Goal: Information Seeking & Learning: Learn about a topic

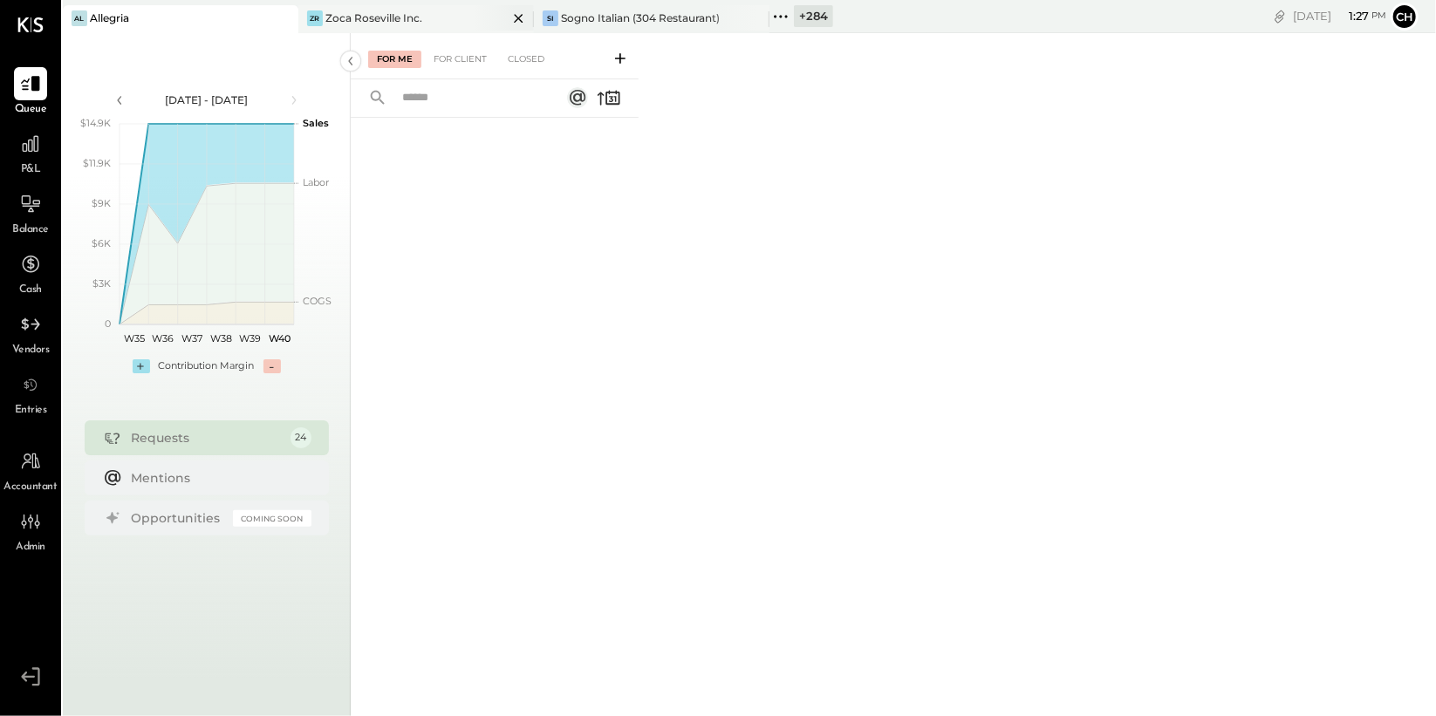
click at [417, 19] on div "Zoca Roseville Inc." at bounding box center [373, 17] width 97 height 15
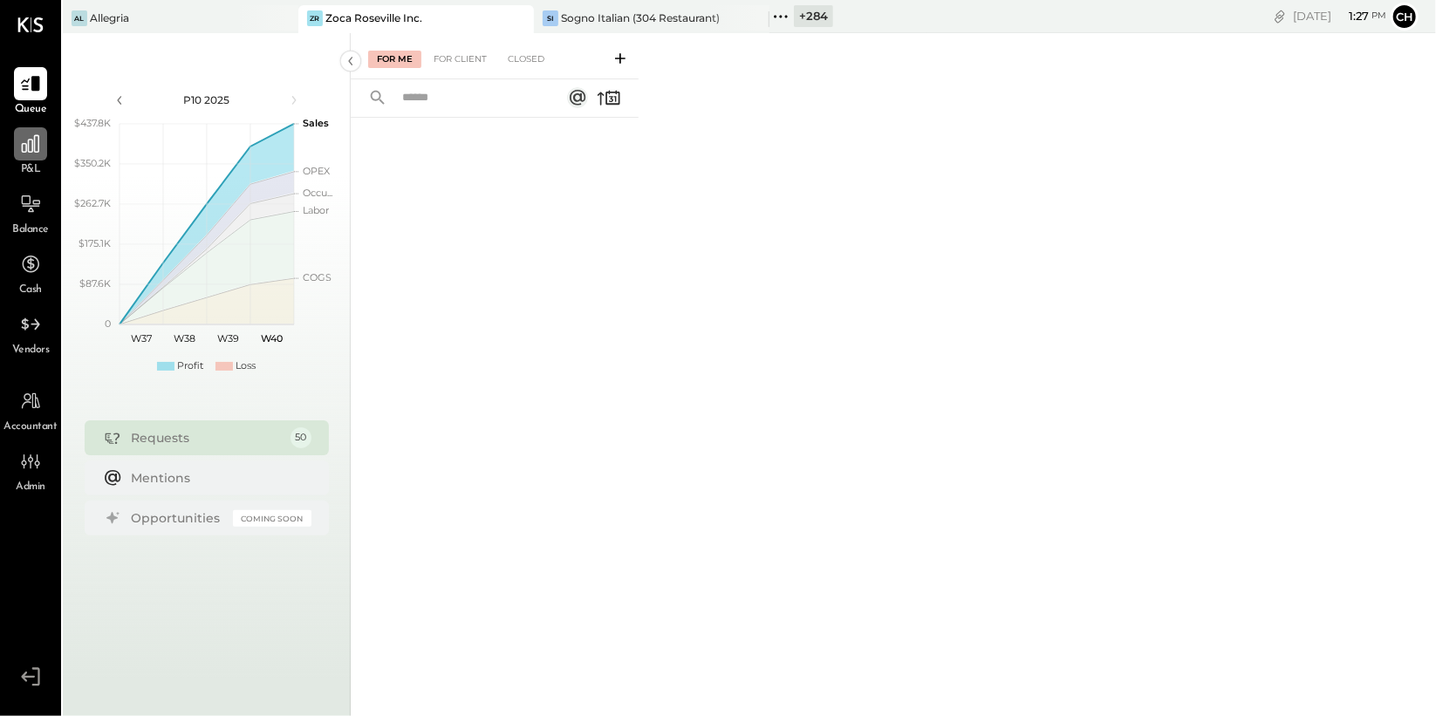
click at [38, 143] on icon at bounding box center [30, 143] width 17 height 17
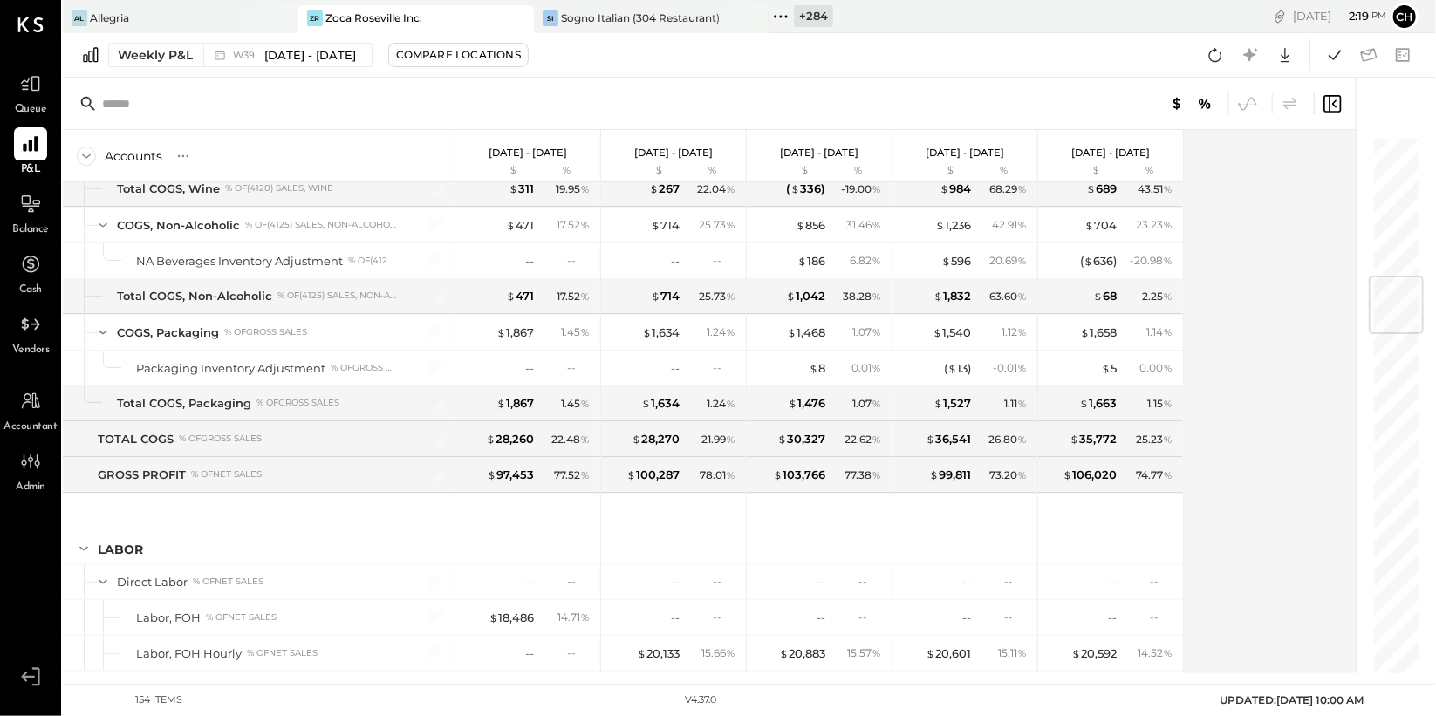
scroll to position [1456, 0]
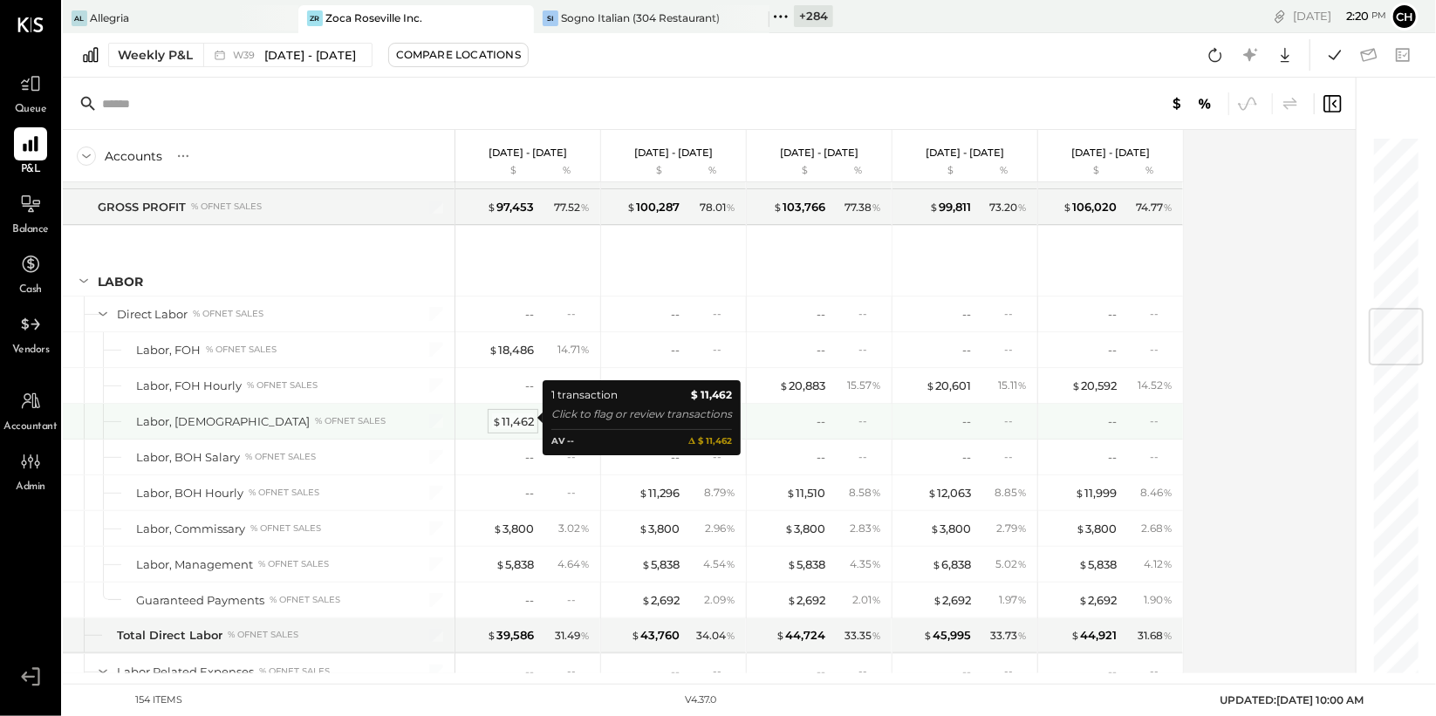
click at [517, 419] on div "$ 11,462" at bounding box center [513, 422] width 42 height 17
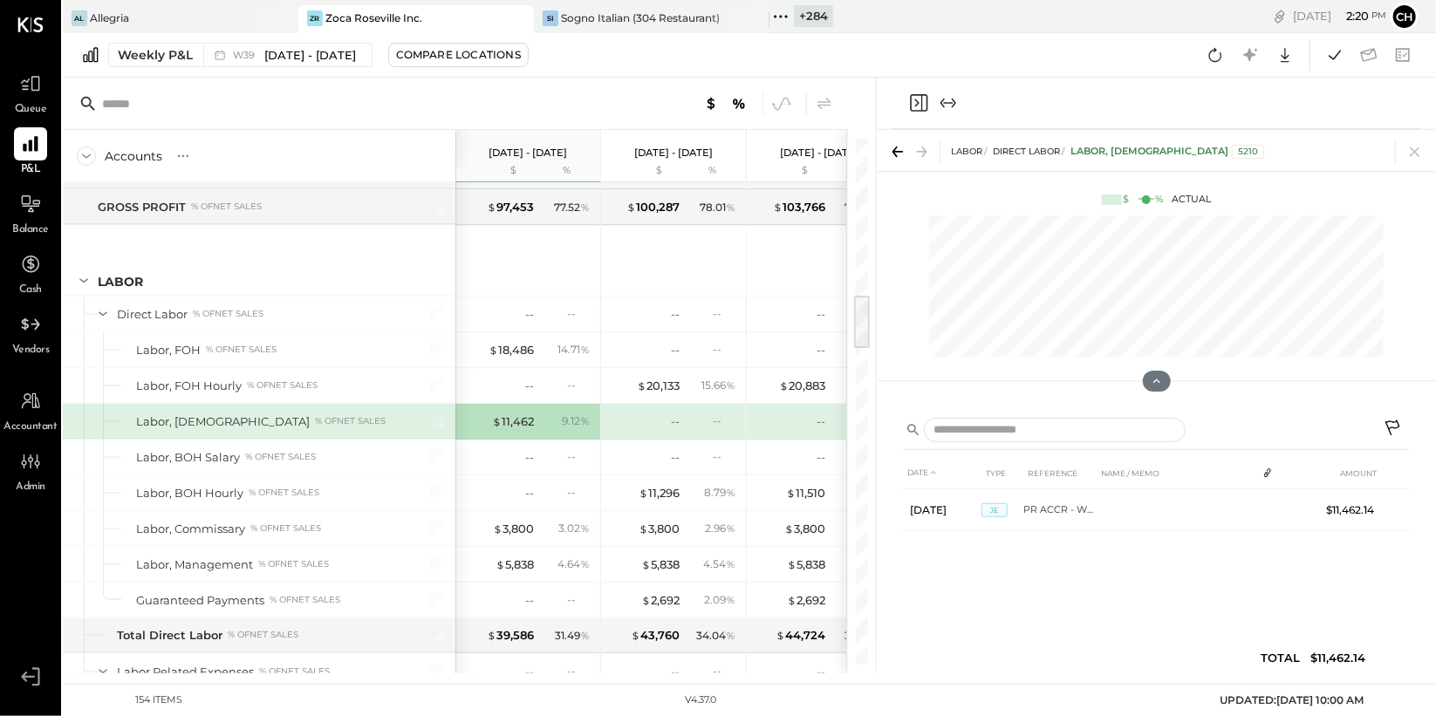
click at [1391, 421] on icon at bounding box center [1393, 428] width 15 height 15
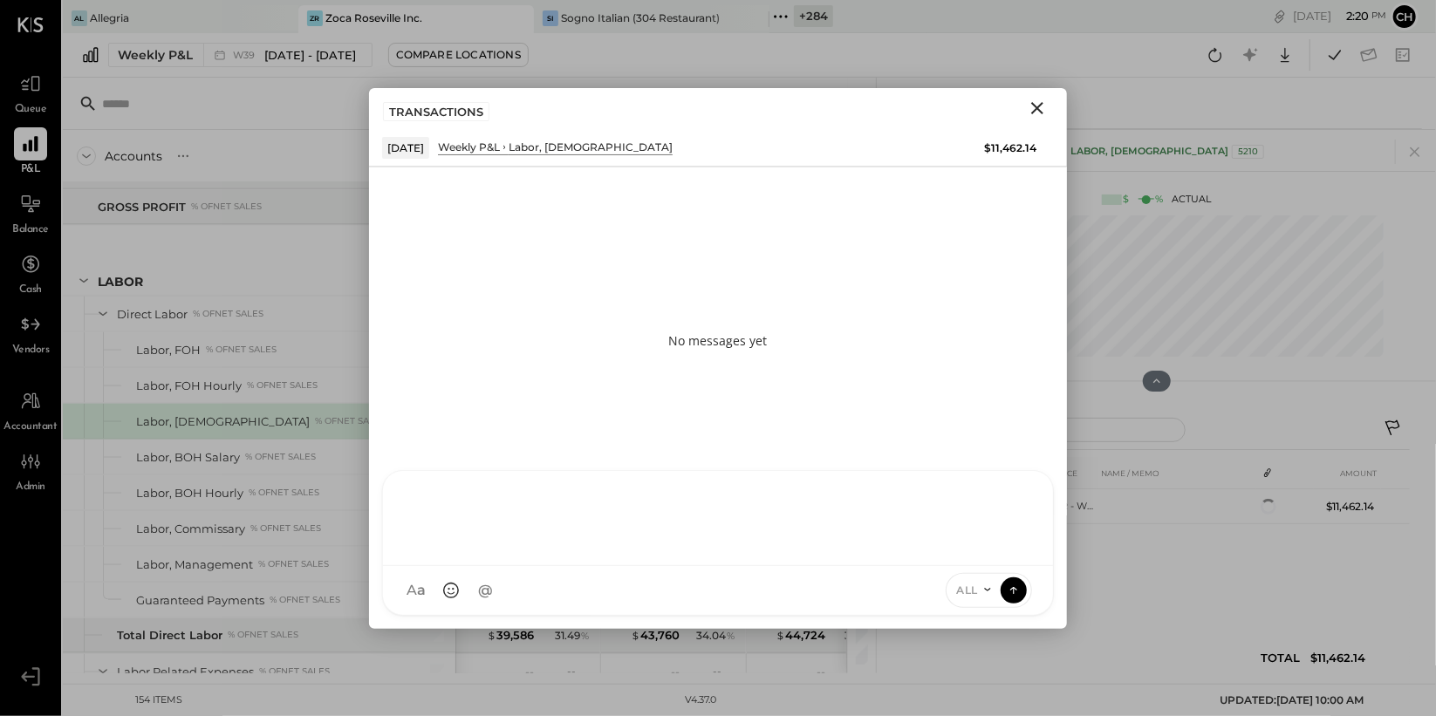
click at [572, 600] on div "AM Ali Mehdi RS Rushabh Shah S Sasha I Isaac UM Unnati M. Raloti J jimmy E erne…" at bounding box center [718, 543] width 672 height 146
type input "***"
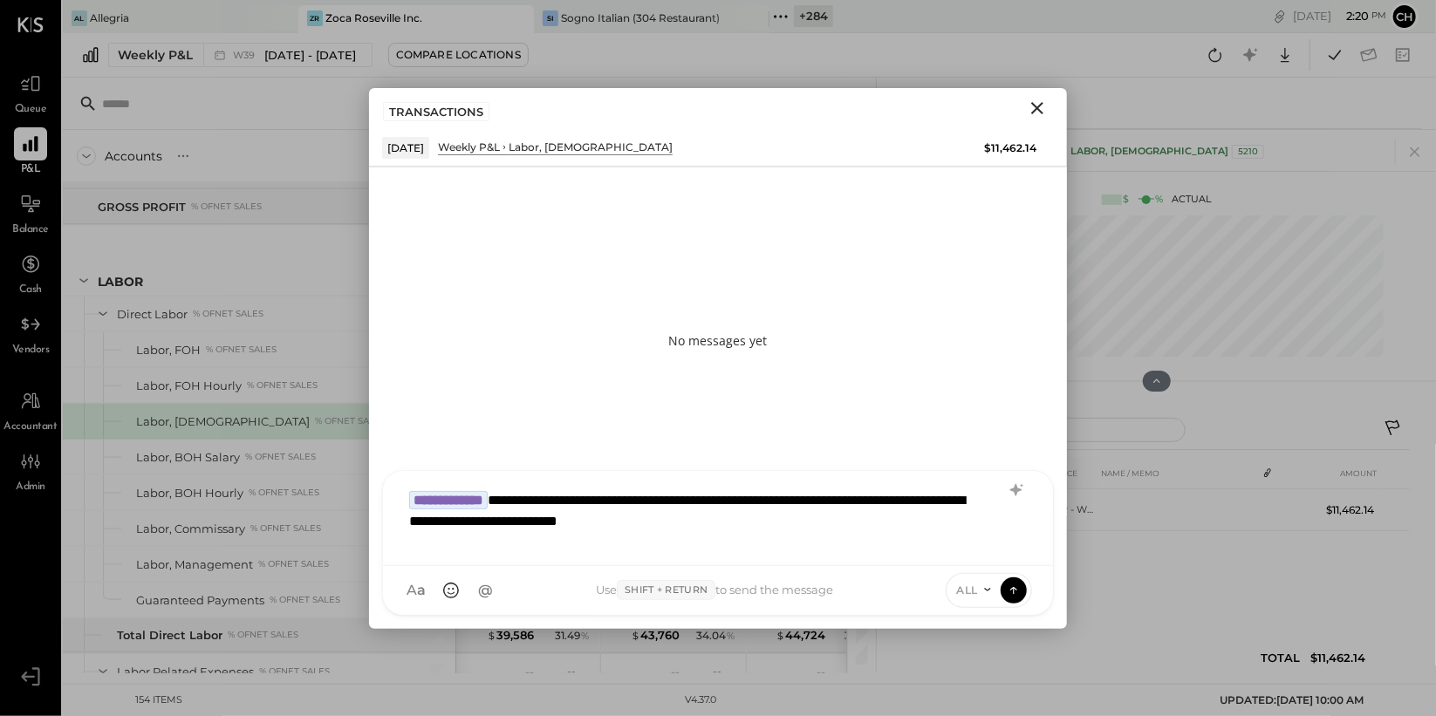
click at [988, 589] on icon at bounding box center [988, 590] width 14 height 14
click at [983, 549] on div "INTERNAL" at bounding box center [998, 547] width 103 height 29
click at [1015, 592] on icon at bounding box center [1014, 589] width 16 height 17
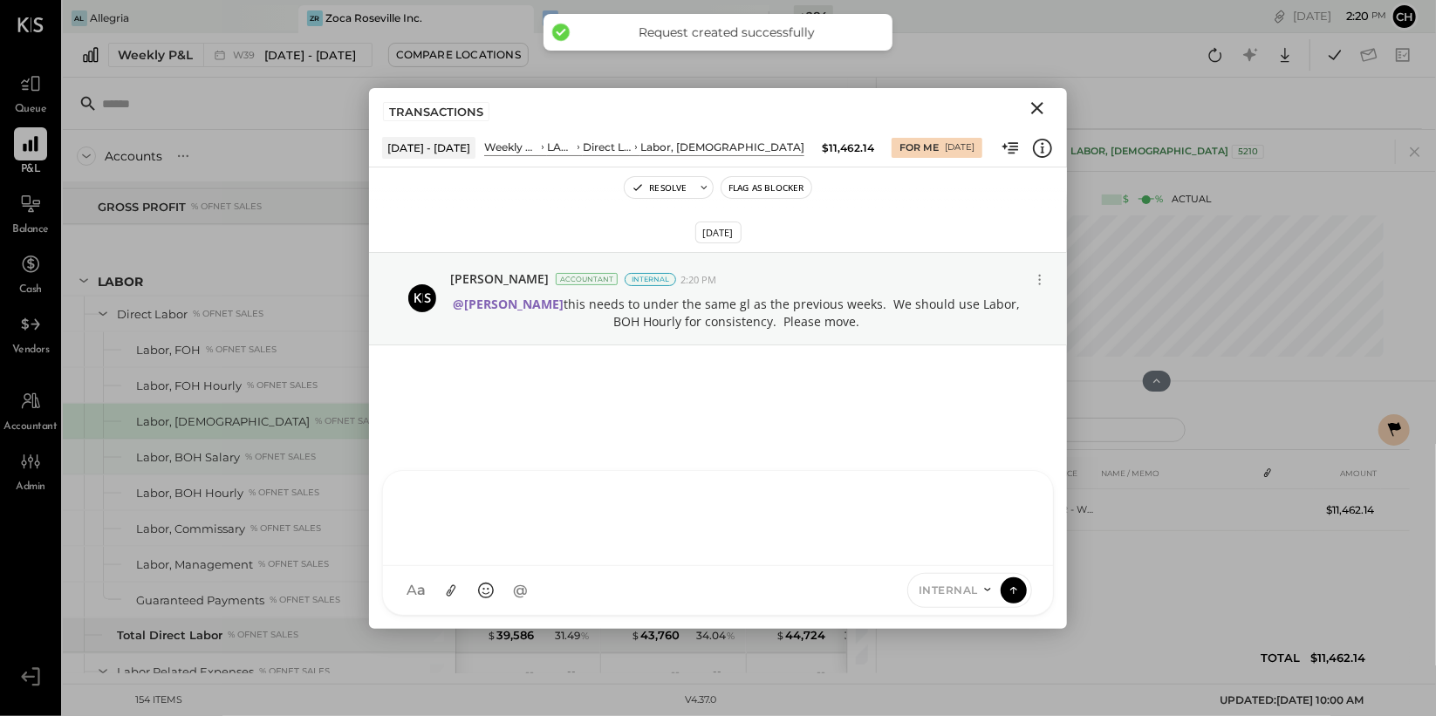
click at [312, 456] on div "% of NET SALES" at bounding box center [280, 457] width 71 height 12
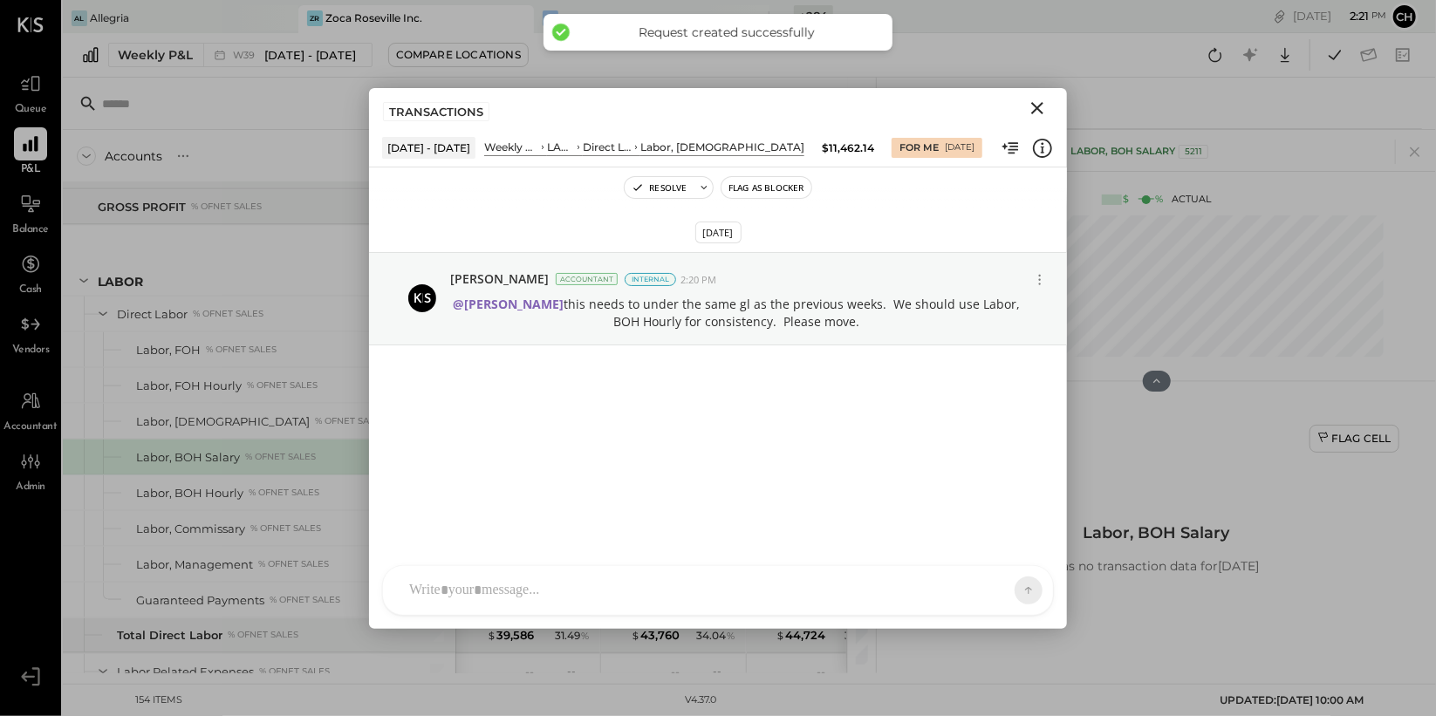
click at [1042, 106] on icon "Close" at bounding box center [1037, 108] width 21 height 21
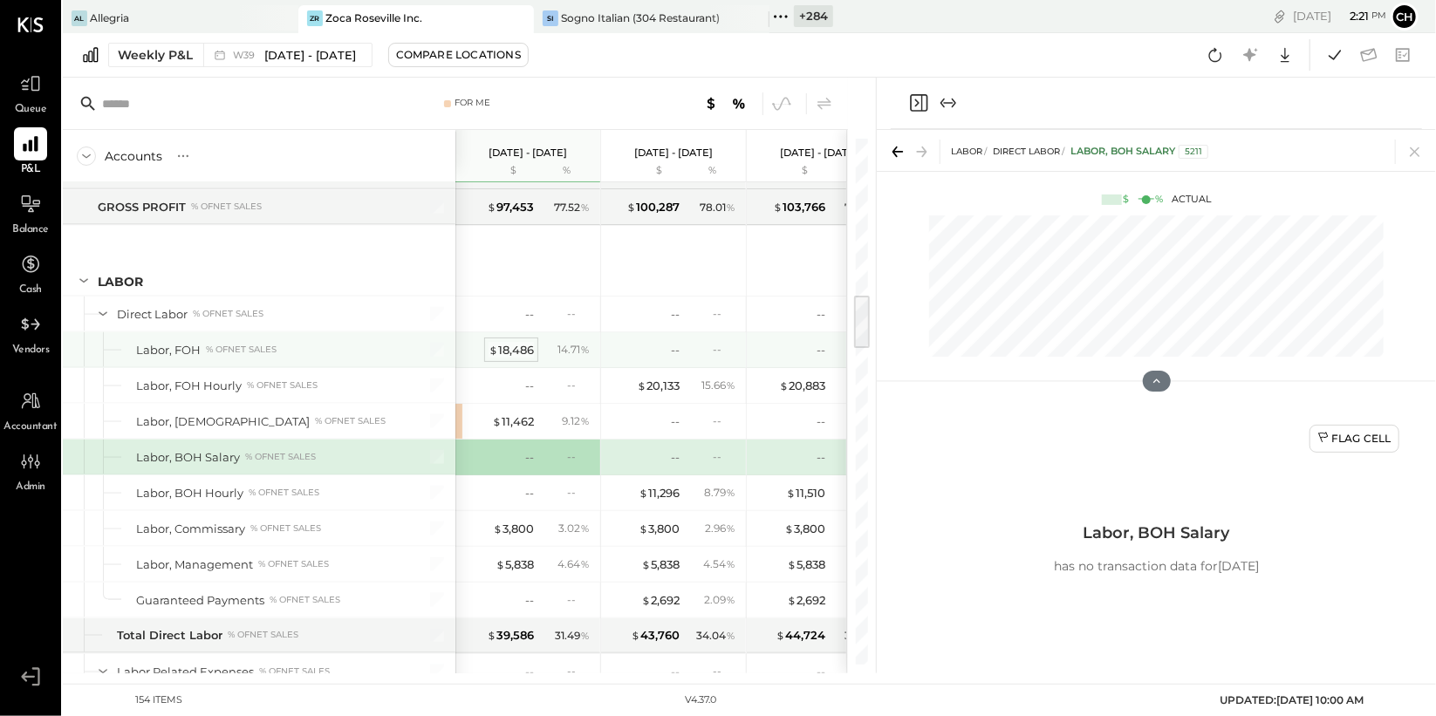
click at [501, 343] on div "$ 18,486" at bounding box center [511, 350] width 45 height 17
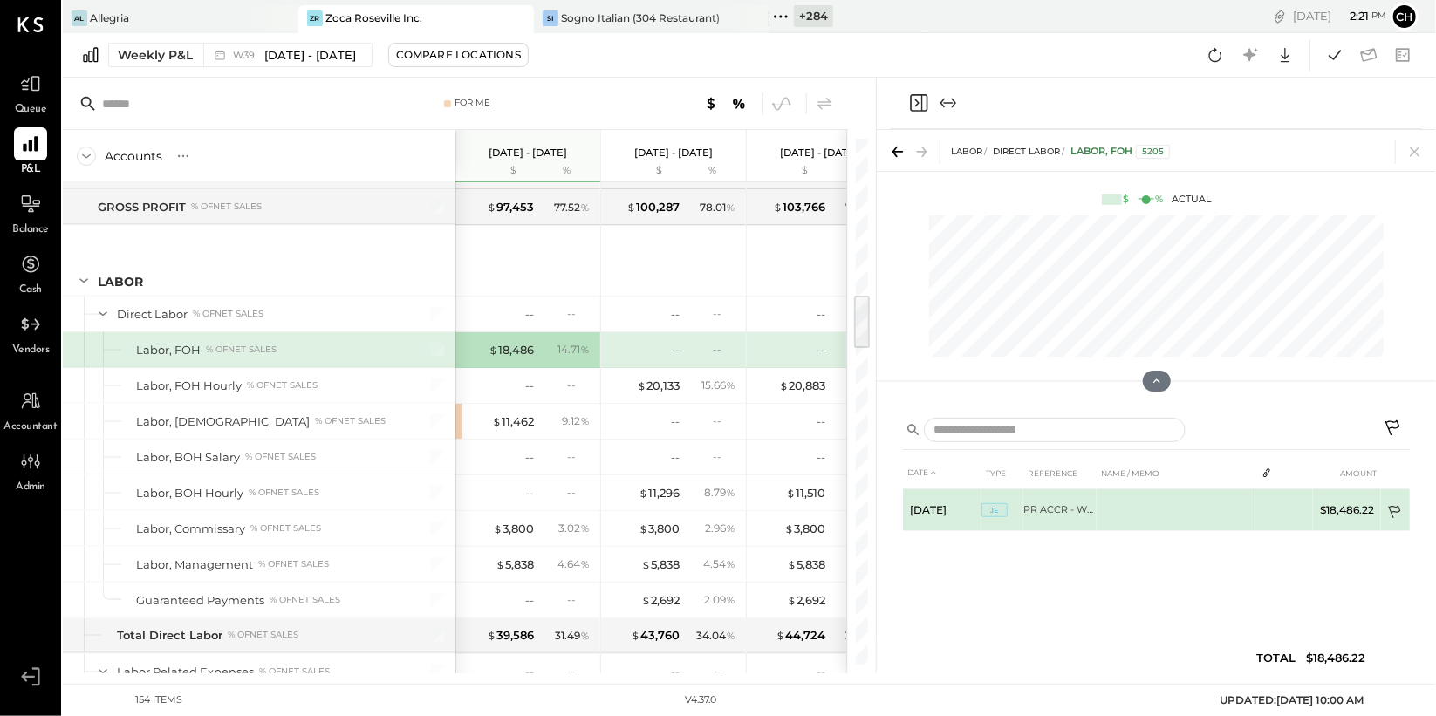
click at [1394, 507] on icon at bounding box center [1395, 513] width 17 height 17
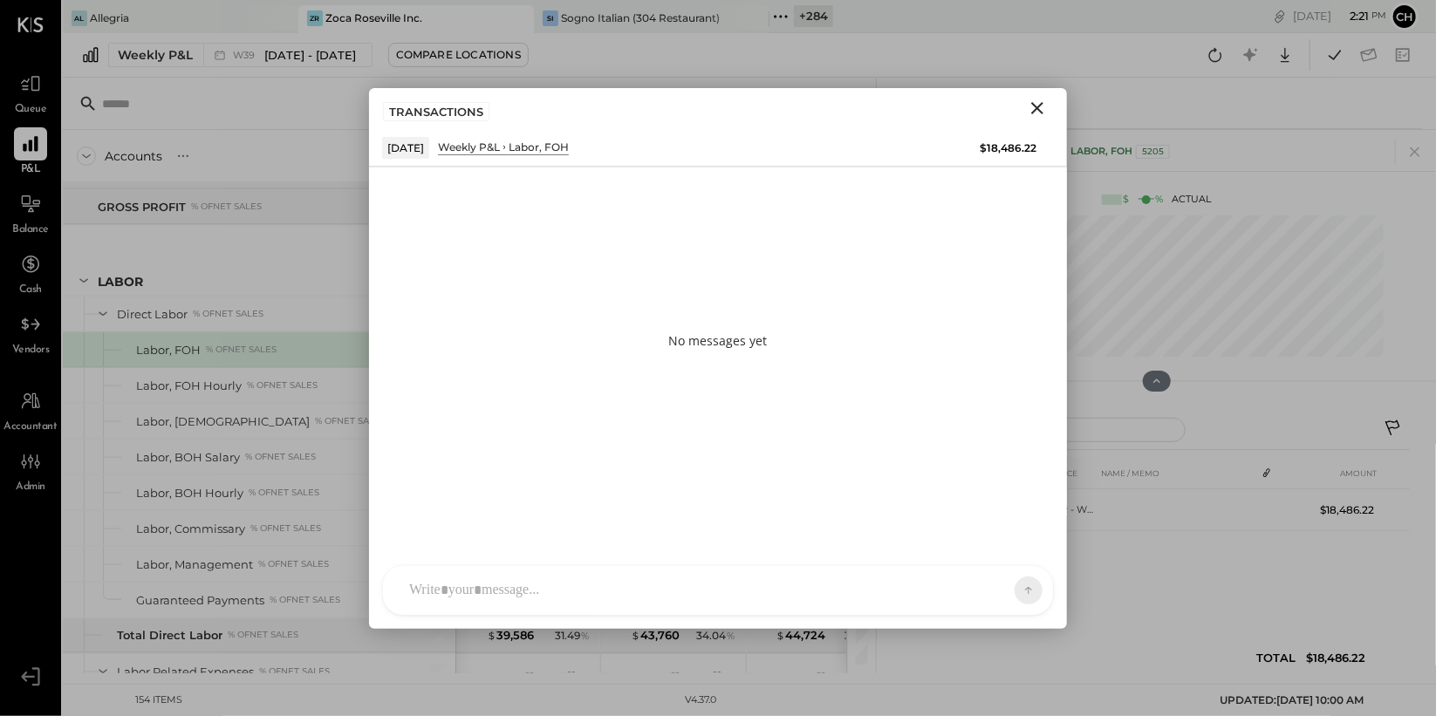
click at [592, 599] on div "AM [PERSON_NAME] RS [PERSON_NAME] S [PERSON_NAME] UM [PERSON_NAME] [PERSON_NAME…" at bounding box center [718, 590] width 672 height 51
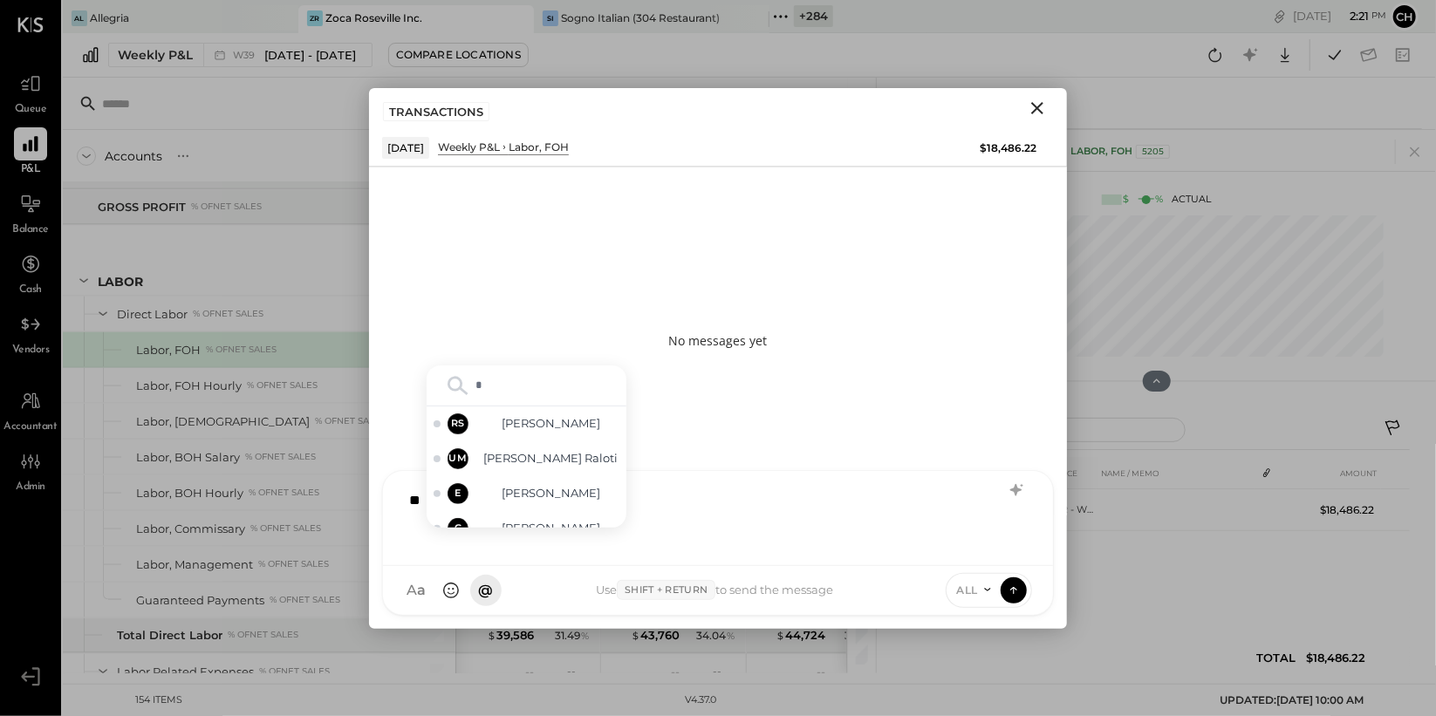
type input "**"
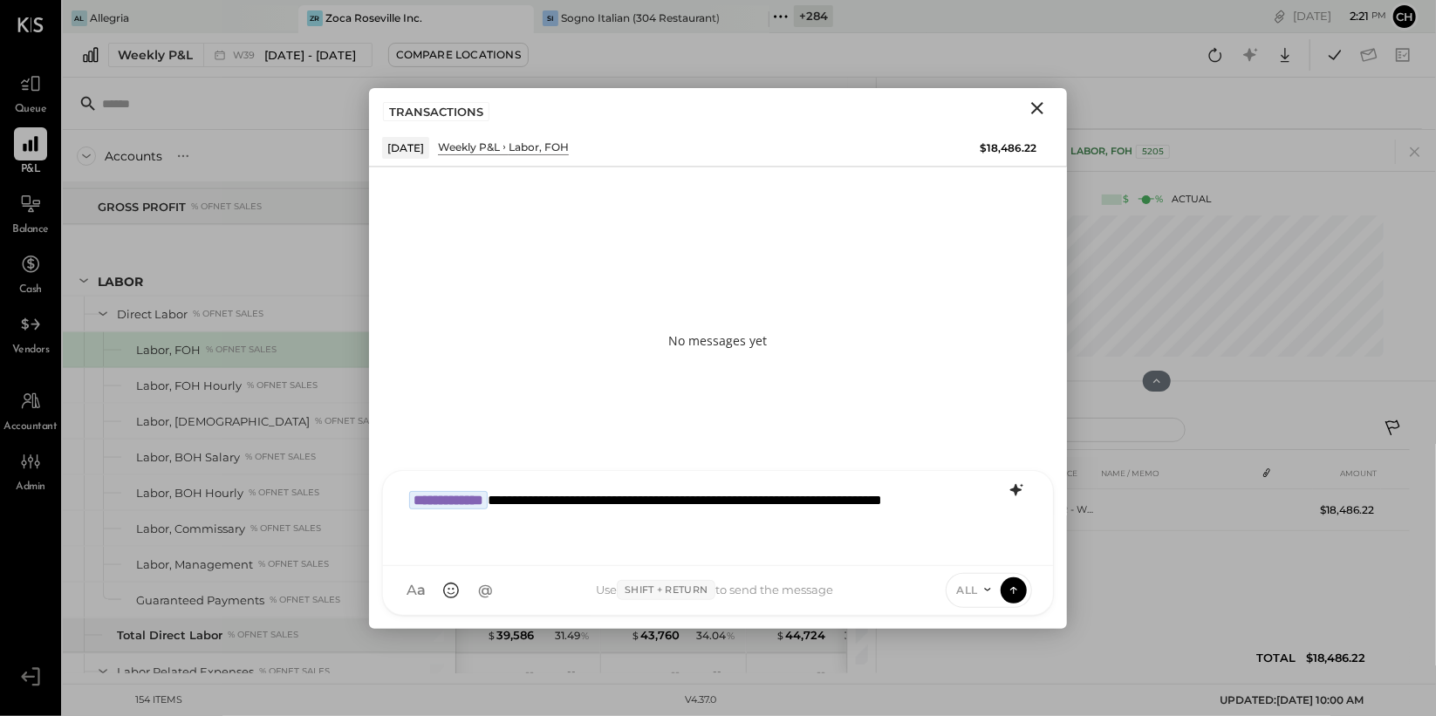
click at [1014, 488] on icon at bounding box center [1015, 489] width 11 height 12
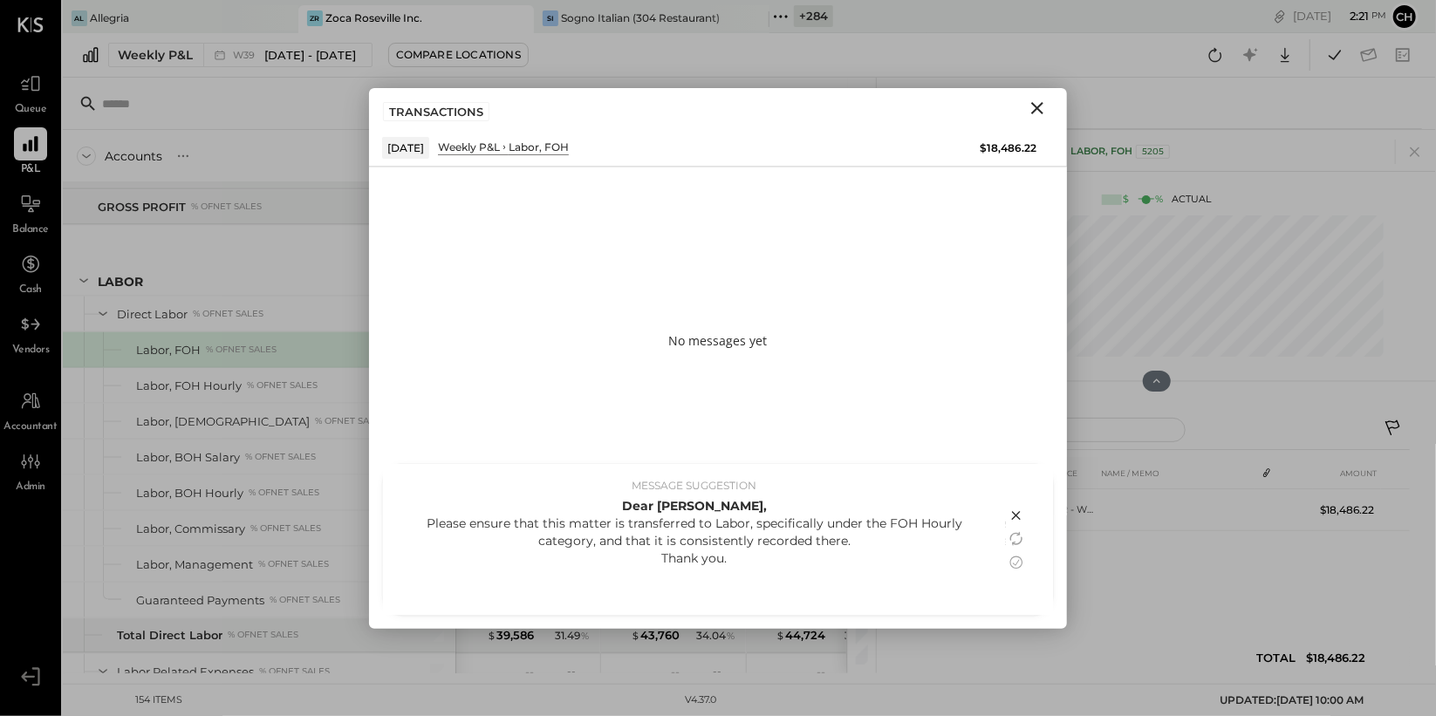
click at [877, 578] on div "Dear Rushabh Shah, Please ensure that this matter is transferred to Labor, spec…" at bounding box center [695, 551] width 588 height 109
click at [1016, 559] on icon at bounding box center [1016, 562] width 21 height 21
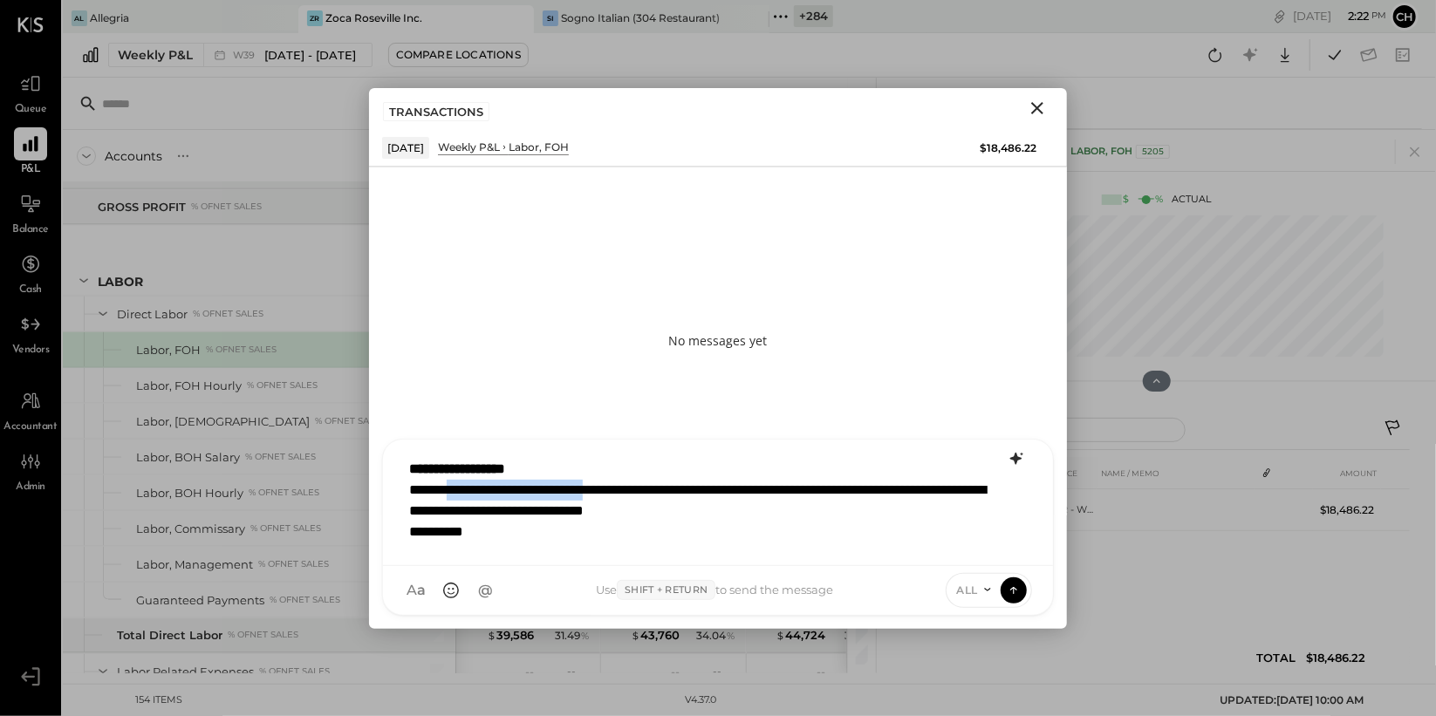
drag, startPoint x: 634, startPoint y: 490, endPoint x: 461, endPoint y: 488, distance: 172.8
click at [461, 488] on div "**********" at bounding box center [718, 500] width 635 height 101
drag, startPoint x: 756, startPoint y: 492, endPoint x: 511, endPoint y: 486, distance: 244.4
click at [511, 486] on div "**********" at bounding box center [718, 500] width 635 height 101
drag, startPoint x: 747, startPoint y: 490, endPoint x: 809, endPoint y: 524, distance: 71.1
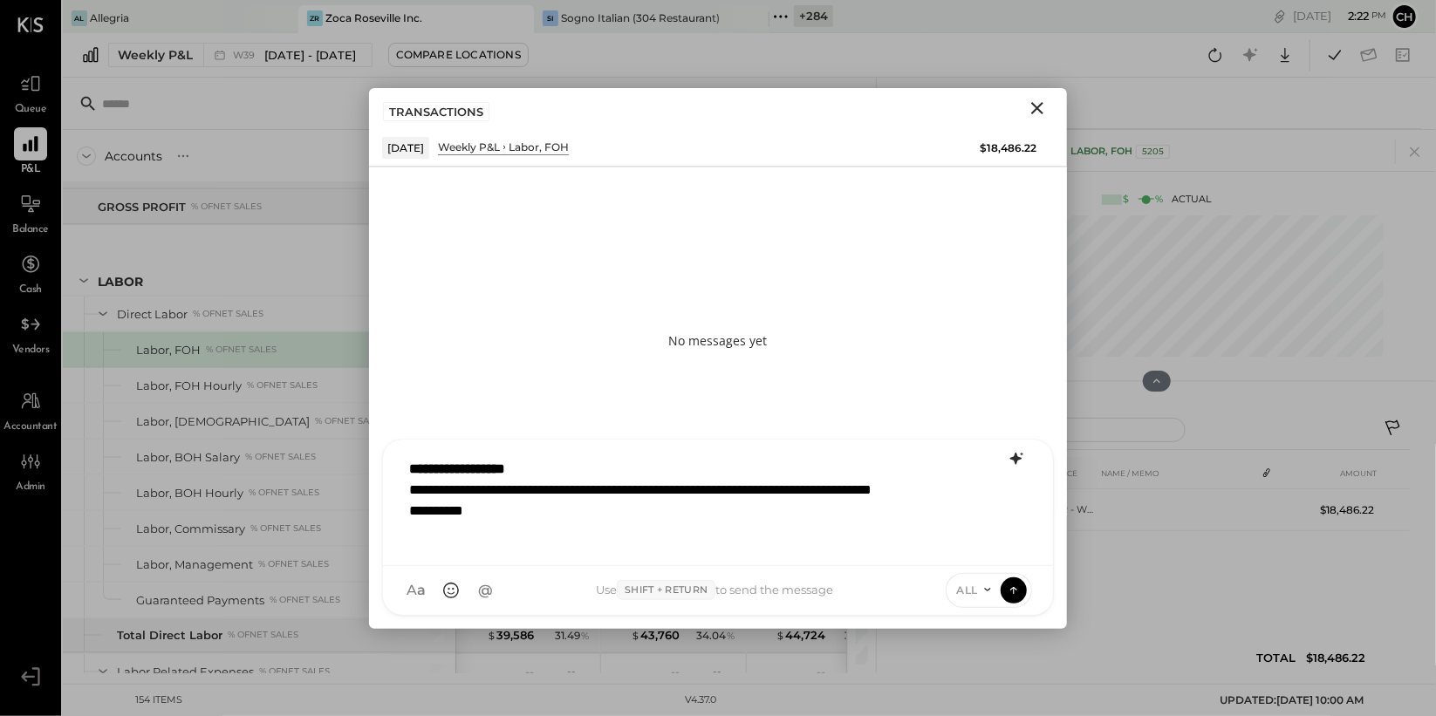
click at [747, 490] on div "**********" at bounding box center [718, 500] width 635 height 101
drag, startPoint x: 576, startPoint y: 469, endPoint x: 380, endPoint y: 462, distance: 195.6
click at [380, 462] on div "**********" at bounding box center [718, 527] width 698 height 203
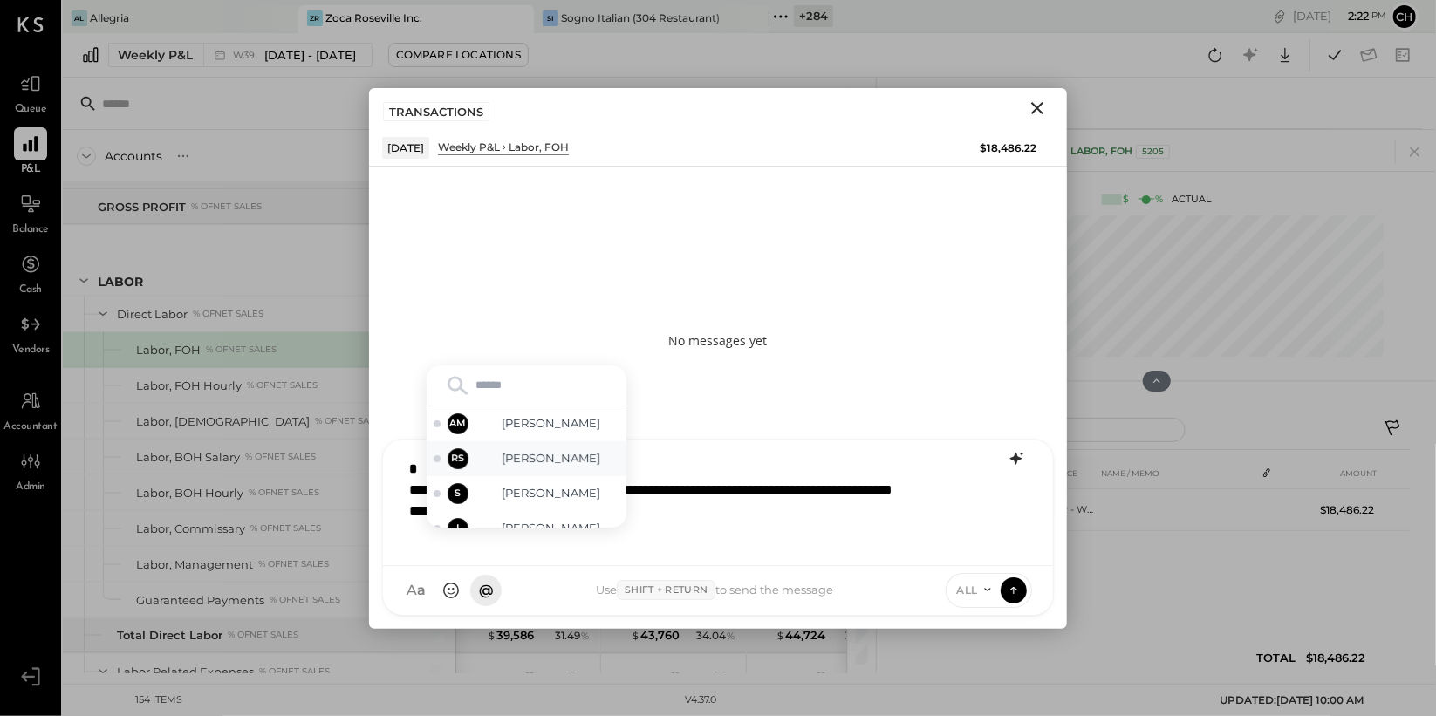
click at [529, 454] on span "[PERSON_NAME]" at bounding box center [551, 458] width 137 height 17
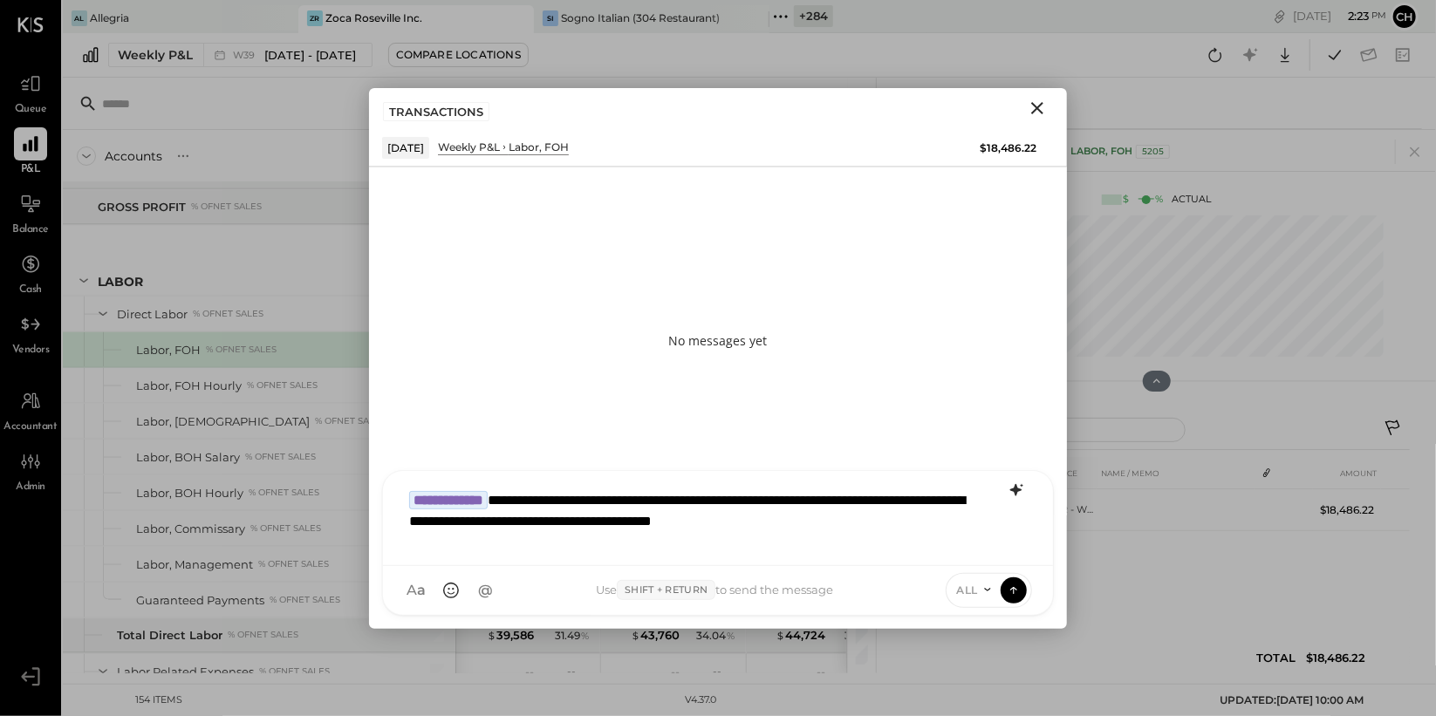
click at [985, 589] on icon at bounding box center [987, 590] width 6 height 3
click at [983, 548] on div "INTERNAL" at bounding box center [998, 547] width 103 height 29
click at [1012, 588] on icon at bounding box center [1014, 589] width 16 height 17
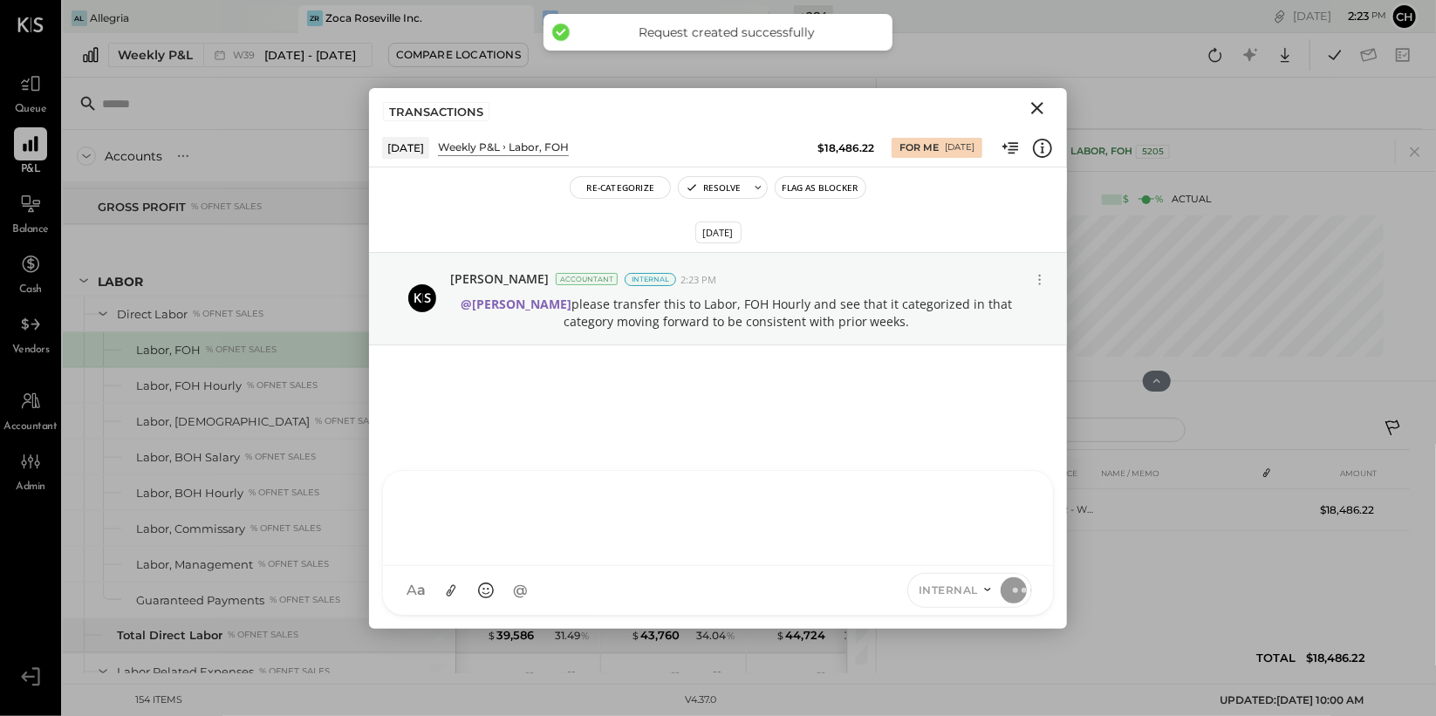
click at [1035, 106] on icon "Close" at bounding box center [1037, 108] width 12 height 12
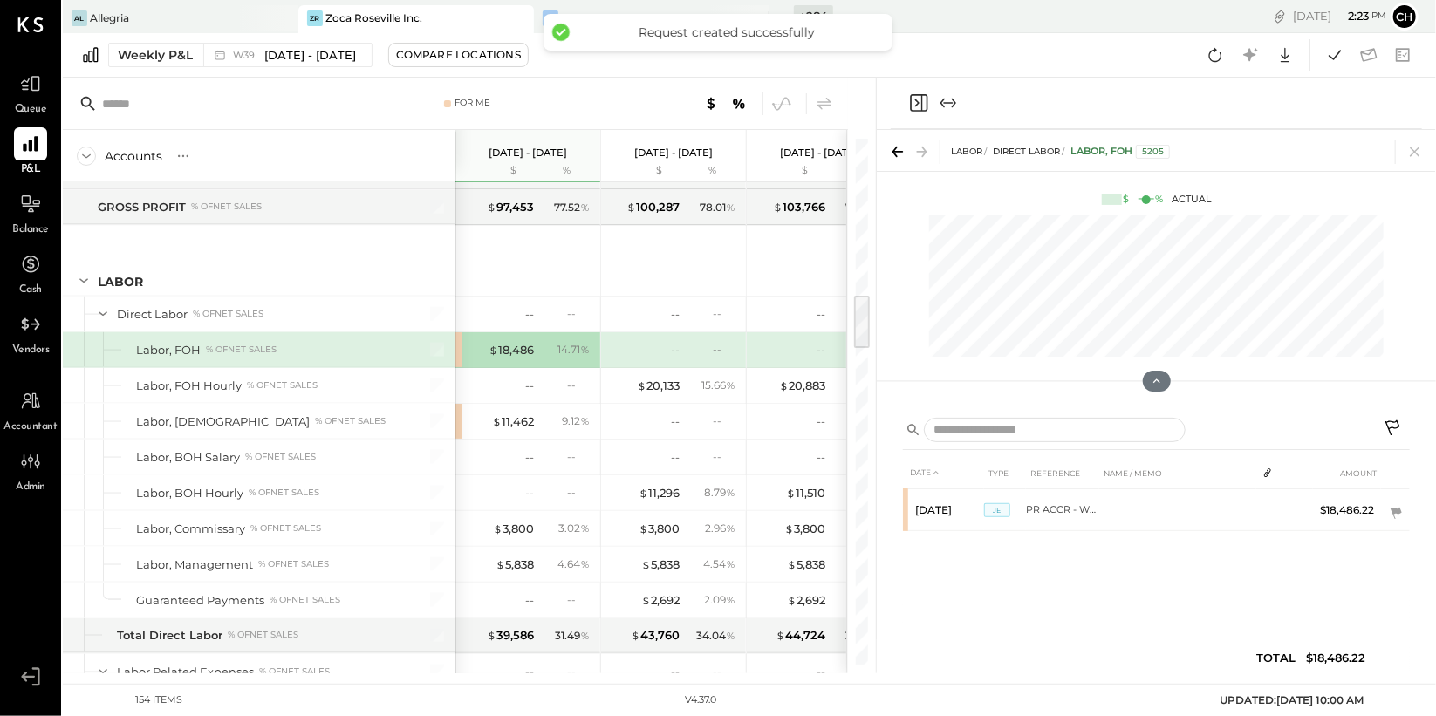
click at [918, 102] on icon "Close panel" at bounding box center [917, 103] width 4 height 8
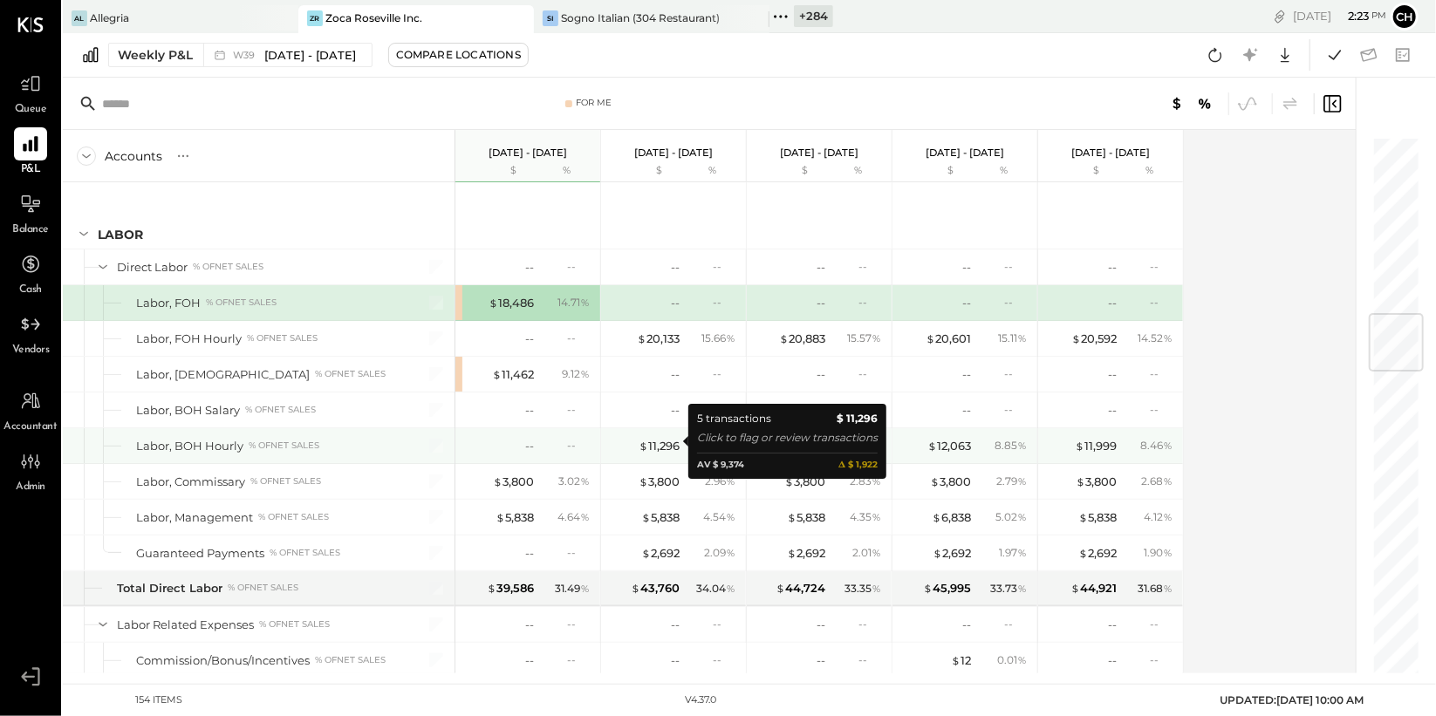
scroll to position [1520, 0]
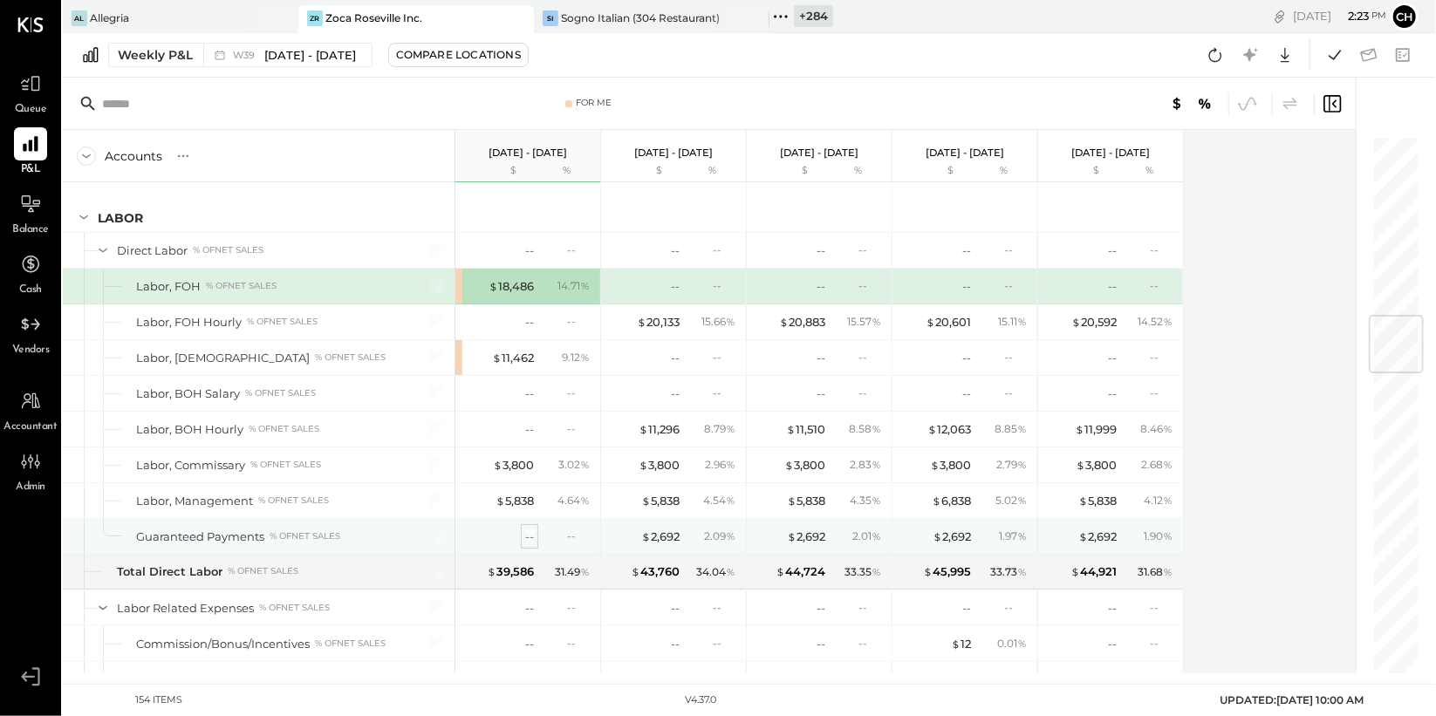
click at [532, 533] on div "--" at bounding box center [529, 537] width 9 height 17
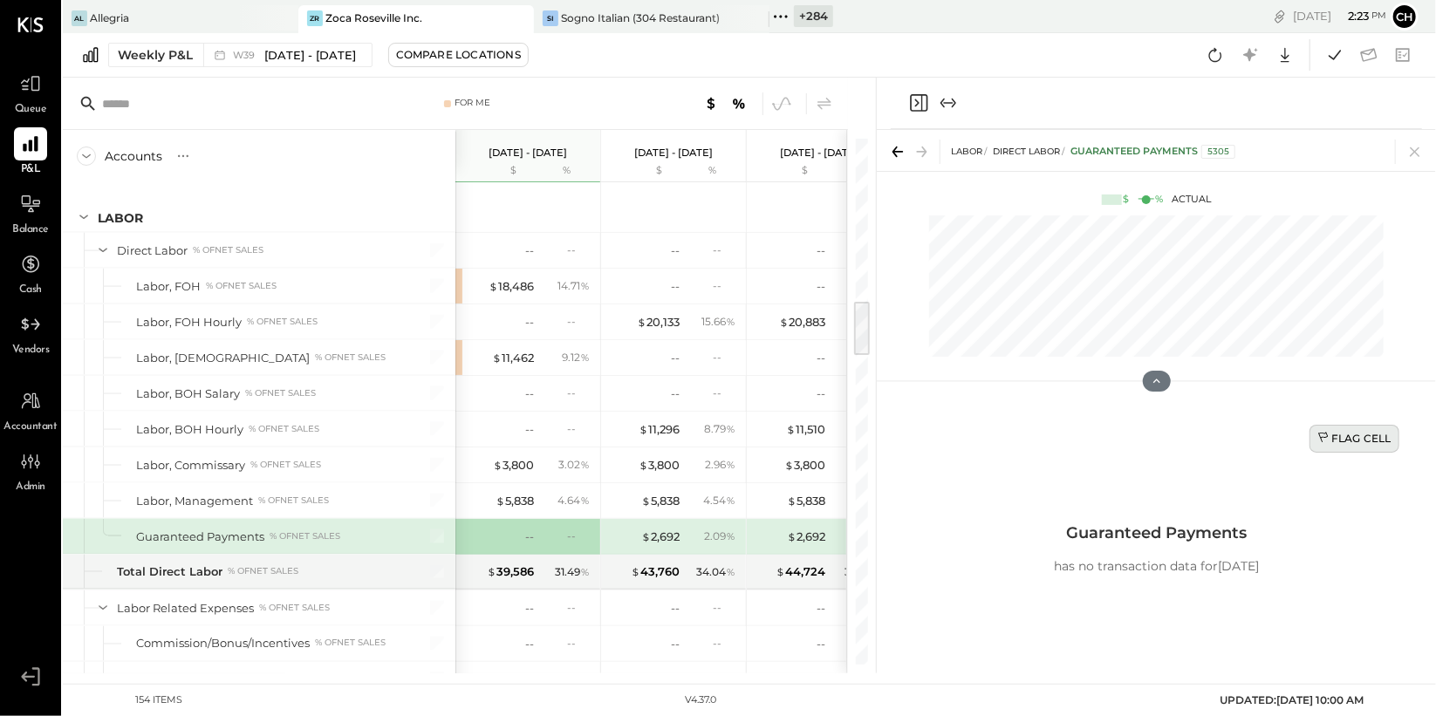
click at [1334, 441] on div "Flag Cell" at bounding box center [1355, 438] width 74 height 15
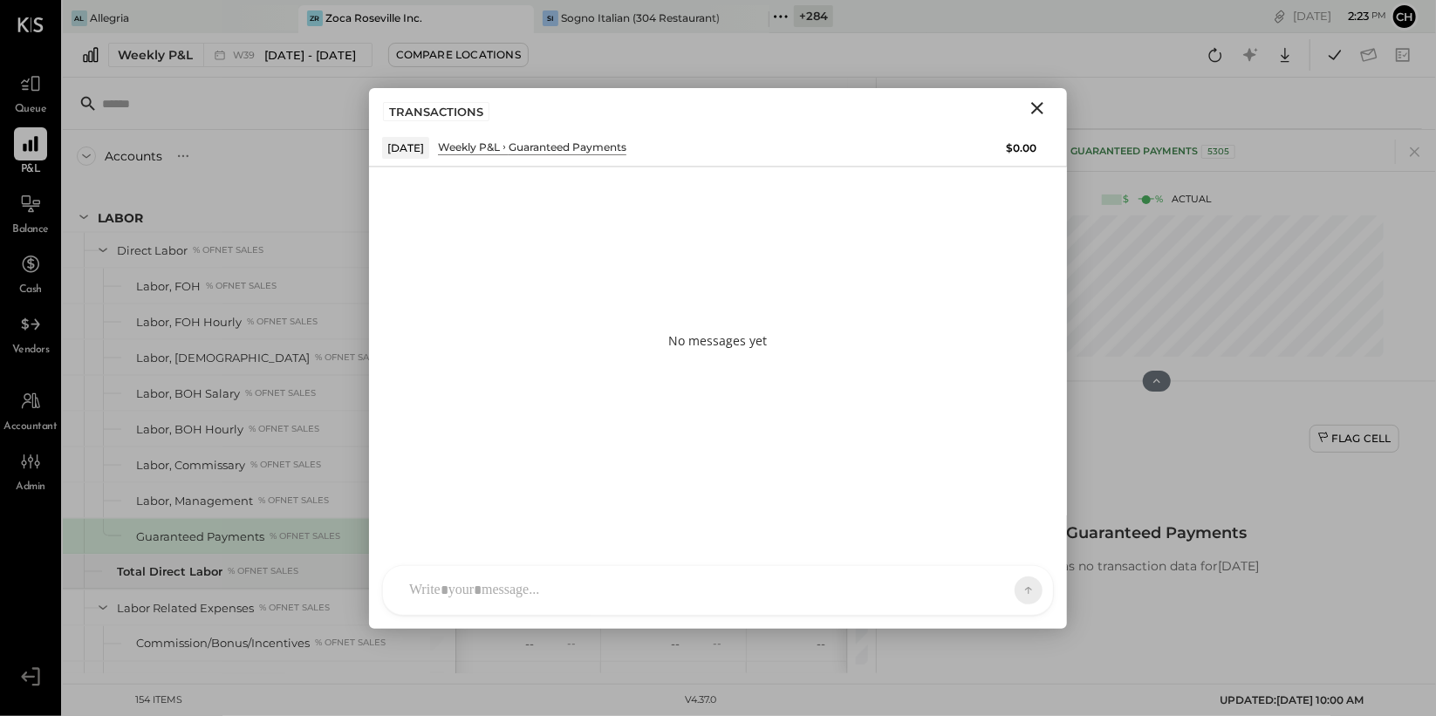
click at [745, 598] on div at bounding box center [718, 590] width 670 height 49
type input "**"
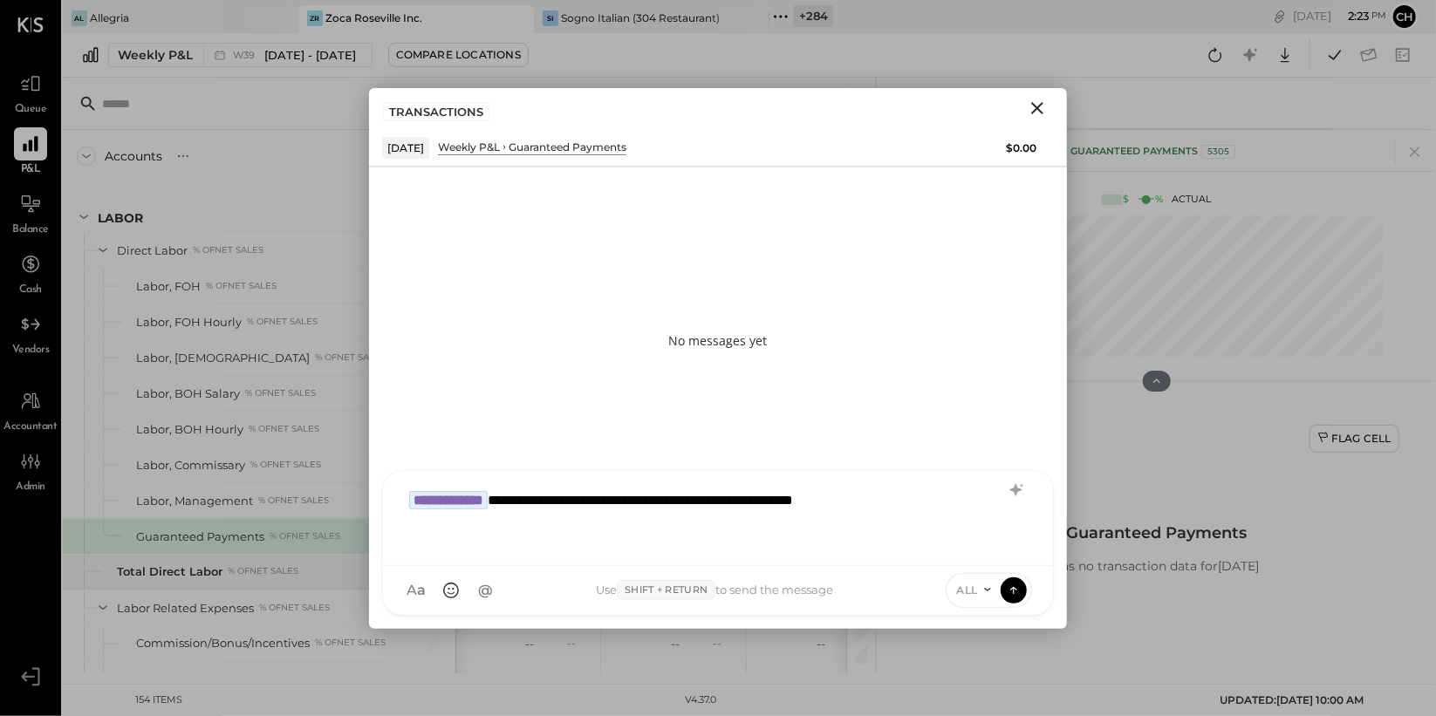
click at [990, 595] on icon at bounding box center [988, 590] width 14 height 14
click at [980, 551] on div "INTERNAL" at bounding box center [998, 547] width 103 height 29
click at [1013, 583] on icon at bounding box center [1014, 589] width 16 height 17
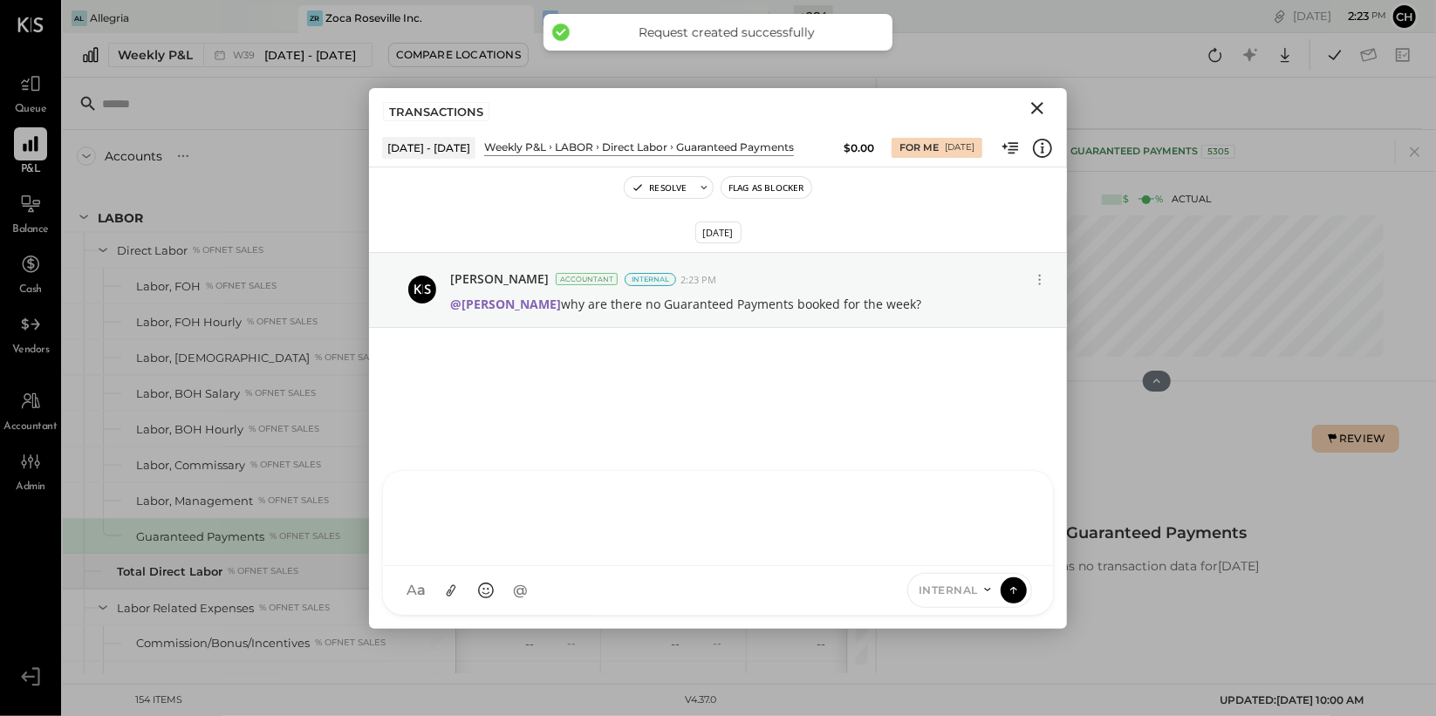
click at [1042, 104] on icon "Close" at bounding box center [1037, 108] width 12 height 12
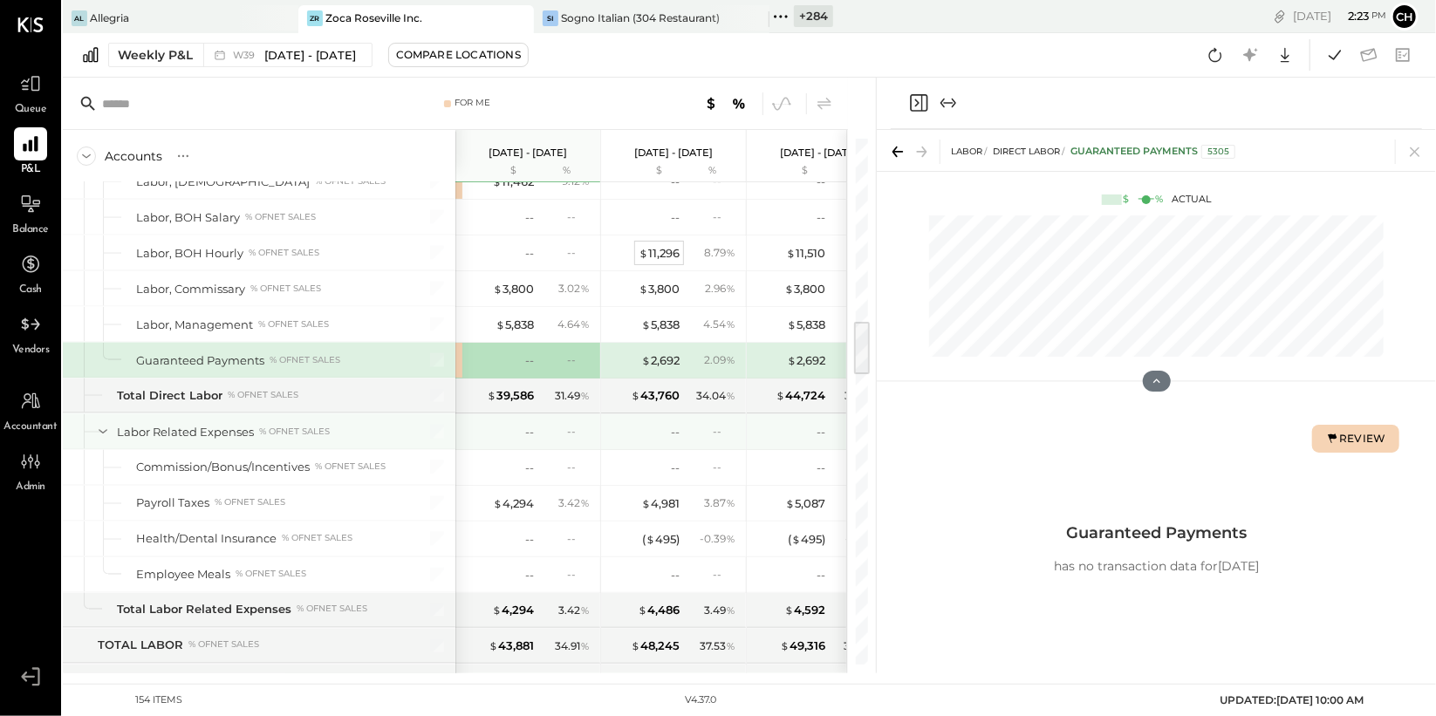
scroll to position [1719, 0]
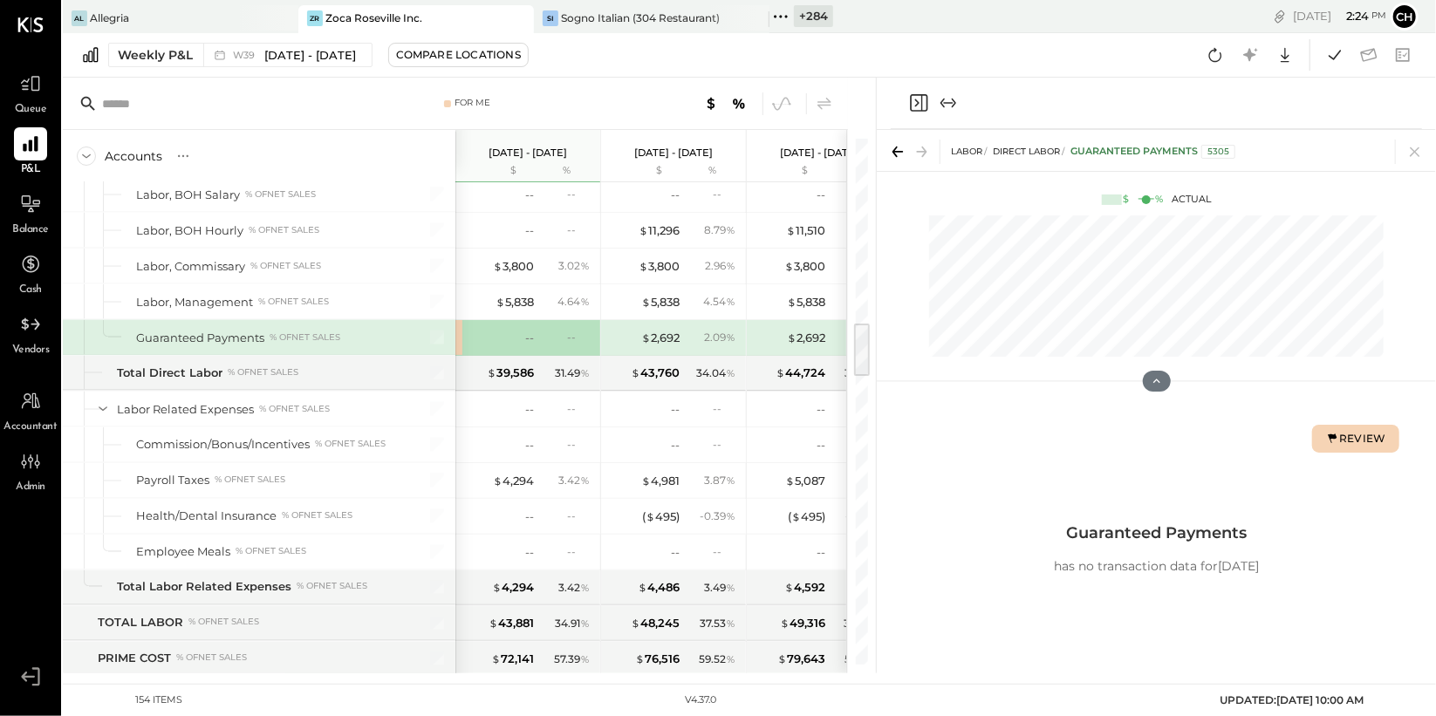
click at [921, 103] on icon "Close panel" at bounding box center [918, 102] width 17 height 17
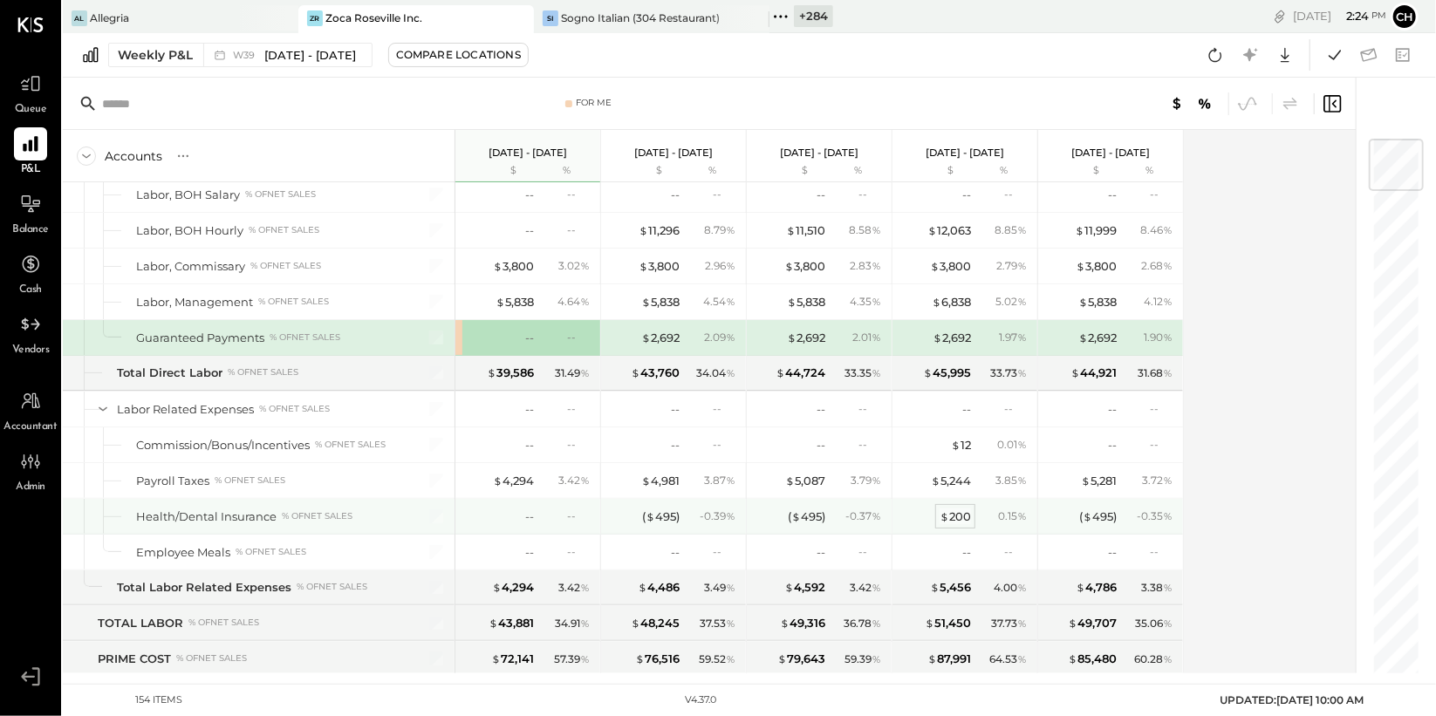
click at [959, 514] on div "$ 200" at bounding box center [955, 517] width 31 height 17
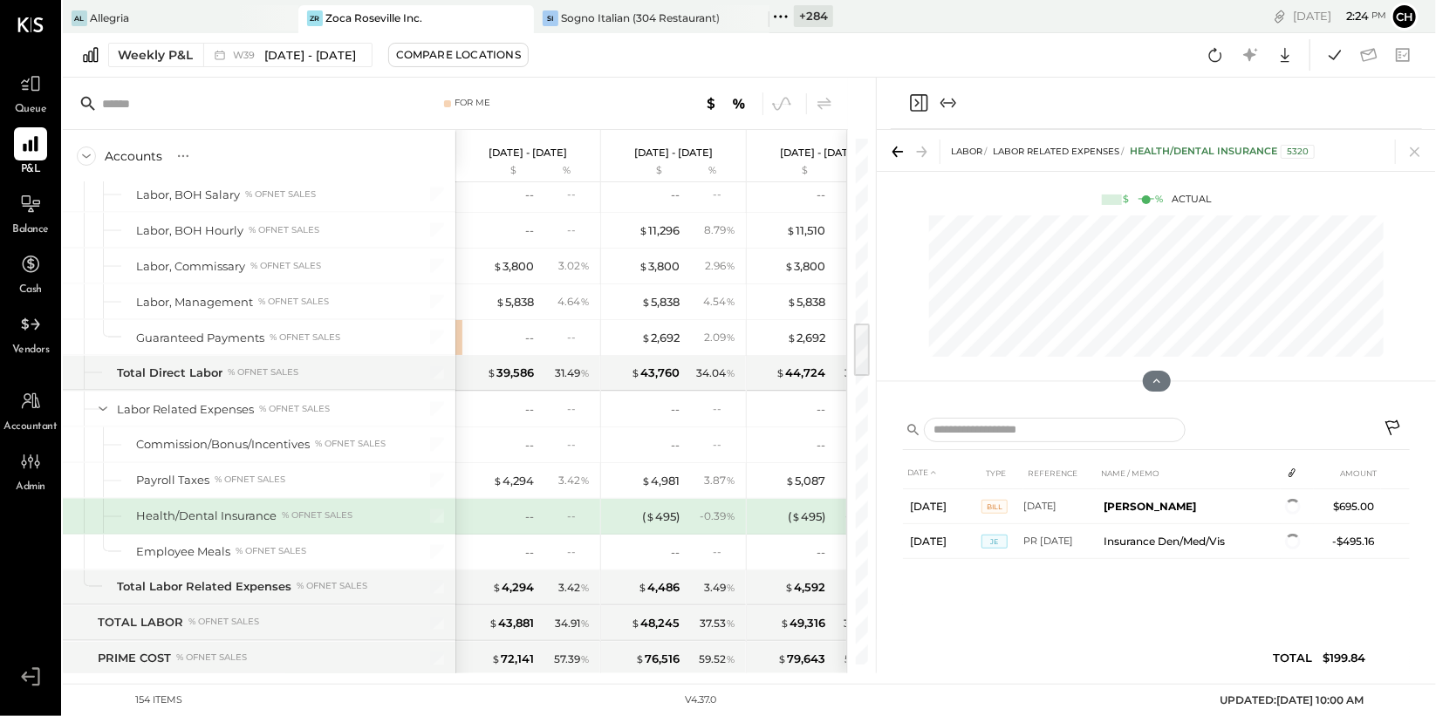
click at [915, 103] on icon "Close panel" at bounding box center [918, 102] width 21 height 21
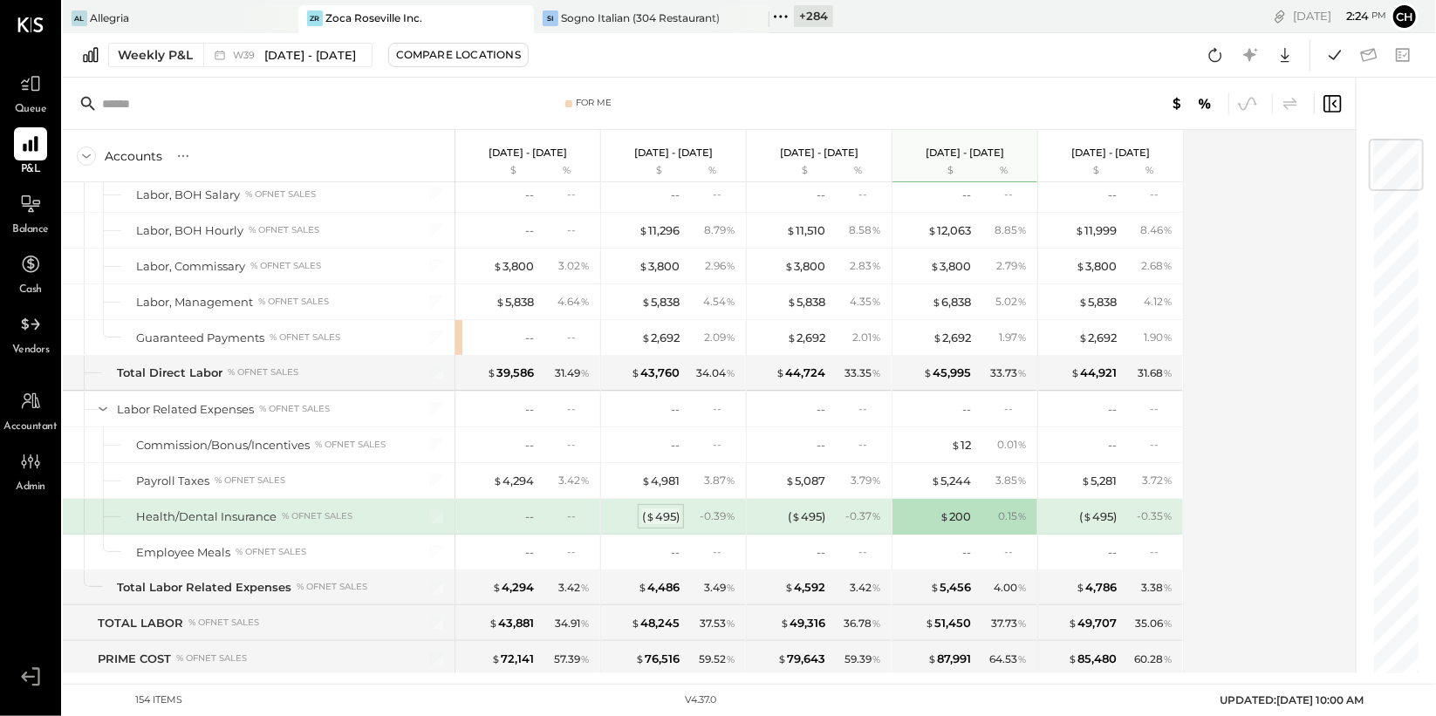
click at [667, 512] on div "( $ 495 )" at bounding box center [661, 517] width 38 height 17
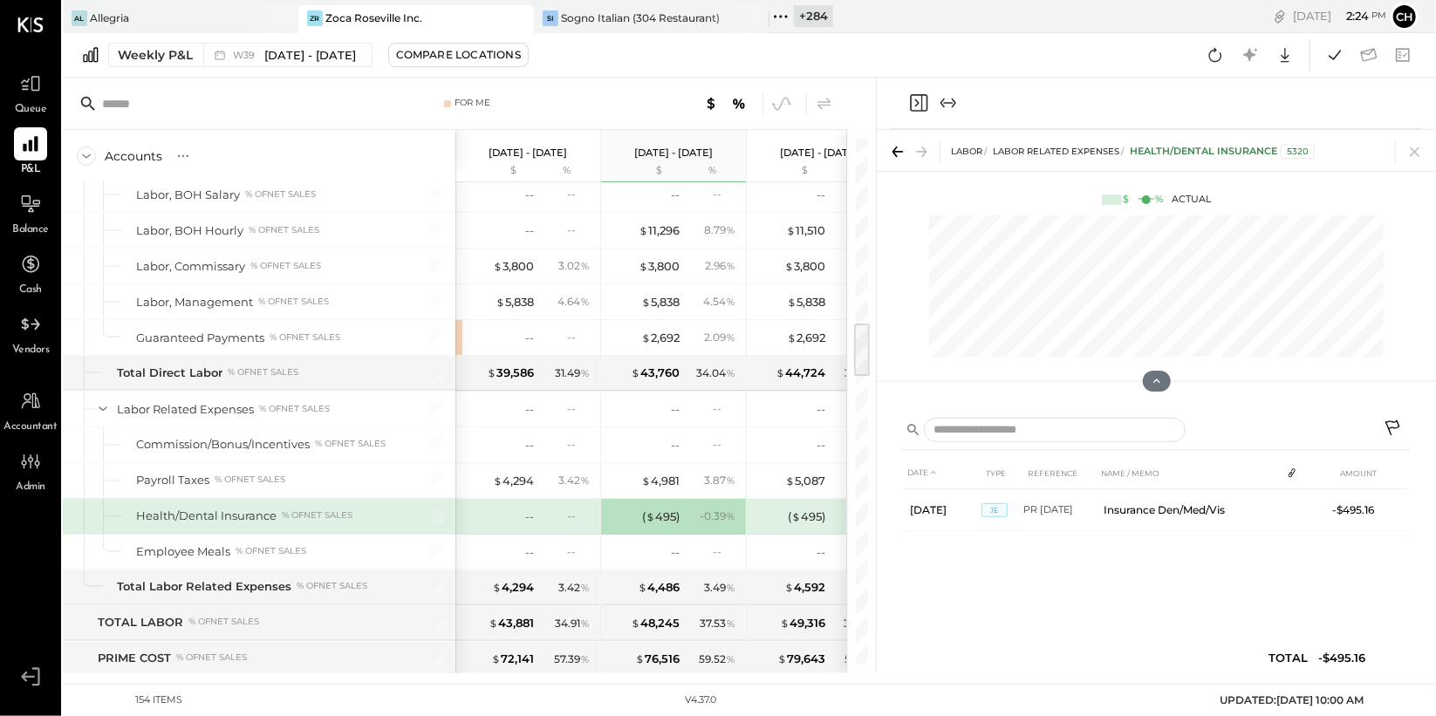
click at [912, 89] on div at bounding box center [1156, 103] width 531 height 51
click at [913, 96] on icon "Close panel" at bounding box center [918, 102] width 21 height 21
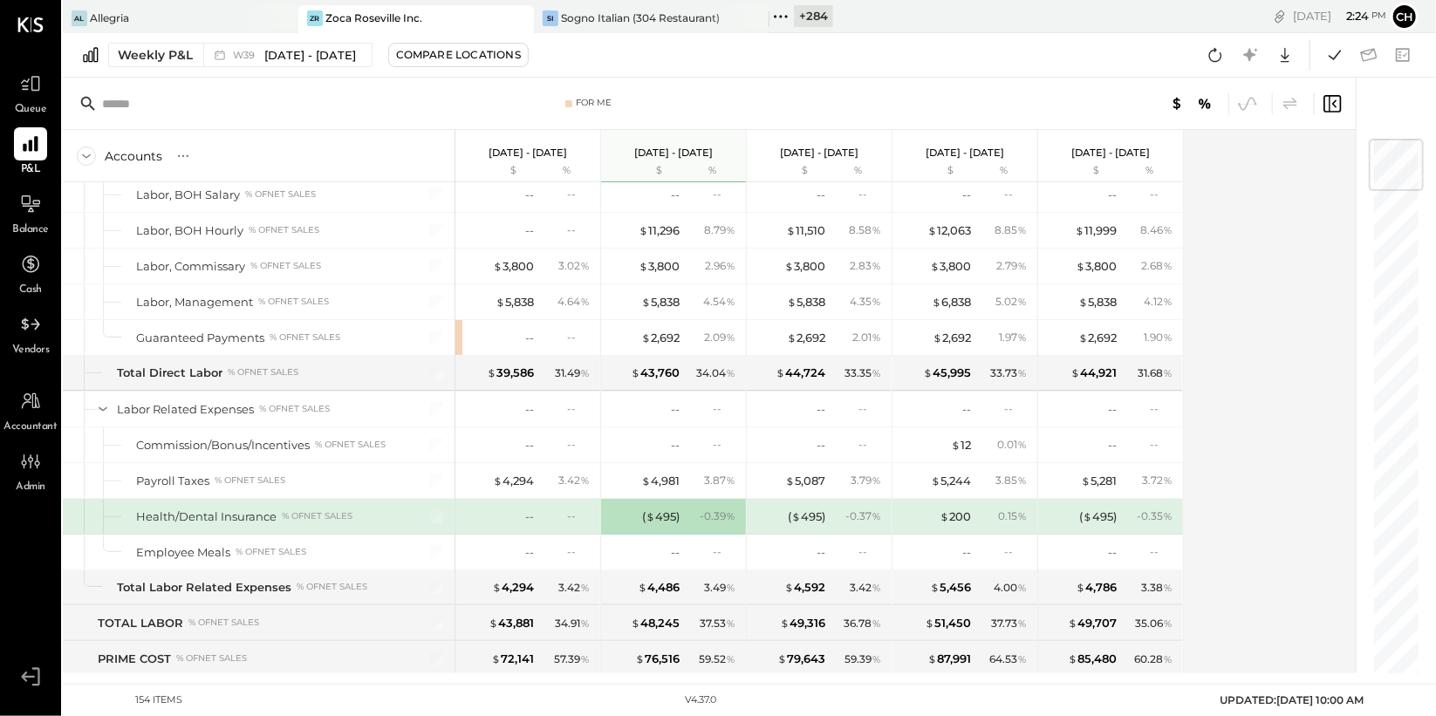
click at [571, 509] on div "--" at bounding box center [578, 516] width 23 height 15
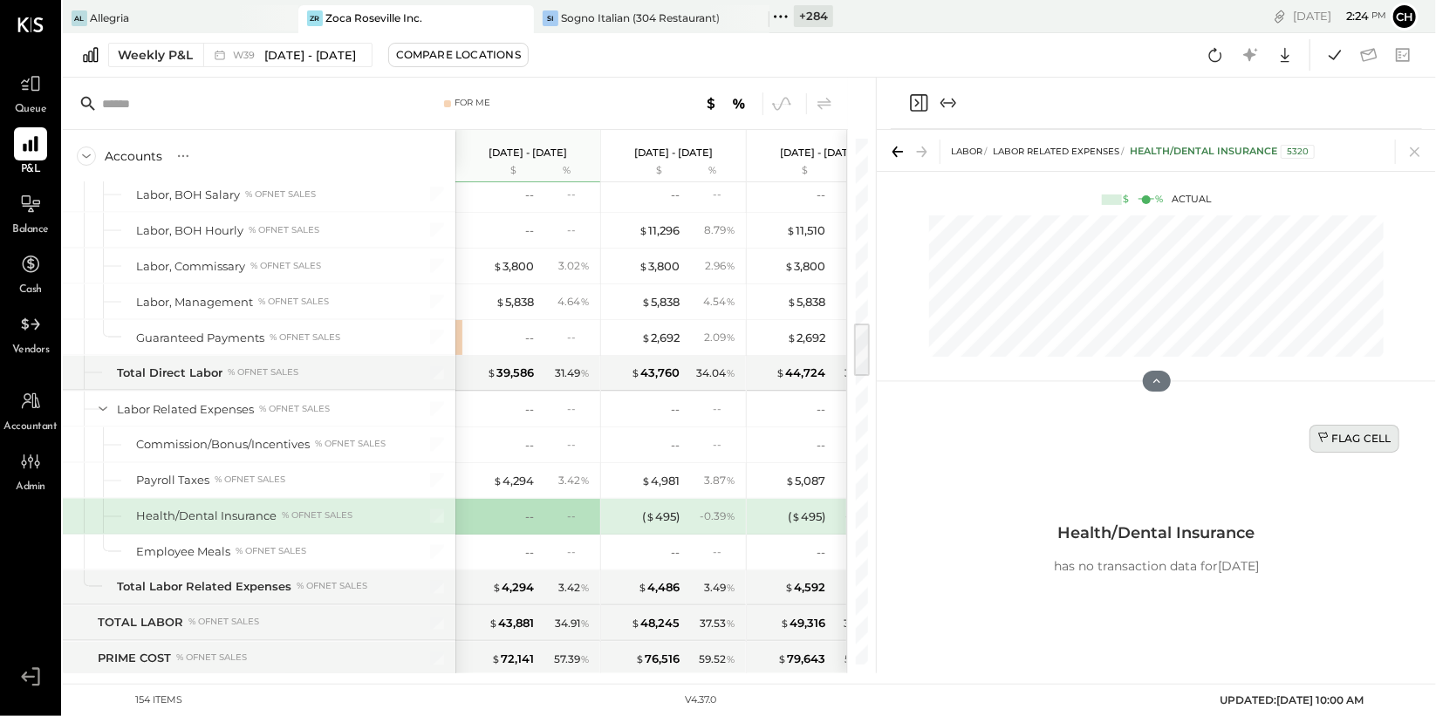
click at [1353, 439] on div "Flag Cell" at bounding box center [1355, 438] width 74 height 15
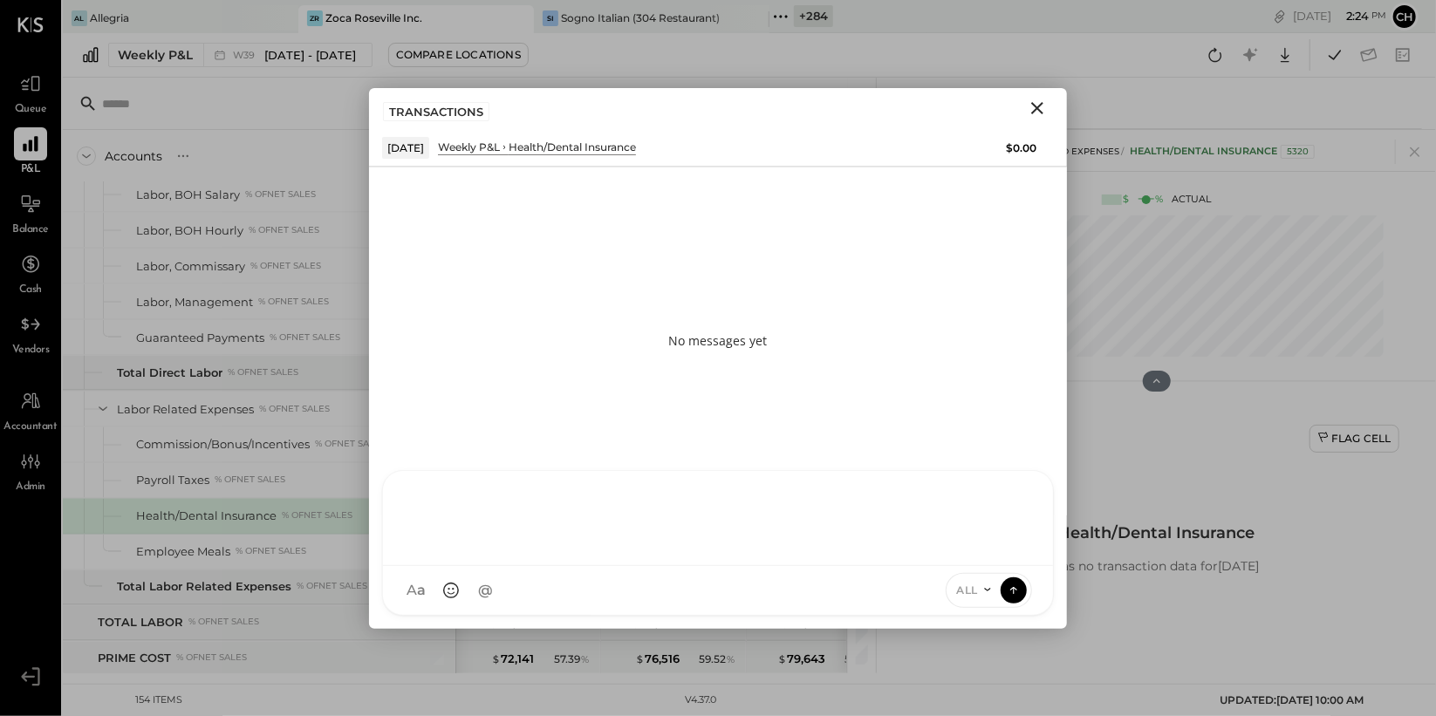
click at [545, 594] on div "AM Ali Mehdi RS Rushabh Shah S Sasha I Isaac UM Unnati M. Raloti J jimmy E erne…" at bounding box center [718, 543] width 672 height 146
type input "****"
click at [578, 505] on span "[PERSON_NAME]" at bounding box center [551, 510] width 137 height 17
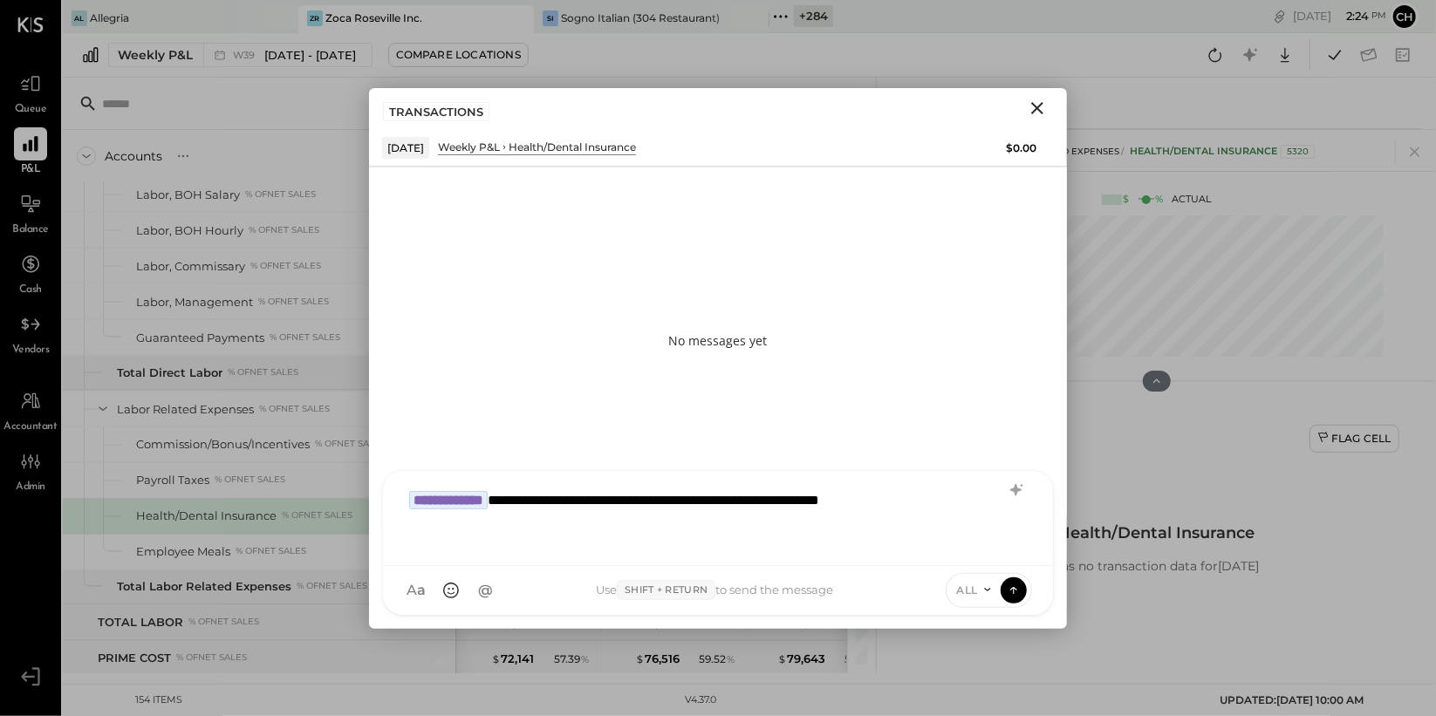
click at [979, 587] on div "ALL" at bounding box center [974, 590] width 54 height 15
click at [982, 556] on div "INTERNAL" at bounding box center [998, 547] width 103 height 29
click at [1011, 588] on icon at bounding box center [1013, 587] width 7 height 3
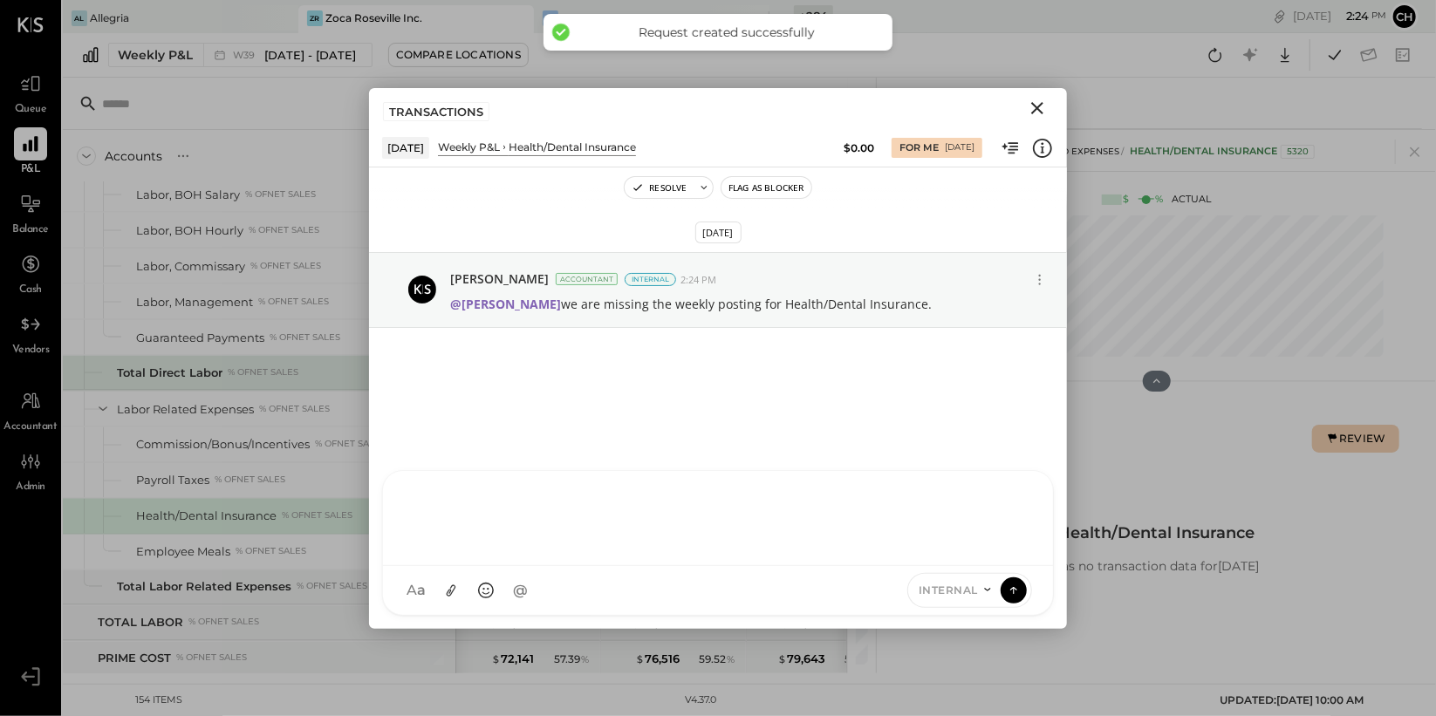
click at [355, 383] on div "Total Direct Labor % of NET SALES" at bounding box center [259, 373] width 393 height 35
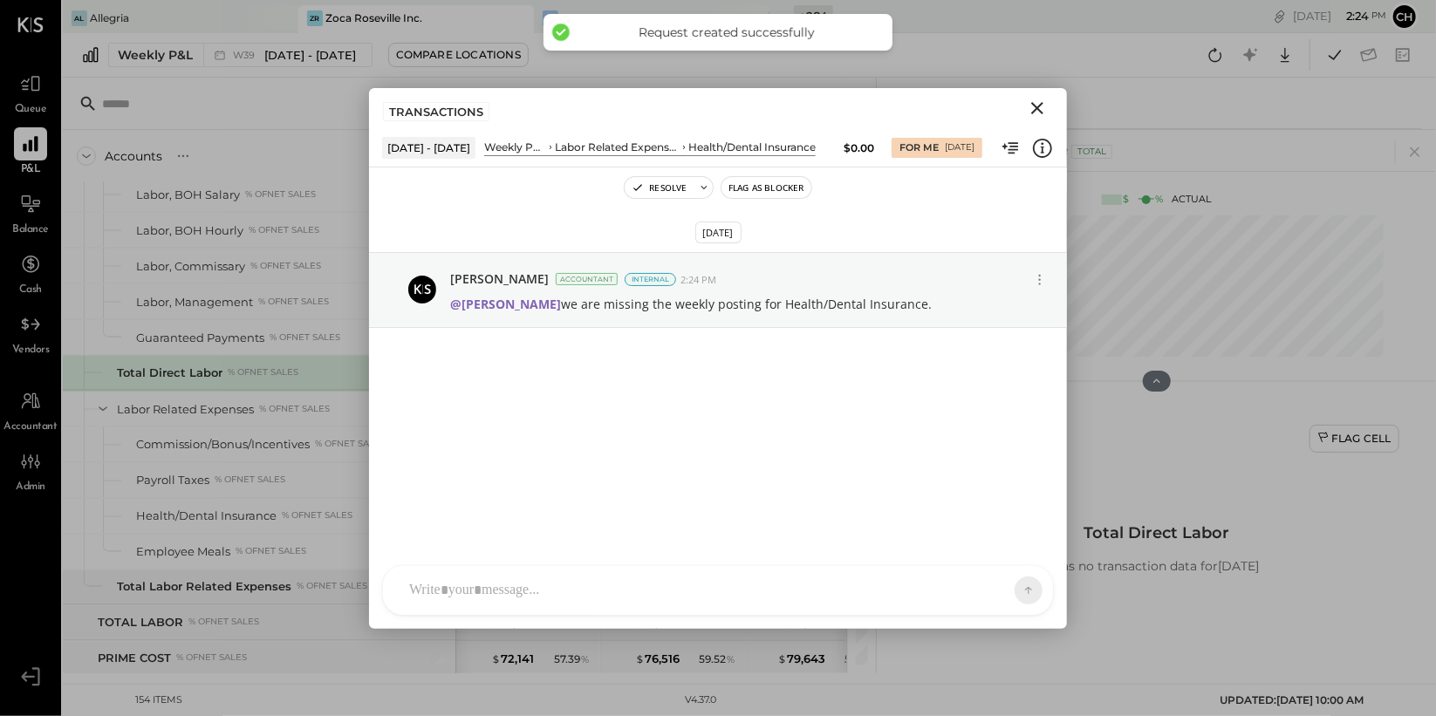
click at [1039, 105] on icon "Close" at bounding box center [1037, 108] width 21 height 21
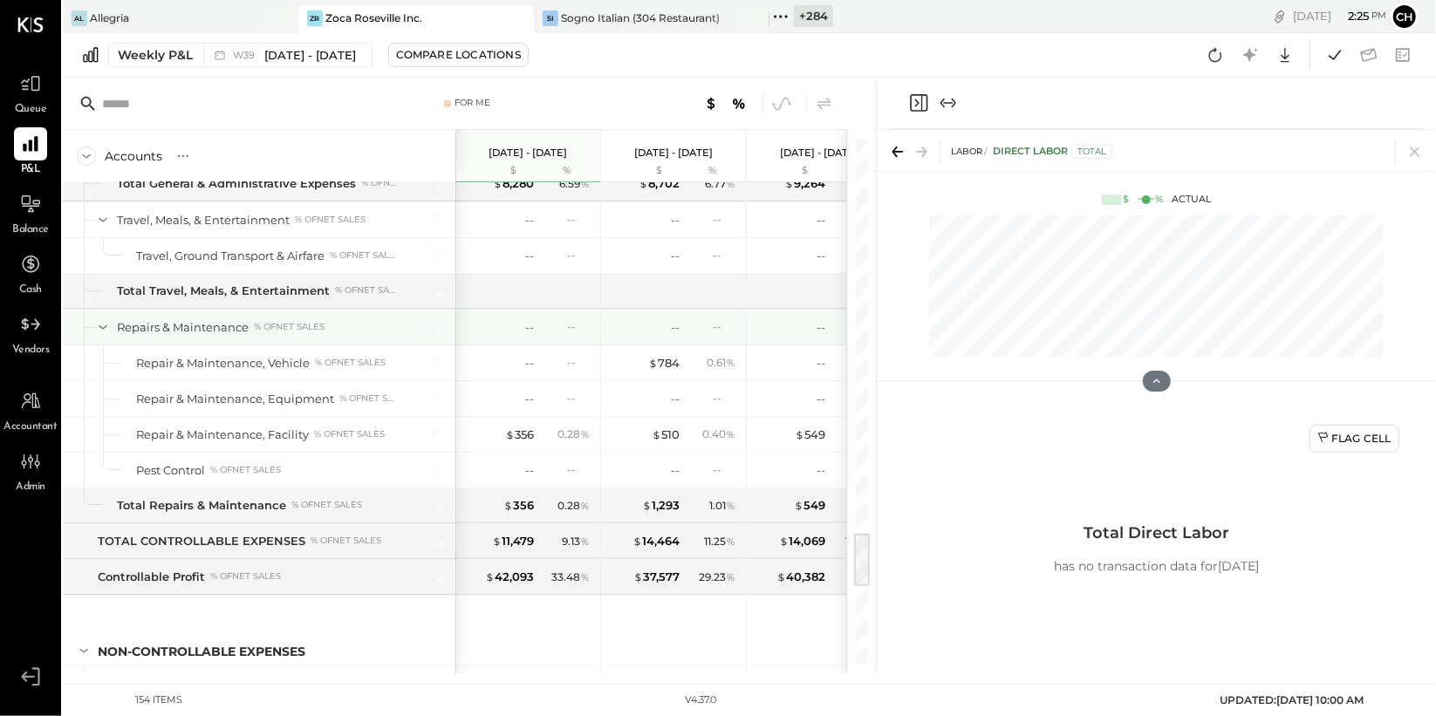
scroll to position [3671, 0]
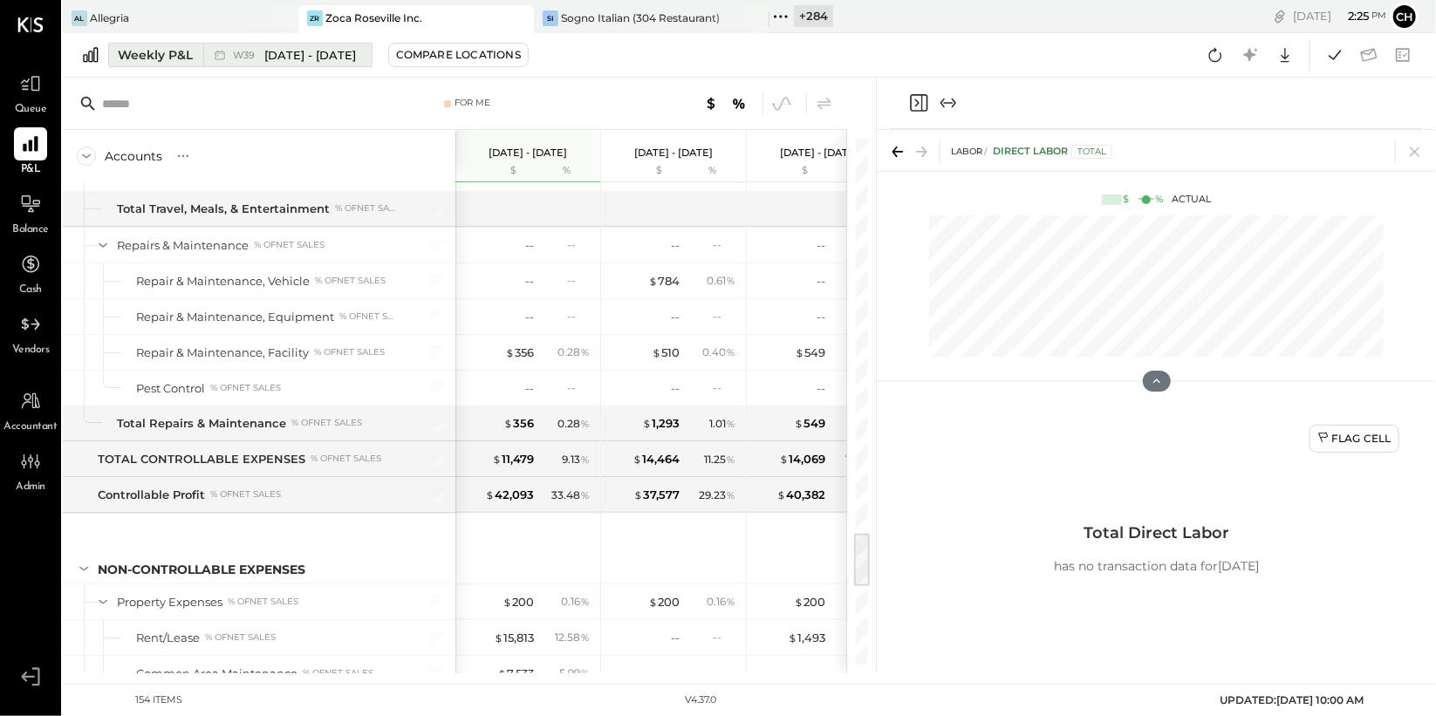
click at [183, 62] on div "Weekly P&L" at bounding box center [155, 54] width 75 height 17
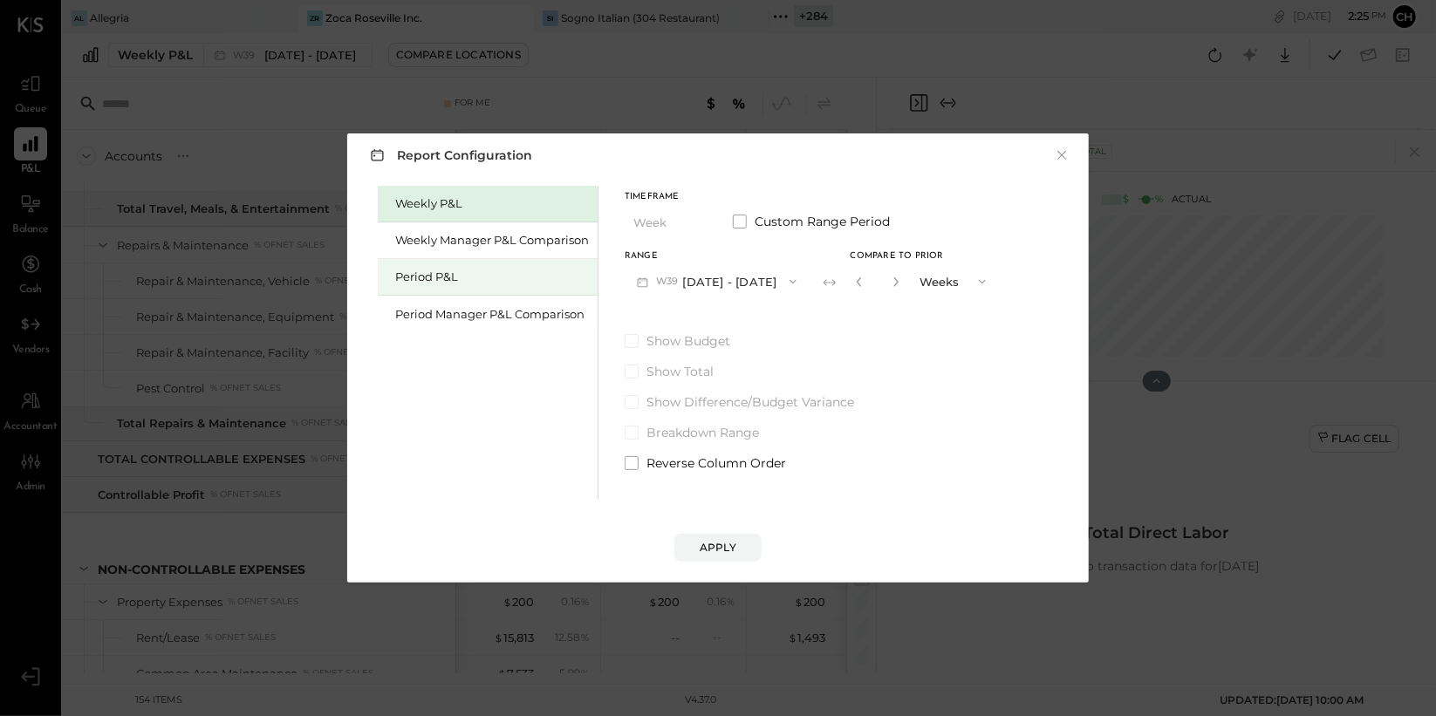
click at [439, 279] on div "Period P&L" at bounding box center [492, 277] width 194 height 17
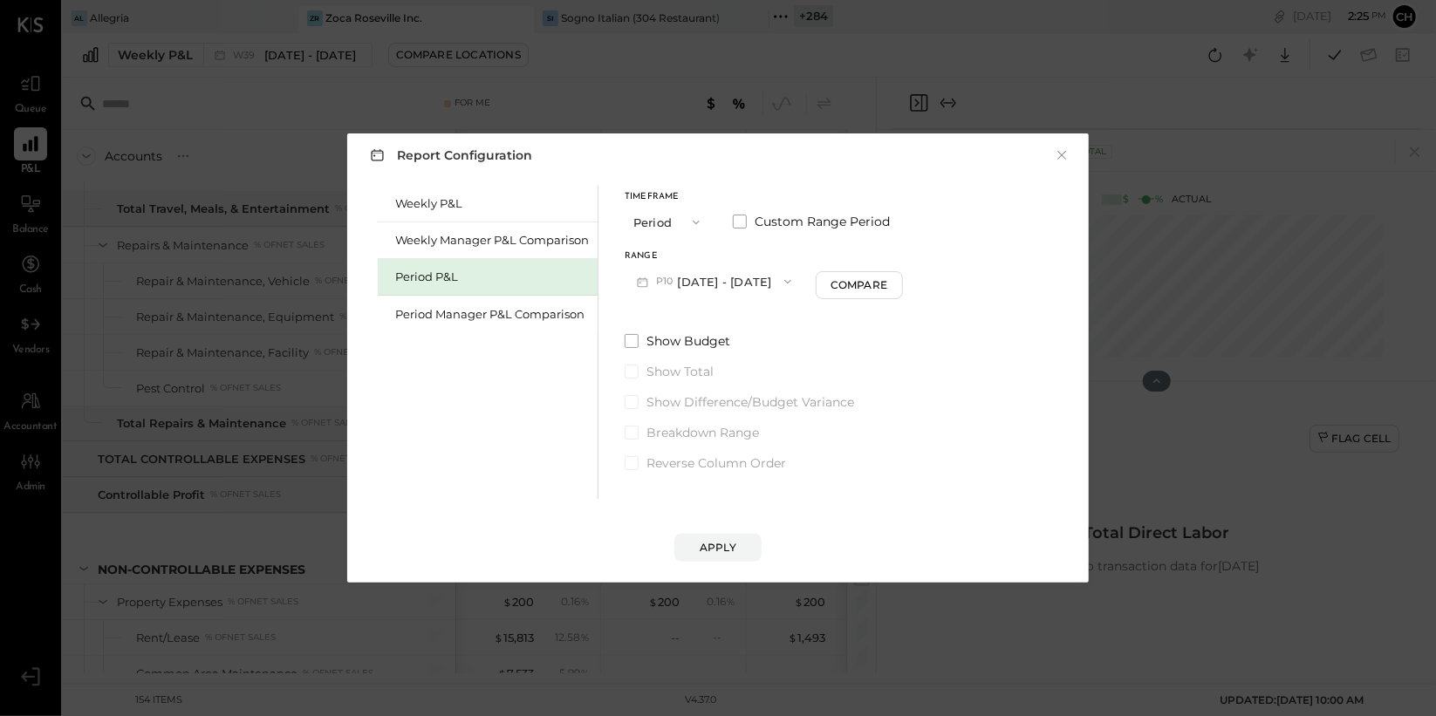
click at [783, 278] on button "P10 Sep 8 - Oct 5, 2025" at bounding box center [714, 281] width 179 height 32
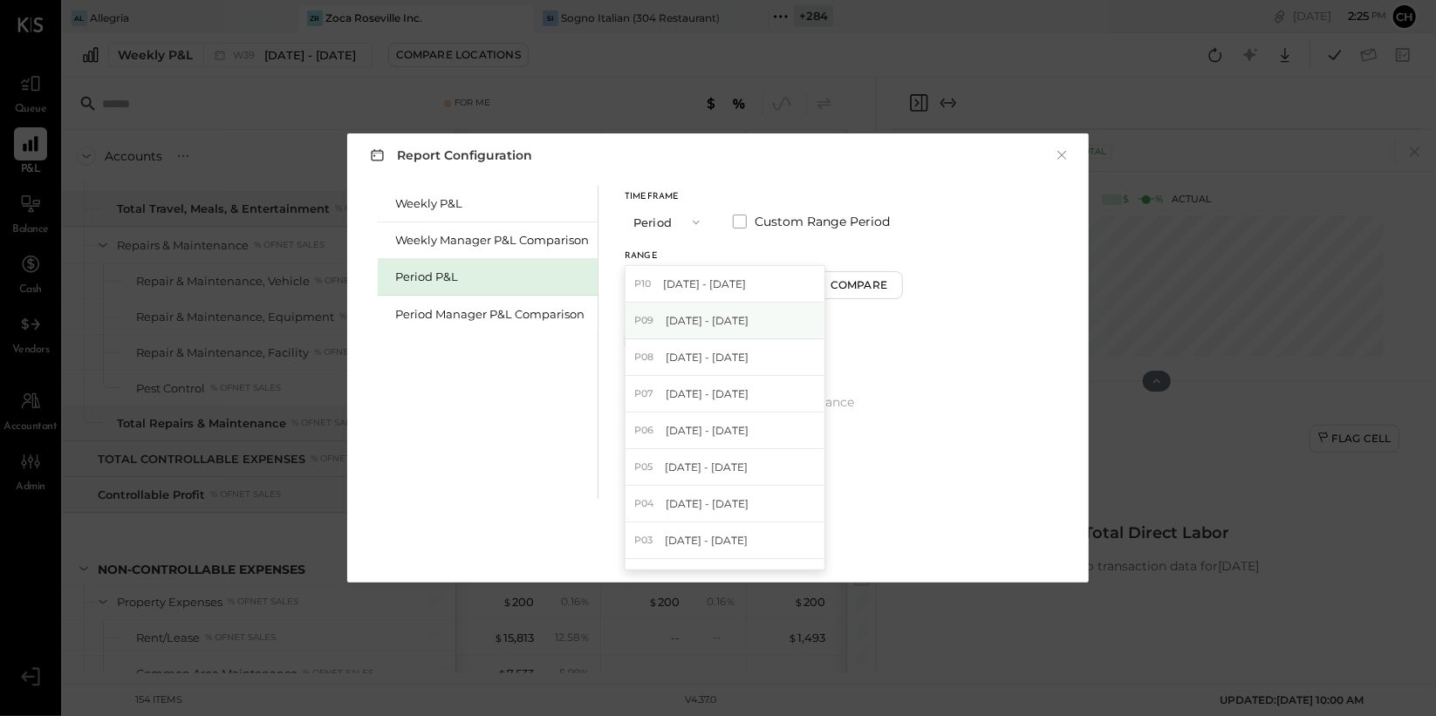
click at [749, 320] on span "Aug 11 - Sep 7, 2025" at bounding box center [707, 320] width 83 height 15
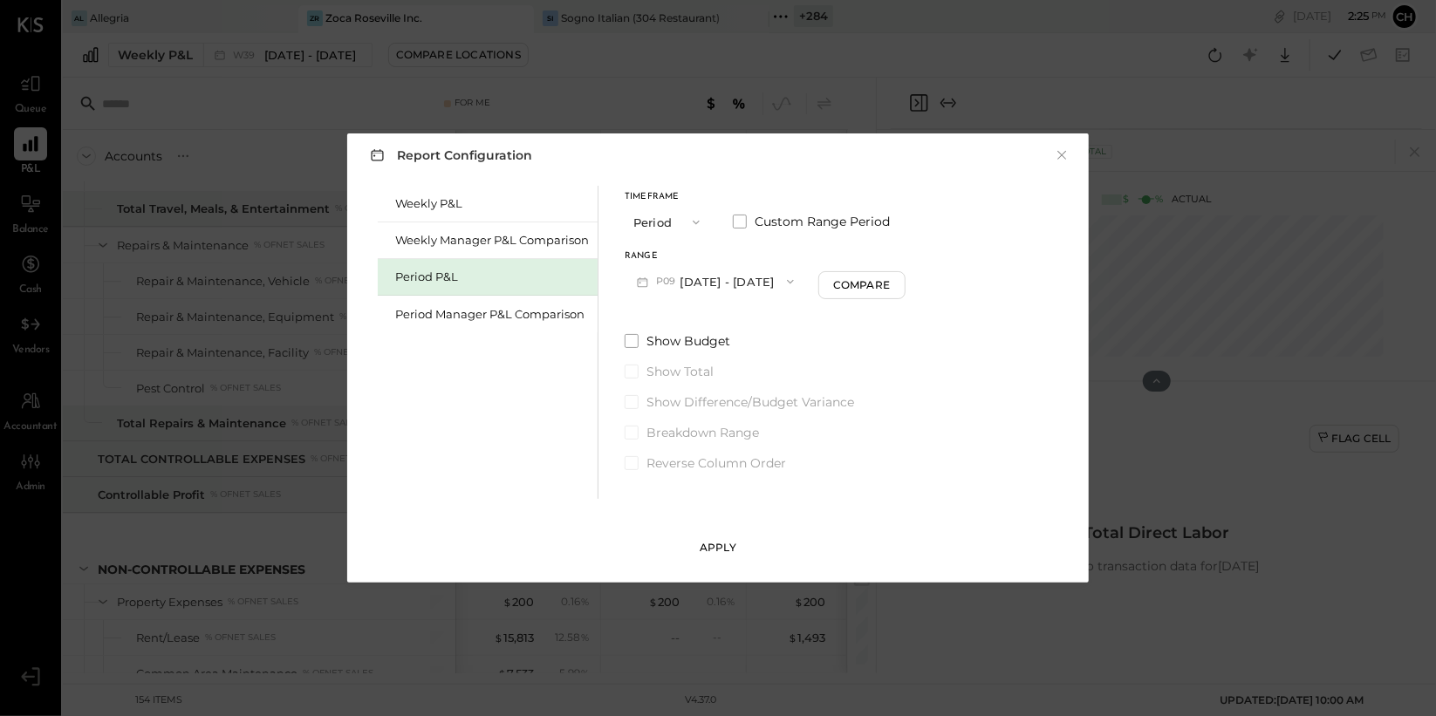
click at [729, 543] on div "Apply" at bounding box center [718, 547] width 37 height 15
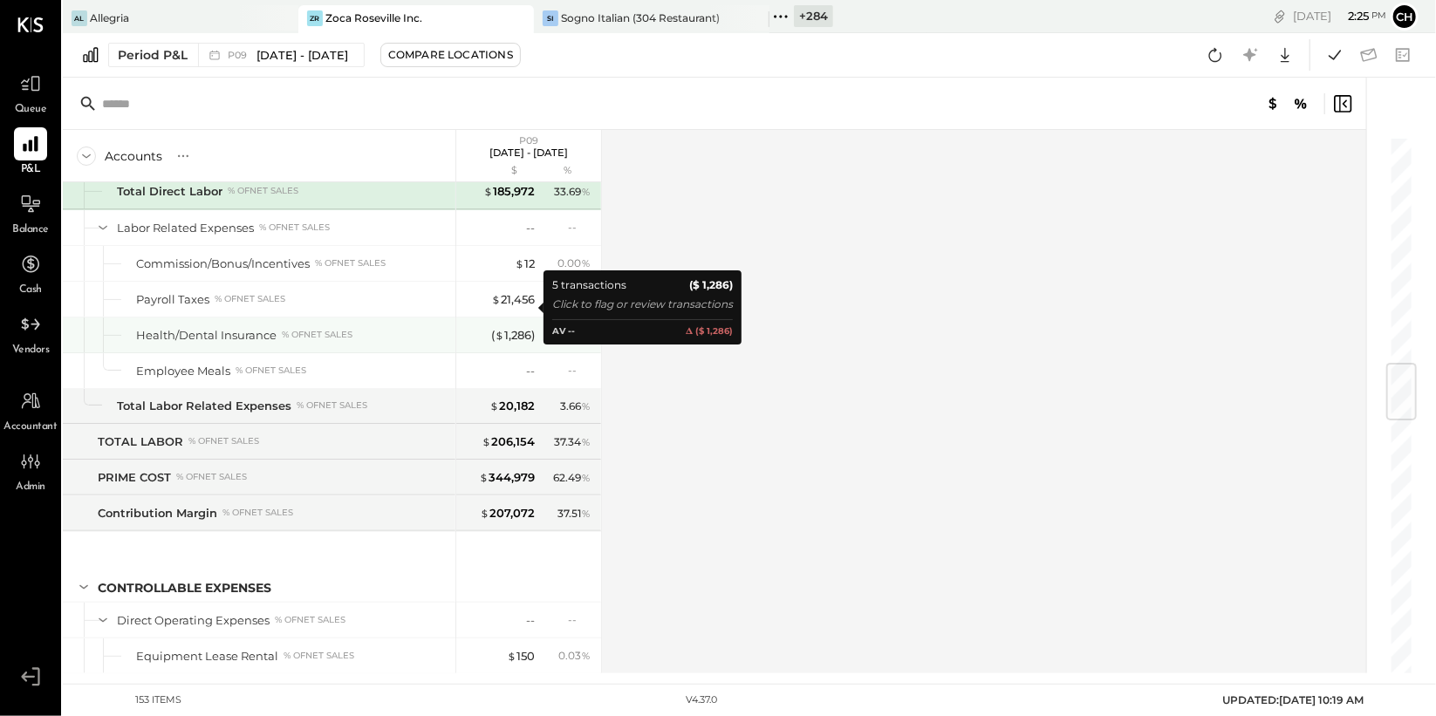
scroll to position [1861, 0]
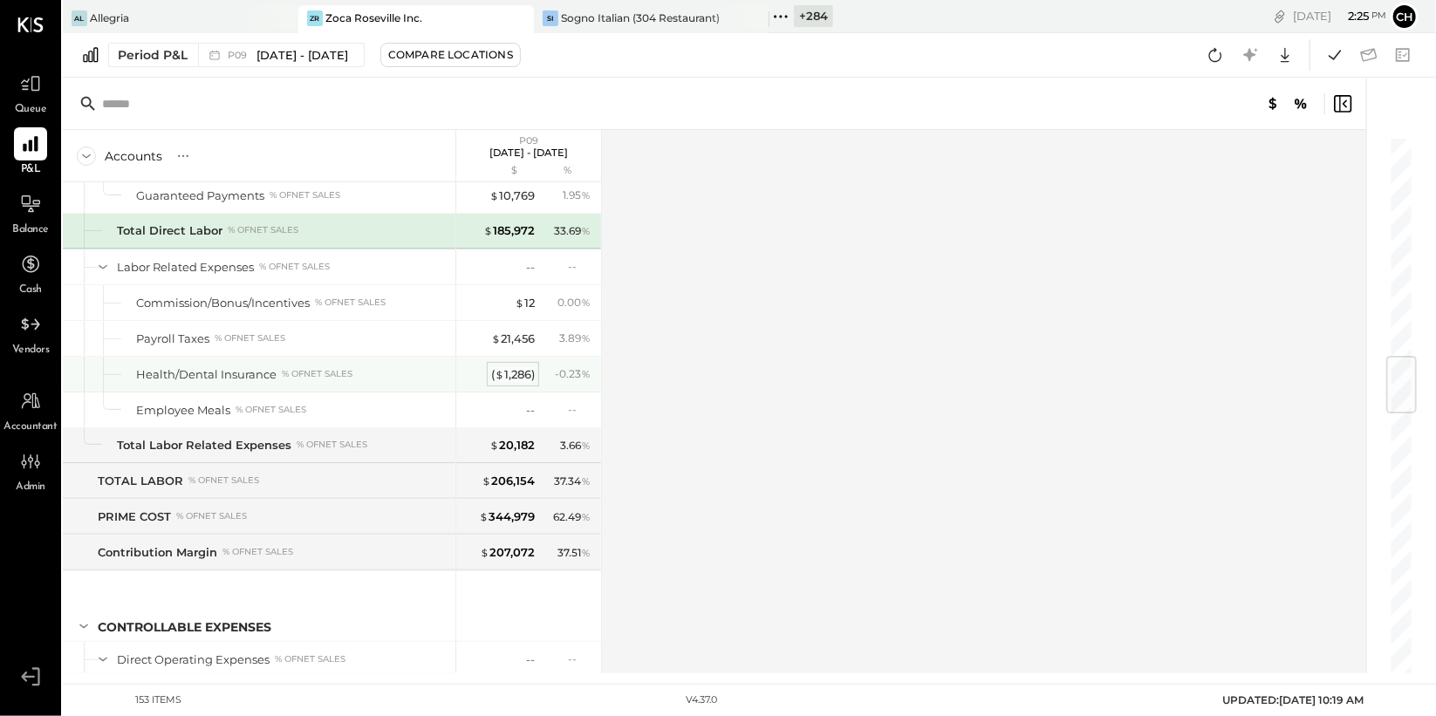
click at [517, 373] on div "( $ 1,286 )" at bounding box center [513, 374] width 44 height 17
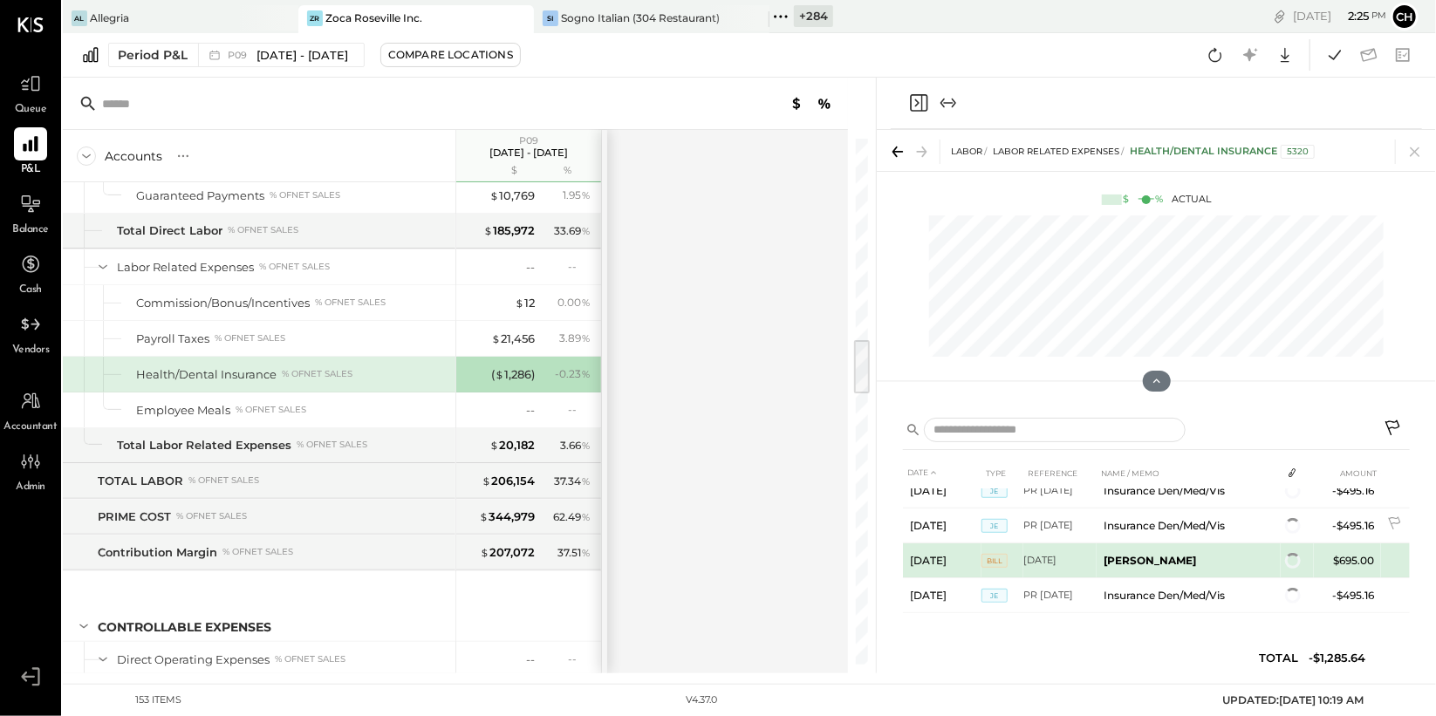
scroll to position [86, 0]
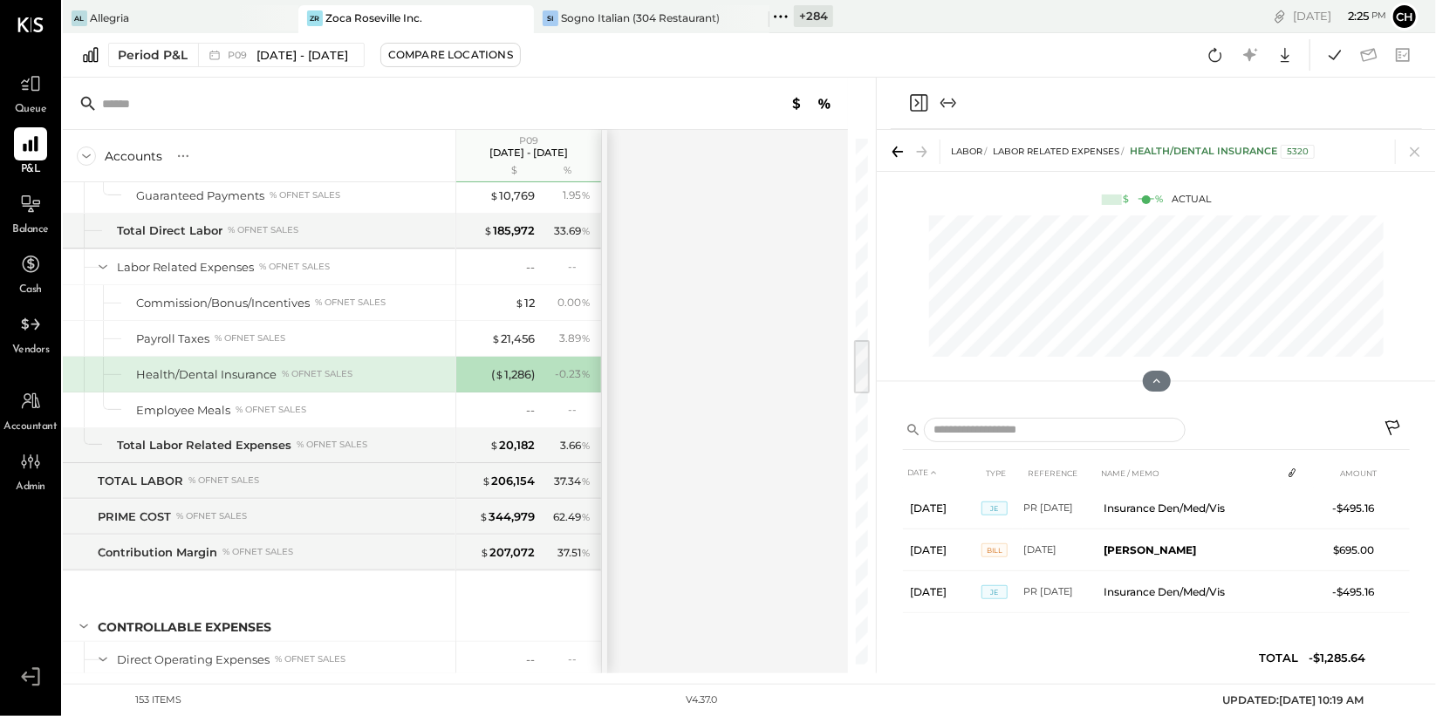
click at [1396, 422] on icon at bounding box center [1394, 430] width 21 height 21
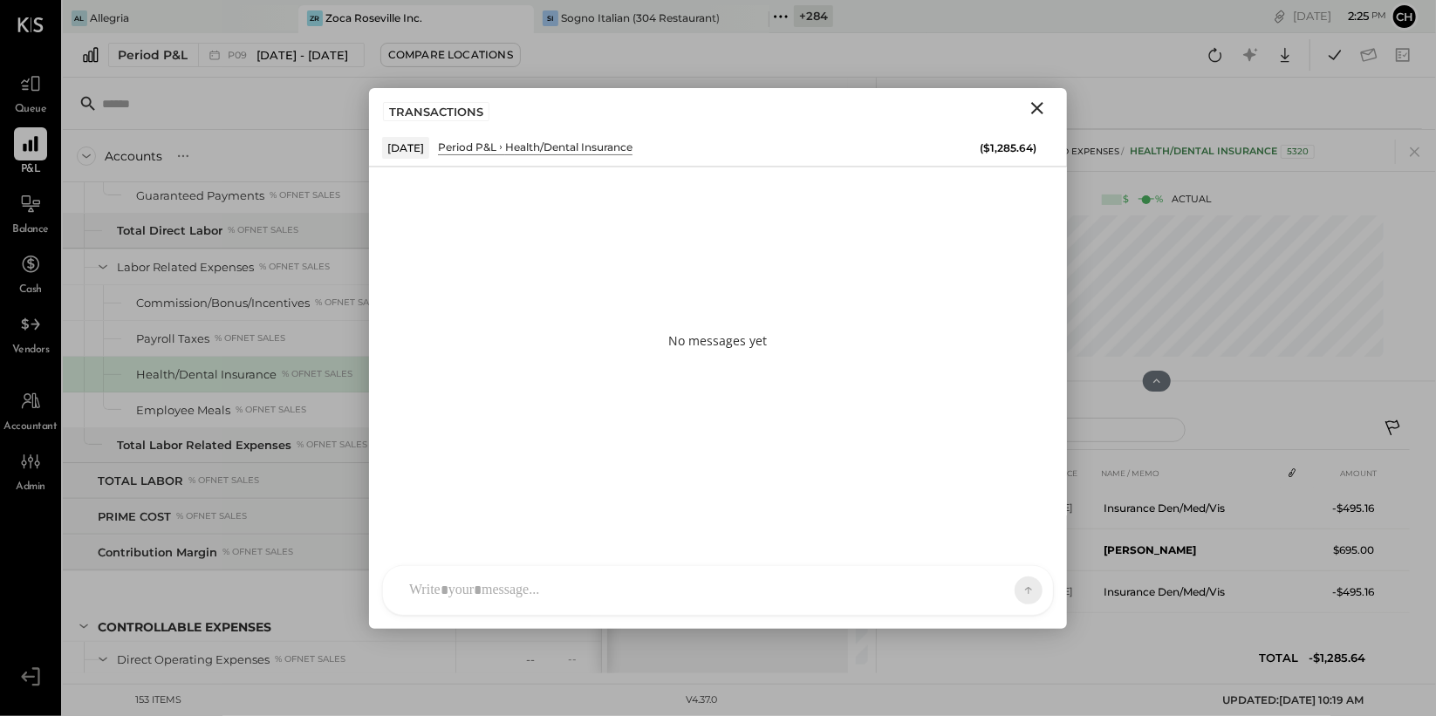
click at [554, 603] on div "AM [PERSON_NAME] RS [PERSON_NAME] S [PERSON_NAME] UM [PERSON_NAME] [PERSON_NAME…" at bounding box center [718, 590] width 672 height 51
type input "***"
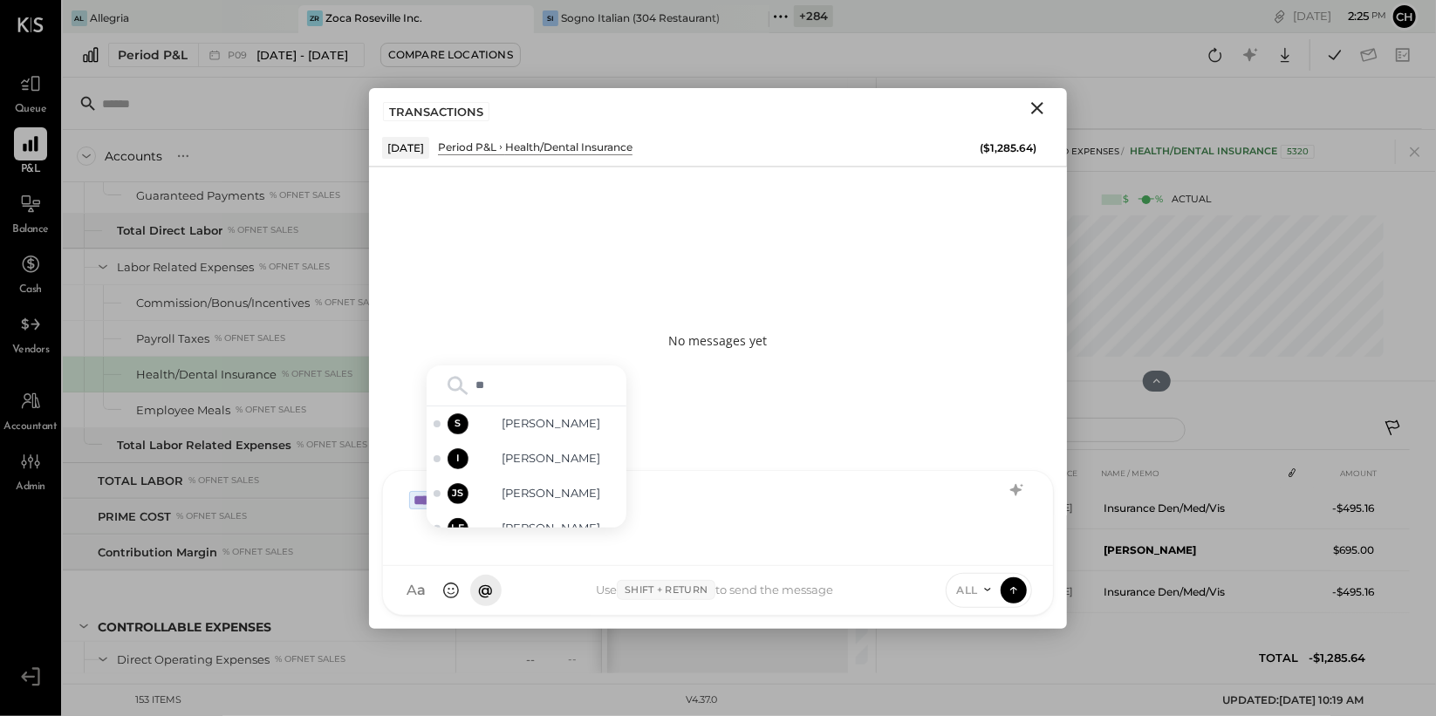
type input "*"
click at [686, 502] on div "**********" at bounding box center [718, 517] width 635 height 70
click at [686, 503] on div "**********" at bounding box center [718, 517] width 635 height 70
click at [683, 524] on div "**********" at bounding box center [718, 517] width 635 height 70
click at [794, 438] on div "No messages yet" at bounding box center [718, 341] width 698 height 349
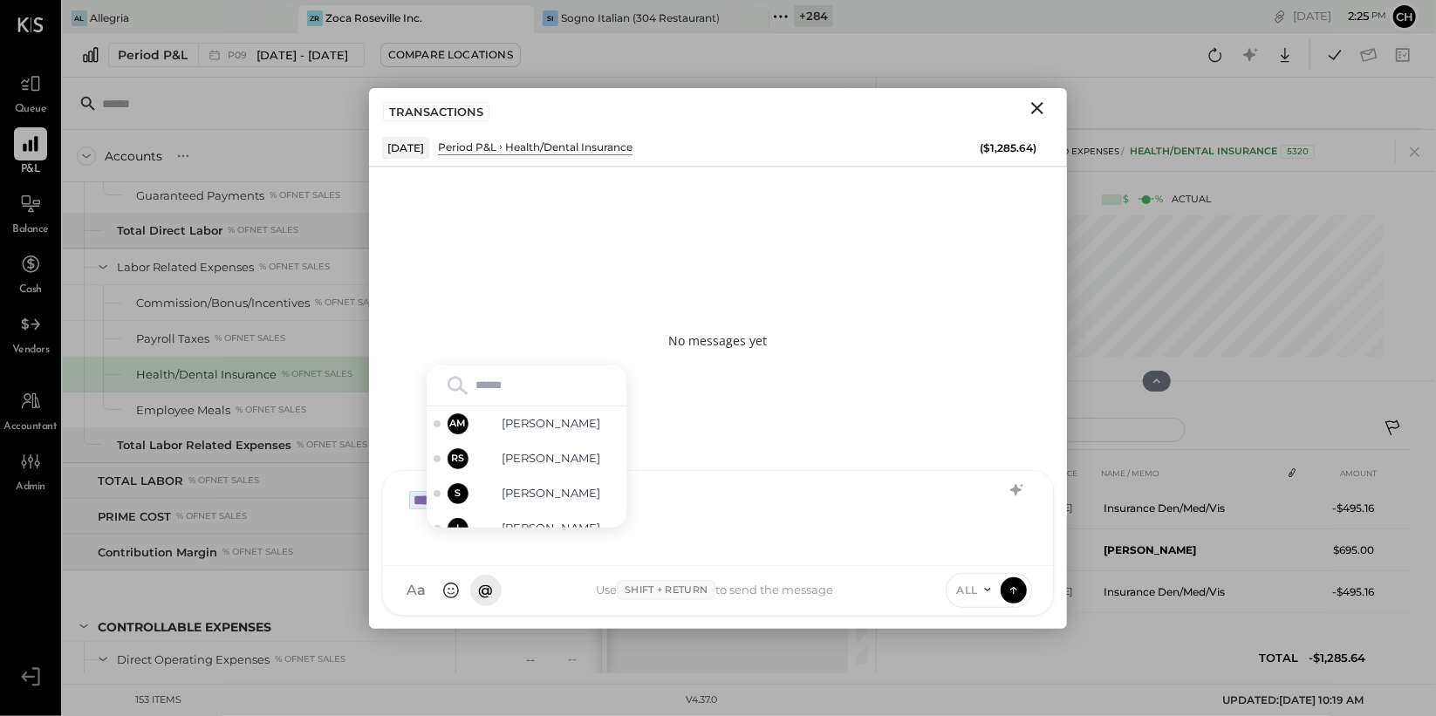
click at [576, 393] on input "text" at bounding box center [527, 386] width 186 height 26
click at [706, 515] on div "**********" at bounding box center [718, 517] width 635 height 70
click at [479, 537] on div "**********" at bounding box center [718, 517] width 635 height 70
click at [401, 508] on div "**********" at bounding box center [718, 517] width 635 height 70
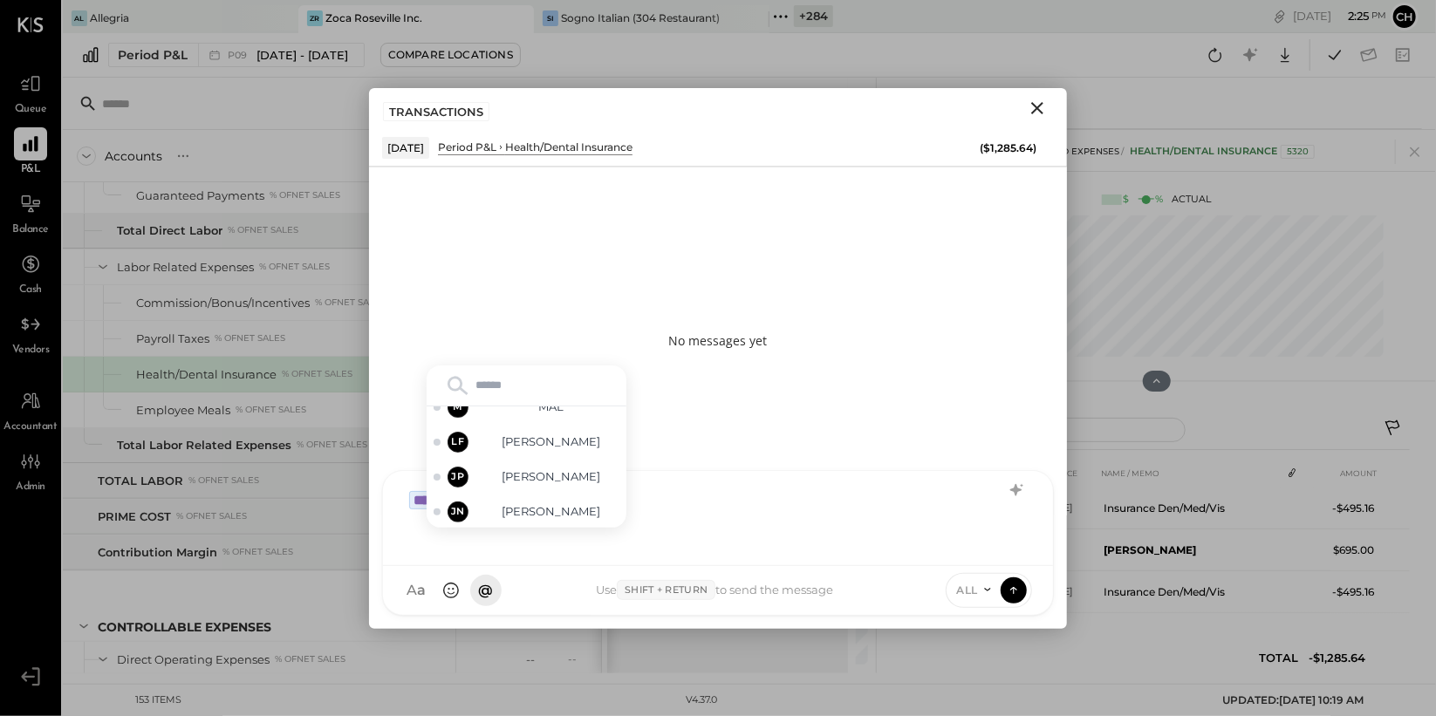
click at [667, 524] on div "**********" at bounding box center [718, 517] width 635 height 70
click at [533, 381] on input "text" at bounding box center [527, 386] width 186 height 26
click at [514, 334] on div "No messages yet" at bounding box center [718, 341] width 698 height 349
click at [843, 493] on div "**********" at bounding box center [718, 517] width 635 height 70
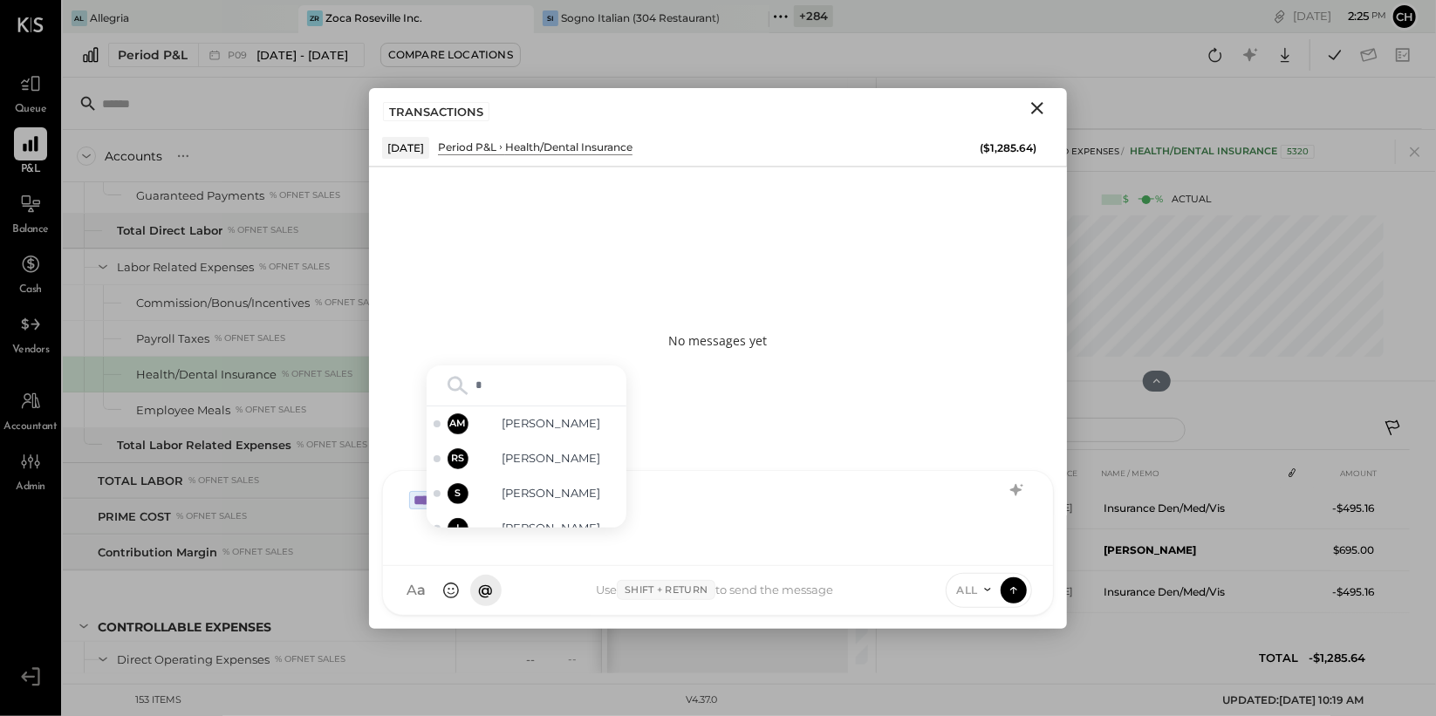
type input "**"
type input "*"
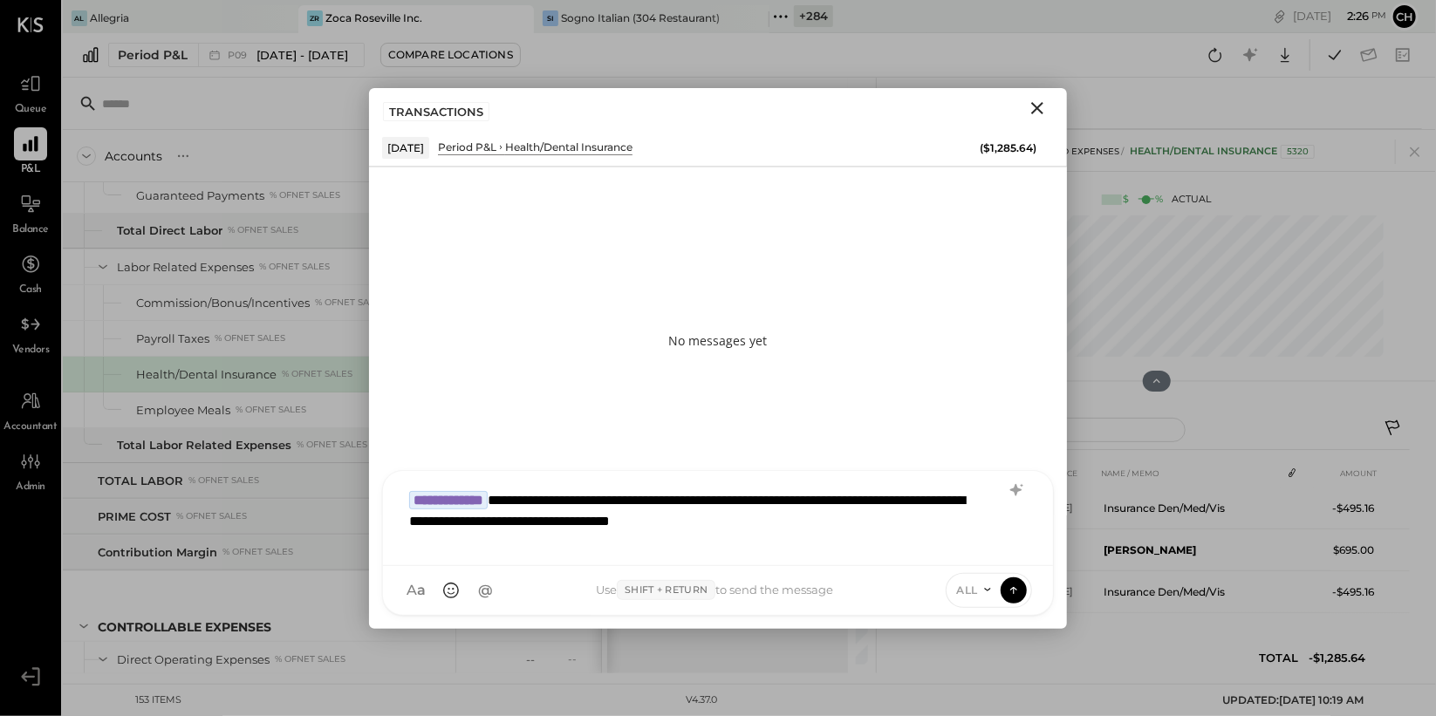
click at [996, 588] on div "ALL" at bounding box center [974, 590] width 54 height 15
click at [989, 557] on div "INTERNAL" at bounding box center [998, 547] width 103 height 29
click at [1012, 594] on icon at bounding box center [1014, 589] width 16 height 17
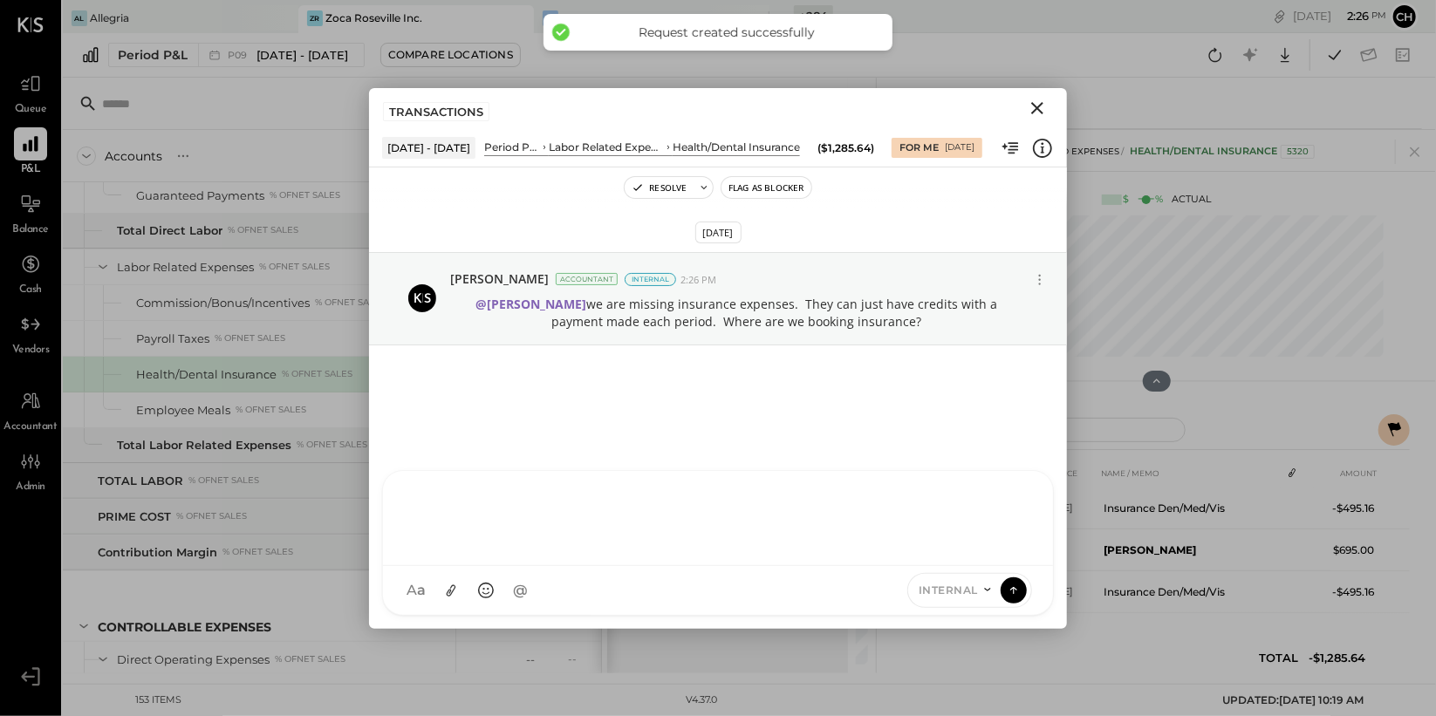
click at [1050, 106] on button "Close" at bounding box center [1037, 108] width 31 height 23
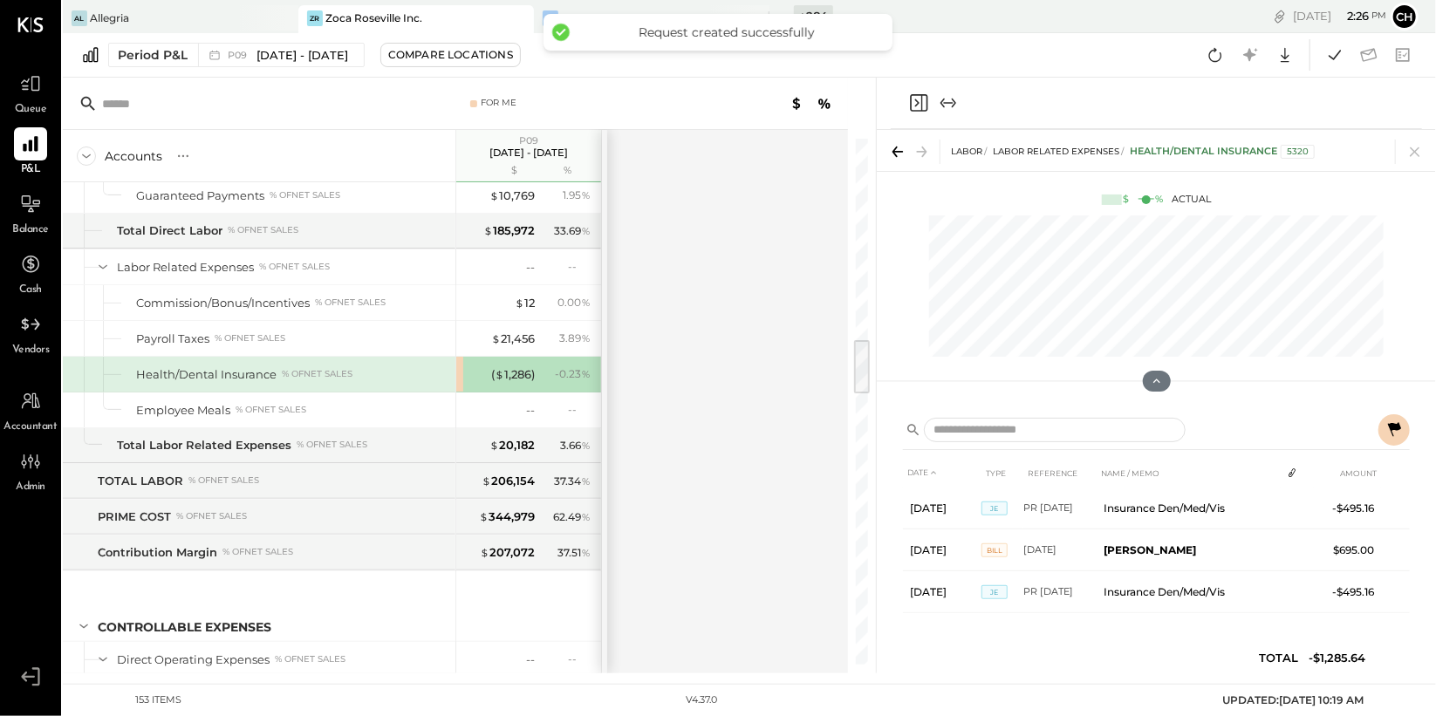
click at [917, 103] on icon "Close panel" at bounding box center [917, 103] width 4 height 8
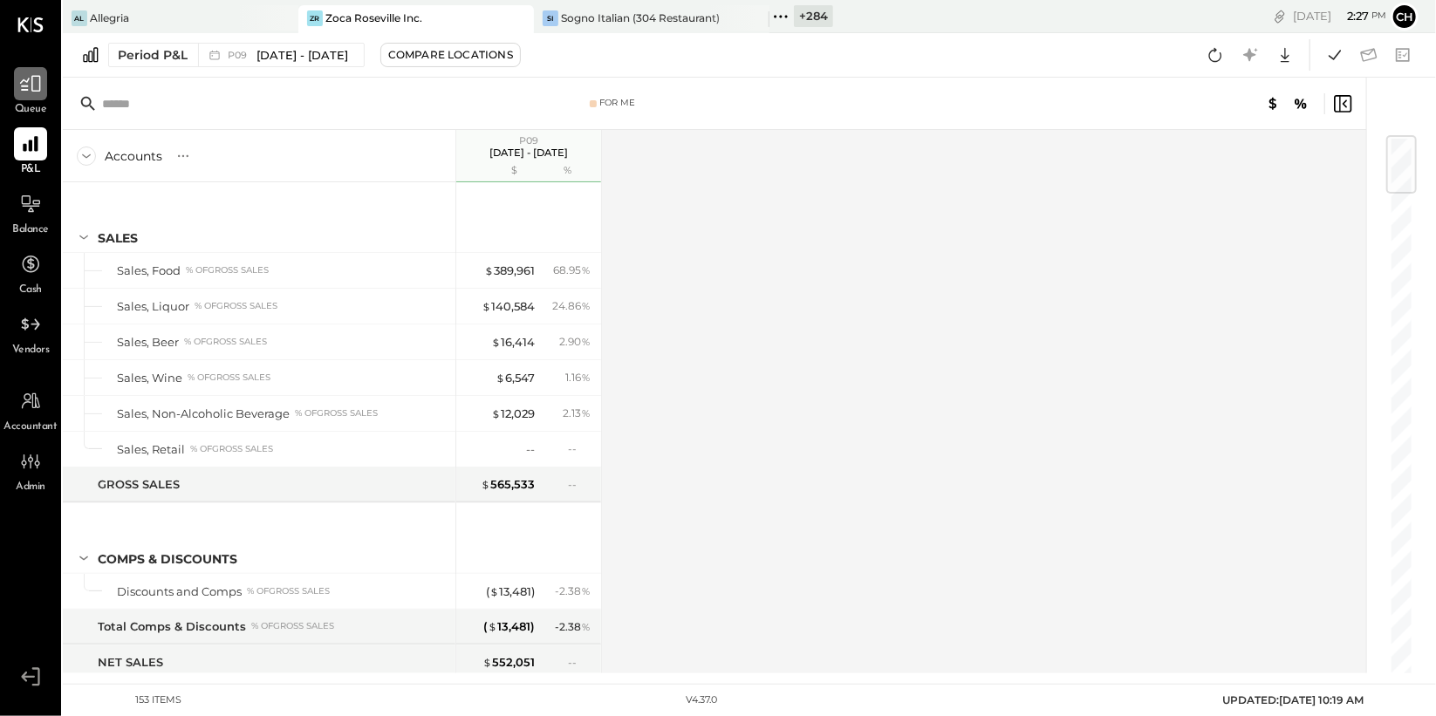
click at [33, 94] on icon at bounding box center [30, 83] width 23 height 23
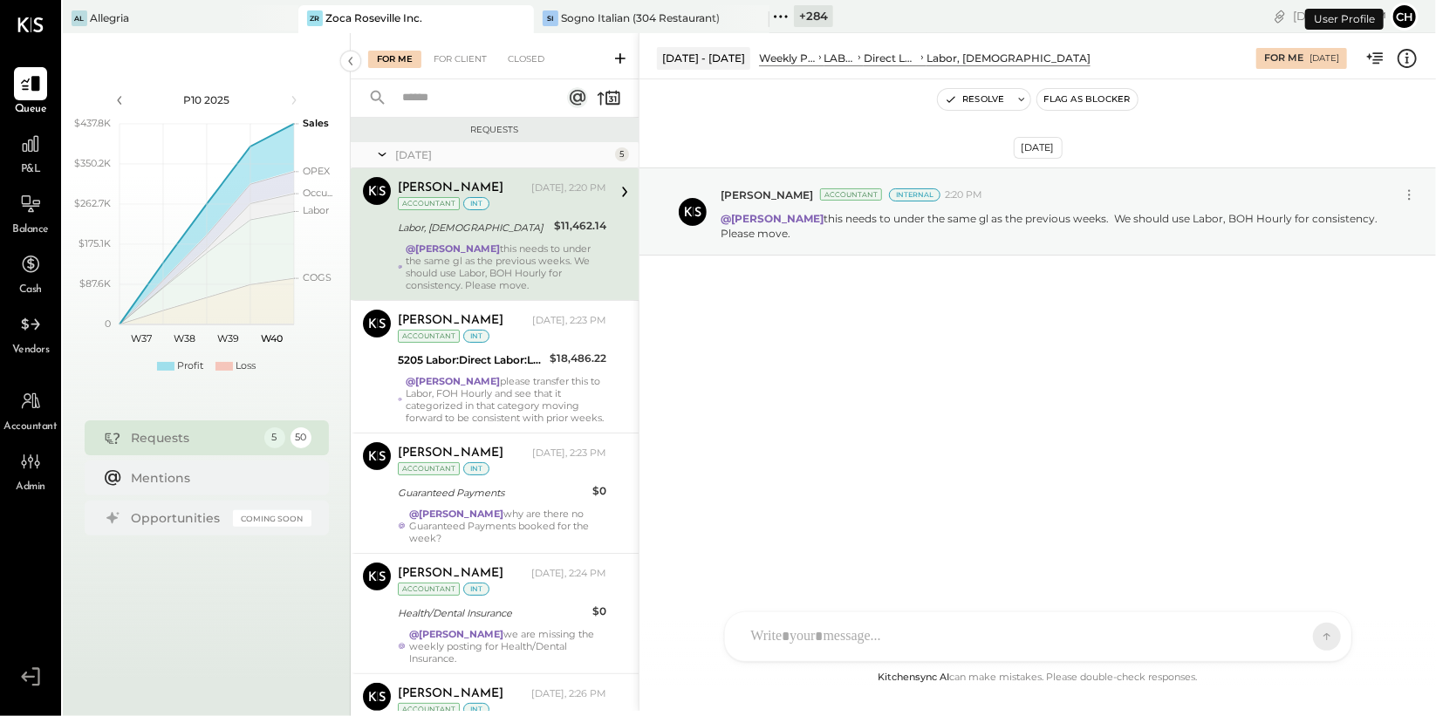
click at [617, 56] on icon at bounding box center [620, 58] width 17 height 17
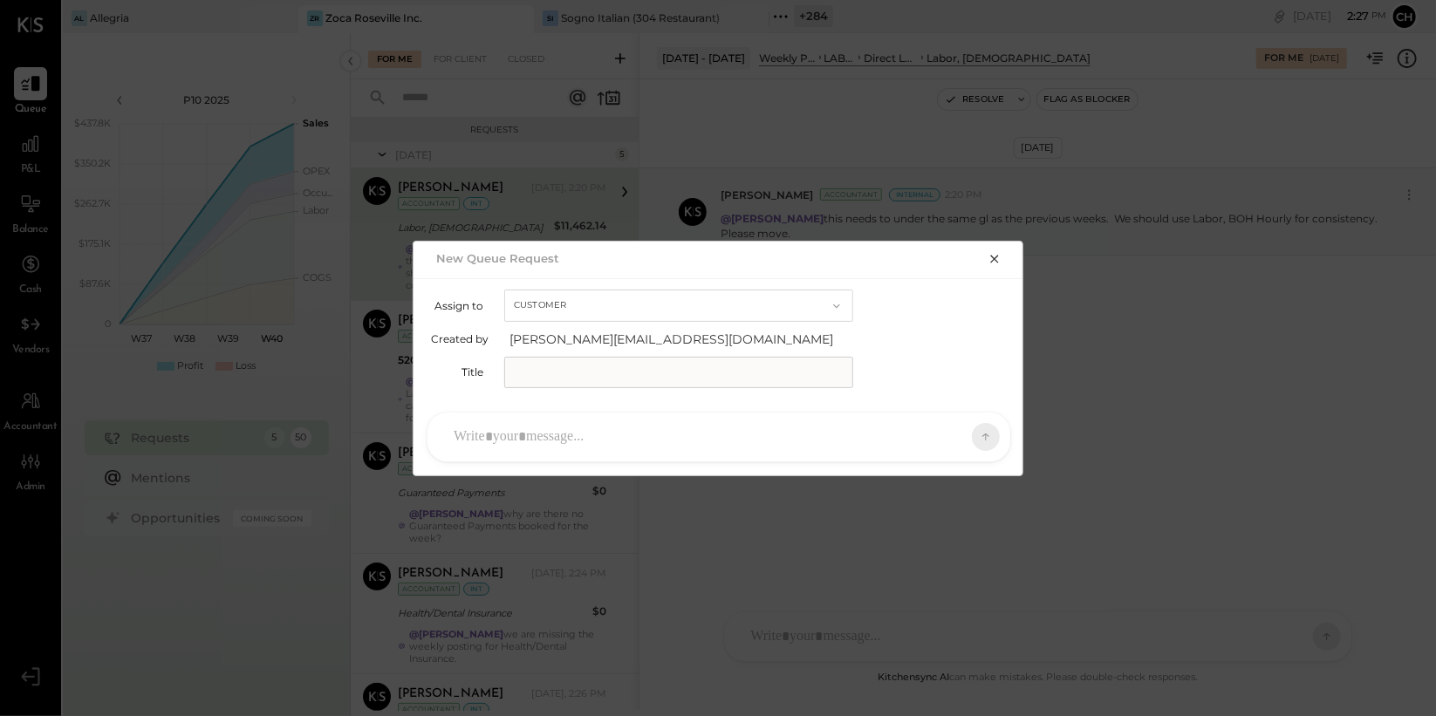
click at [599, 305] on button "Customer" at bounding box center [678, 306] width 349 height 32
click at [594, 332] on div "Accountant" at bounding box center [678, 336] width 347 height 31
click at [579, 367] on input "text" at bounding box center [678, 372] width 349 height 31
type input "**********"
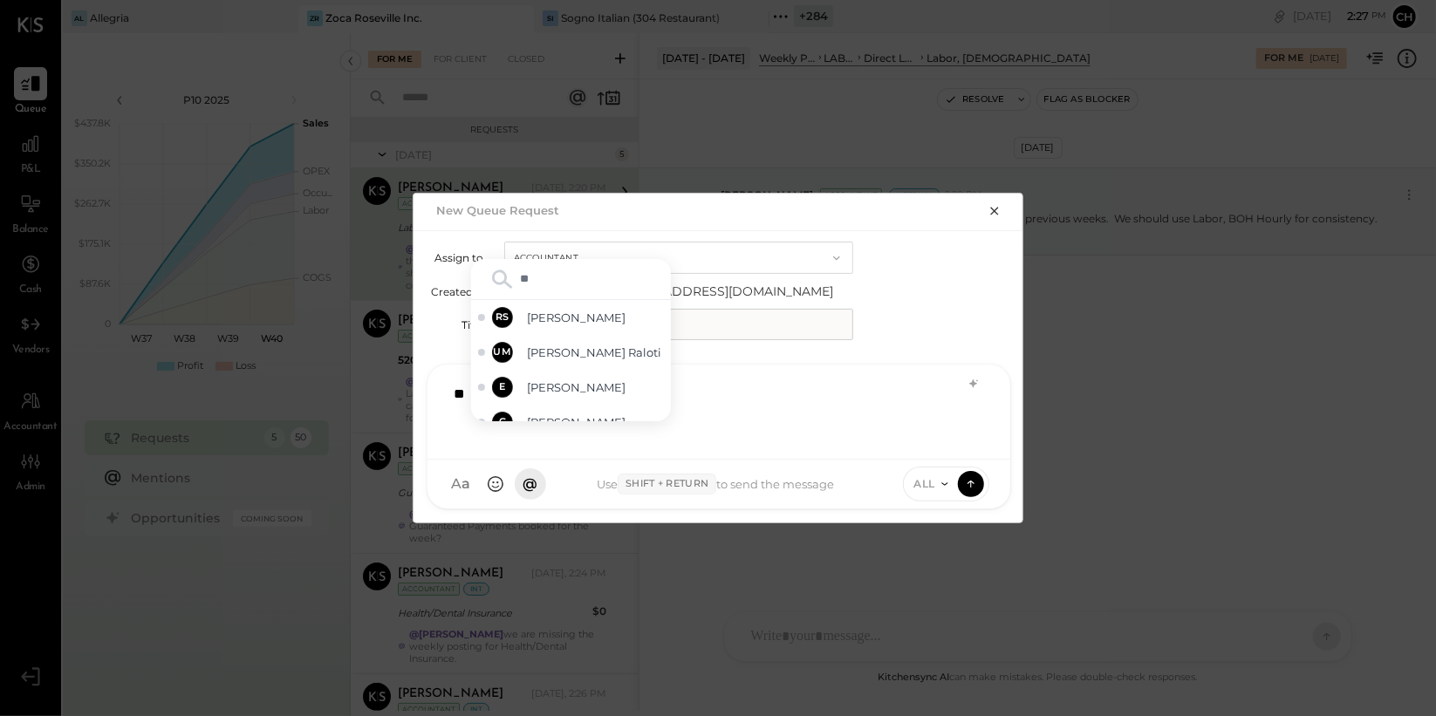
type input "***"
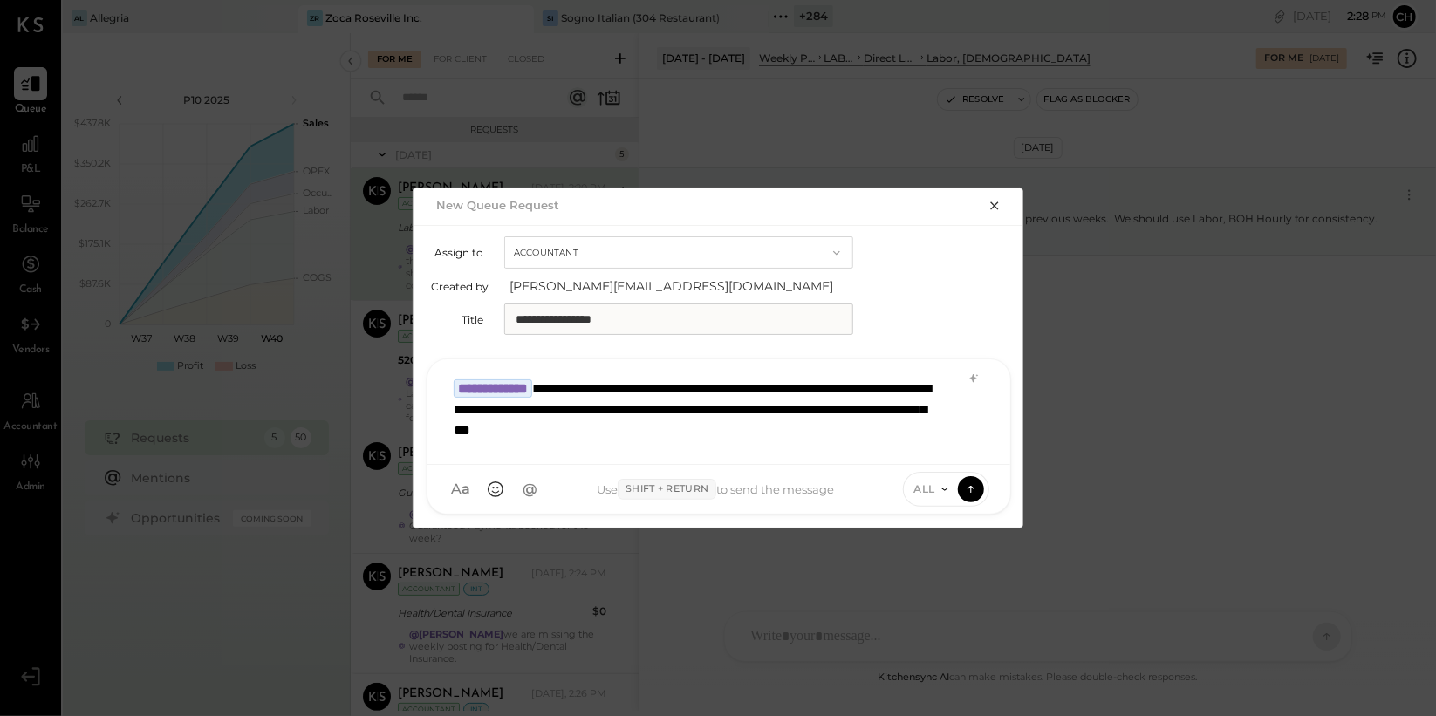
click at [938, 491] on icon at bounding box center [945, 490] width 14 height 14
click at [941, 453] on div "INTERNAL" at bounding box center [955, 446] width 103 height 29
click at [969, 484] on icon at bounding box center [971, 488] width 16 height 17
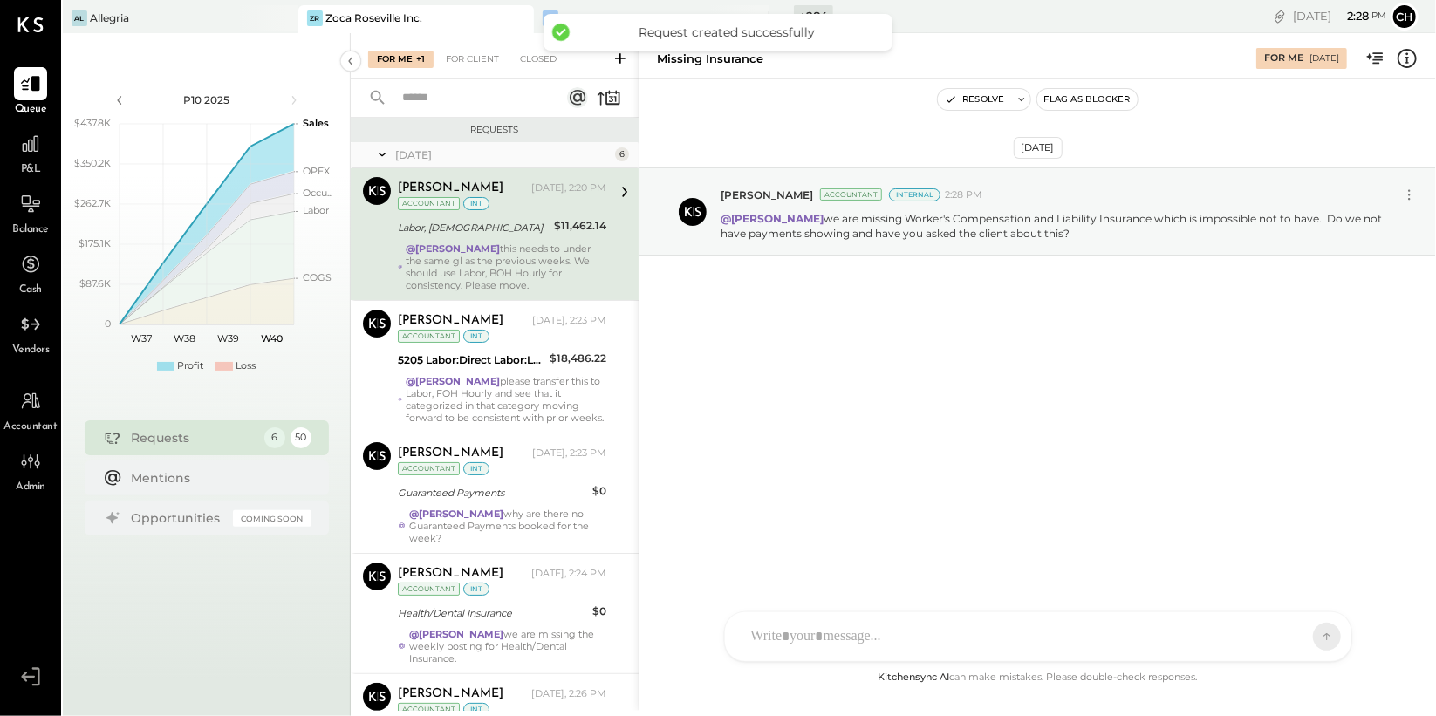
scroll to position [321, 0]
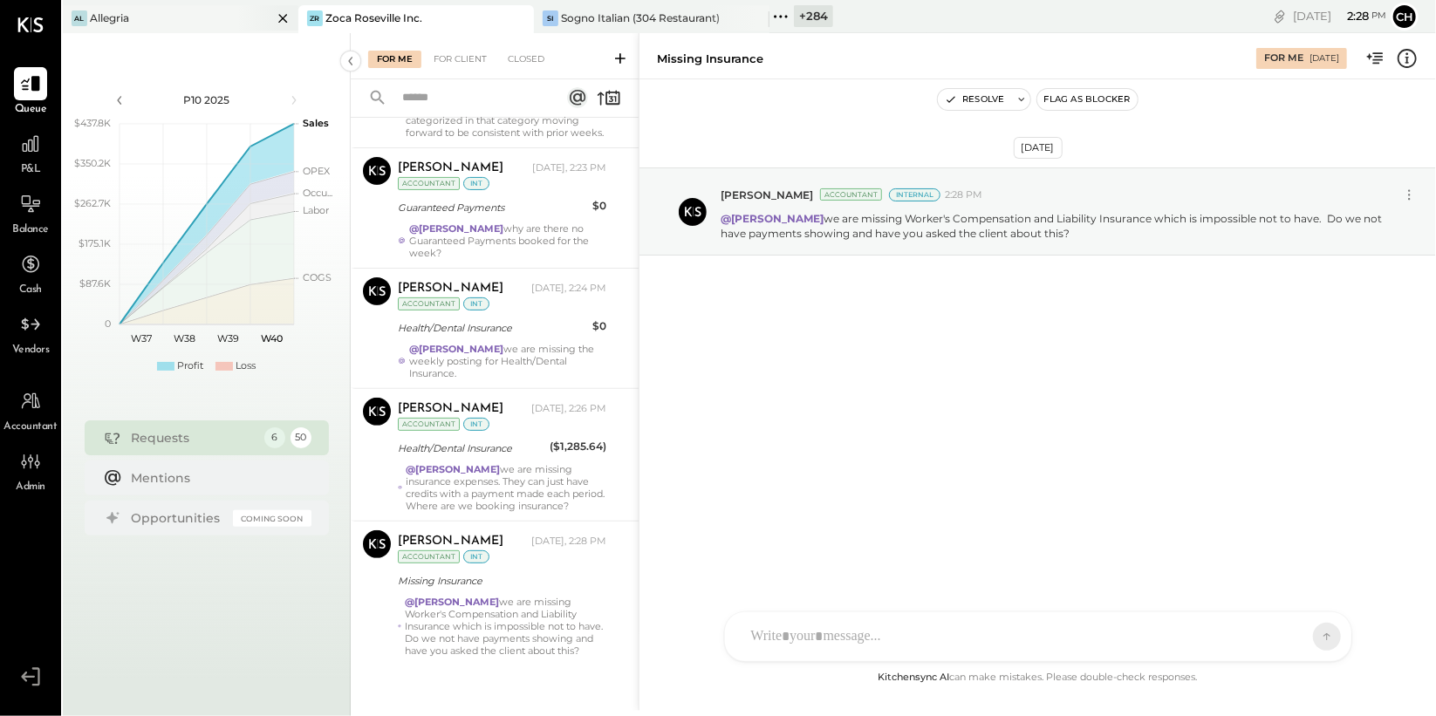
click at [286, 18] on icon at bounding box center [283, 18] width 22 height 21
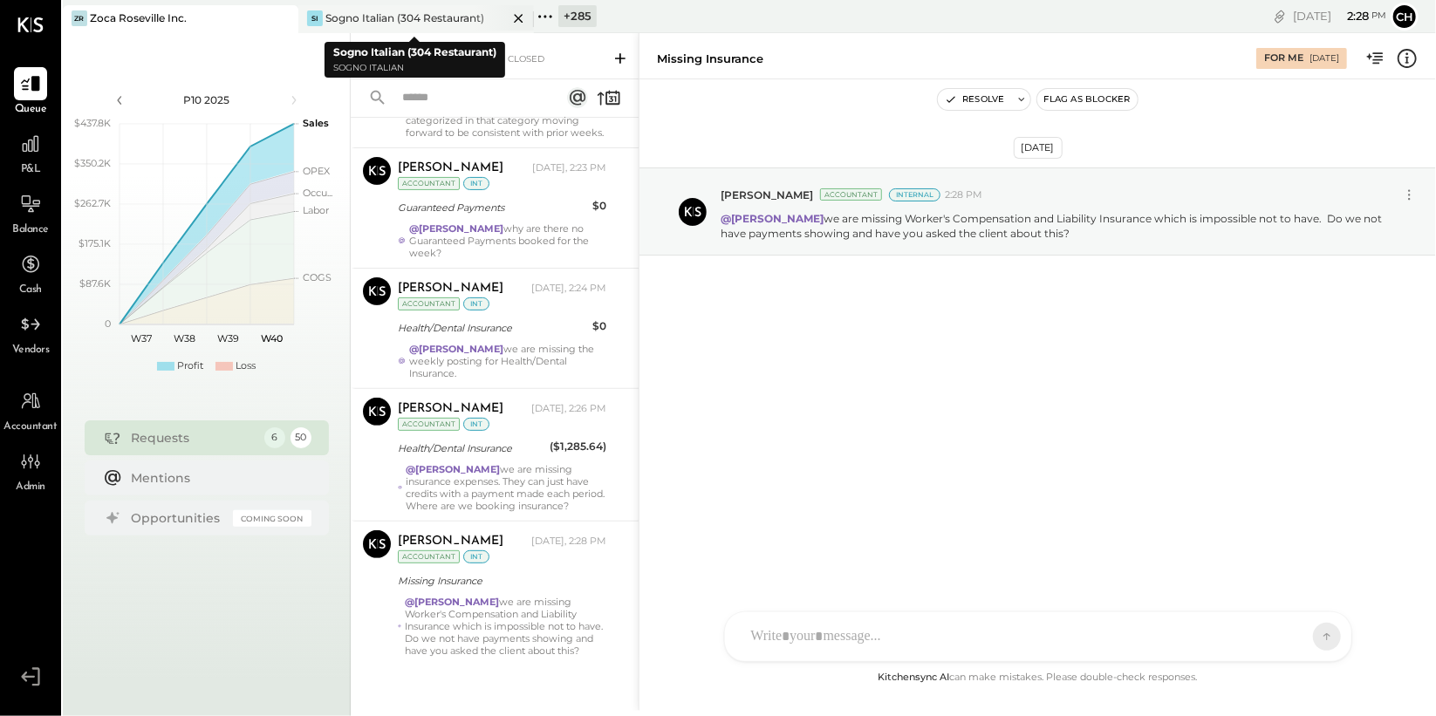
click at [522, 15] on icon at bounding box center [519, 18] width 22 height 21
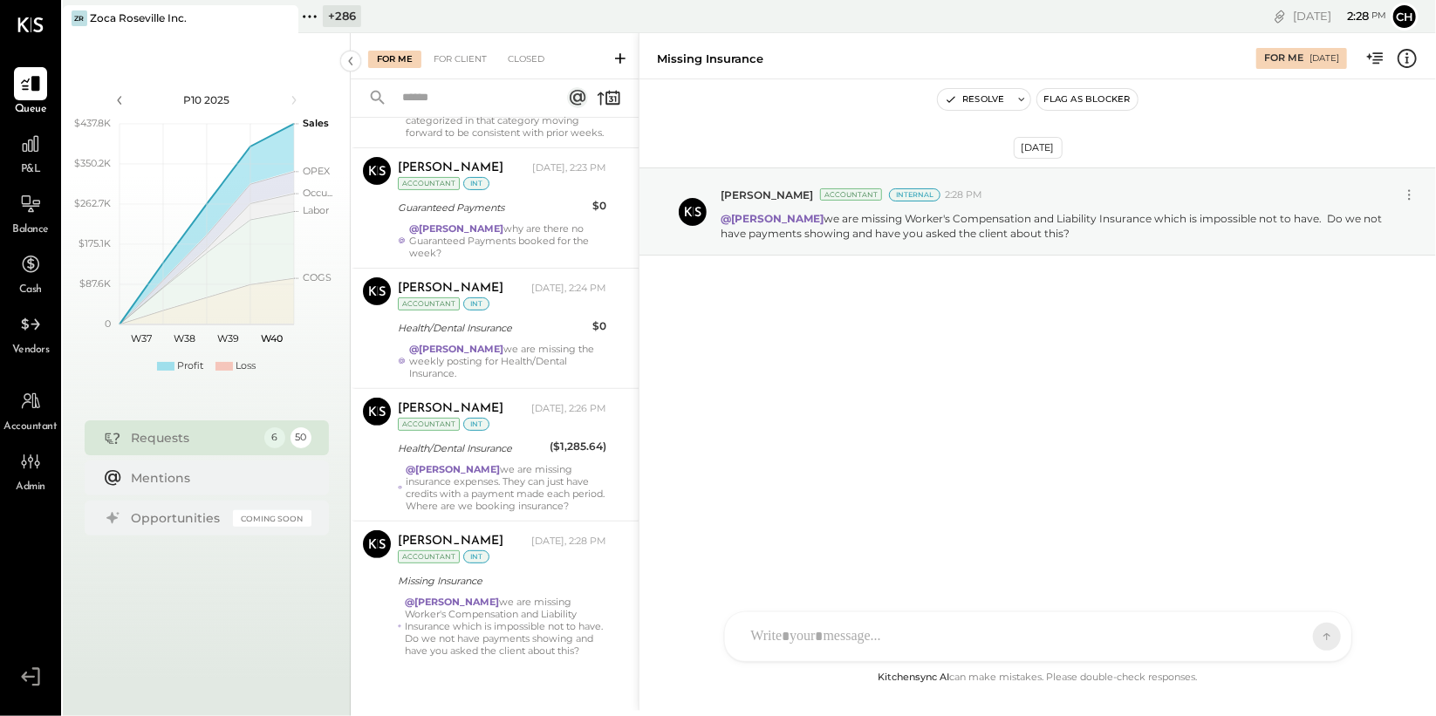
click at [309, 13] on icon at bounding box center [309, 16] width 23 height 23
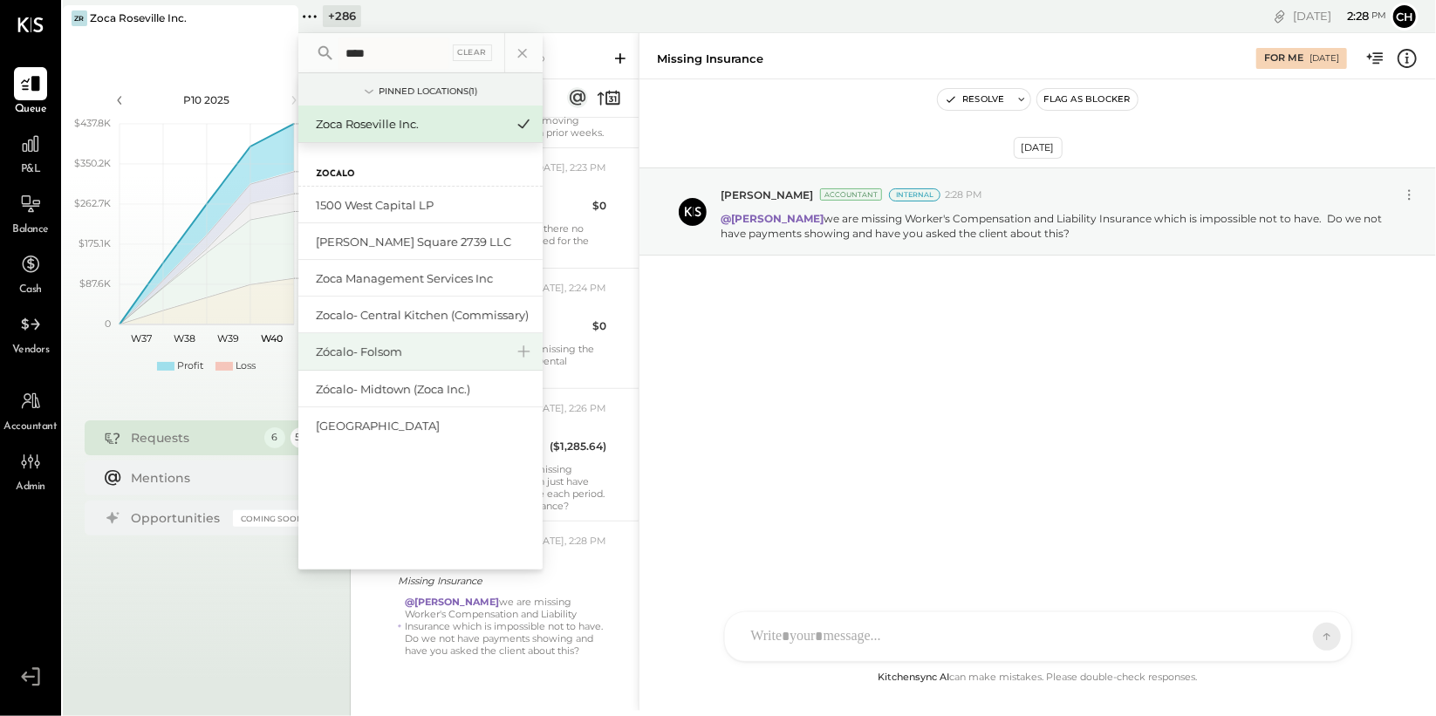
type input "****"
click at [383, 348] on div "Zócalo- Folsom" at bounding box center [410, 352] width 188 height 17
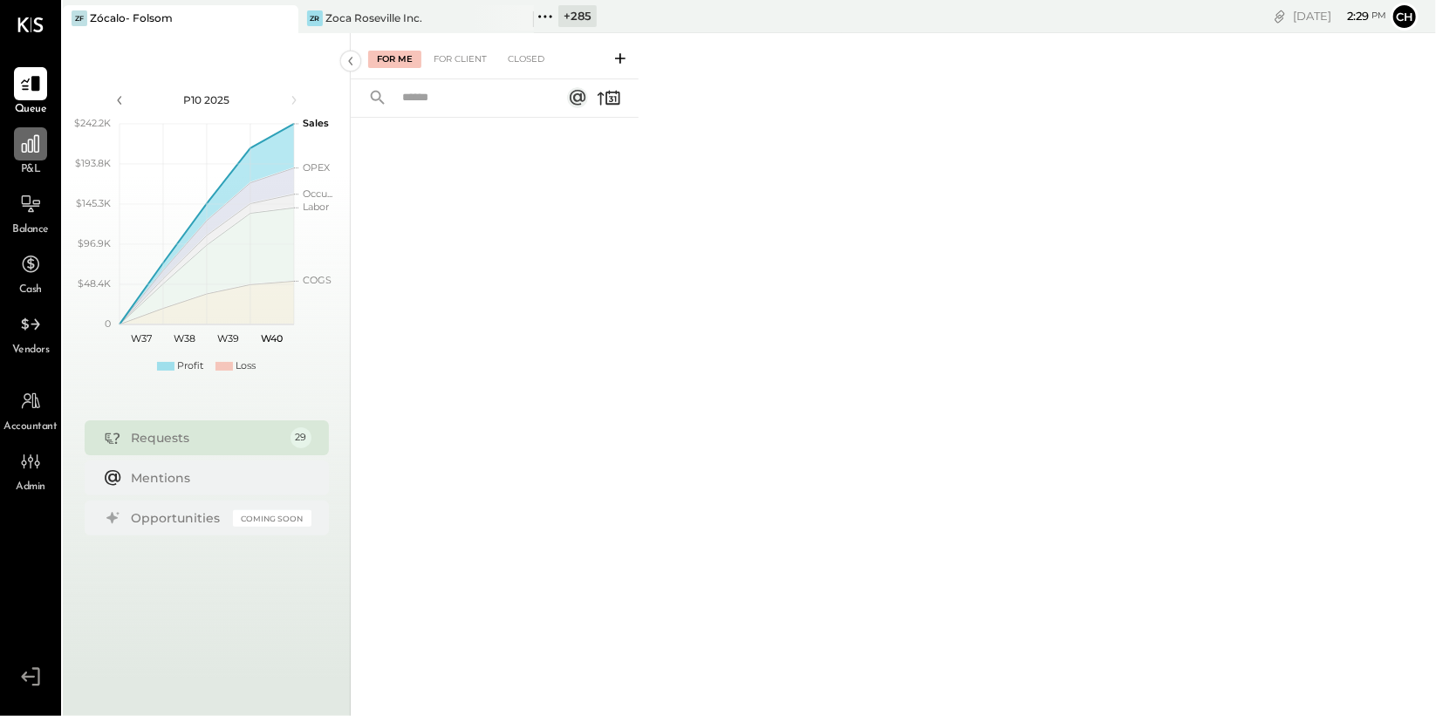
click at [23, 146] on icon at bounding box center [30, 144] width 23 height 23
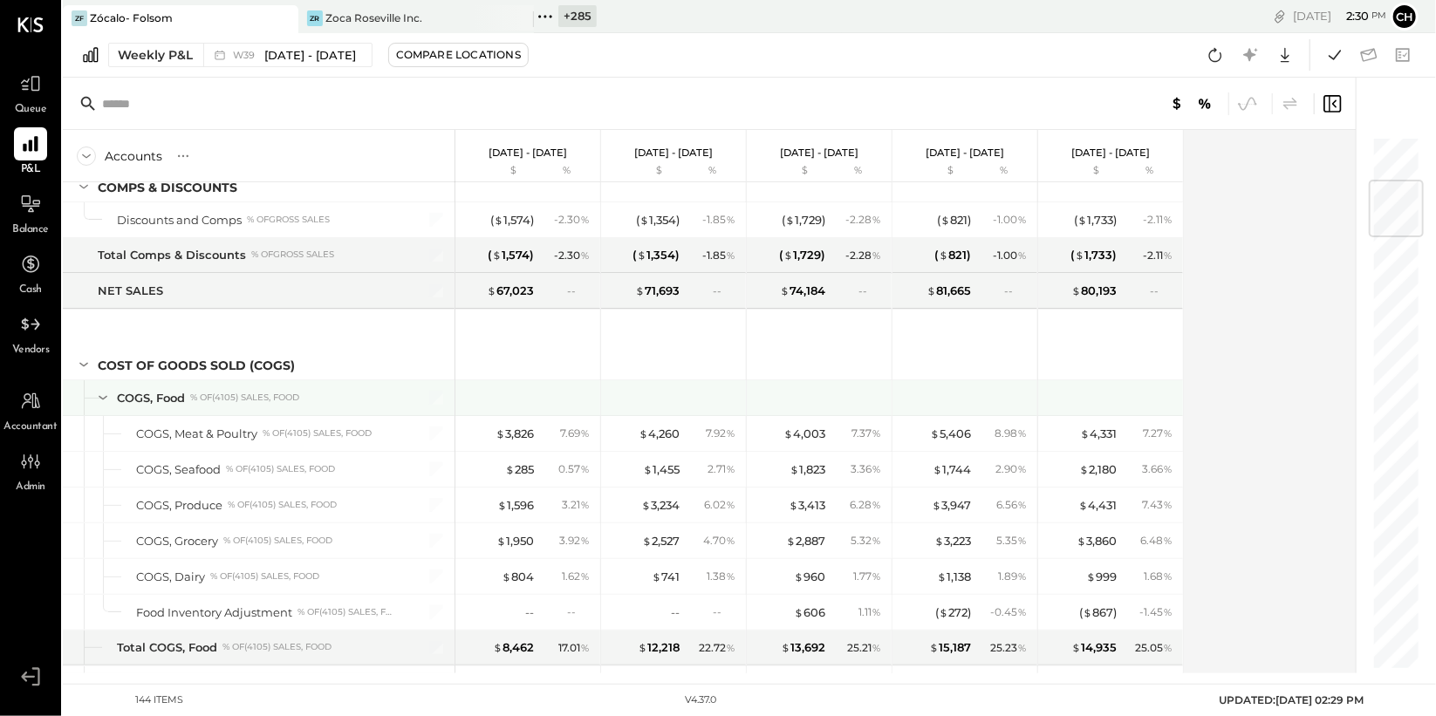
scroll to position [483, 0]
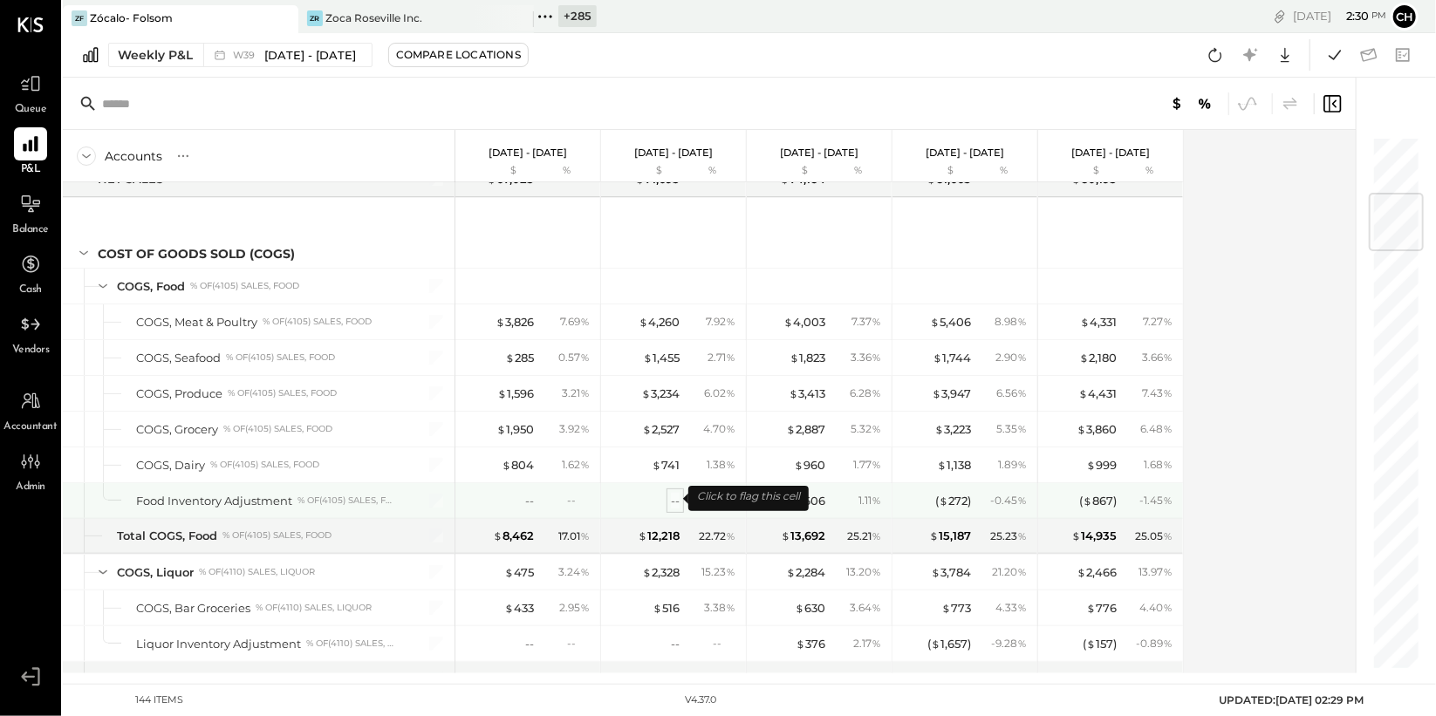
click at [676, 501] on div "--" at bounding box center [675, 501] width 9 height 17
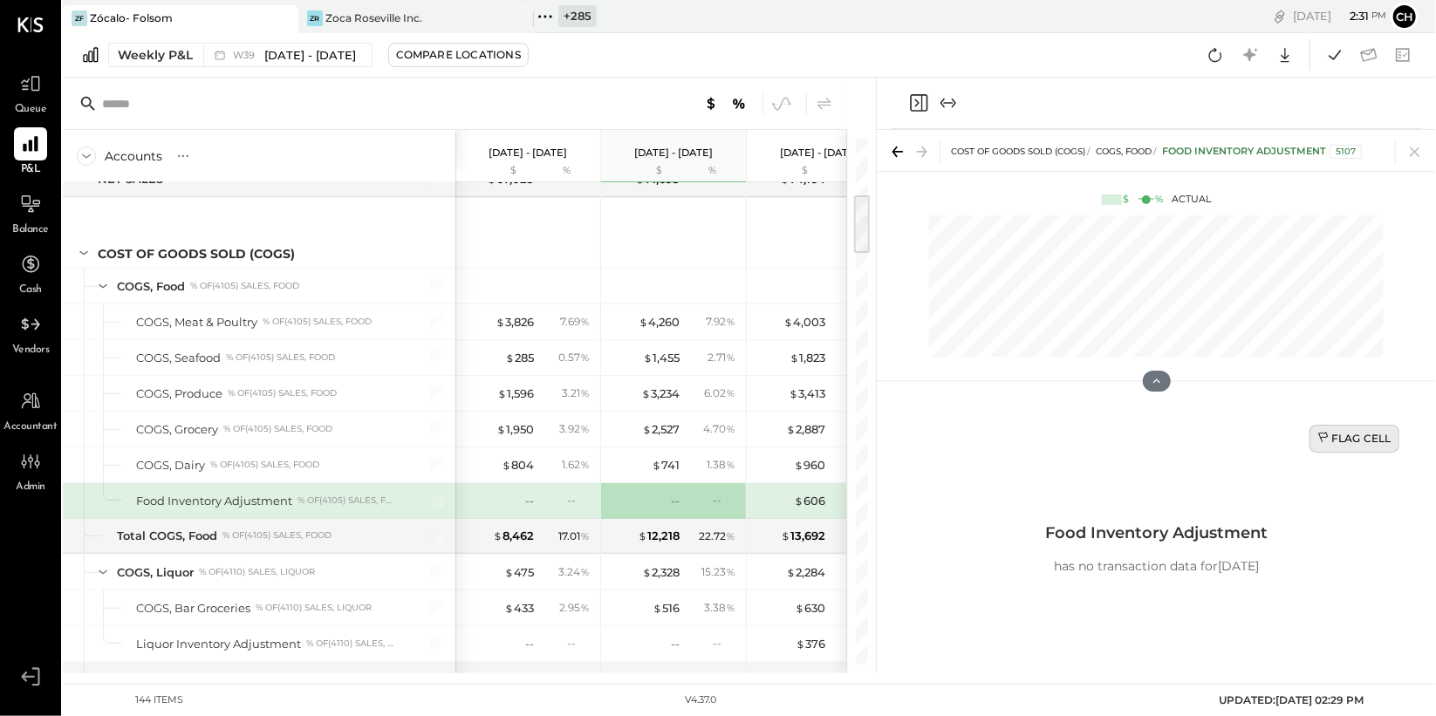
click at [1331, 431] on div "Flag Cell" at bounding box center [1355, 438] width 74 height 15
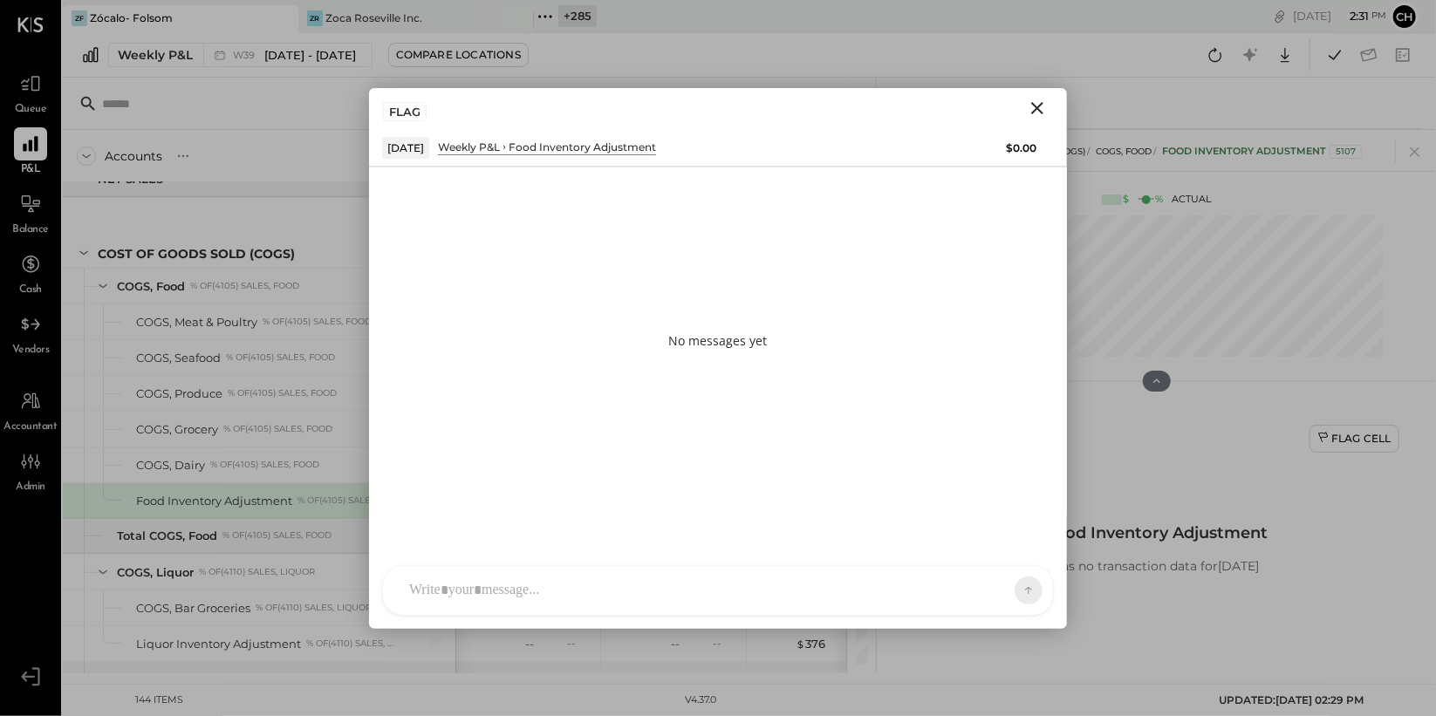
click at [670, 588] on div "AM Ali Mehdi RS Rushabh Shah S Sasha TM Tasmir Malek I Isaac UM Unnati M. Ralot…" at bounding box center [718, 590] width 672 height 51
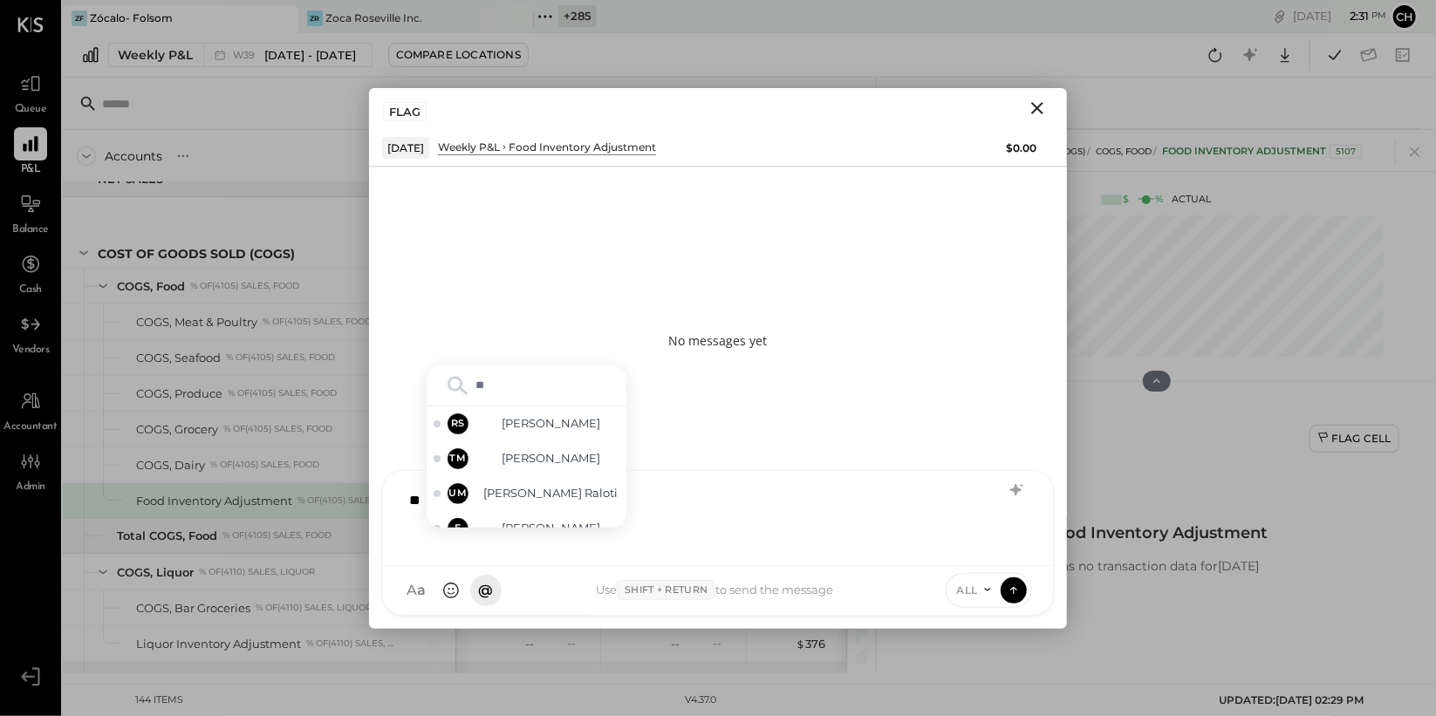
type input "***"
click at [572, 516] on span "[PERSON_NAME]" at bounding box center [551, 510] width 137 height 17
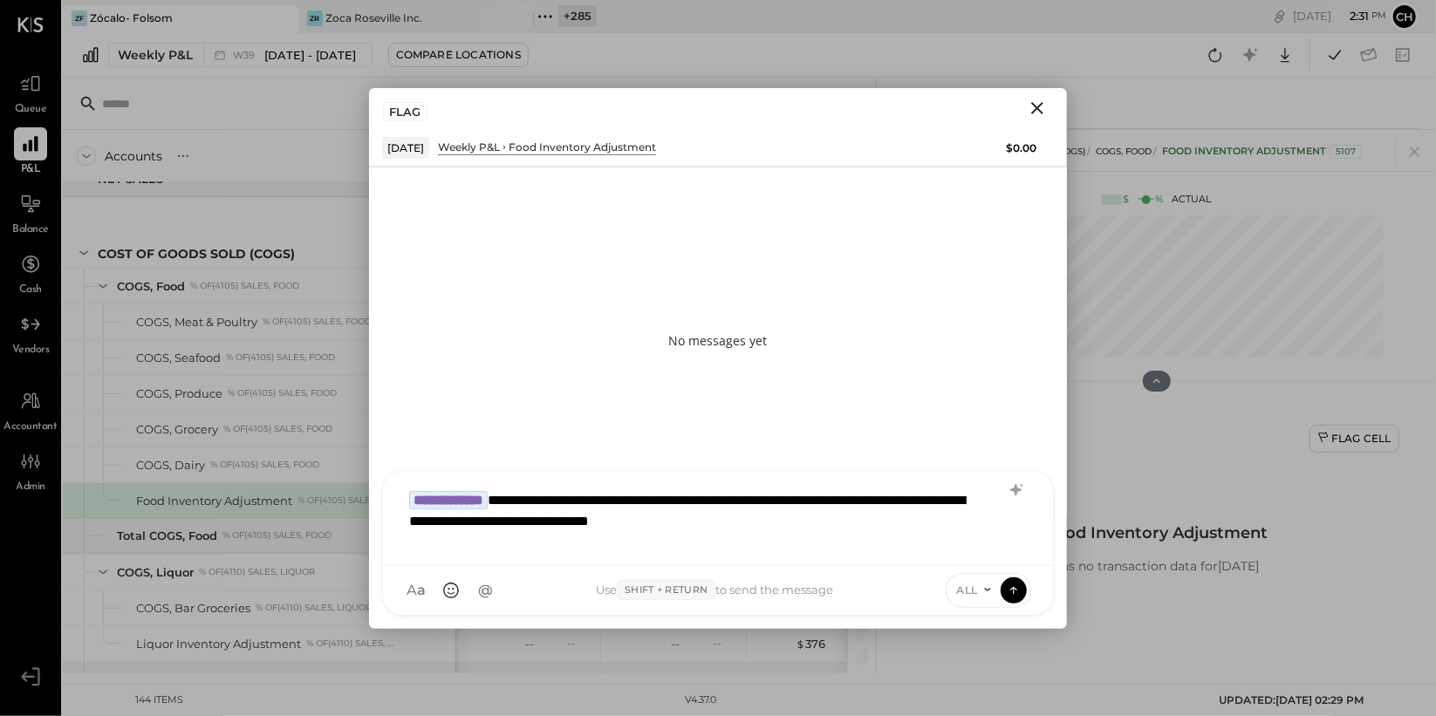
click at [987, 583] on icon at bounding box center [988, 590] width 14 height 14
click at [983, 550] on div "INTERNAL" at bounding box center [998, 547] width 103 height 29
click at [1007, 590] on icon at bounding box center [1014, 589] width 16 height 17
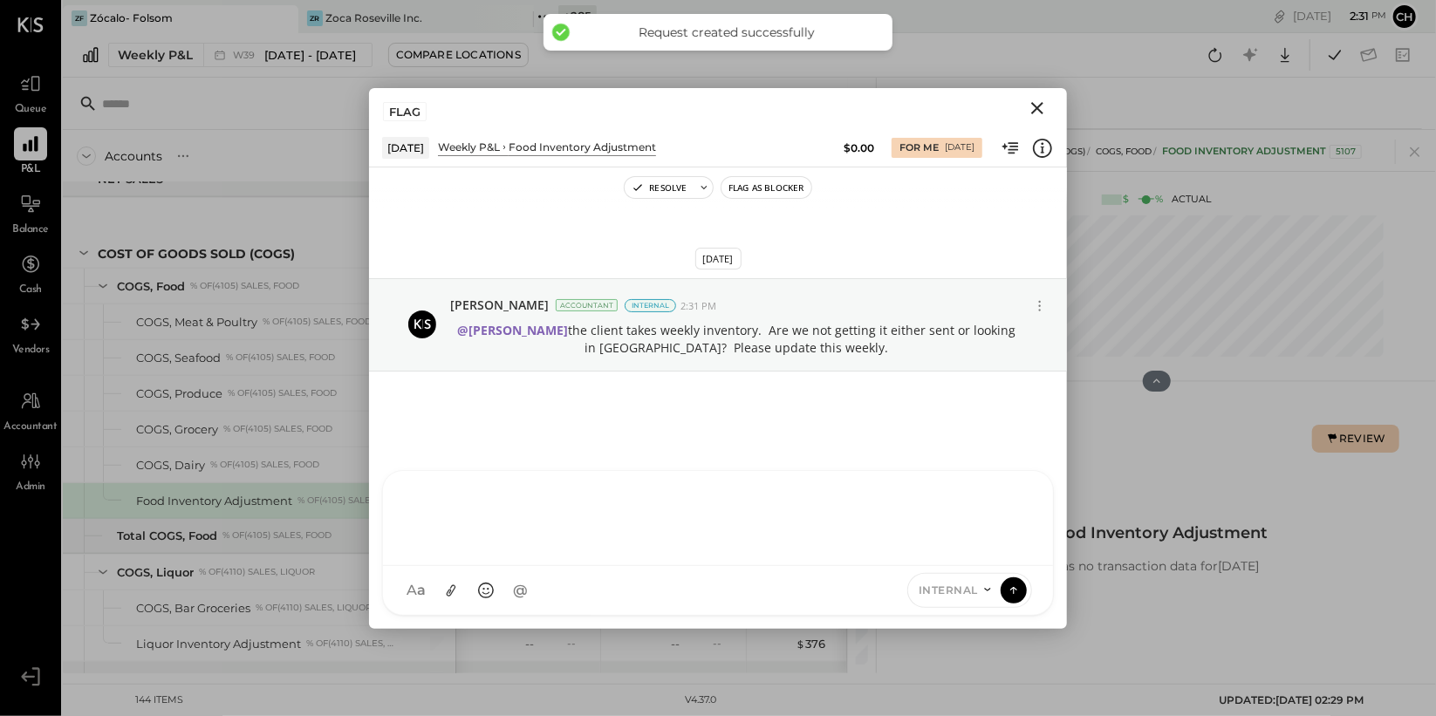
click at [1040, 99] on icon "Close" at bounding box center [1037, 108] width 21 height 21
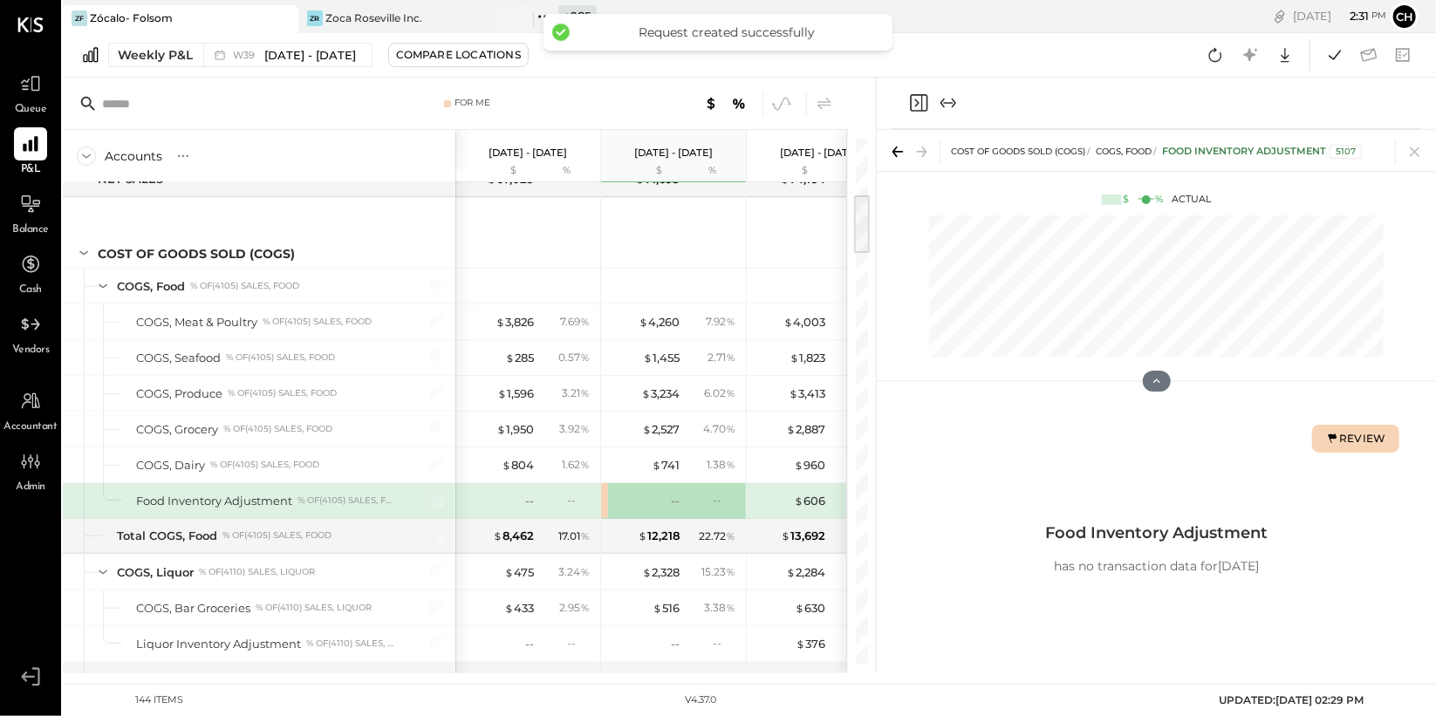
click at [565, 498] on div "--" at bounding box center [566, 500] width 57 height 15
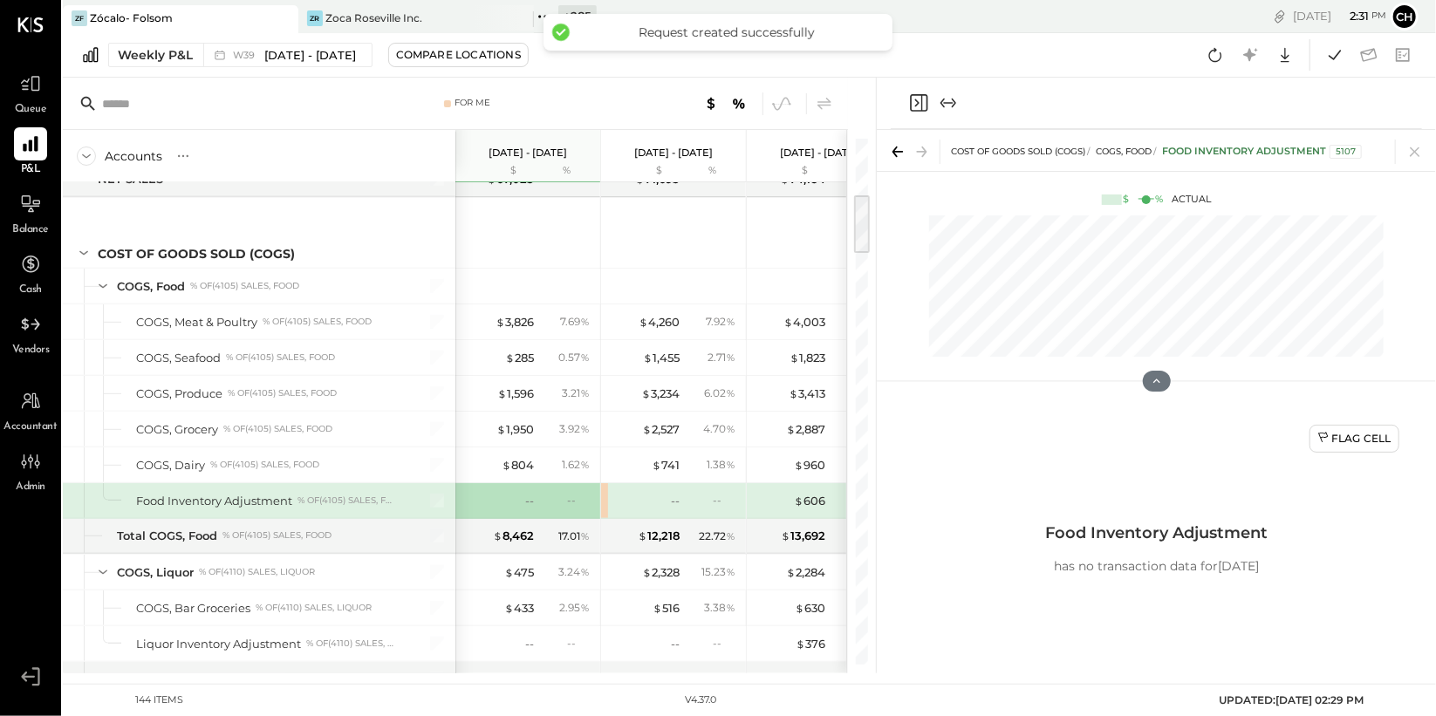
click at [570, 498] on div "--" at bounding box center [578, 500] width 23 height 15
click at [1373, 438] on div "Flag Cell" at bounding box center [1355, 438] width 74 height 15
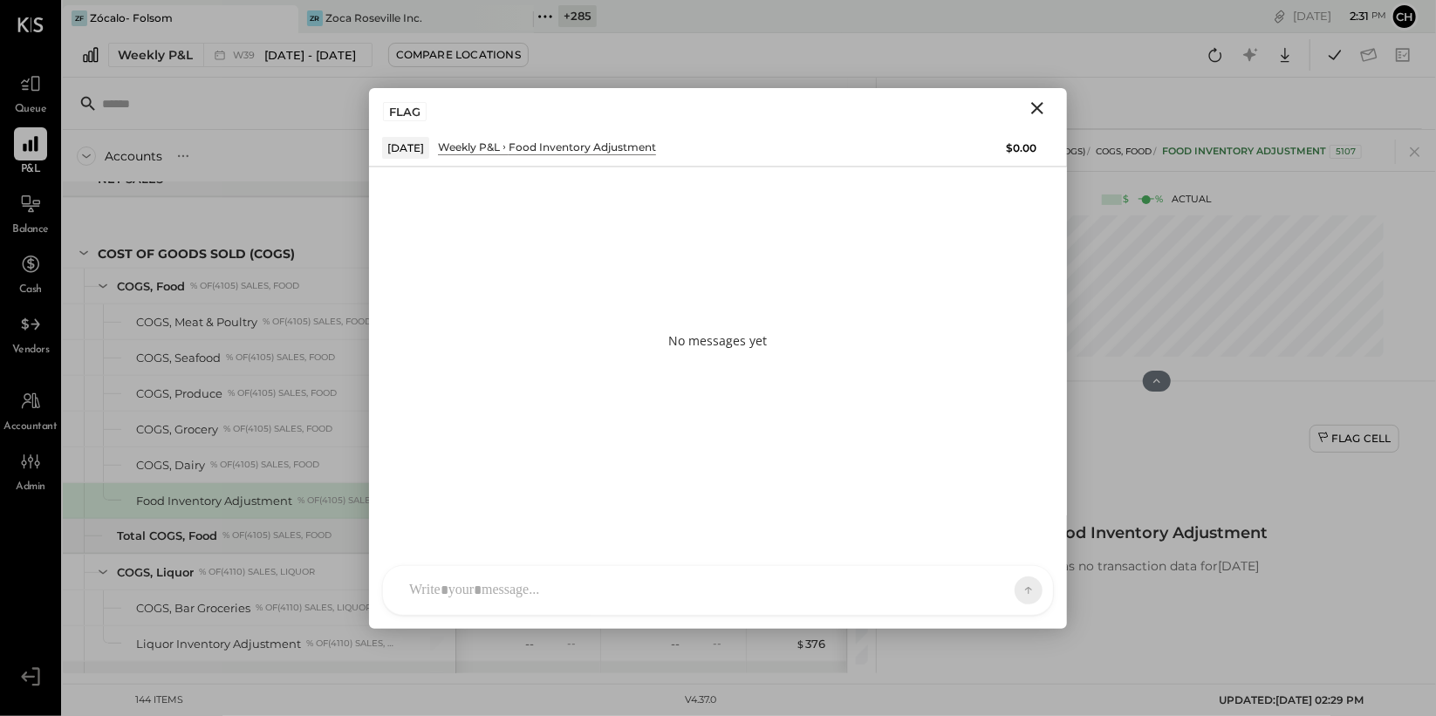
click at [664, 596] on div "AM Ali Mehdi RS Rushabh Shah S Sasha TM Tasmir Malek I Isaac UM Unnati M. Ralot…" at bounding box center [718, 590] width 672 height 51
click at [990, 599] on div "ALL" at bounding box center [989, 590] width 87 height 35
click at [986, 589] on icon at bounding box center [988, 590] width 14 height 14
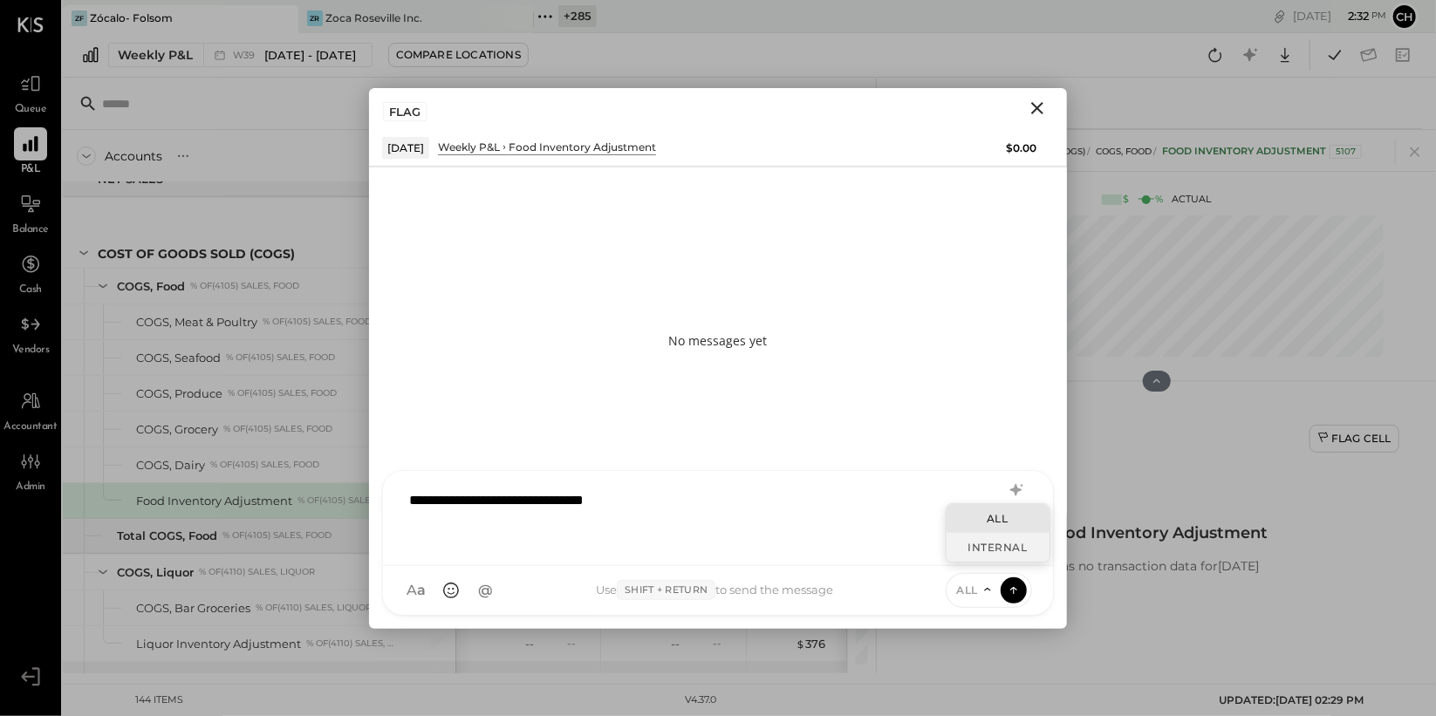
click at [969, 545] on div "INTERNAL" at bounding box center [998, 547] width 103 height 29
click at [1015, 589] on icon at bounding box center [1014, 589] width 16 height 17
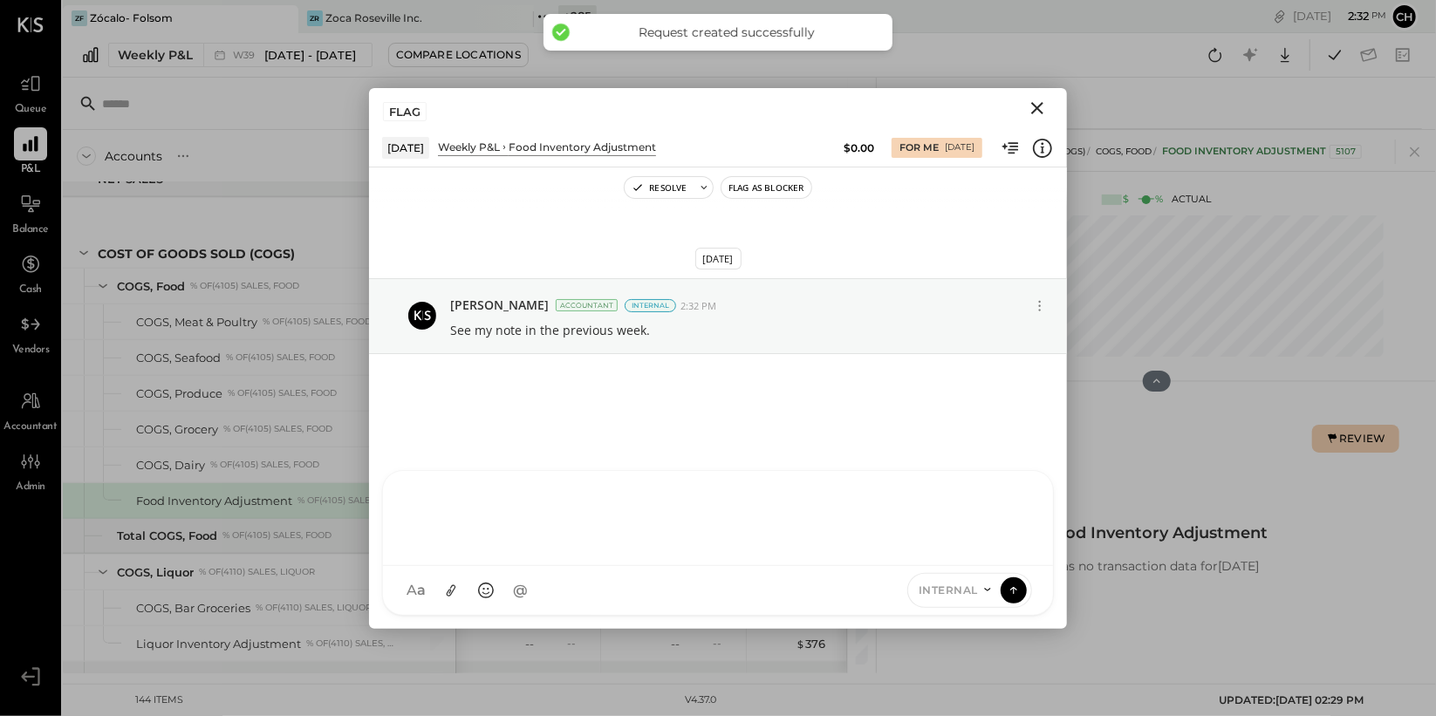
click at [1045, 102] on icon "Close" at bounding box center [1037, 108] width 21 height 21
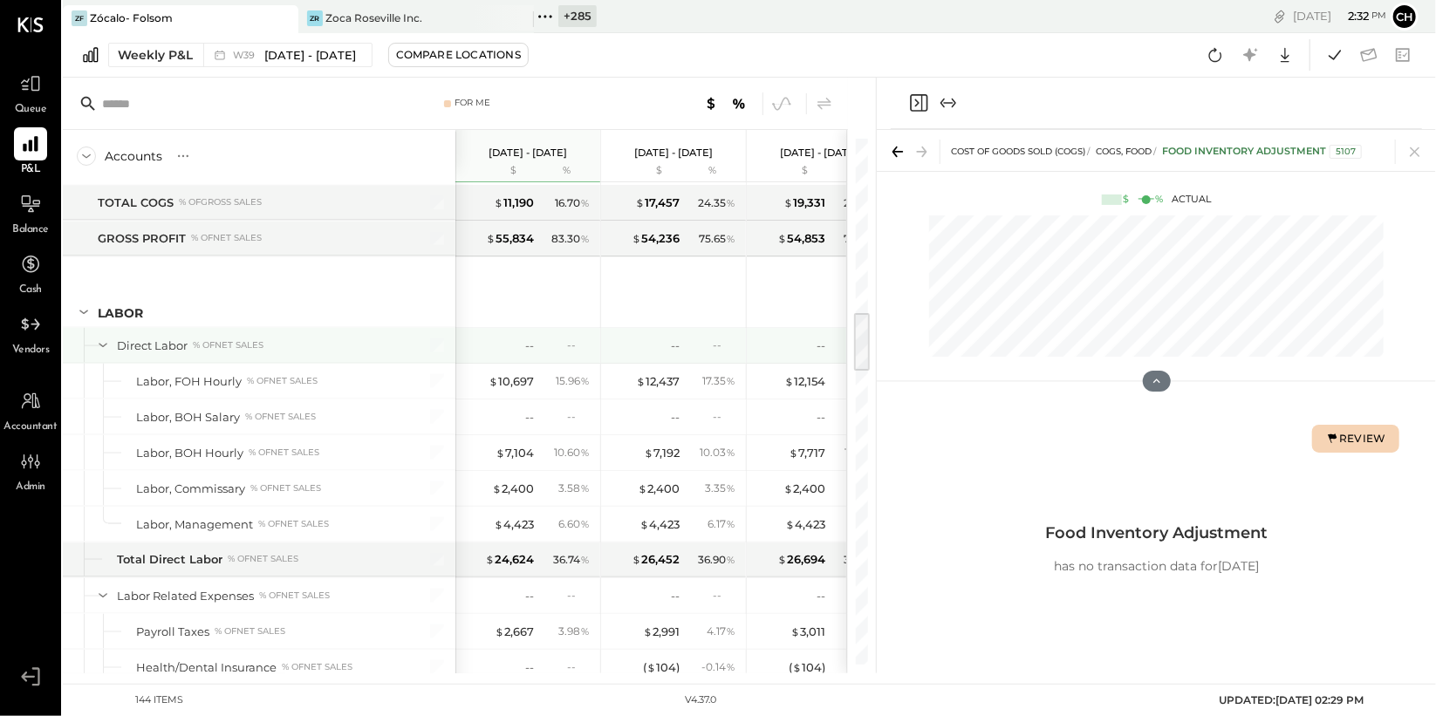
scroll to position [1493, 0]
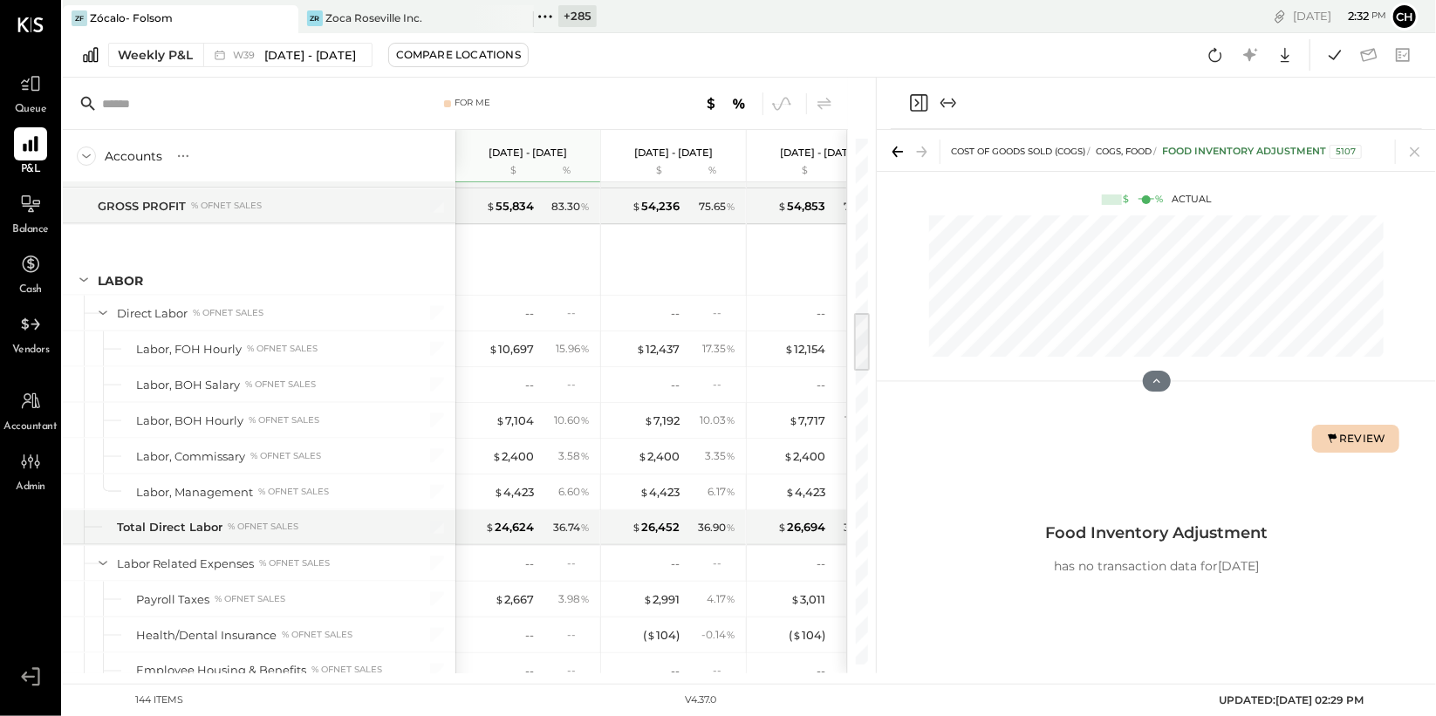
click at [918, 102] on icon "Close panel" at bounding box center [917, 103] width 4 height 8
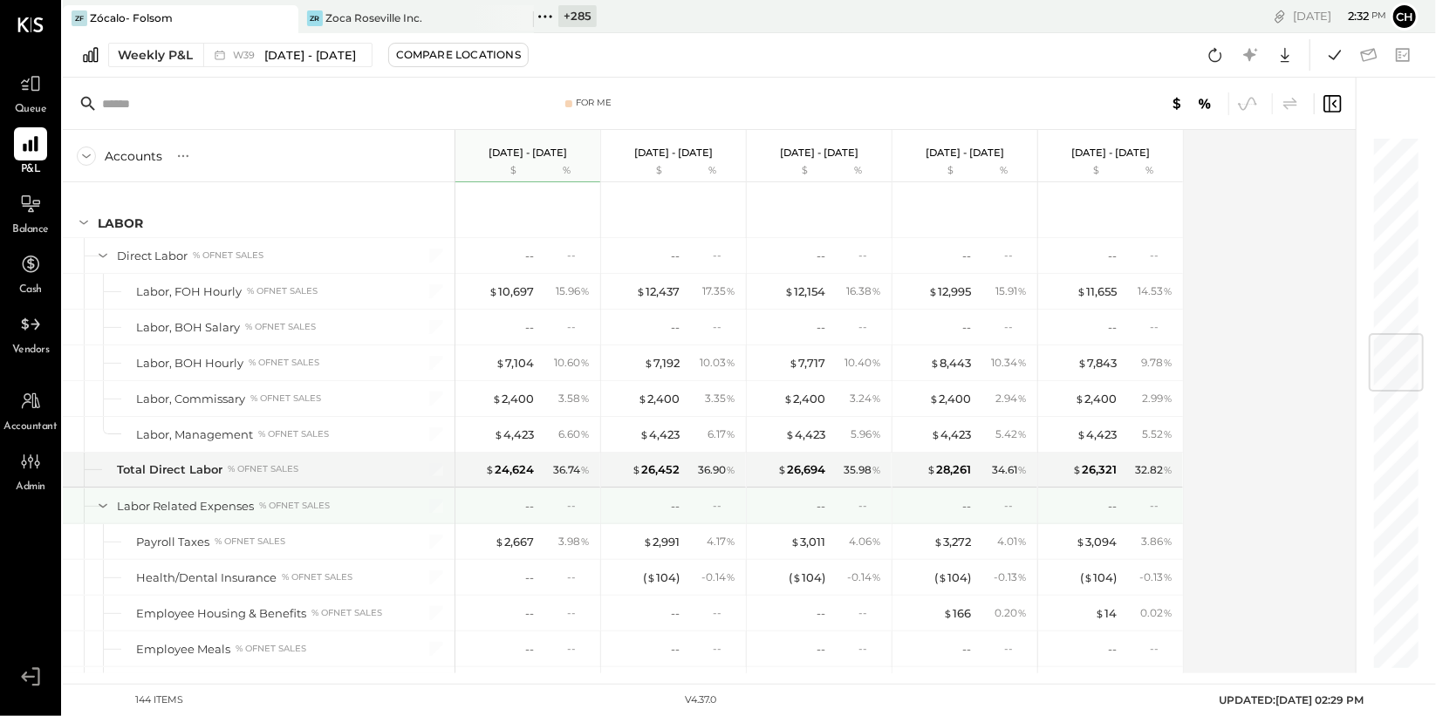
scroll to position [1672, 0]
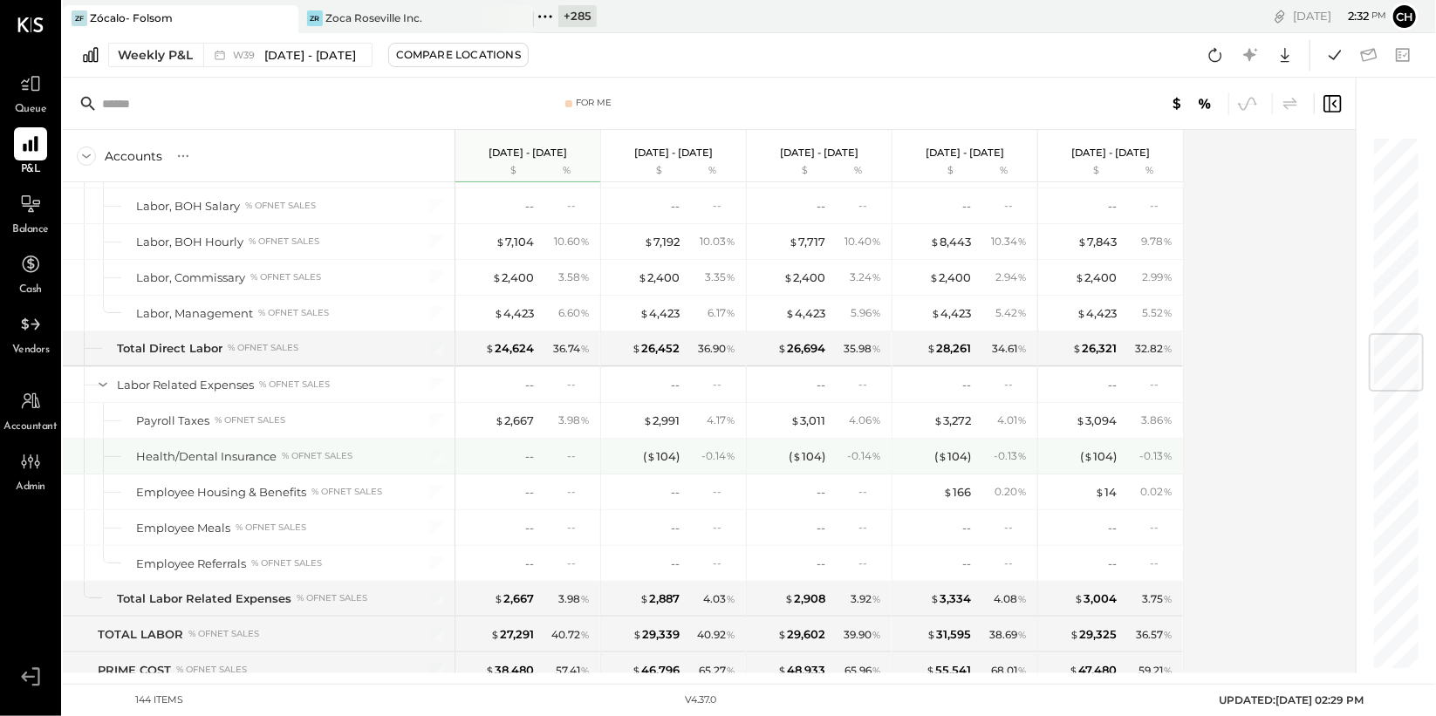
click at [570, 451] on div "--" at bounding box center [578, 456] width 23 height 15
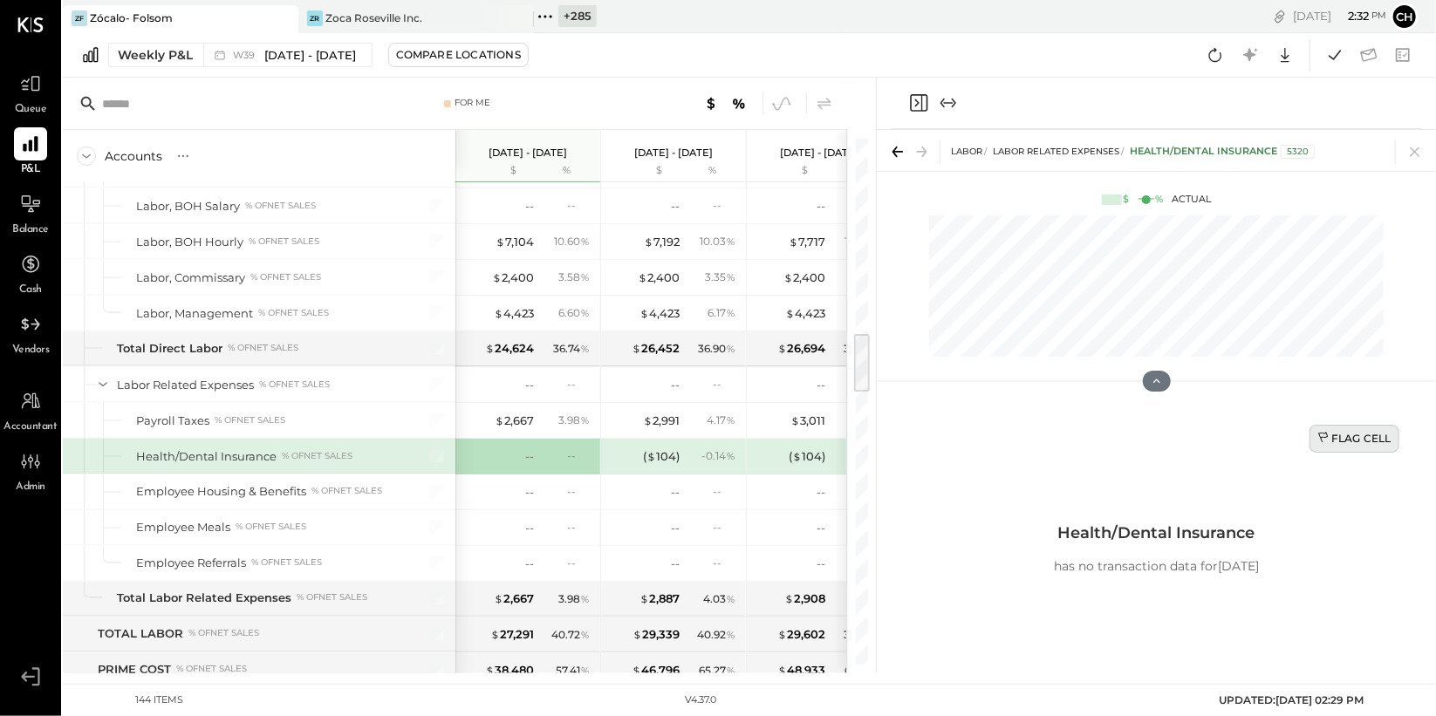
drag, startPoint x: 1342, startPoint y: 440, endPoint x: 1328, endPoint y: 442, distance: 14.1
click at [1342, 440] on div "Flag Cell" at bounding box center [1355, 438] width 74 height 15
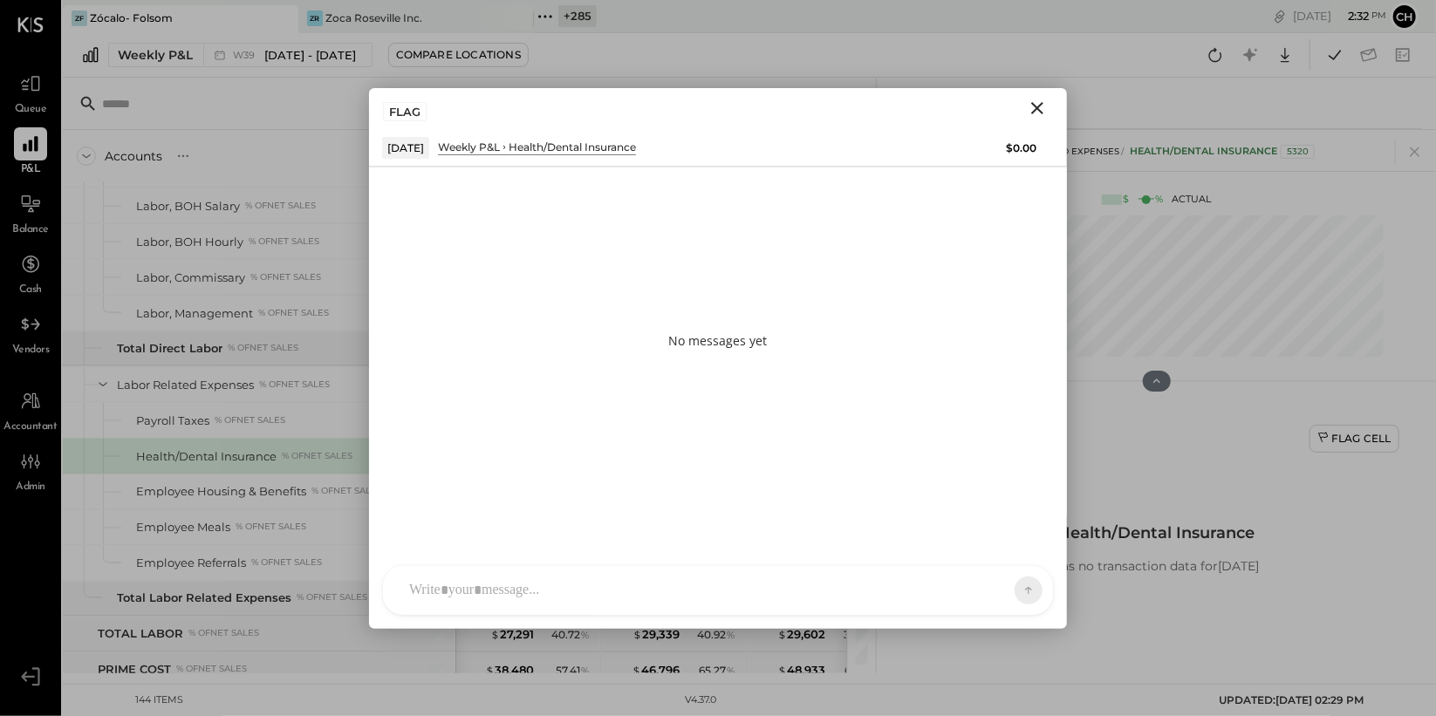
click at [647, 596] on div at bounding box center [718, 590] width 670 height 49
type input "***"
click at [972, 598] on div "ALL" at bounding box center [989, 590] width 87 height 35
click at [971, 584] on span "ALL" at bounding box center [968, 590] width 22 height 15
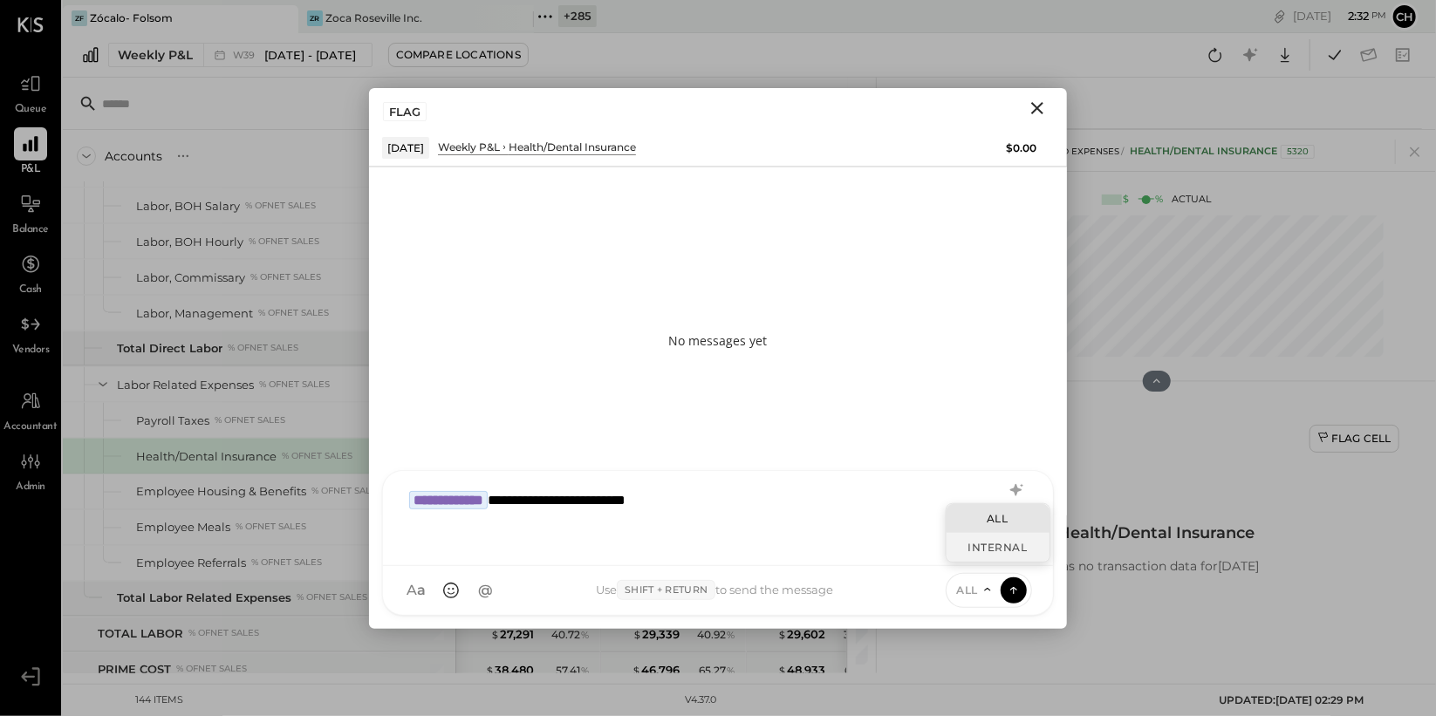
click at [968, 552] on div "INTERNAL" at bounding box center [998, 547] width 103 height 29
click at [1007, 588] on icon at bounding box center [1014, 589] width 16 height 17
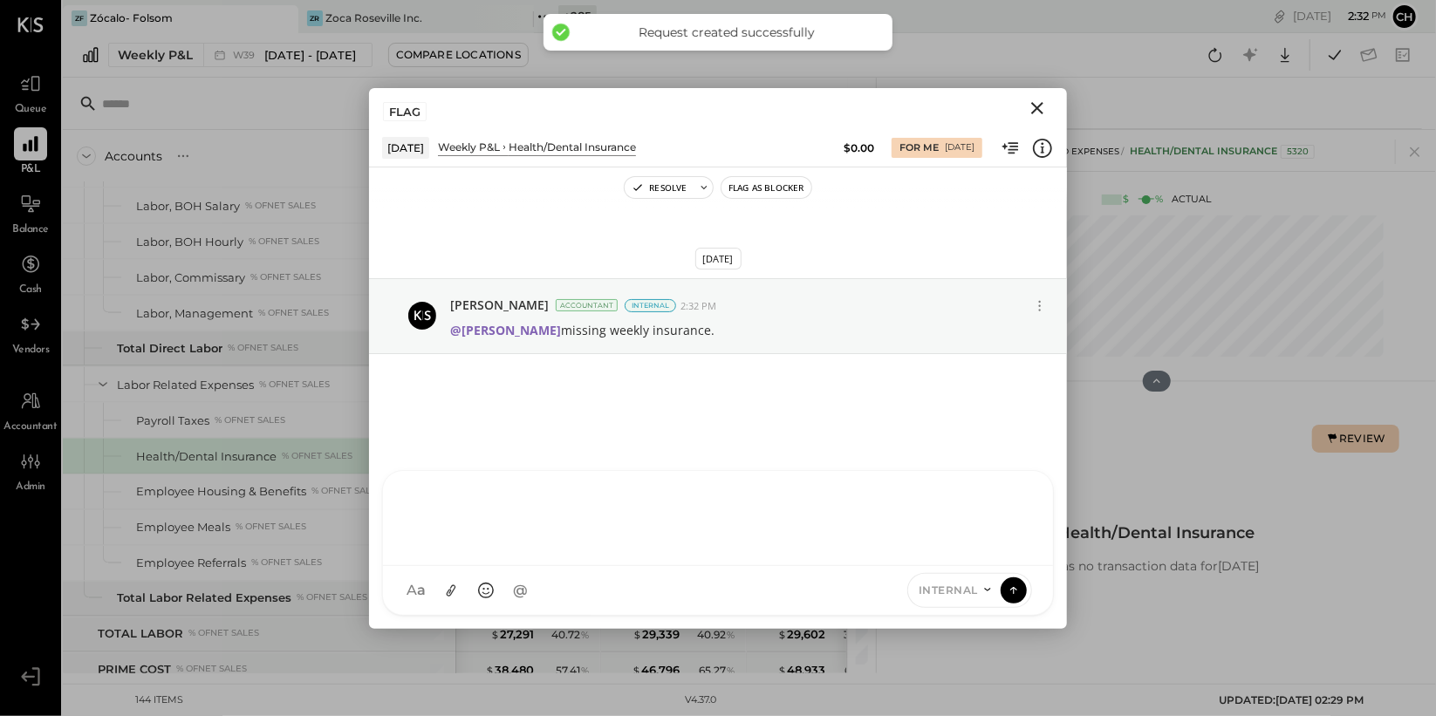
click at [1032, 115] on icon "Close" at bounding box center [1037, 108] width 21 height 21
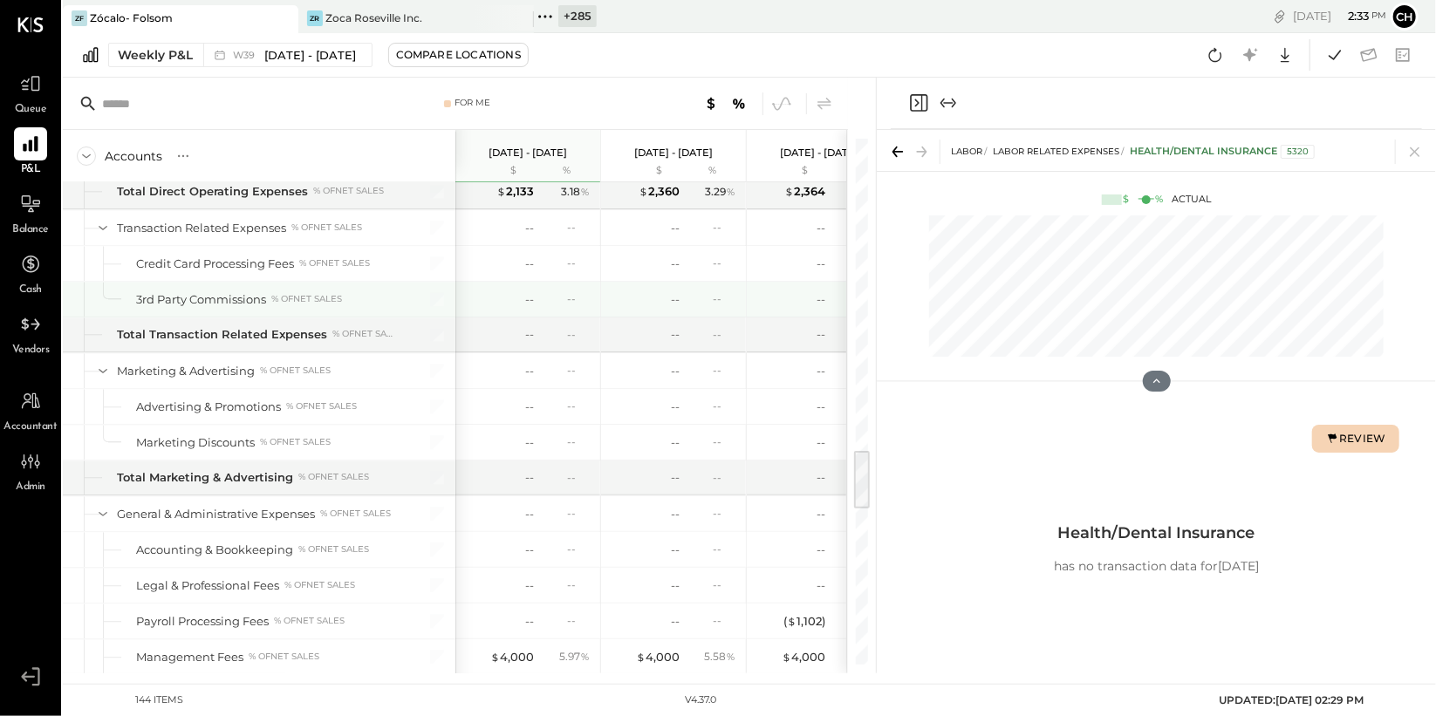
scroll to position [2734, 0]
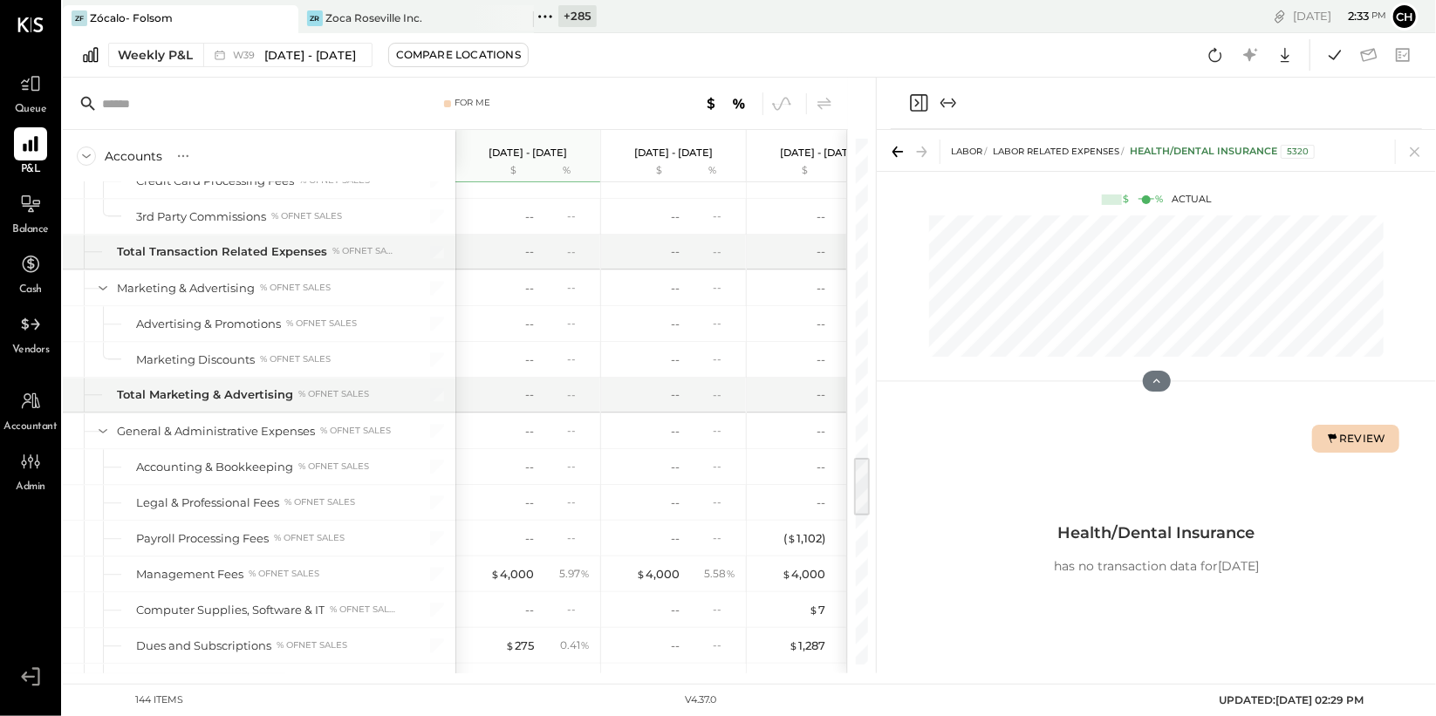
click at [918, 107] on icon "Close panel" at bounding box center [918, 102] width 21 height 21
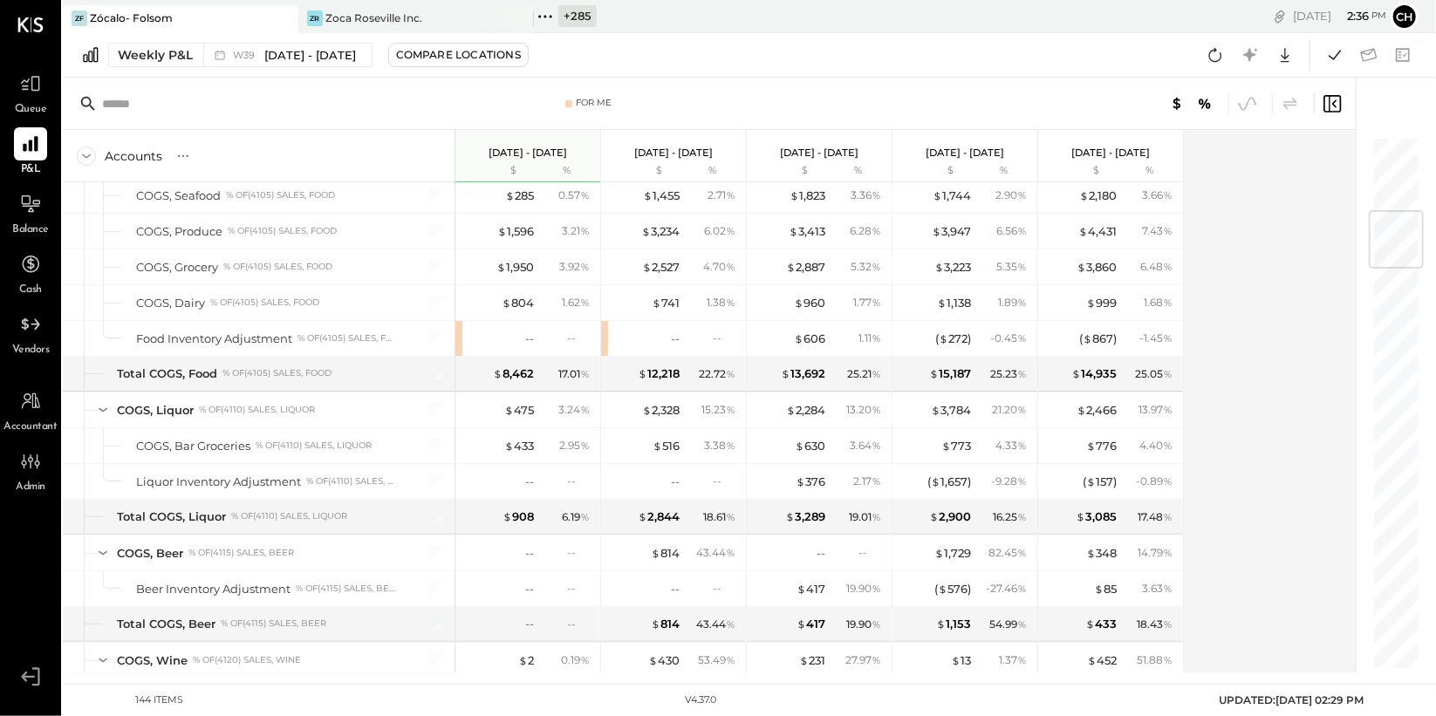
scroll to position [679, 0]
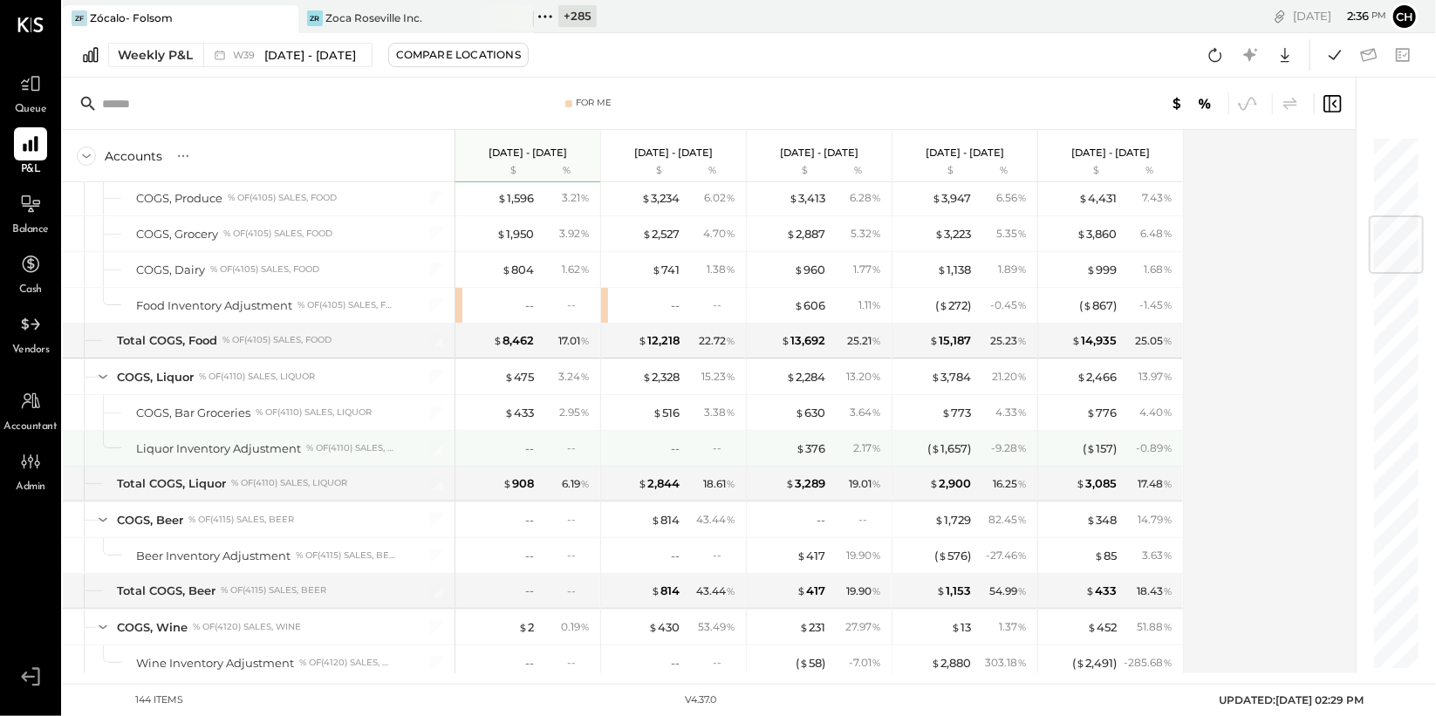
click at [719, 446] on div "--" at bounding box center [724, 448] width 23 height 15
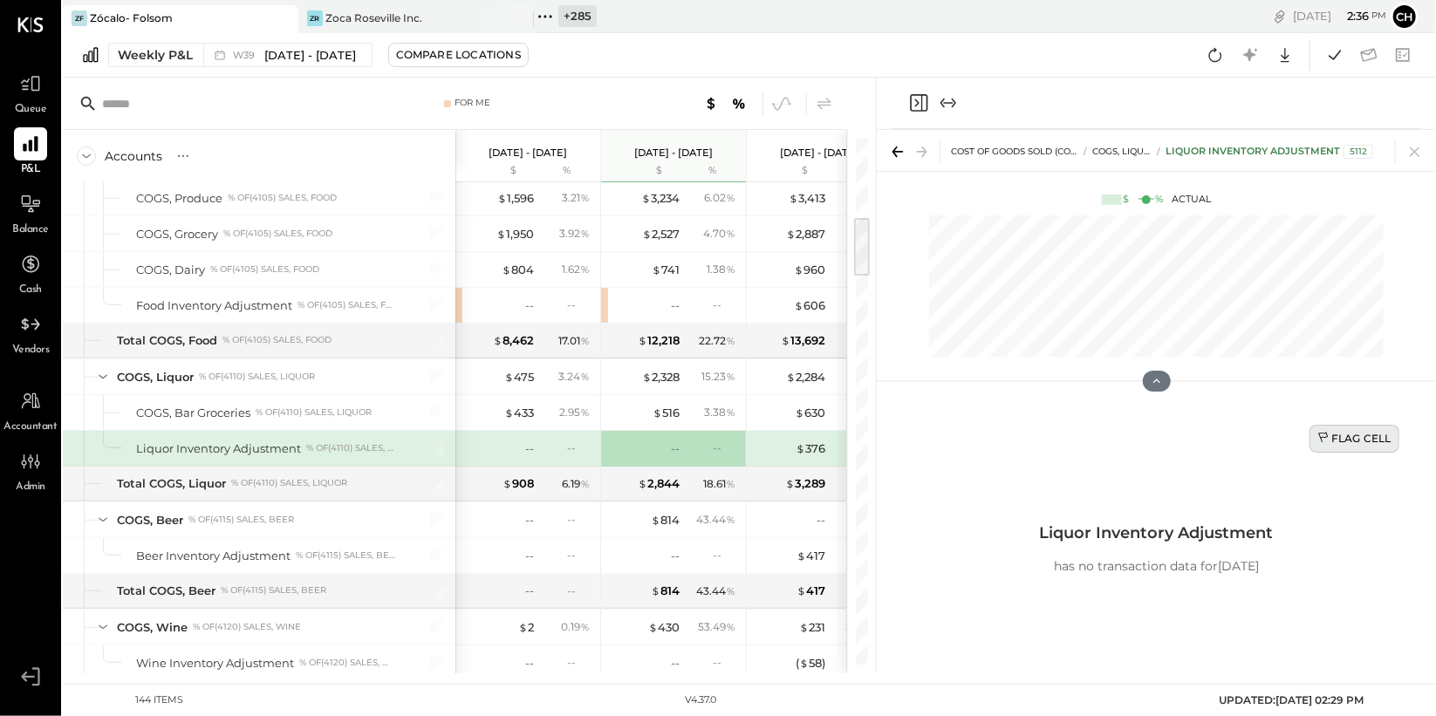
drag, startPoint x: 1349, startPoint y: 443, endPoint x: 1319, endPoint y: 435, distance: 30.9
click at [1349, 443] on div "Flag Cell" at bounding box center [1355, 438] width 74 height 15
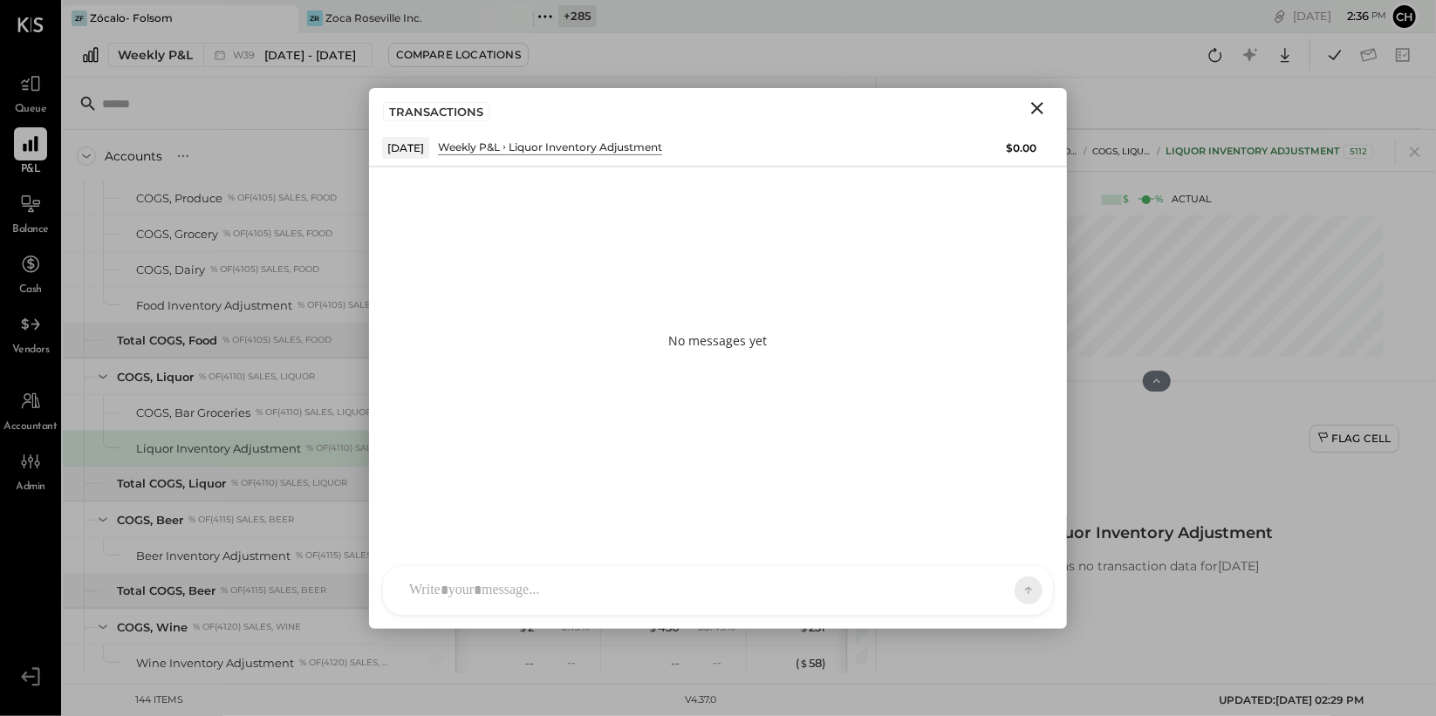
click at [902, 573] on div at bounding box center [703, 591] width 604 height 38
type input "***"
click at [569, 513] on span "[PERSON_NAME]" at bounding box center [551, 510] width 137 height 17
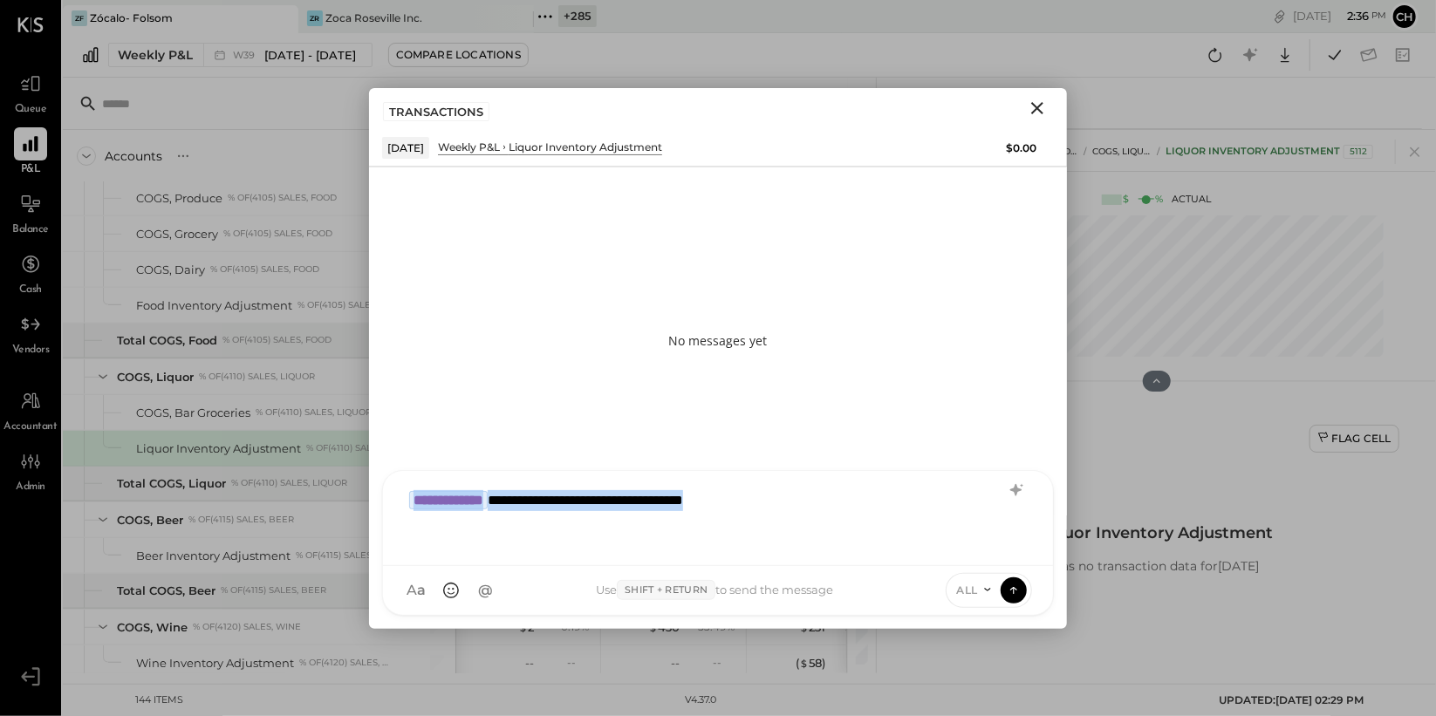
drag, startPoint x: 856, startPoint y: 496, endPoint x: 461, endPoint y: 484, distance: 395.5
click at [461, 484] on div "**********" at bounding box center [718, 517] width 635 height 70
click at [985, 592] on icon at bounding box center [988, 590] width 14 height 14
click at [983, 551] on div "INTERNAL" at bounding box center [998, 547] width 103 height 29
click at [1012, 593] on icon at bounding box center [1014, 589] width 16 height 17
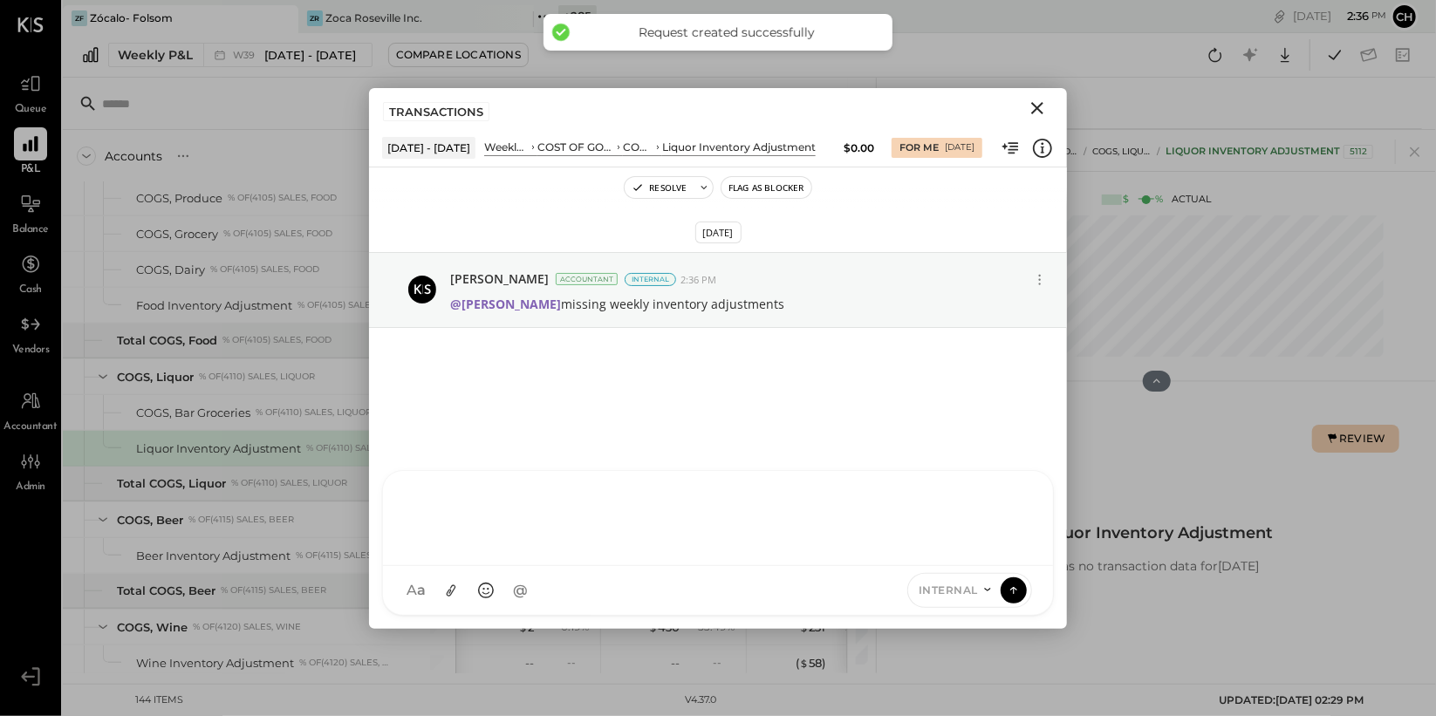
click at [1042, 99] on icon "Close" at bounding box center [1037, 108] width 21 height 21
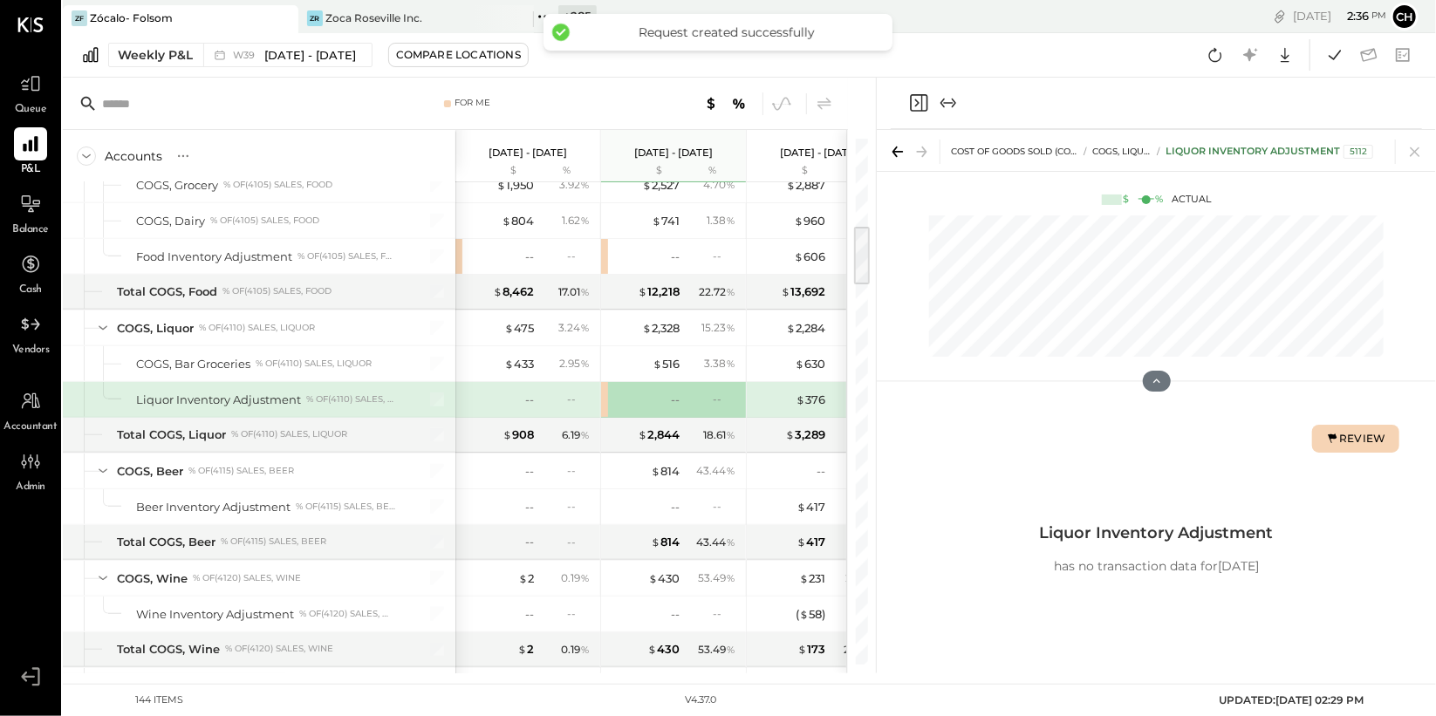
scroll to position [753, 0]
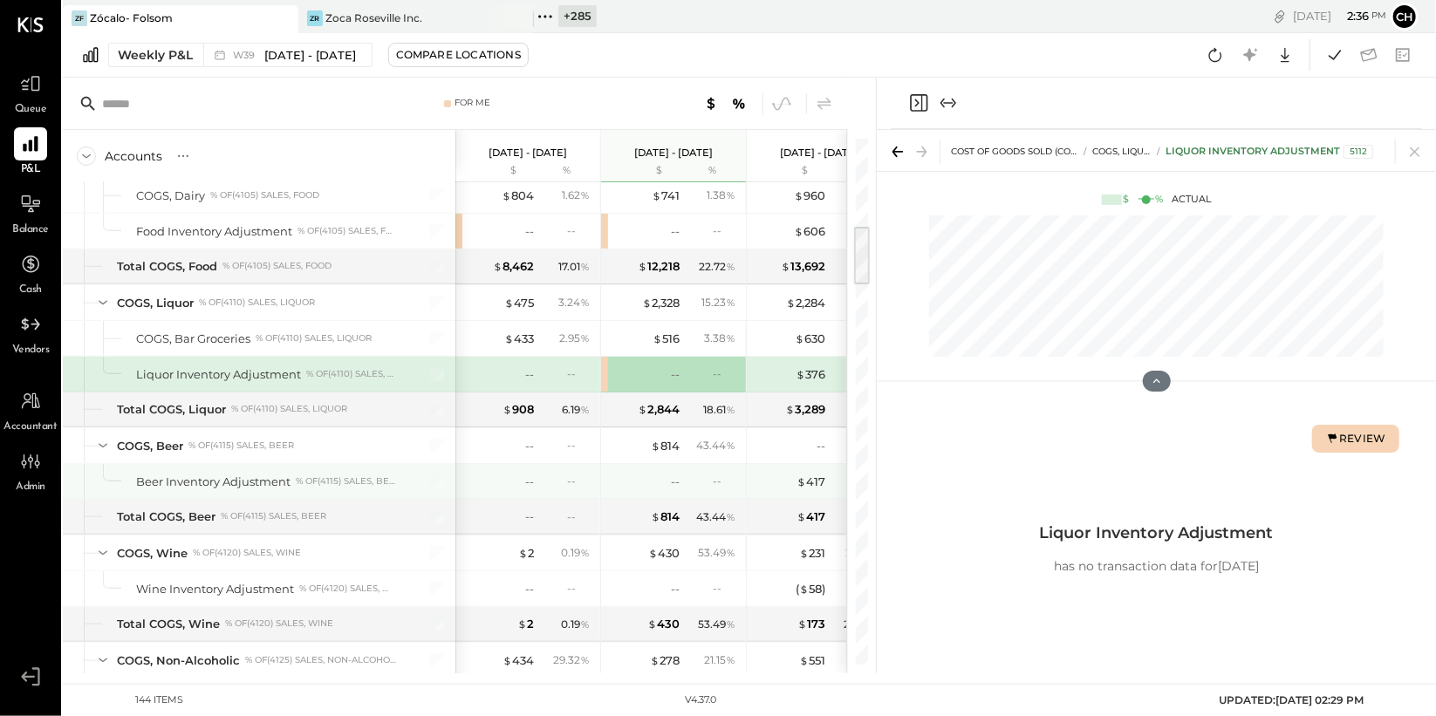
click at [717, 478] on div "--" at bounding box center [724, 481] width 23 height 15
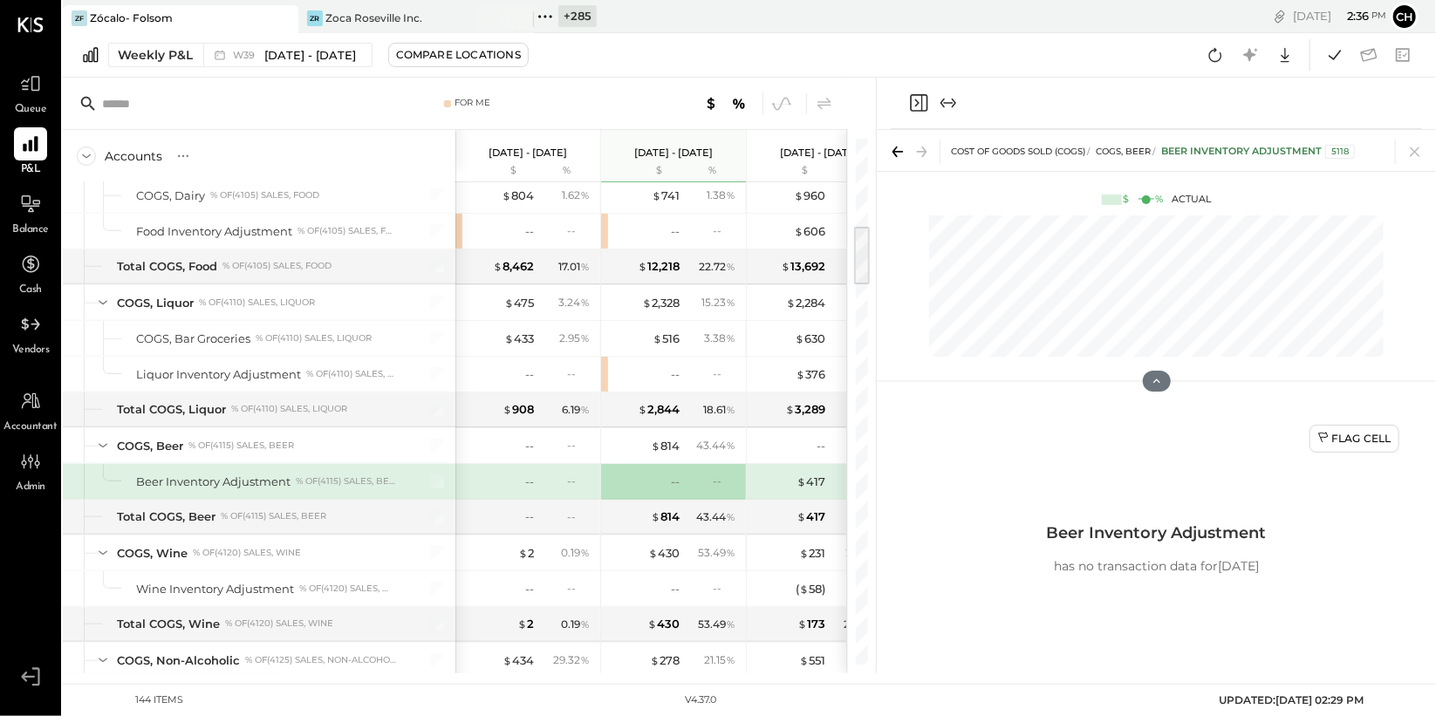
click at [716, 479] on div "--" at bounding box center [724, 481] width 23 height 15
click at [676, 483] on div "--" at bounding box center [675, 482] width 9 height 17
click at [1370, 442] on div "Flag Cell" at bounding box center [1355, 438] width 74 height 15
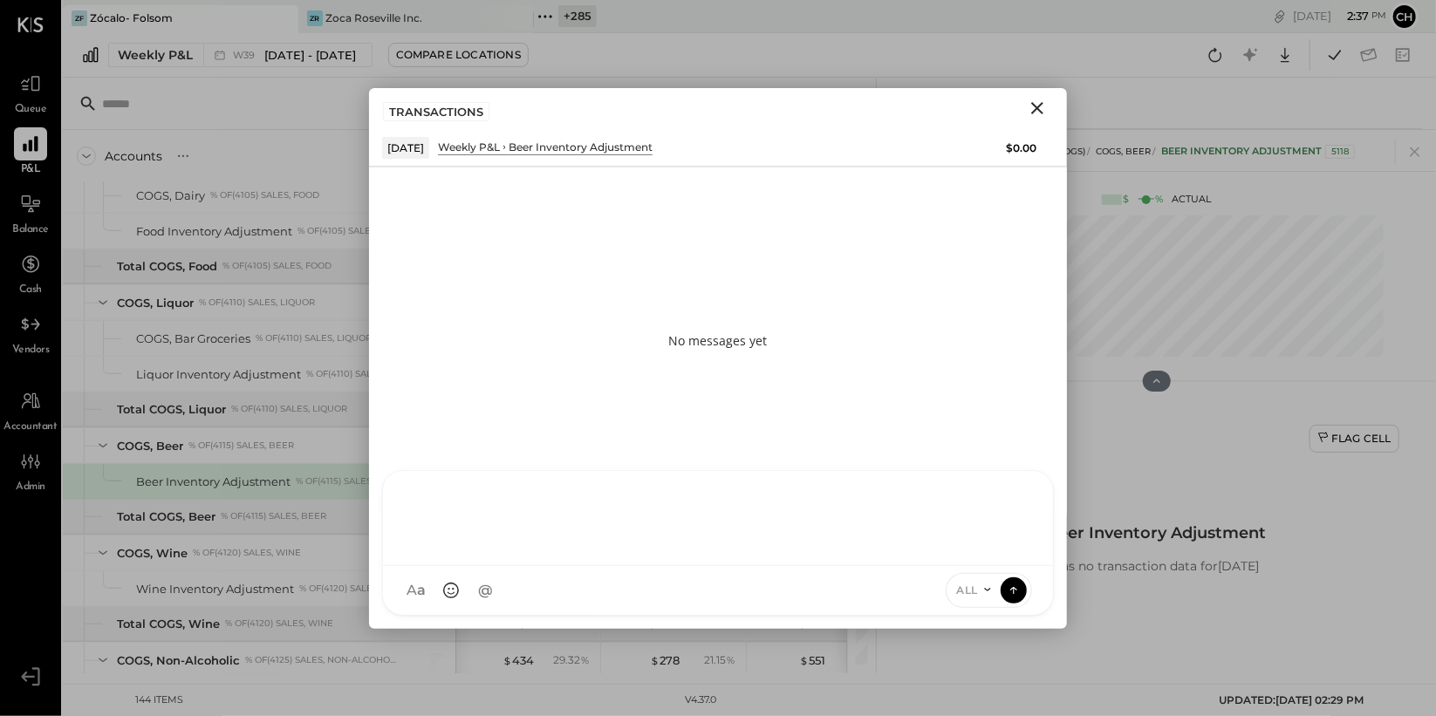
click at [642, 599] on div "AM Ali Mehdi RS Rushabh Shah S Sasha TM Tasmir Malek I Isaac UM Unnati M. Ralot…" at bounding box center [718, 543] width 672 height 146
paste div
click at [984, 588] on icon at bounding box center [988, 590] width 14 height 14
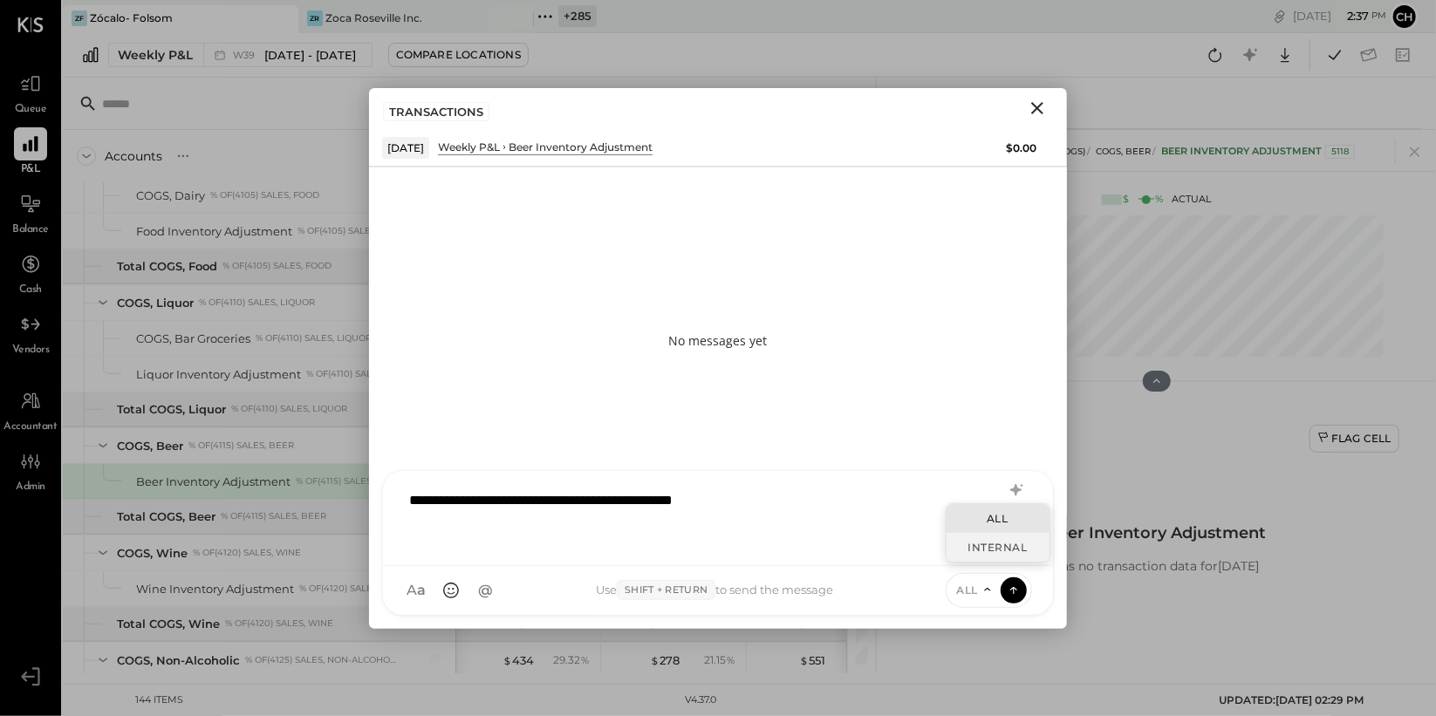
click at [977, 557] on div "INTERNAL" at bounding box center [998, 547] width 103 height 29
click at [1011, 594] on icon at bounding box center [1014, 589] width 16 height 17
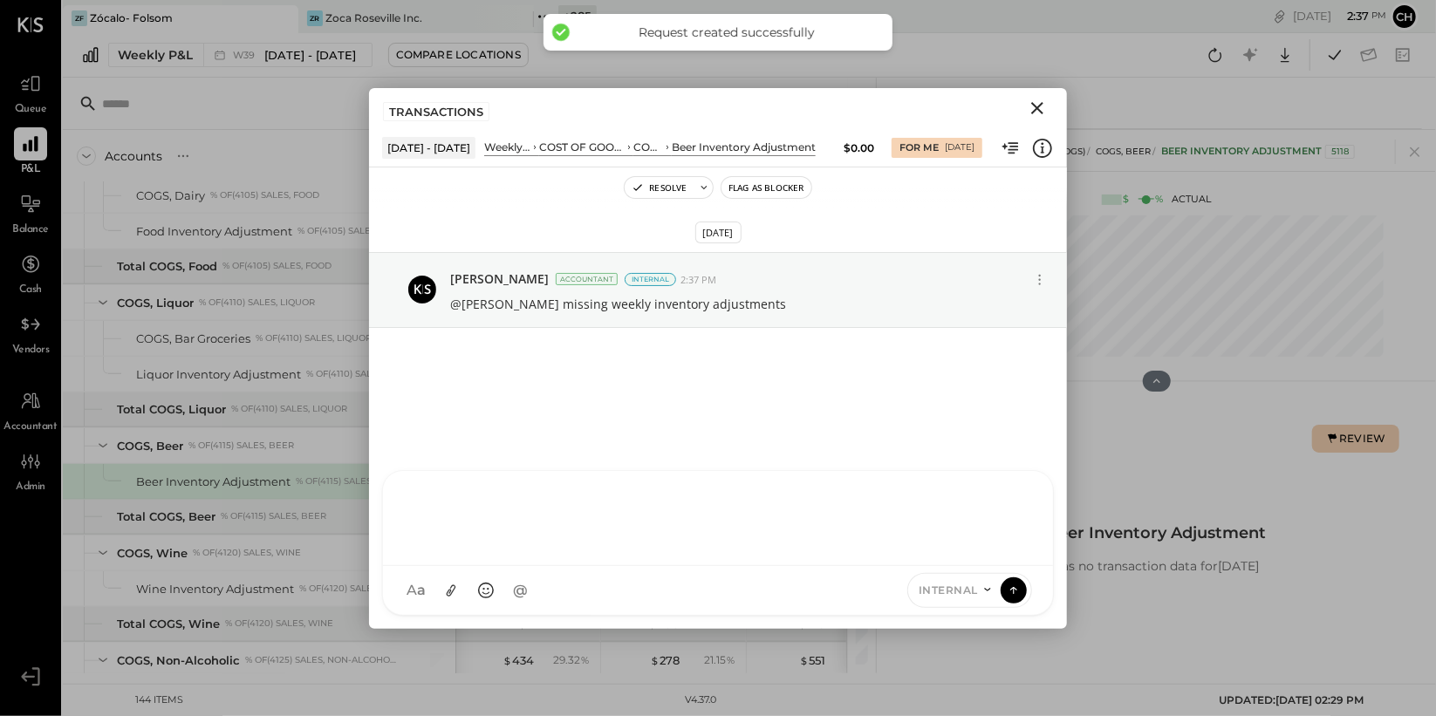
click at [1038, 110] on icon "Close" at bounding box center [1037, 108] width 21 height 21
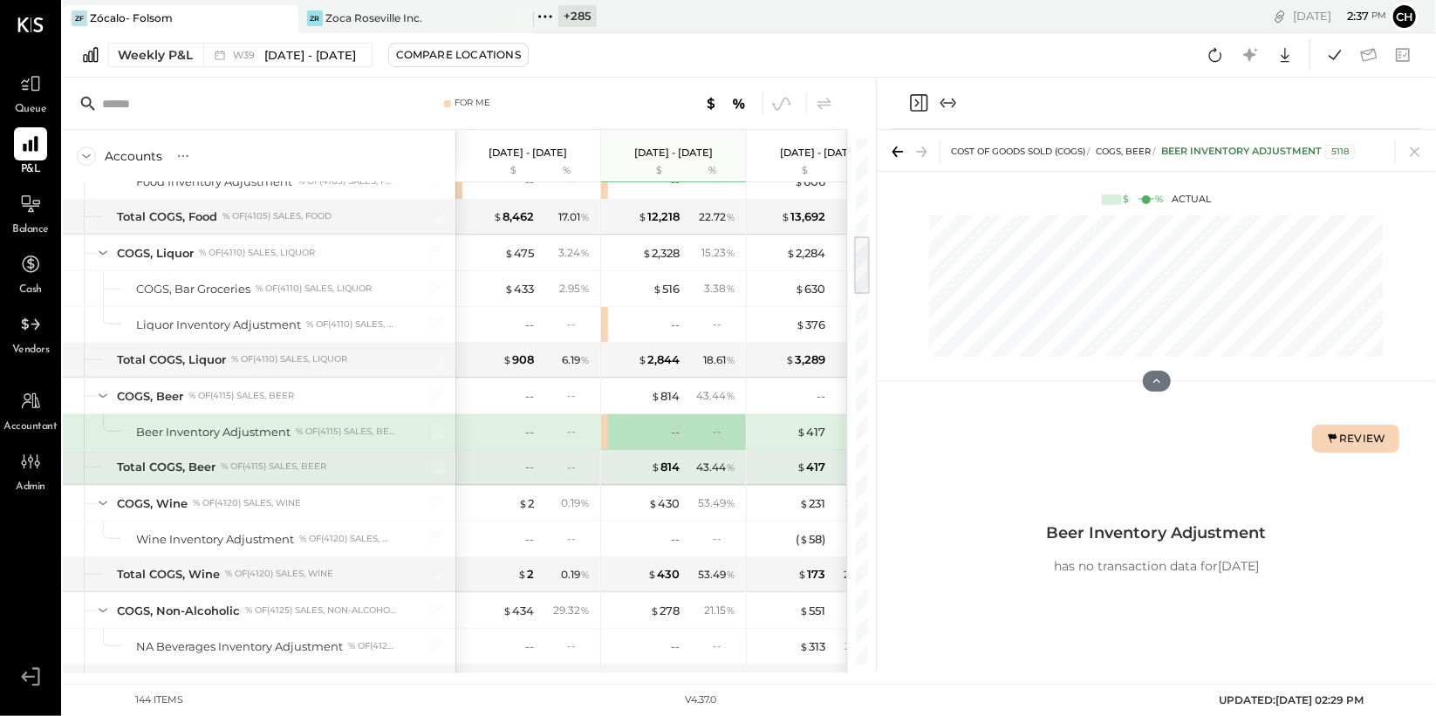
scroll to position [833, 0]
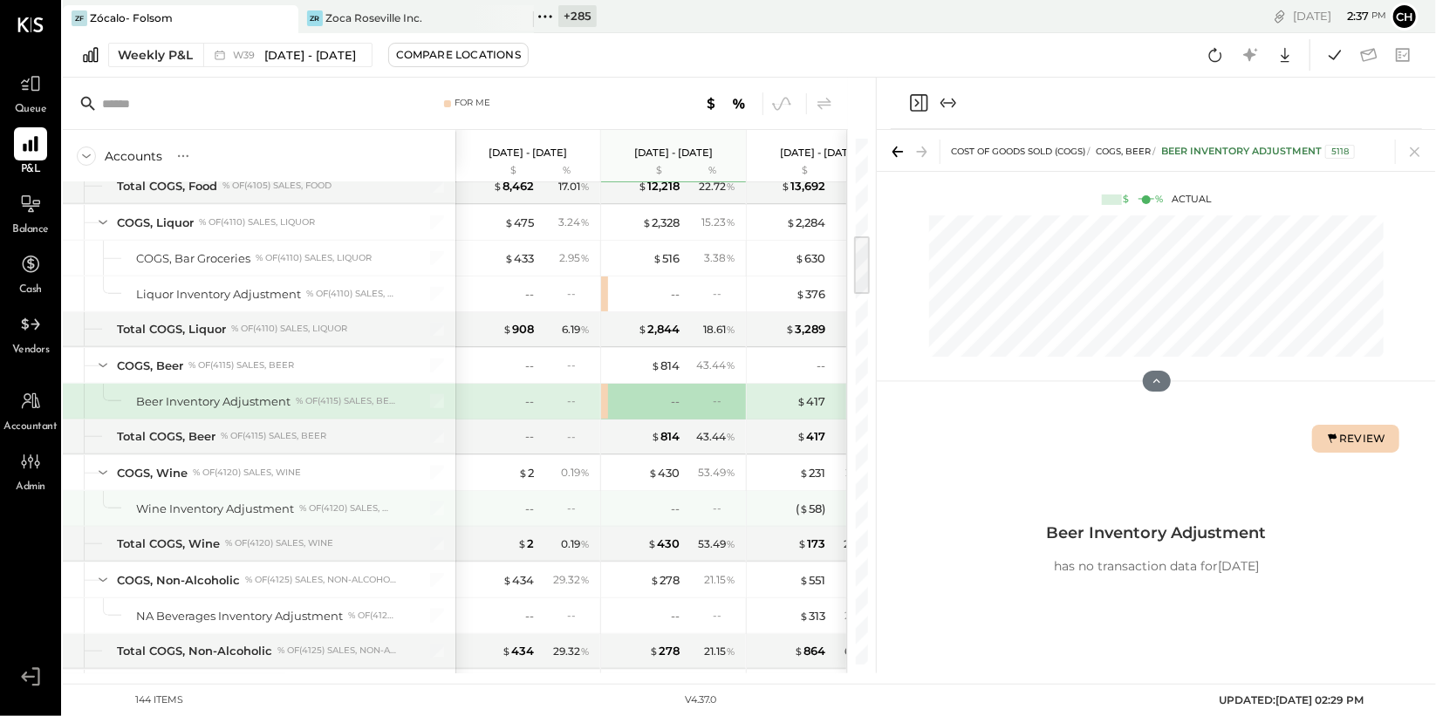
click at [716, 502] on div "--" at bounding box center [724, 508] width 23 height 15
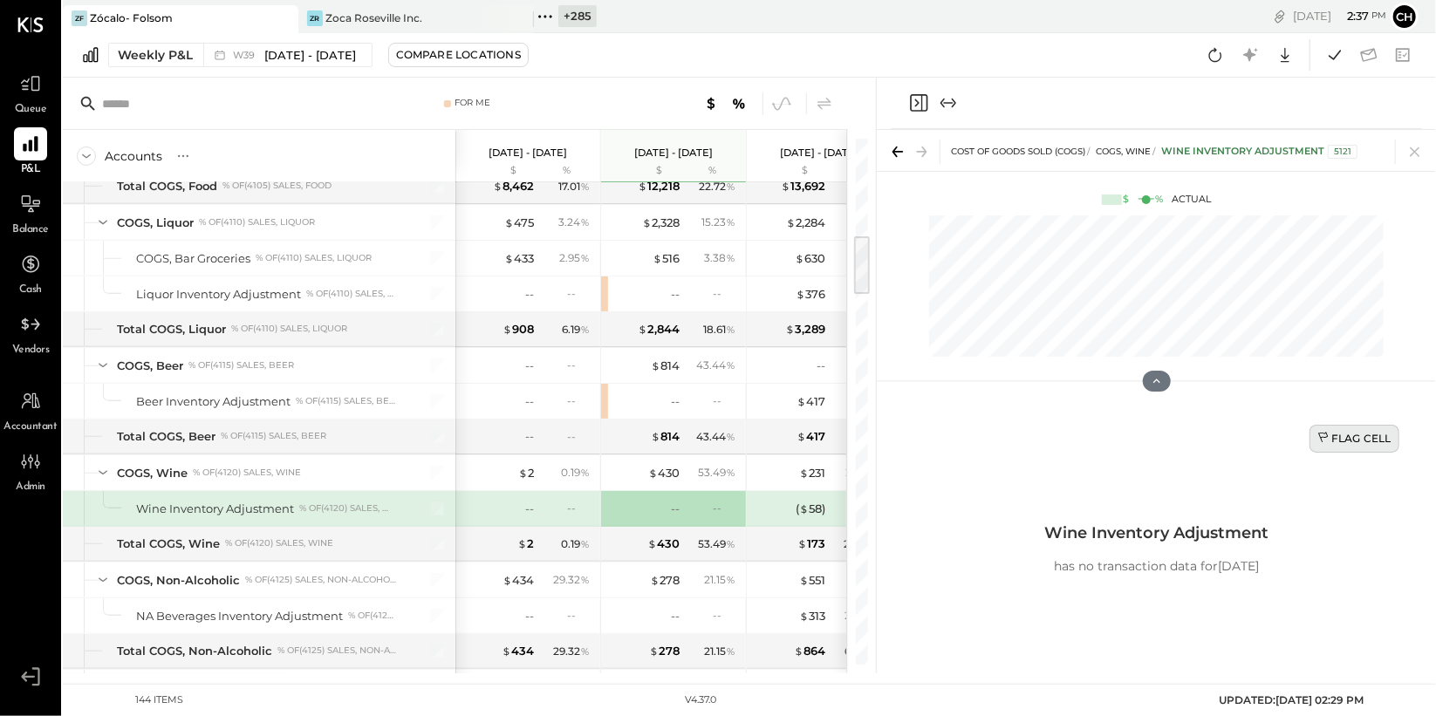
click at [1323, 432] on icon at bounding box center [1325, 439] width 14 height 14
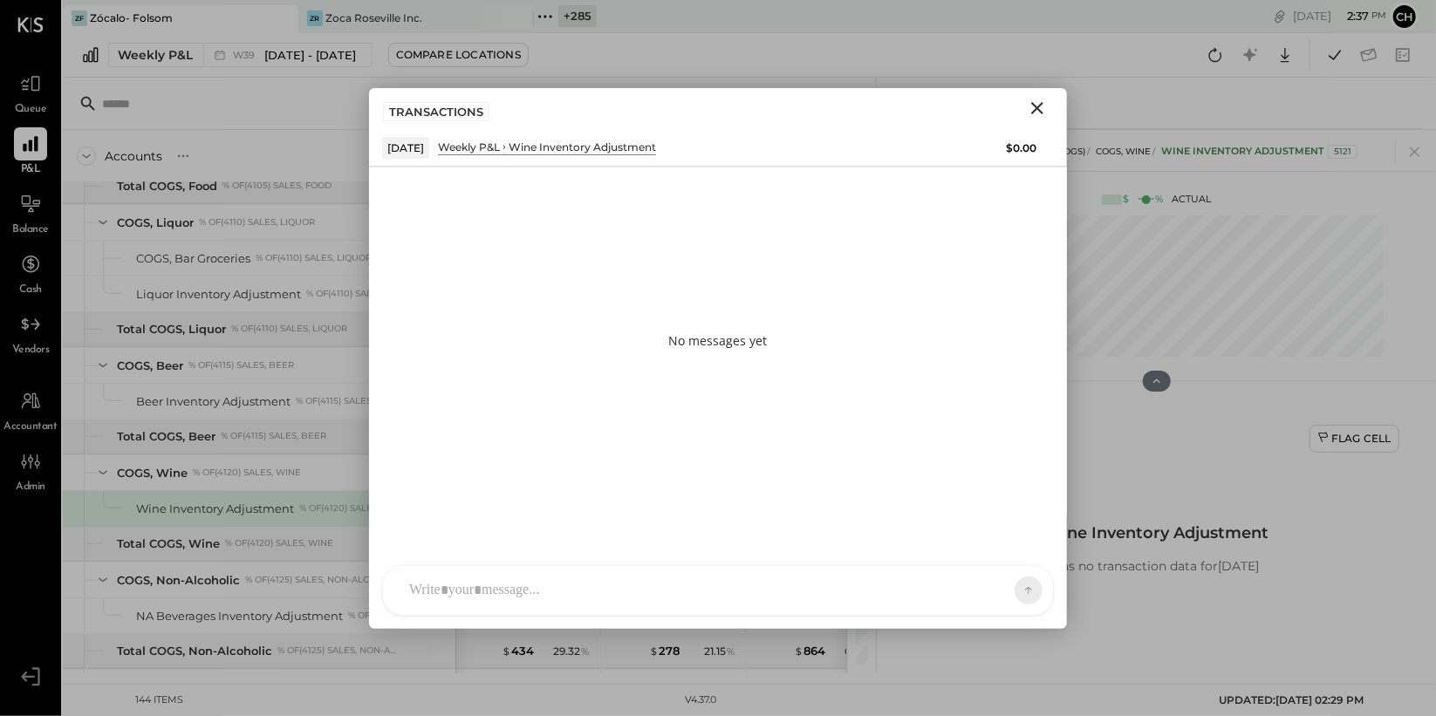
click at [694, 559] on div "AM Ali Mehdi RS Rushabh Shah S Sasha TM Tasmir Malek I Isaac UM Unnati M. Ralot…" at bounding box center [718, 590] width 698 height 77
click at [688, 551] on div at bounding box center [718, 517] width 635 height 70
paste div
click at [985, 587] on icon at bounding box center [988, 590] width 14 height 14
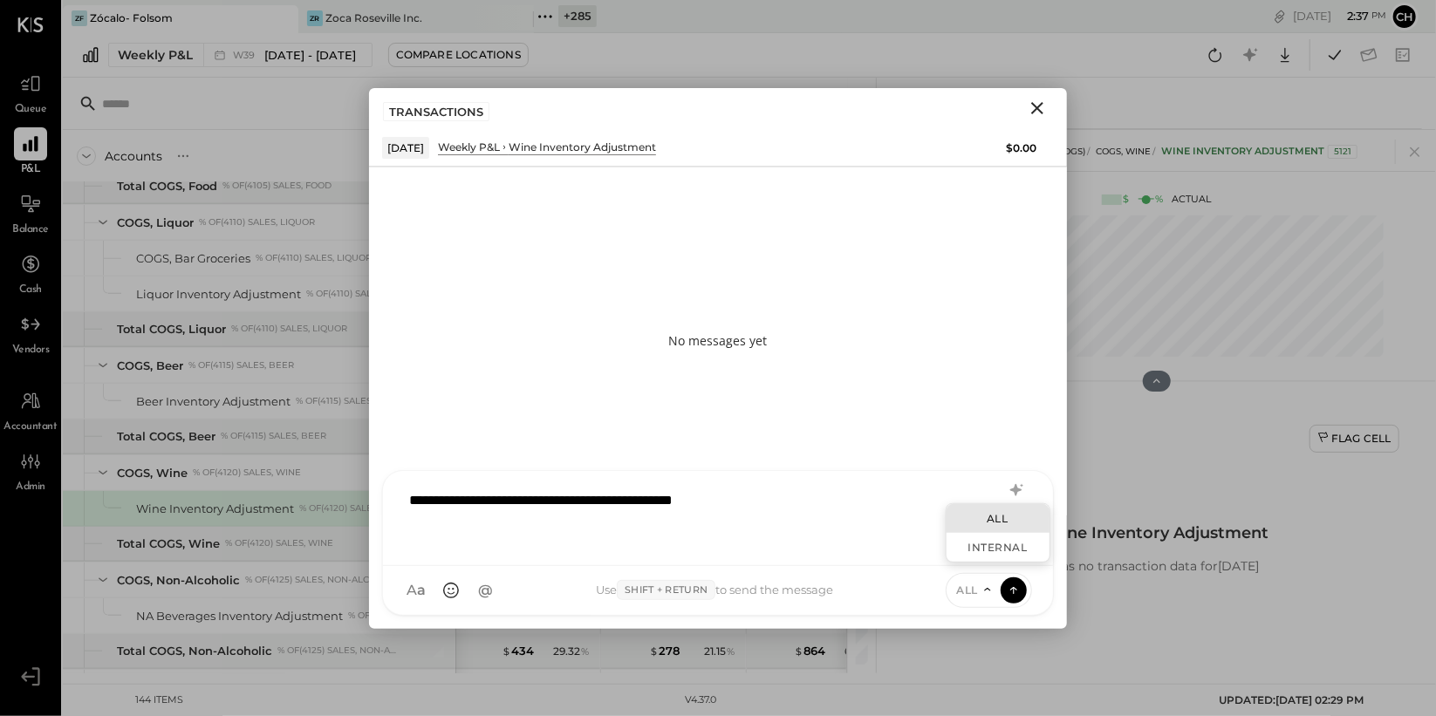
click at [976, 556] on div "INTERNAL" at bounding box center [998, 547] width 103 height 29
click at [1011, 589] on icon at bounding box center [1014, 589] width 16 height 17
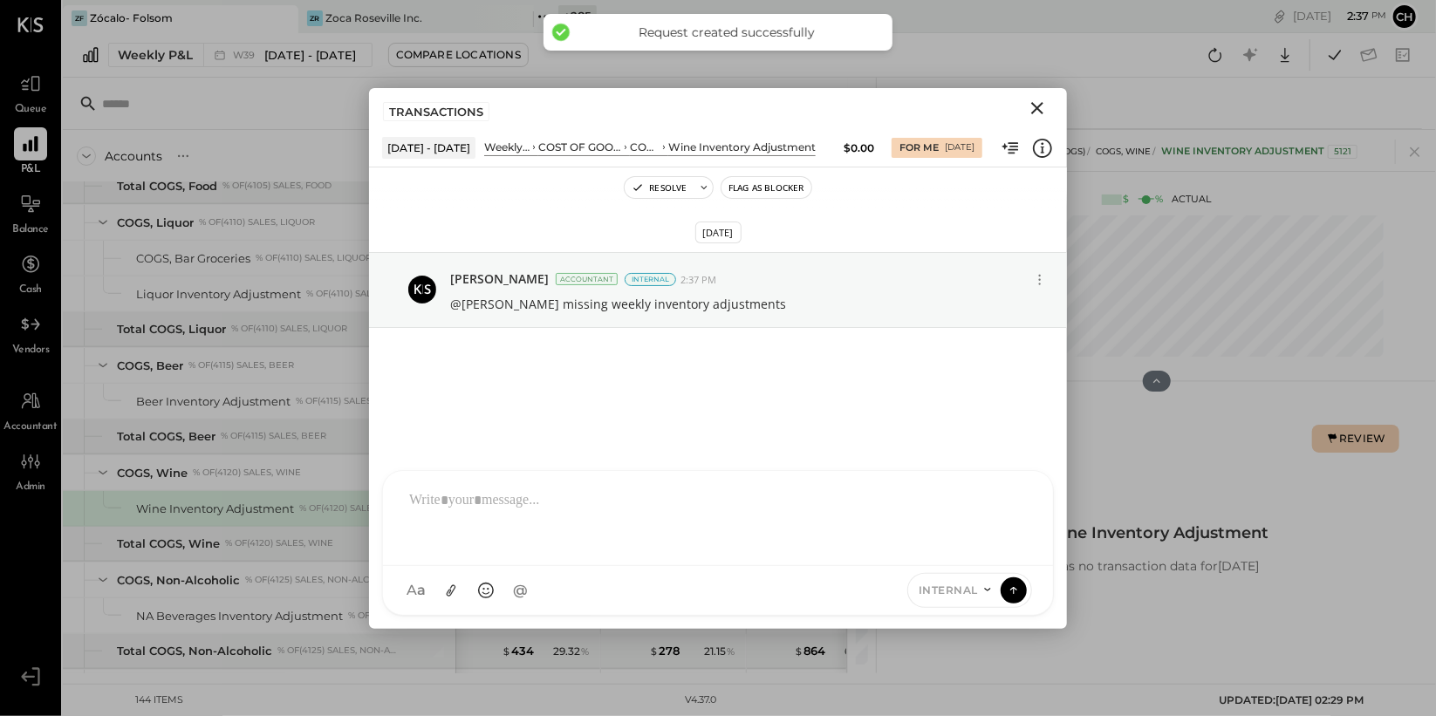
click at [1045, 105] on icon "Close" at bounding box center [1037, 108] width 21 height 21
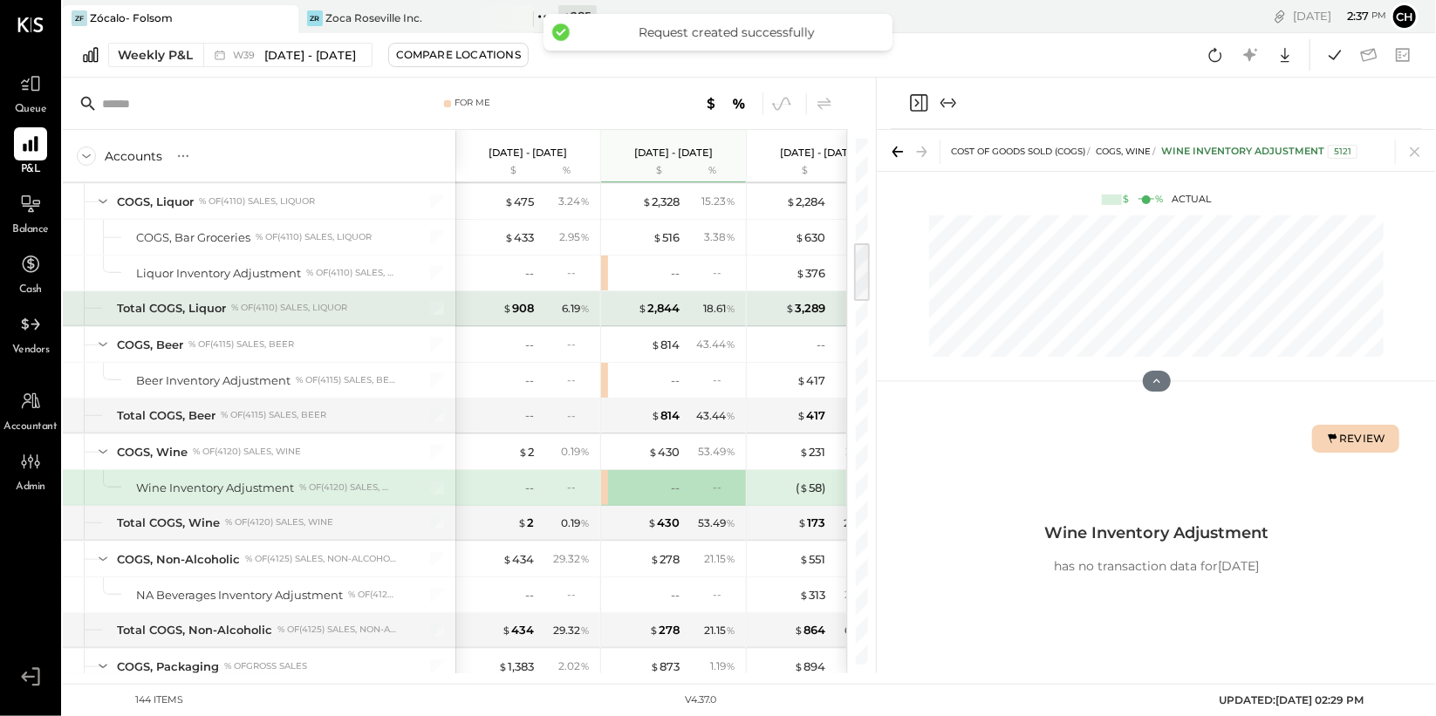
scroll to position [942, 0]
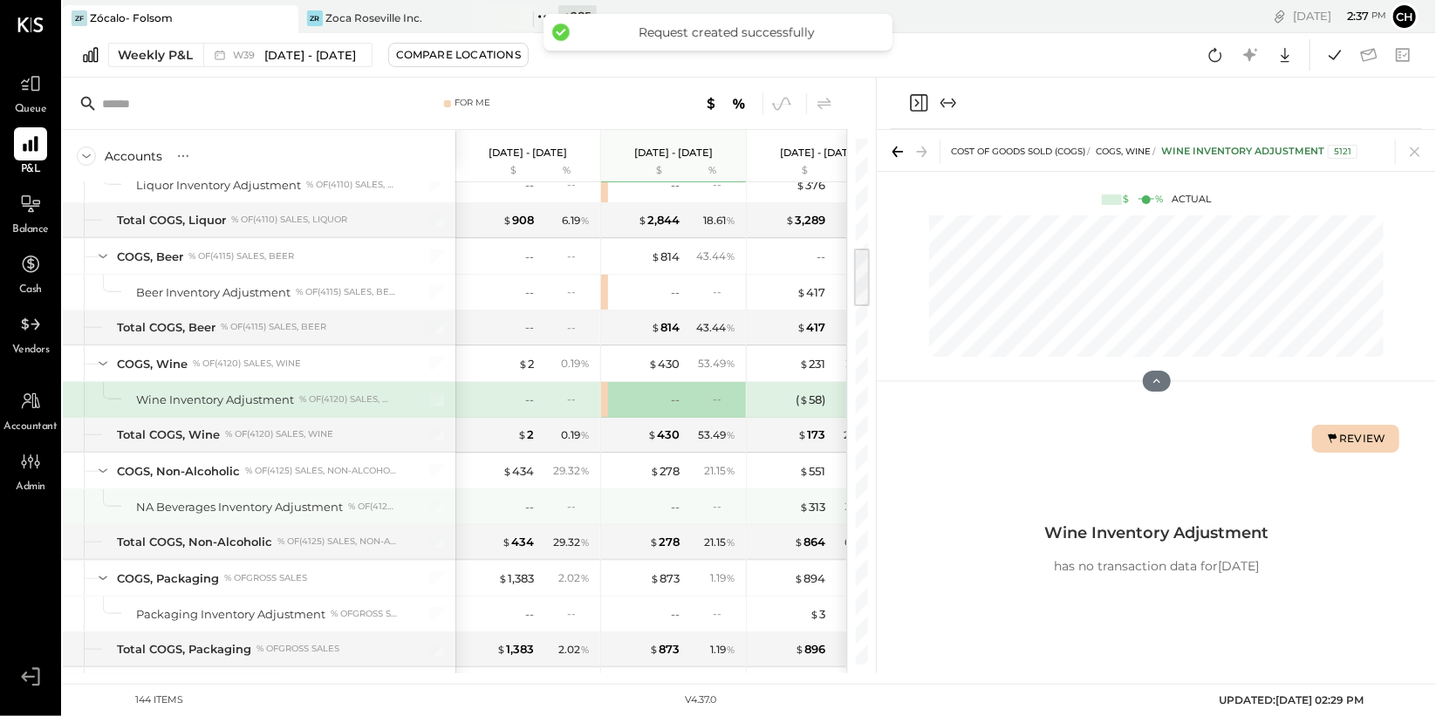
click at [694, 509] on div "--" at bounding box center [712, 506] width 57 height 15
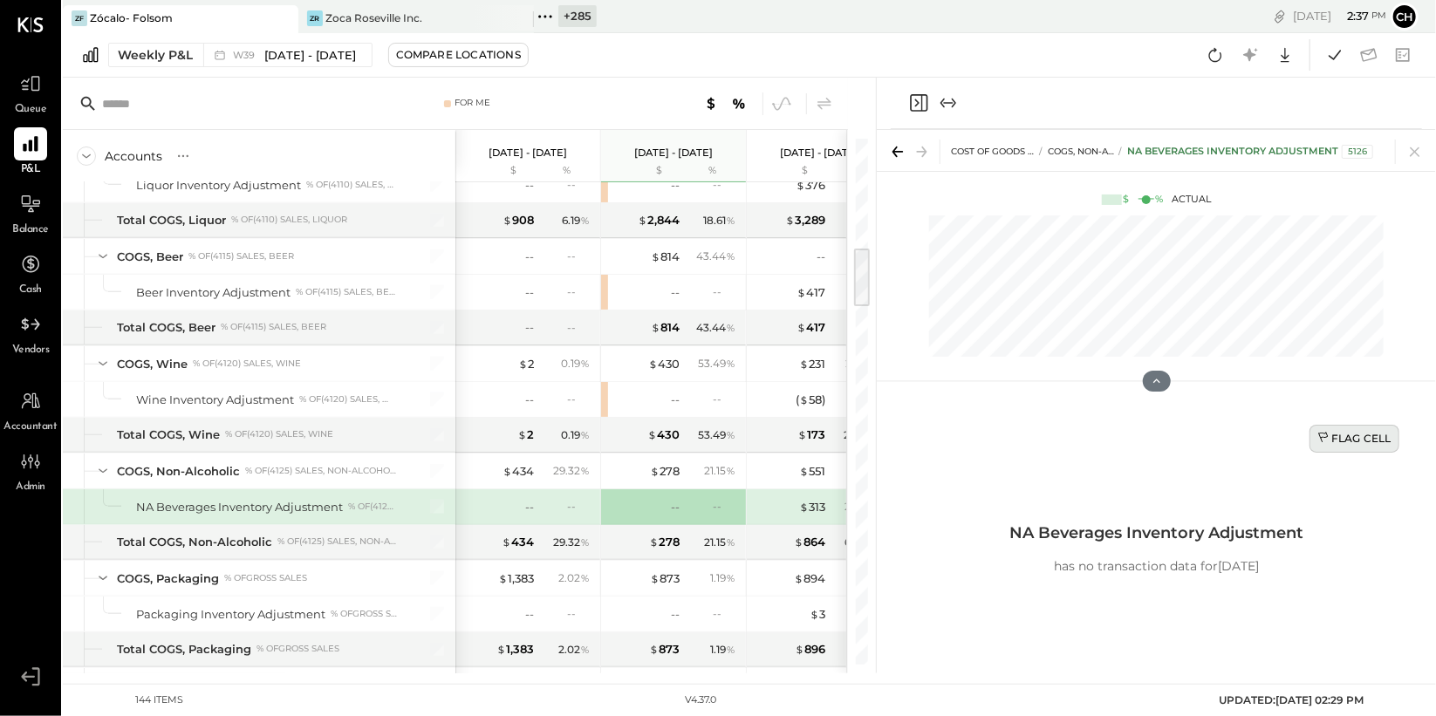
click at [1348, 444] on div "Flag Cell" at bounding box center [1355, 438] width 74 height 15
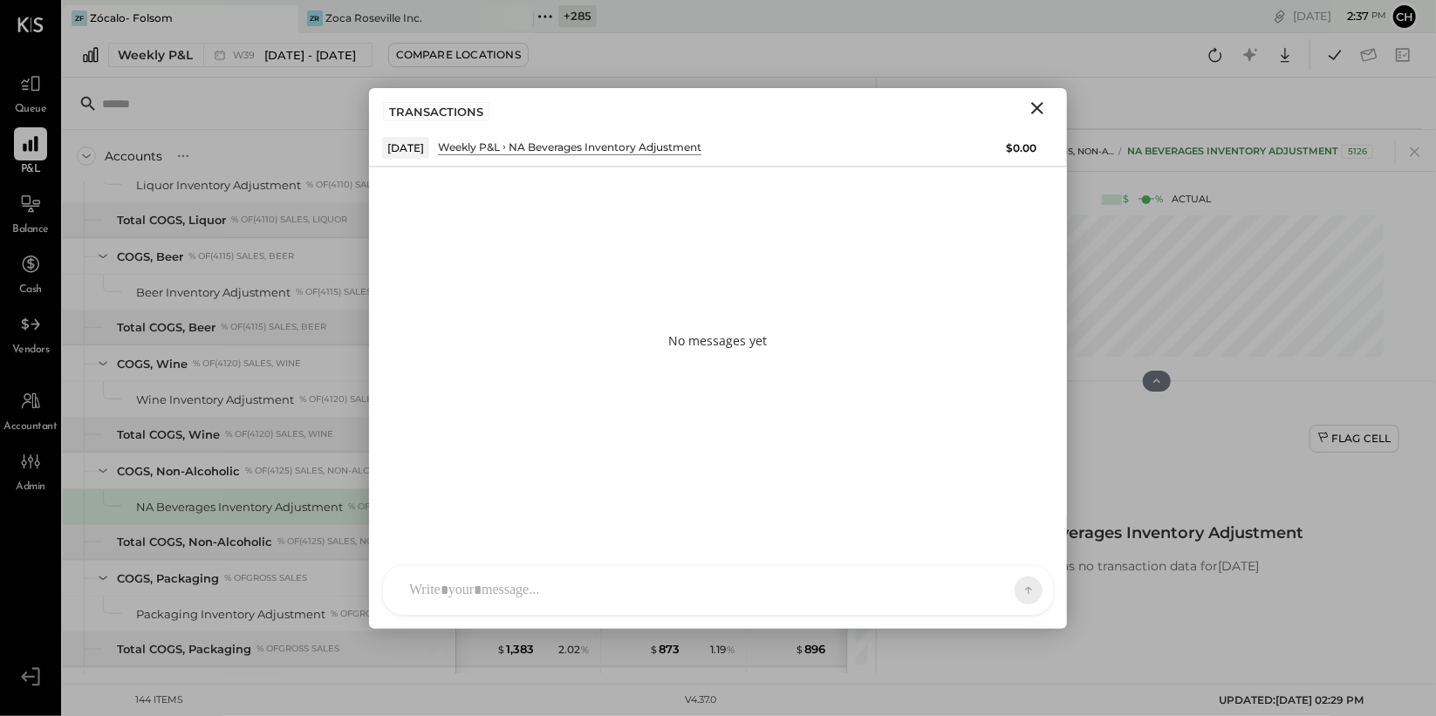
click at [681, 585] on div at bounding box center [703, 591] width 604 height 38
paste div
click at [983, 594] on icon at bounding box center [988, 590] width 14 height 14
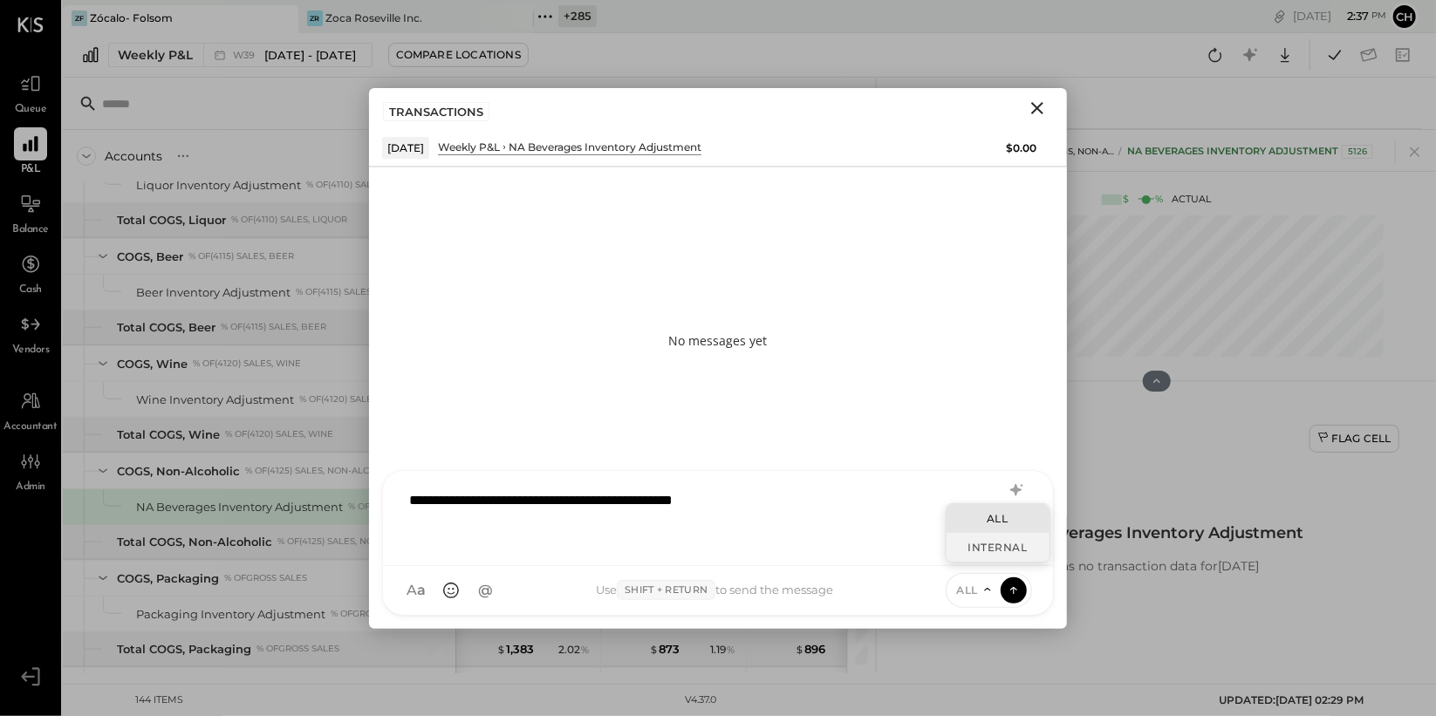
click at [983, 551] on div "INTERNAL" at bounding box center [998, 547] width 103 height 29
click at [1009, 586] on icon at bounding box center [1014, 589] width 16 height 17
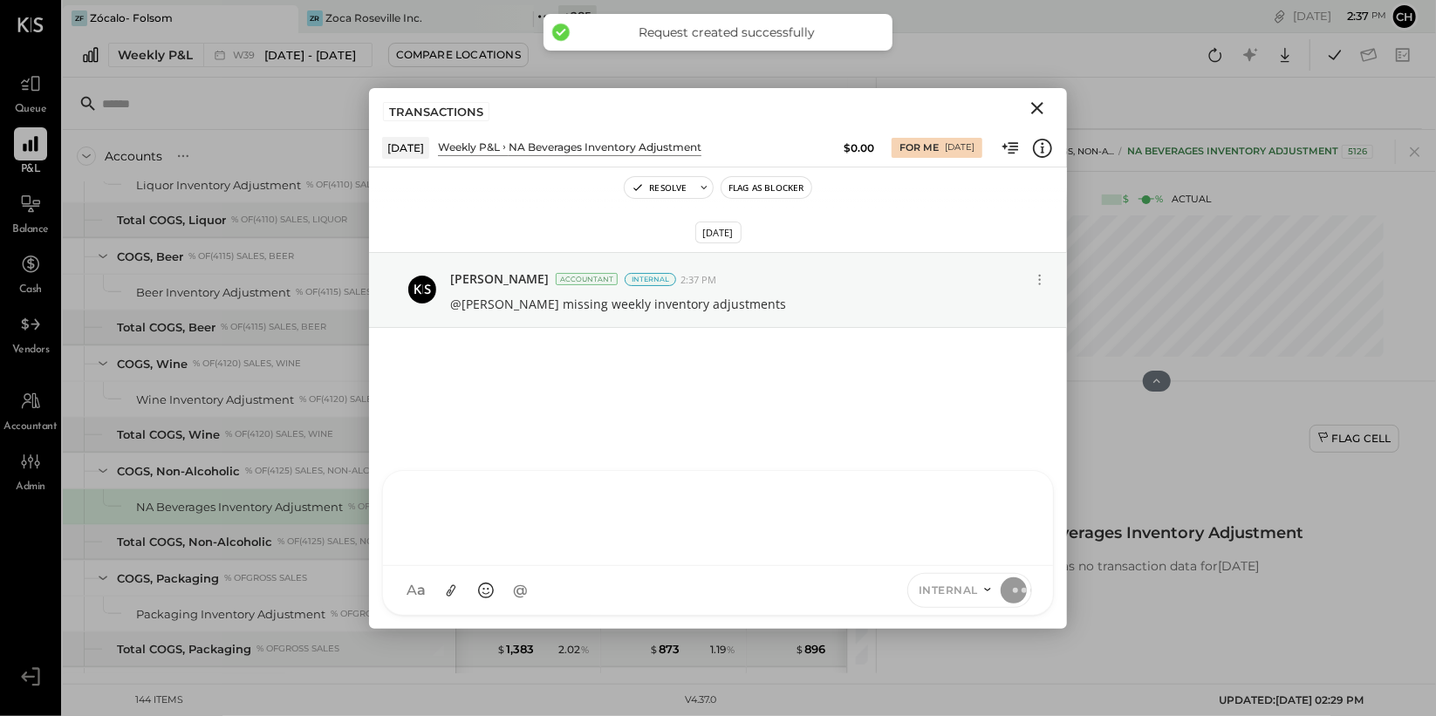
click at [1040, 112] on icon "Close" at bounding box center [1037, 108] width 21 height 21
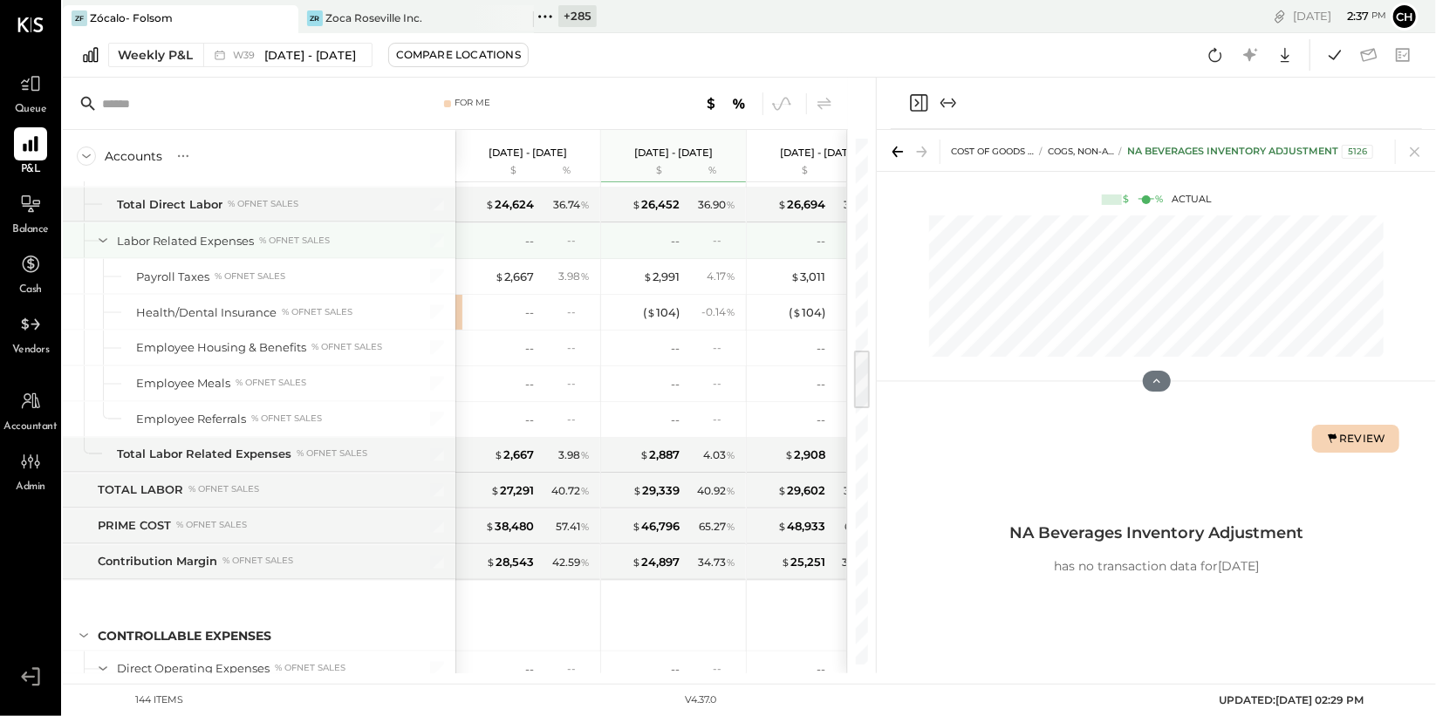
scroll to position [1911, 0]
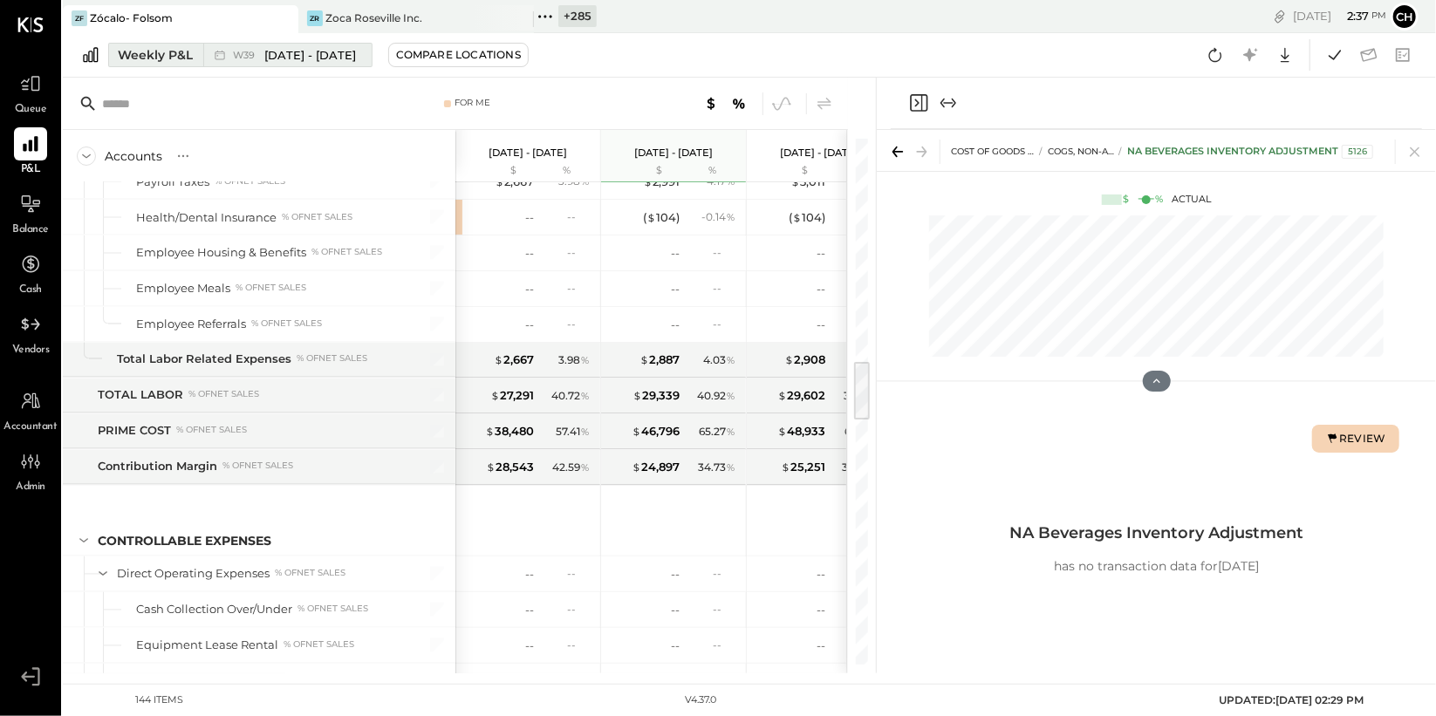
click at [182, 55] on div "Weekly P&L" at bounding box center [155, 54] width 75 height 17
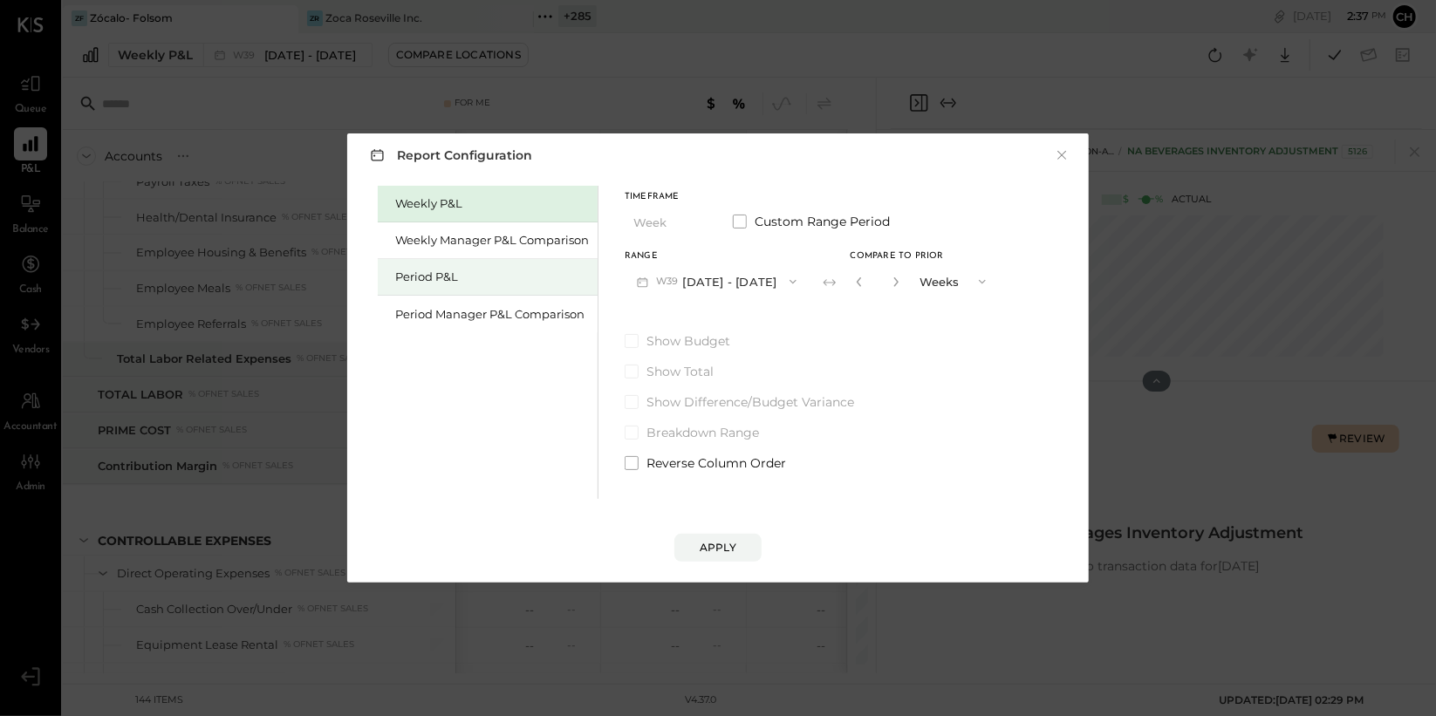
click at [450, 271] on div "Period P&L" at bounding box center [492, 277] width 194 height 17
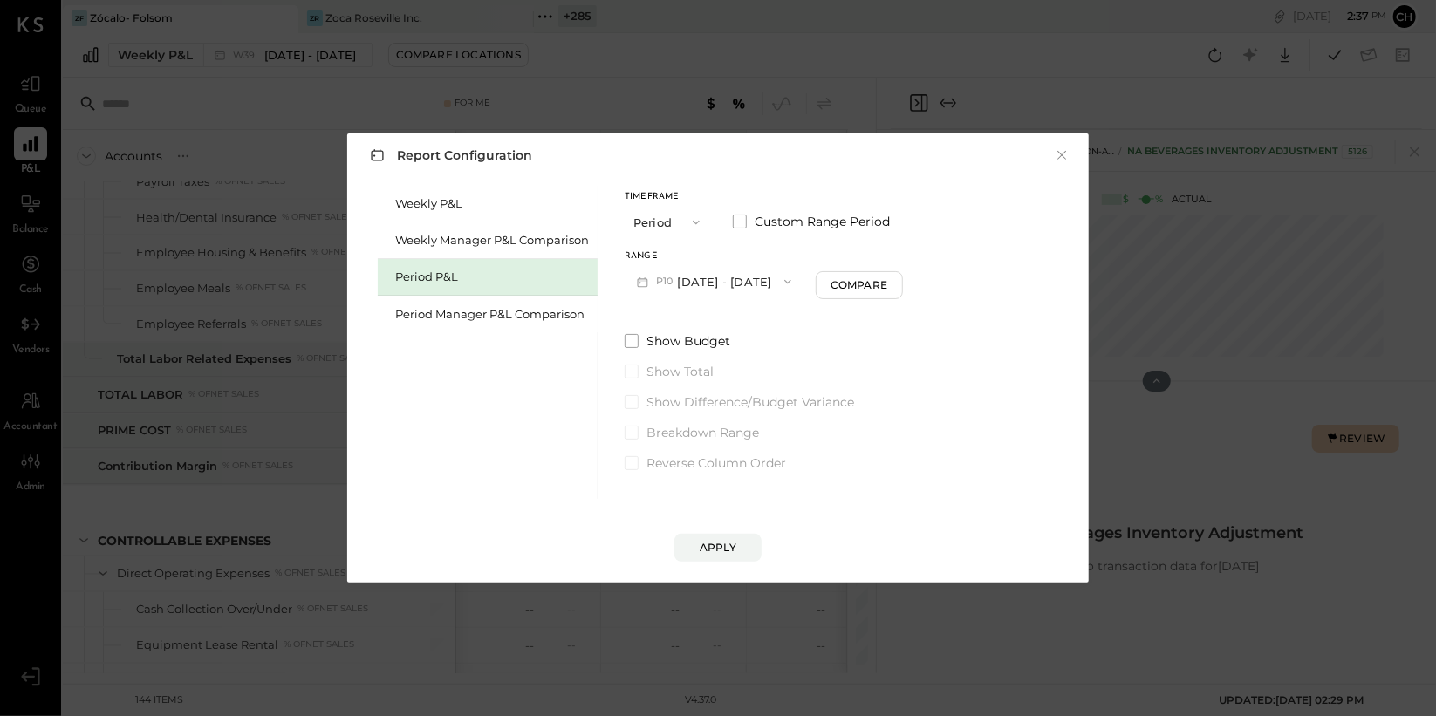
click at [701, 284] on button "P10 Sep 8 - Oct 5, 2025" at bounding box center [714, 281] width 179 height 32
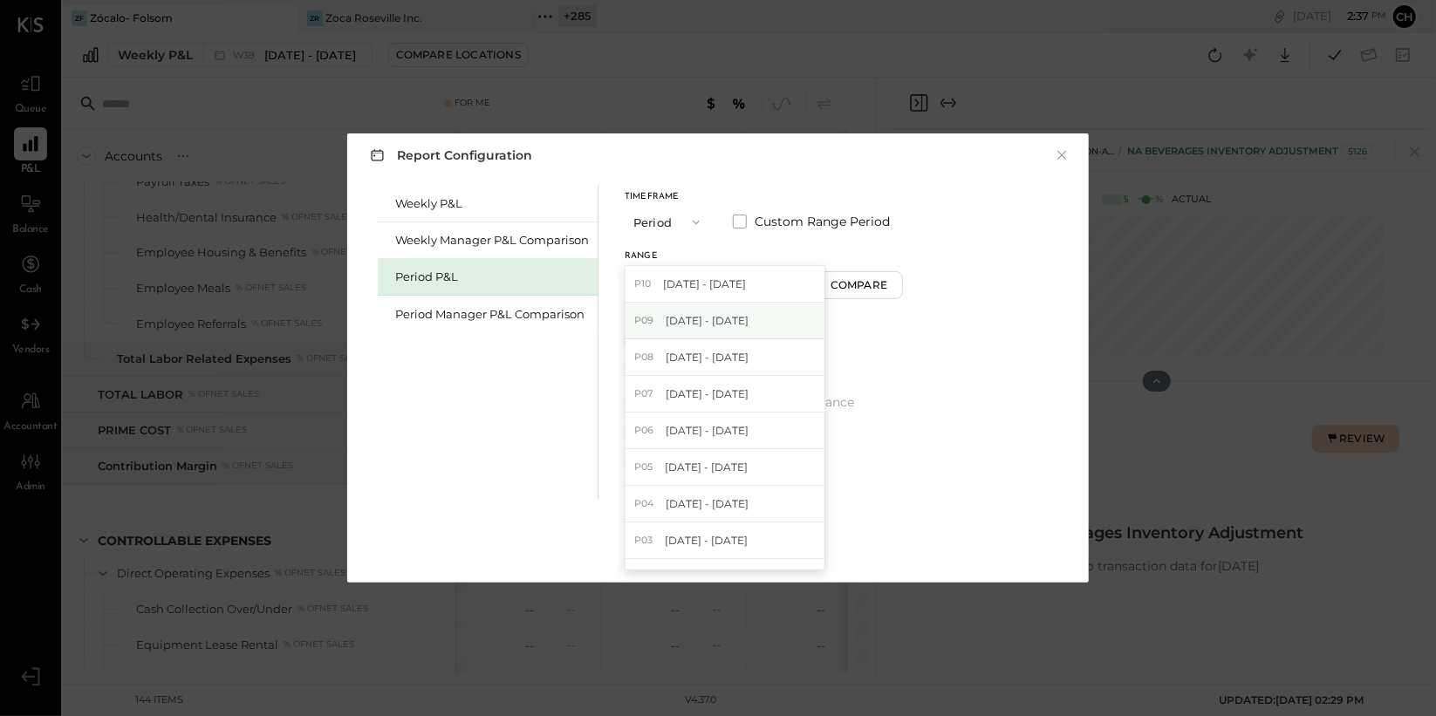
click at [716, 316] on span "Aug 11 - Sep 7, 2025" at bounding box center [707, 320] width 83 height 15
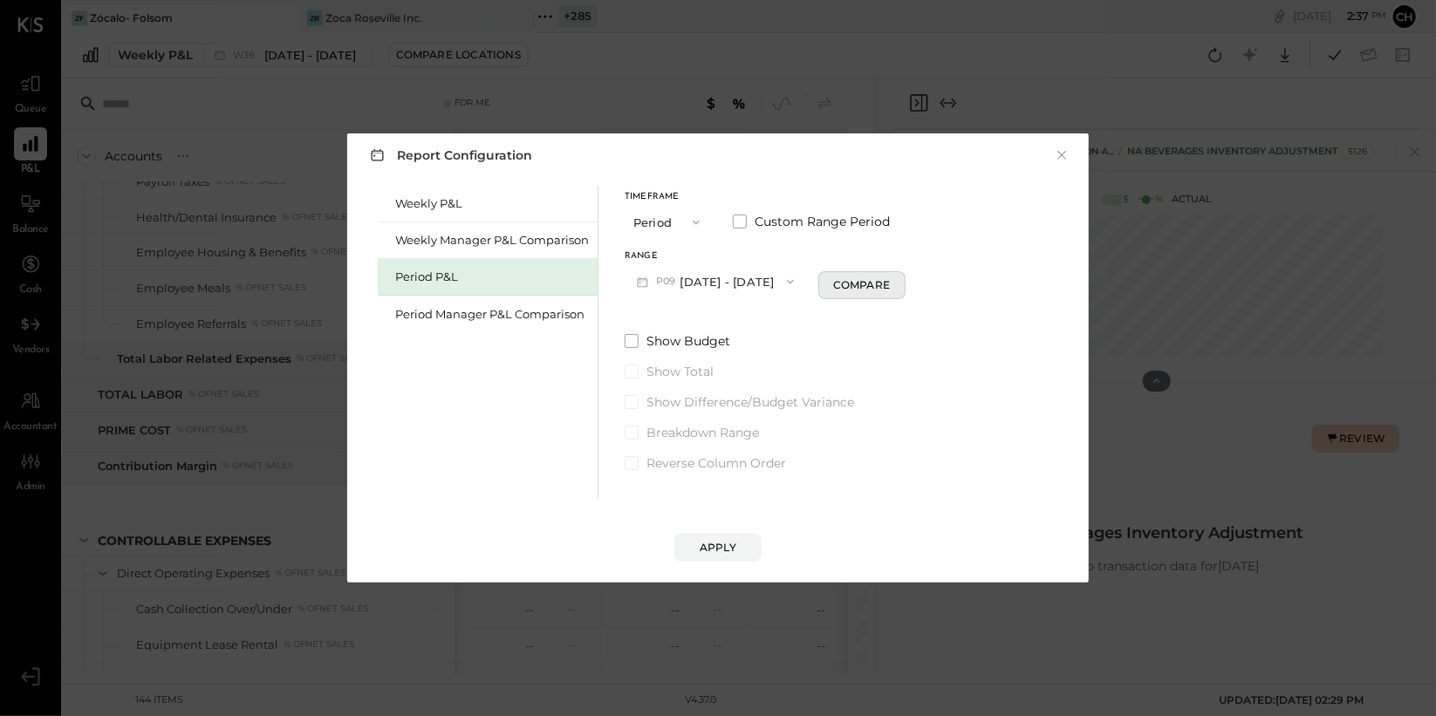
click at [880, 293] on button "Compare" at bounding box center [862, 285] width 87 height 28
click at [712, 547] on div "Apply" at bounding box center [718, 547] width 37 height 15
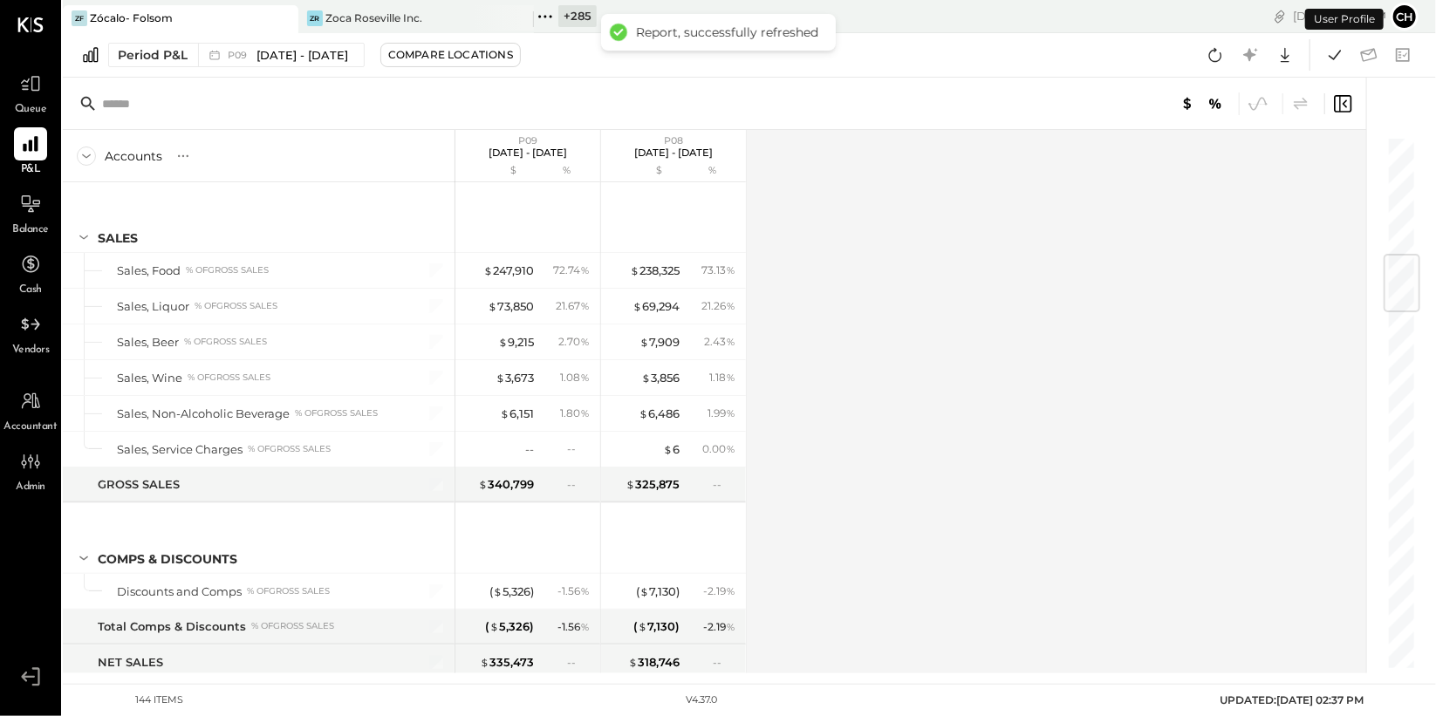
scroll to position [1001, 0]
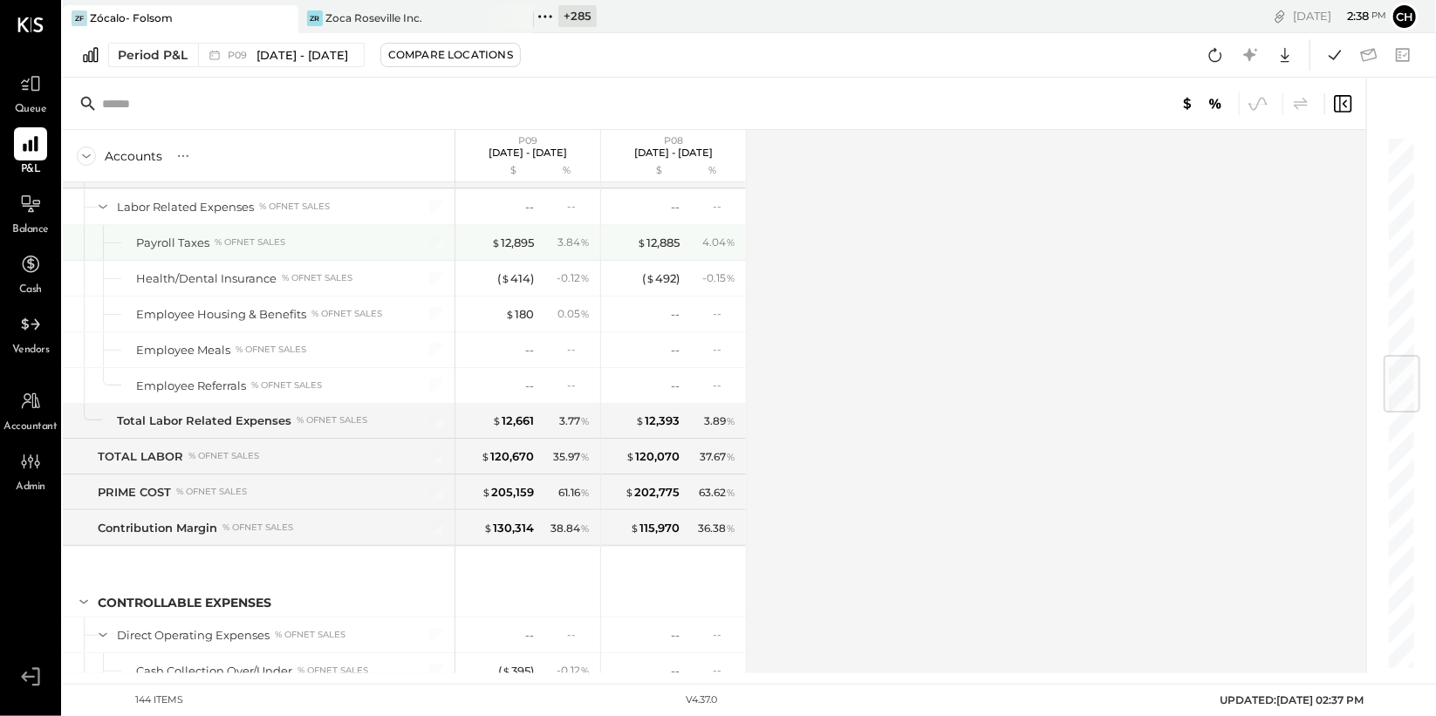
scroll to position [1753, 0]
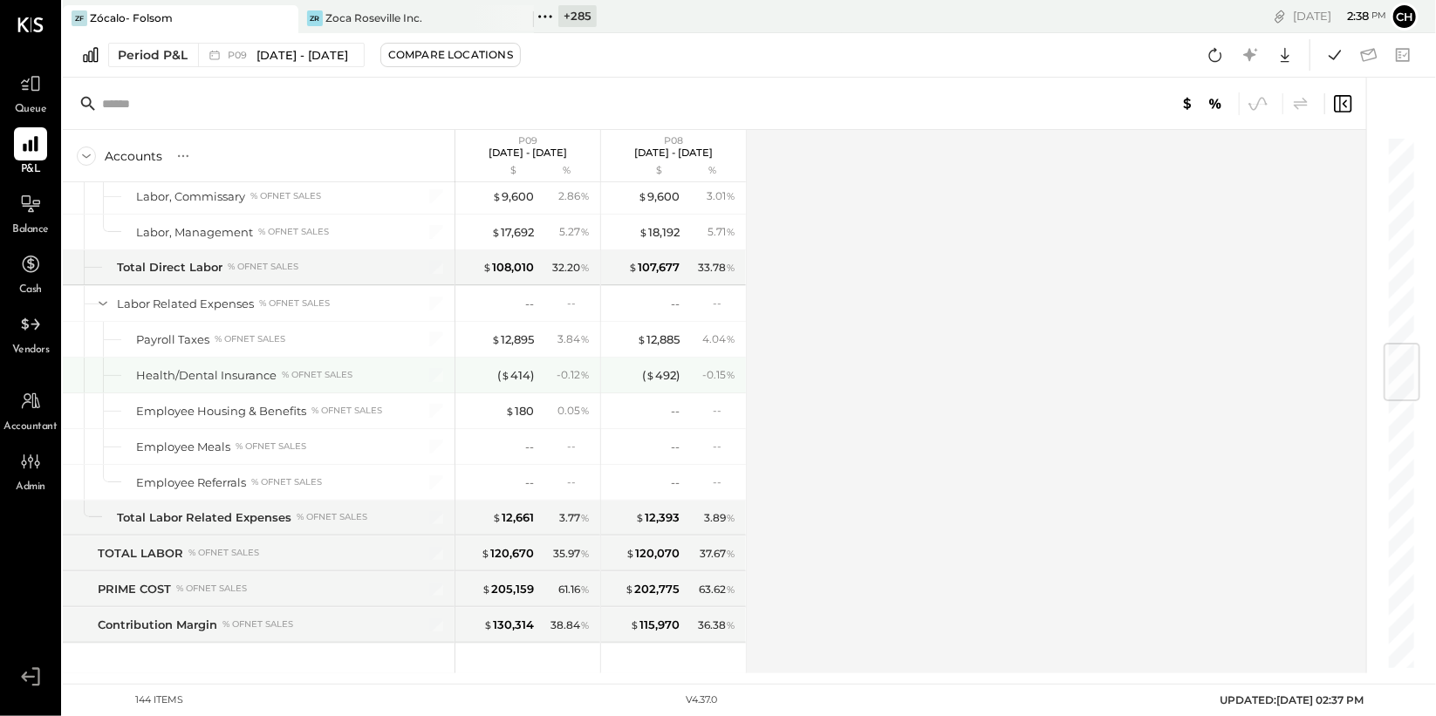
click at [578, 380] on div "( $ 414 ) - 0.12 %" at bounding box center [529, 375] width 131 height 35
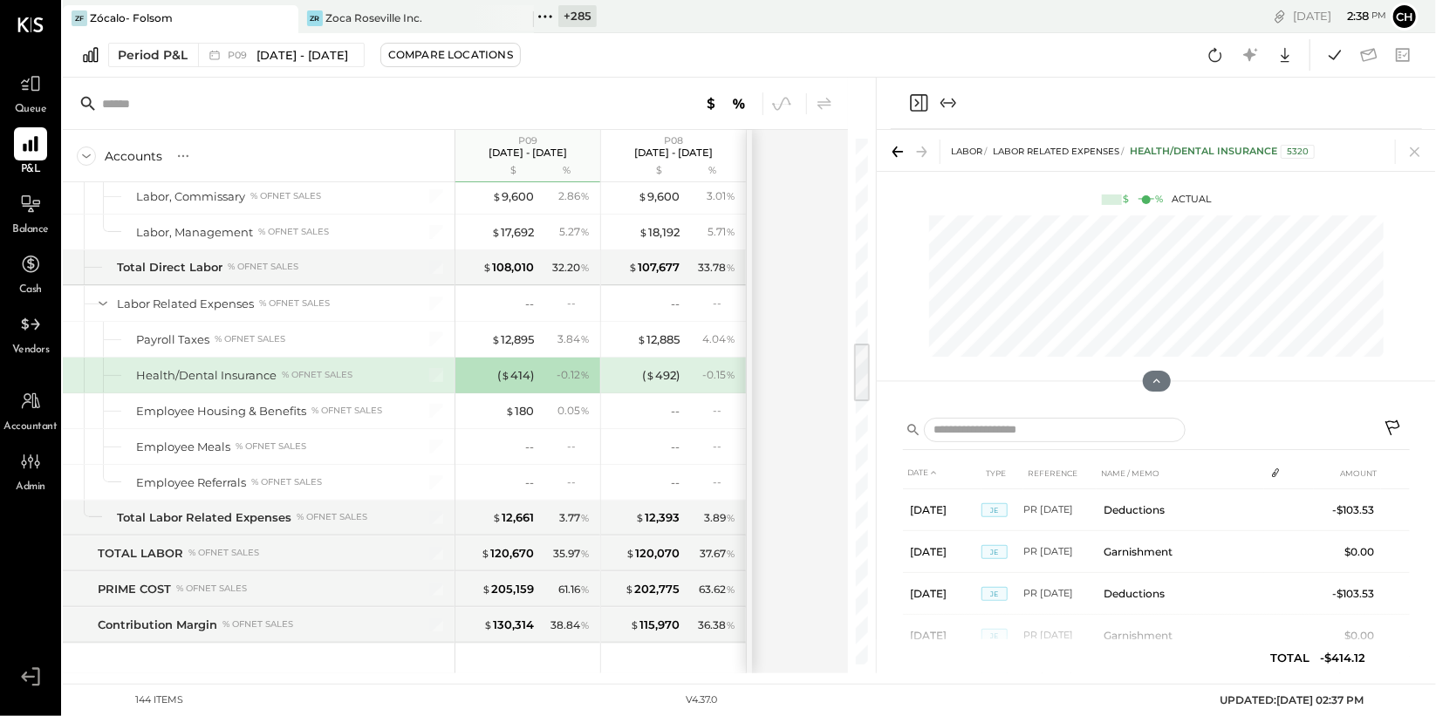
click at [1394, 420] on icon at bounding box center [1394, 430] width 21 height 21
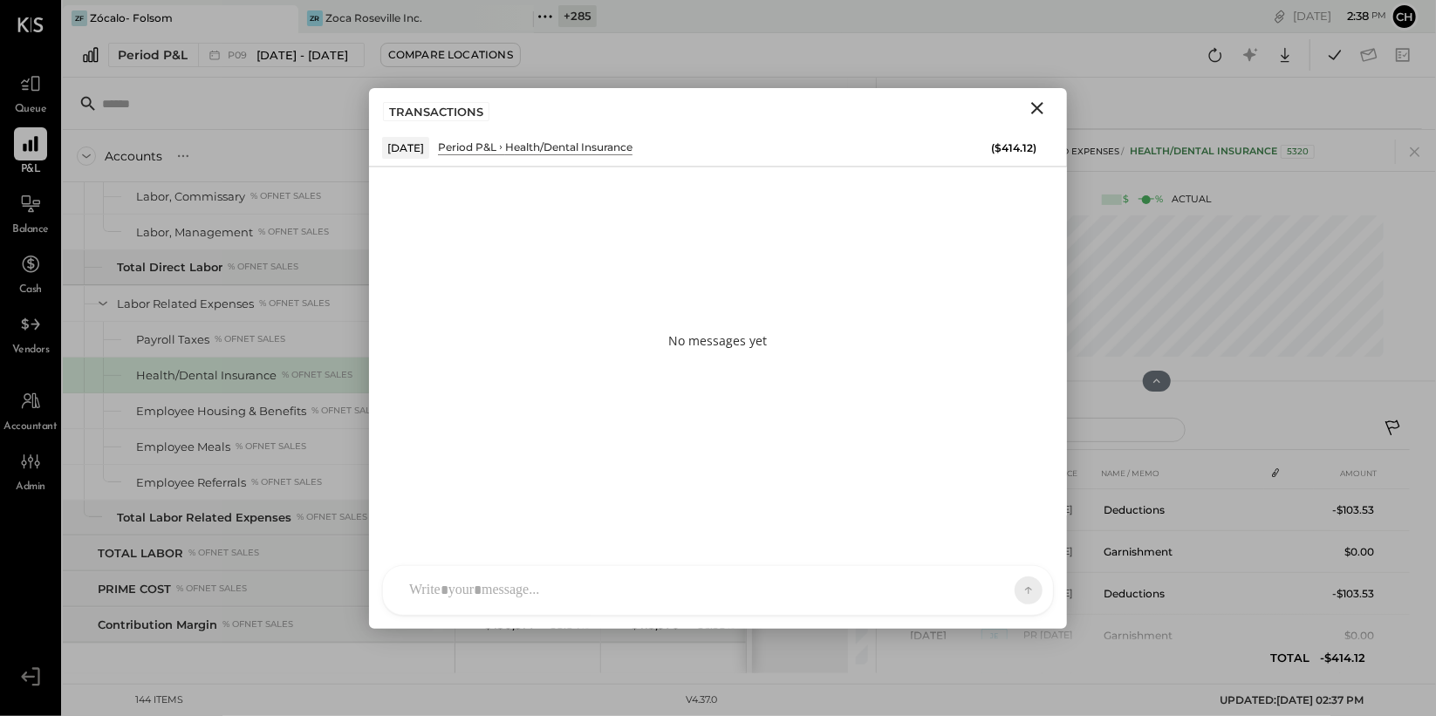
click at [639, 589] on div at bounding box center [718, 590] width 670 height 49
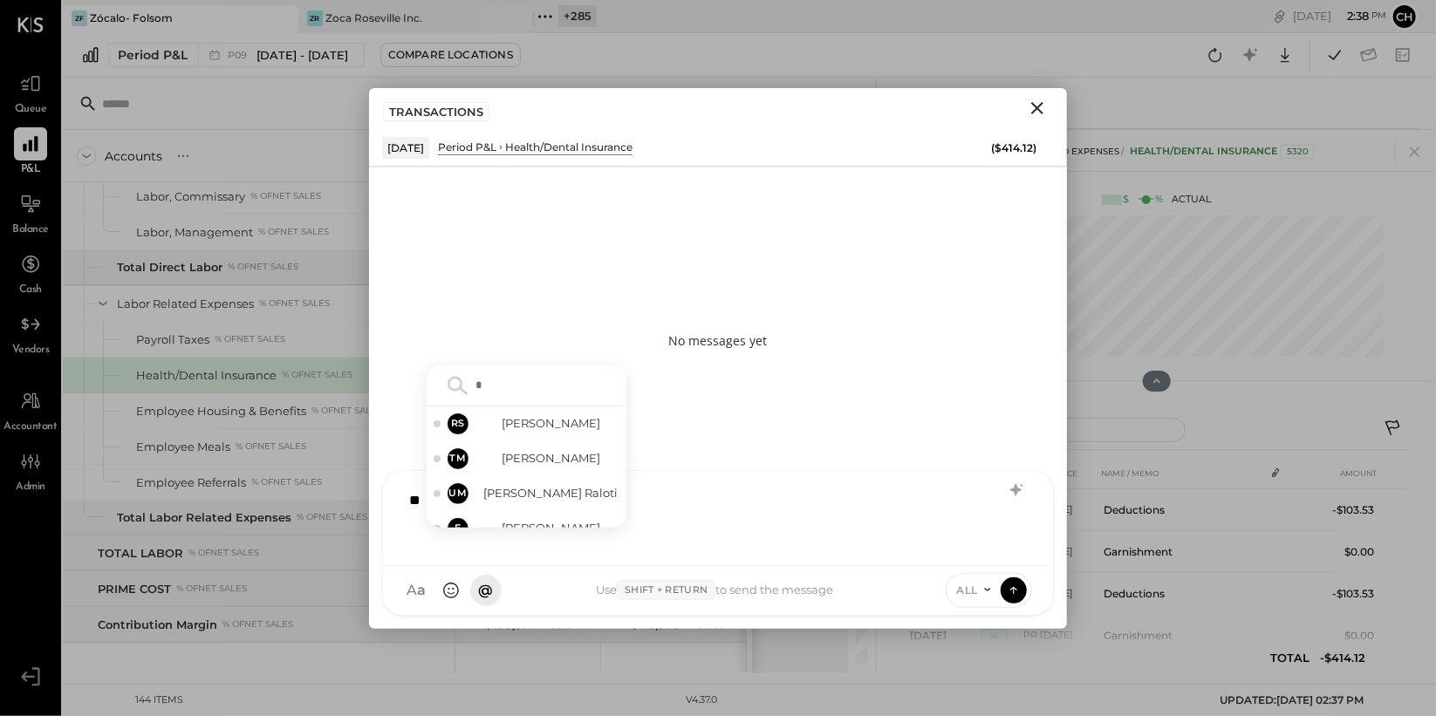
type input "**"
click at [576, 506] on span "[PERSON_NAME]" at bounding box center [551, 510] width 137 height 17
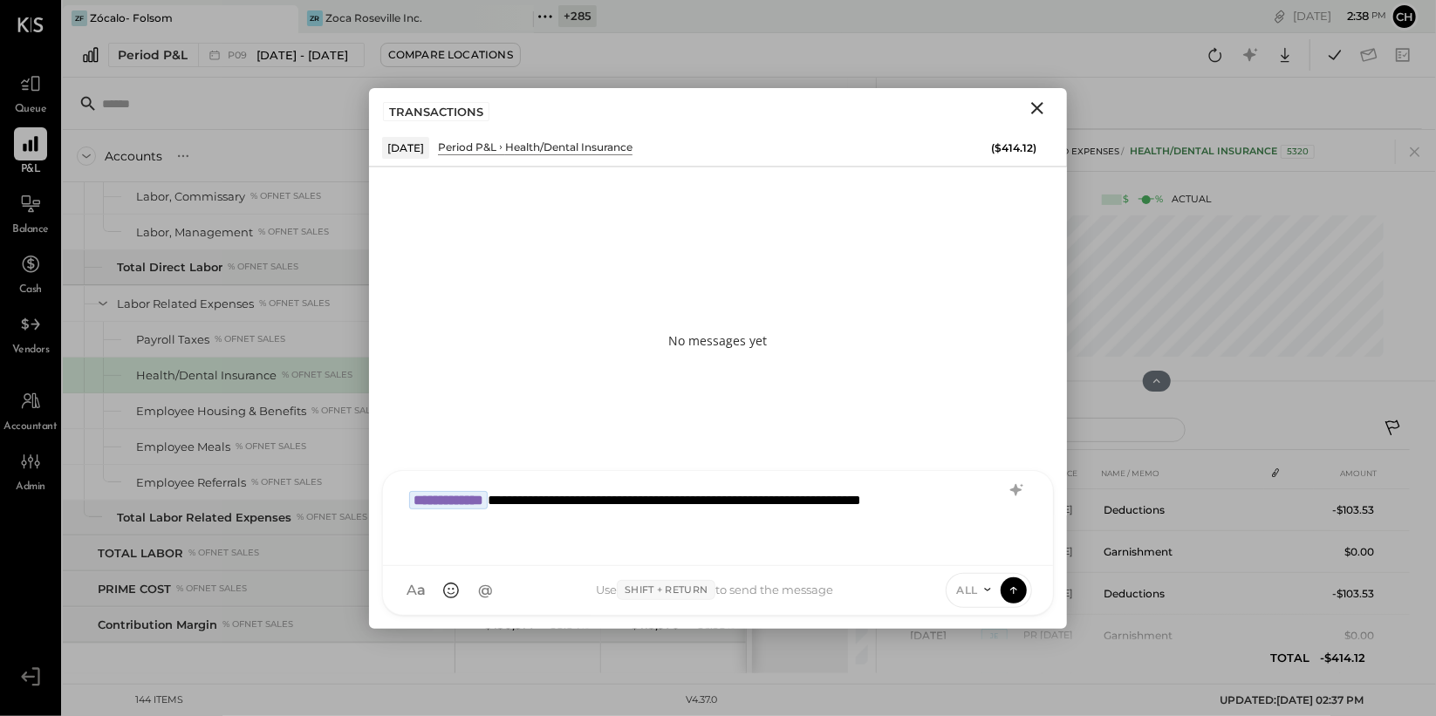
click at [976, 591] on span "ALL" at bounding box center [968, 590] width 22 height 15
click at [968, 546] on div "INTERNAL" at bounding box center [998, 547] width 103 height 29
click at [1009, 588] on icon at bounding box center [1014, 589] width 16 height 17
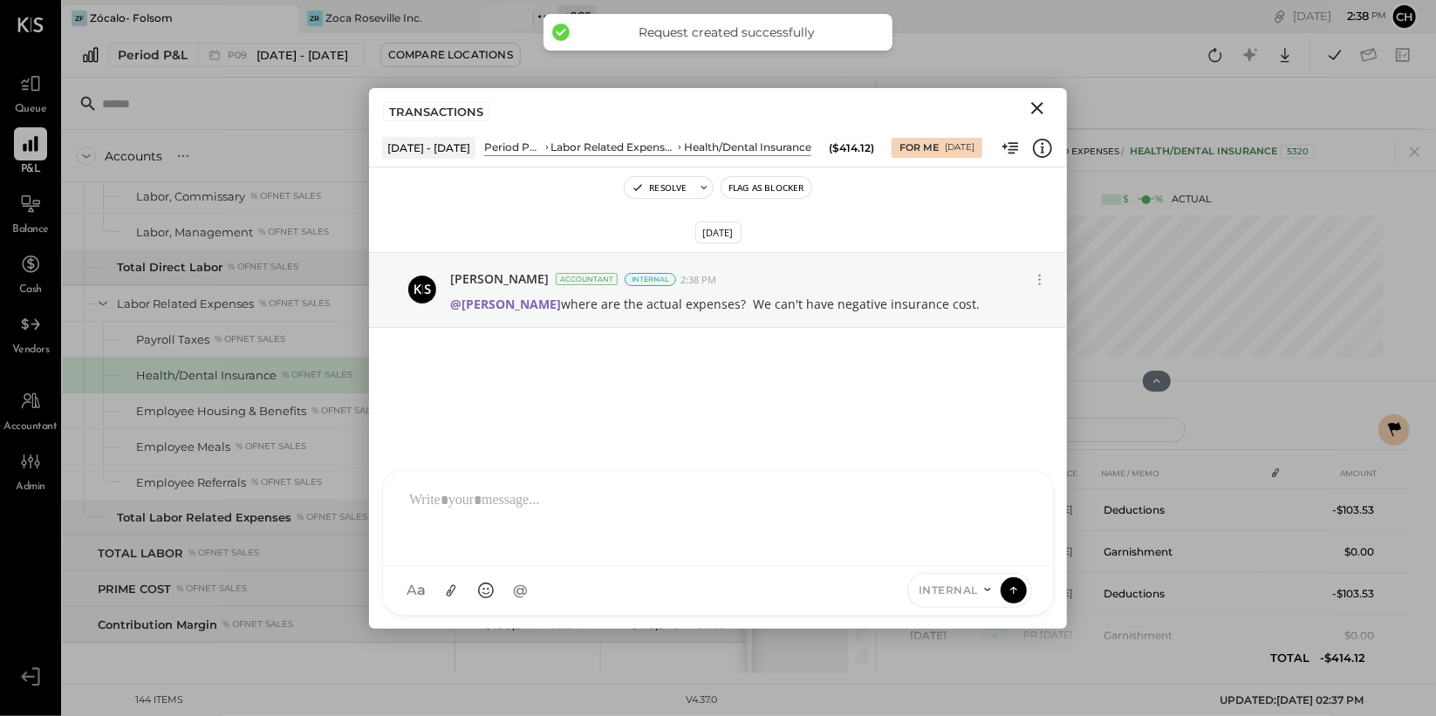
click at [1045, 106] on icon "Close" at bounding box center [1037, 108] width 21 height 21
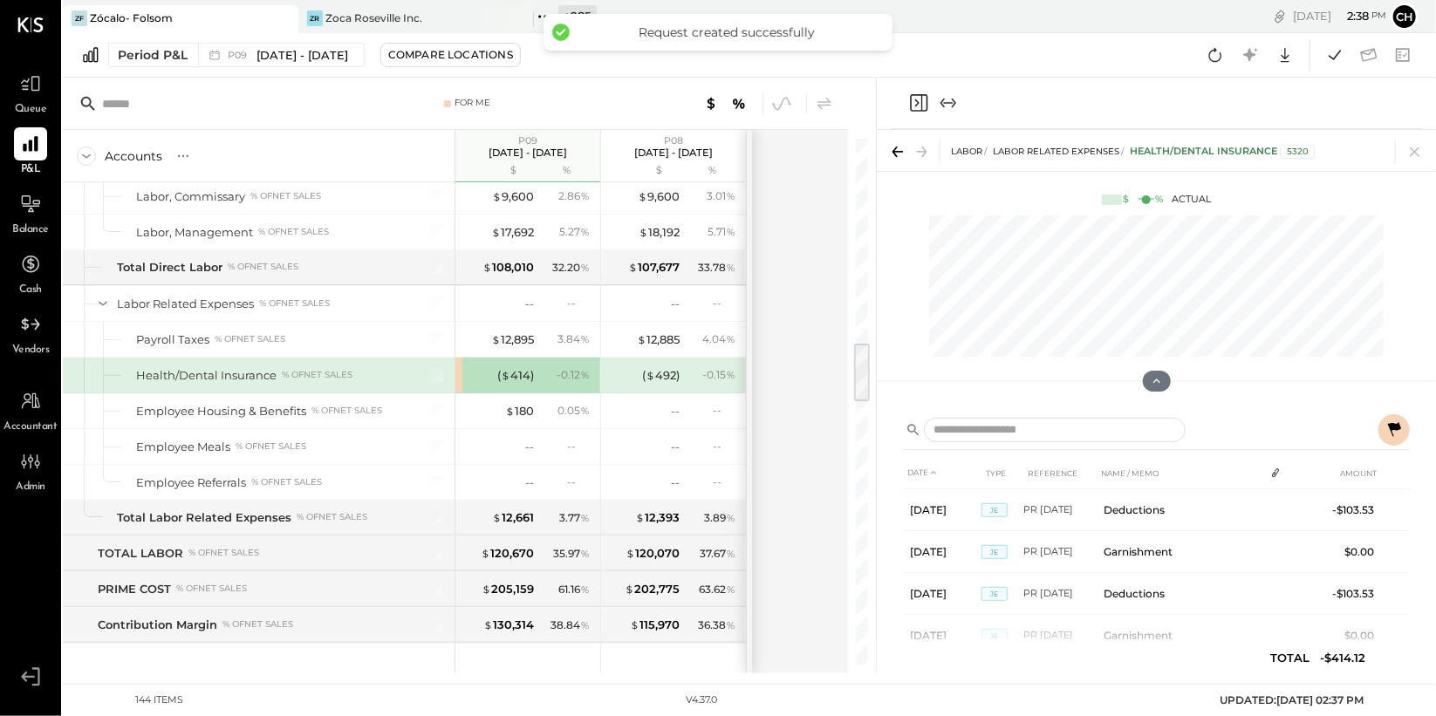
click at [920, 104] on icon "Close panel" at bounding box center [918, 102] width 21 height 21
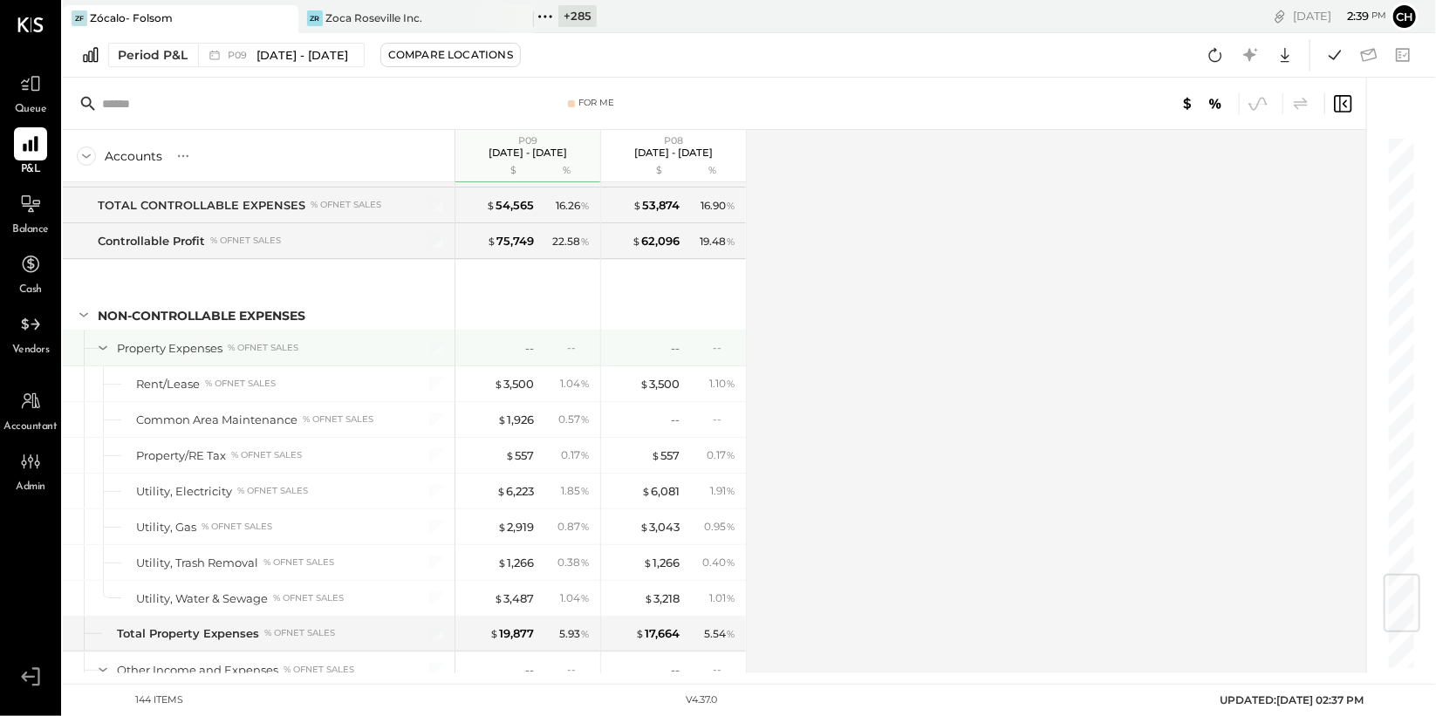
scroll to position [3734, 0]
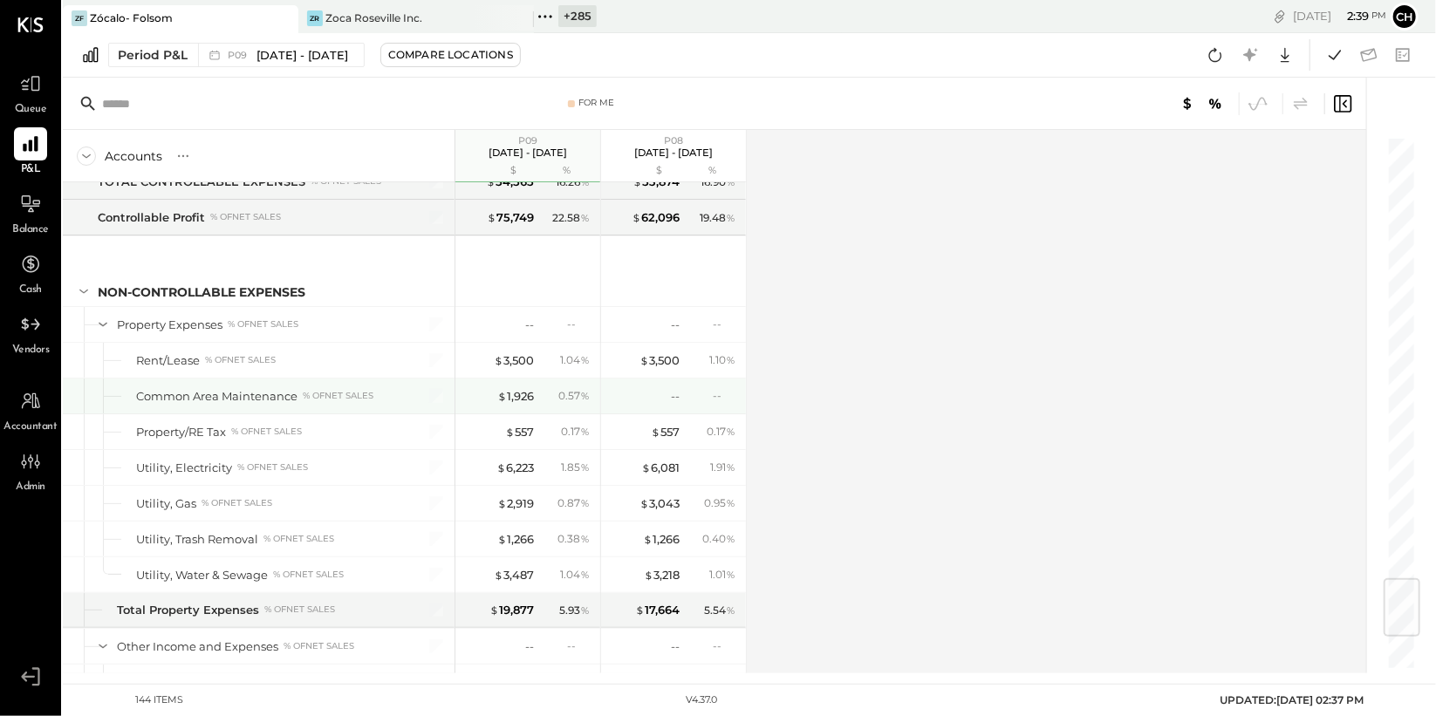
click at [701, 391] on div "--" at bounding box center [712, 395] width 57 height 15
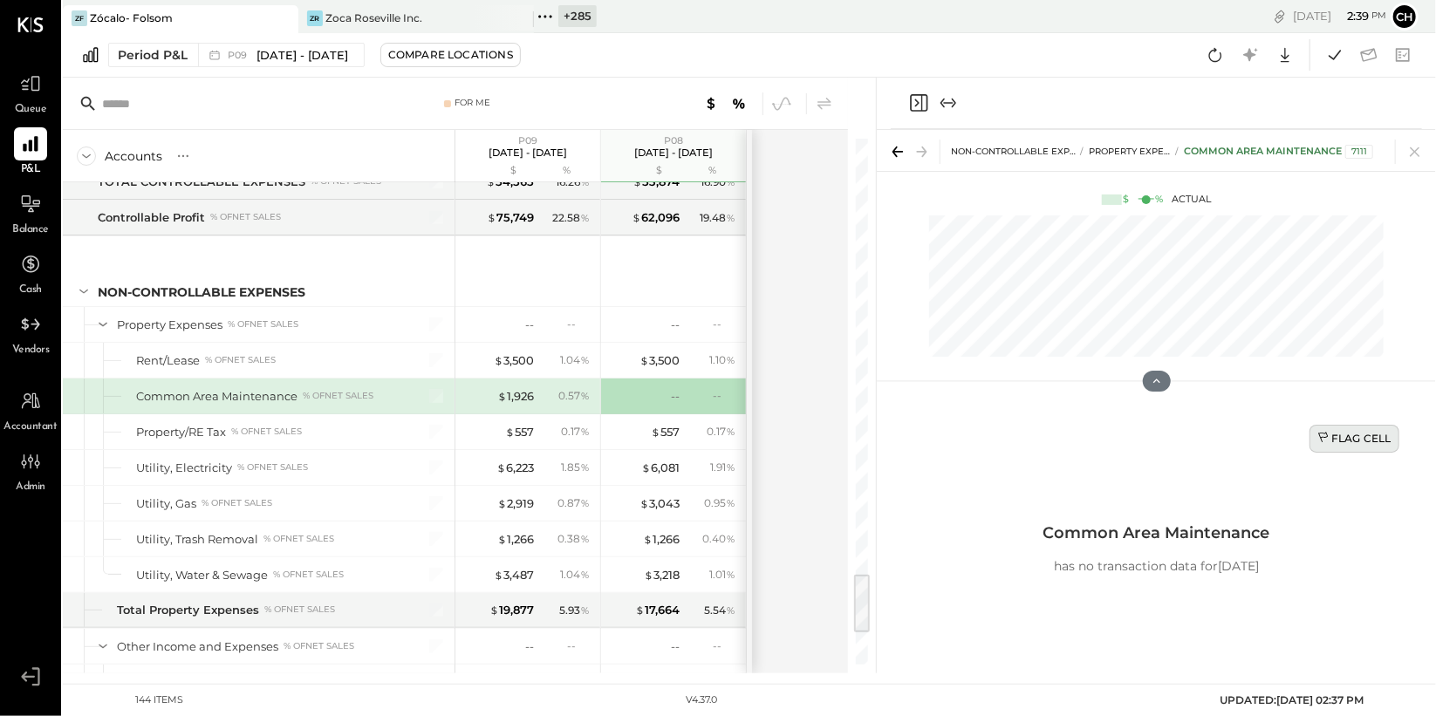
click at [1363, 428] on button "Flag Cell" at bounding box center [1355, 439] width 90 height 28
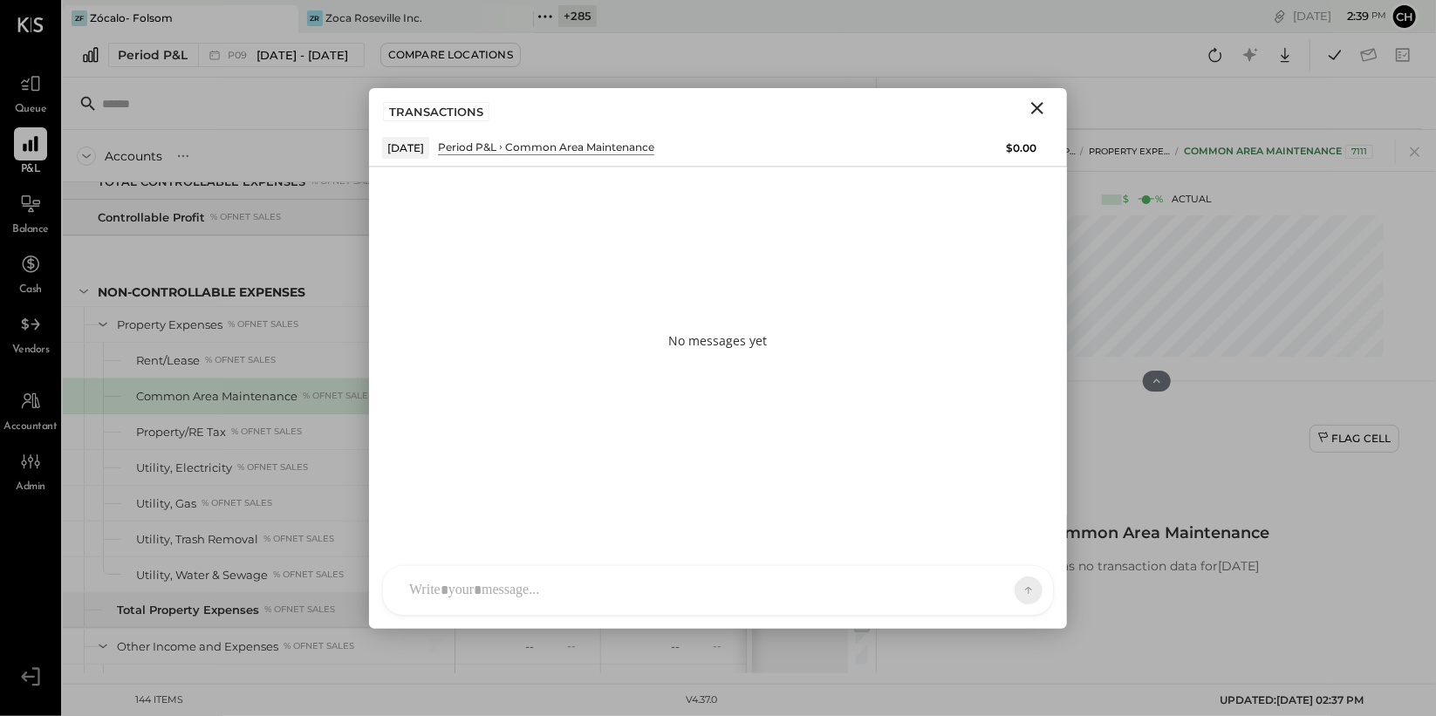
click at [708, 569] on div at bounding box center [718, 590] width 670 height 49
click at [686, 595] on div at bounding box center [703, 591] width 604 height 38
click at [989, 583] on icon at bounding box center [988, 590] width 14 height 14
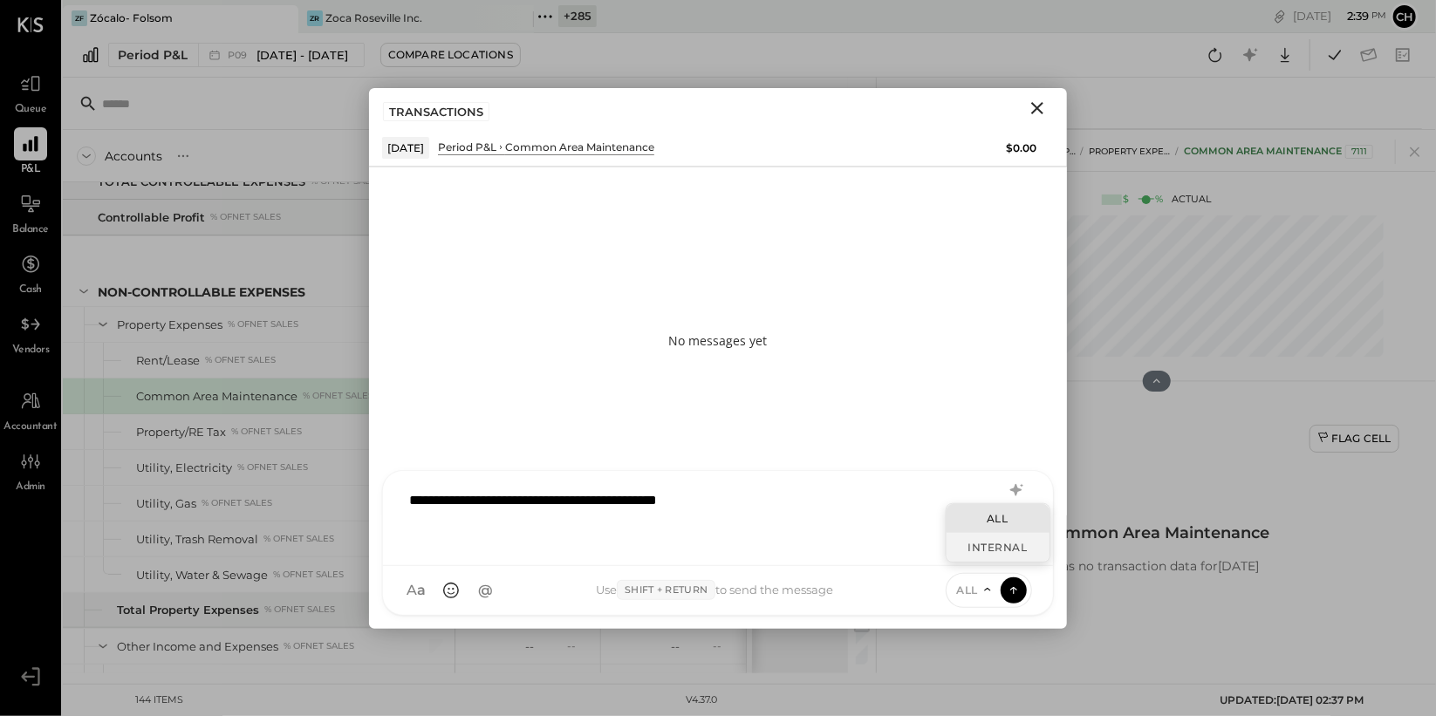
click at [977, 550] on div "INTERNAL" at bounding box center [998, 547] width 103 height 29
click at [1012, 590] on icon at bounding box center [1014, 589] width 16 height 17
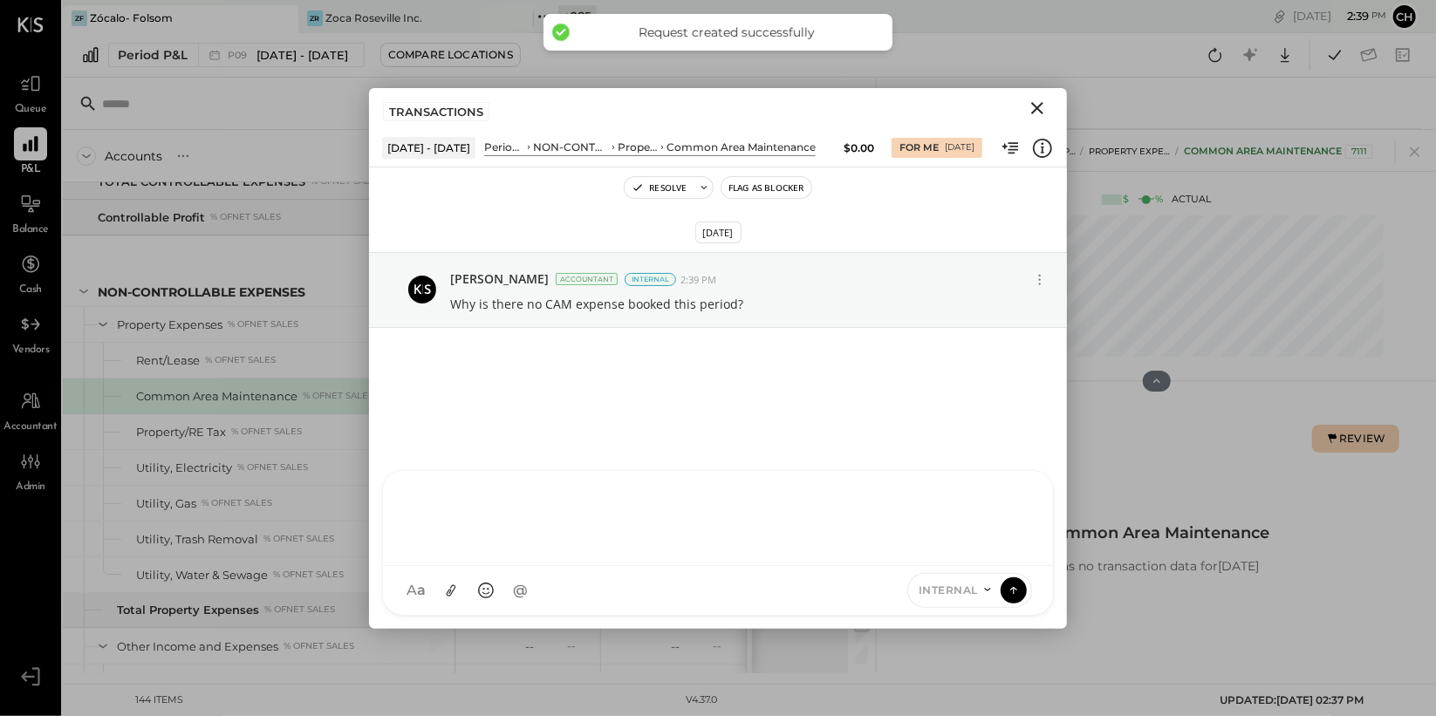
click at [1035, 104] on icon "Close" at bounding box center [1037, 108] width 12 height 12
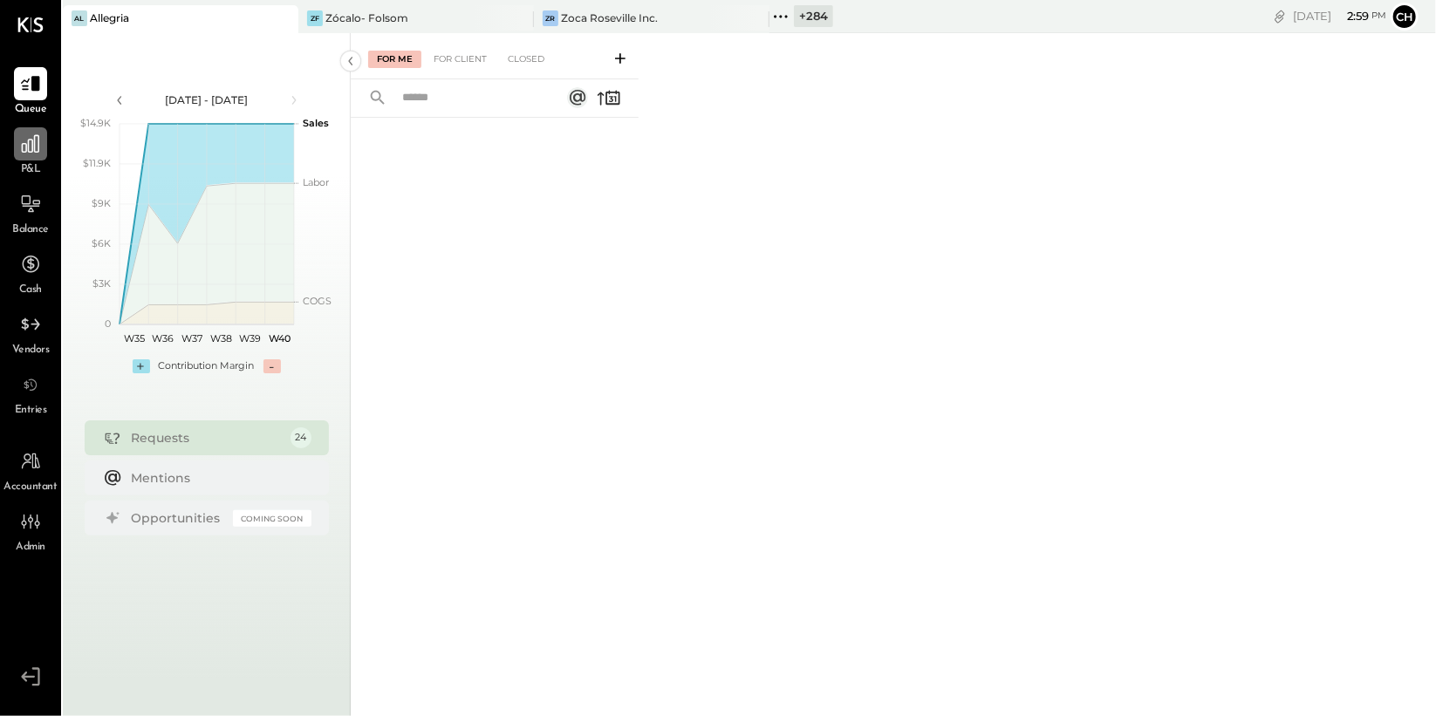
click at [38, 138] on icon at bounding box center [30, 143] width 17 height 17
click at [286, 17] on icon at bounding box center [283, 18] width 22 height 21
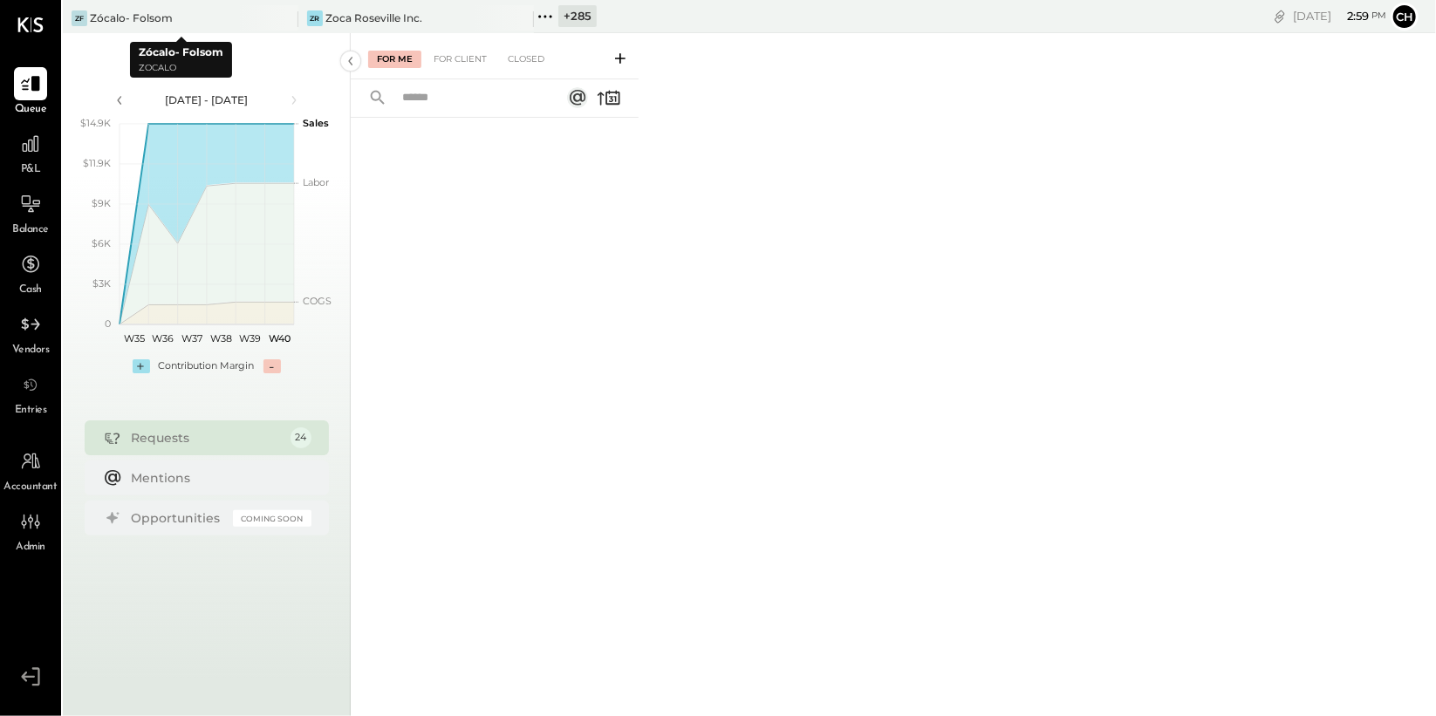
click at [286, 17] on icon at bounding box center [283, 18] width 22 height 21
click at [76, 16] on icon at bounding box center [74, 16] width 23 height 23
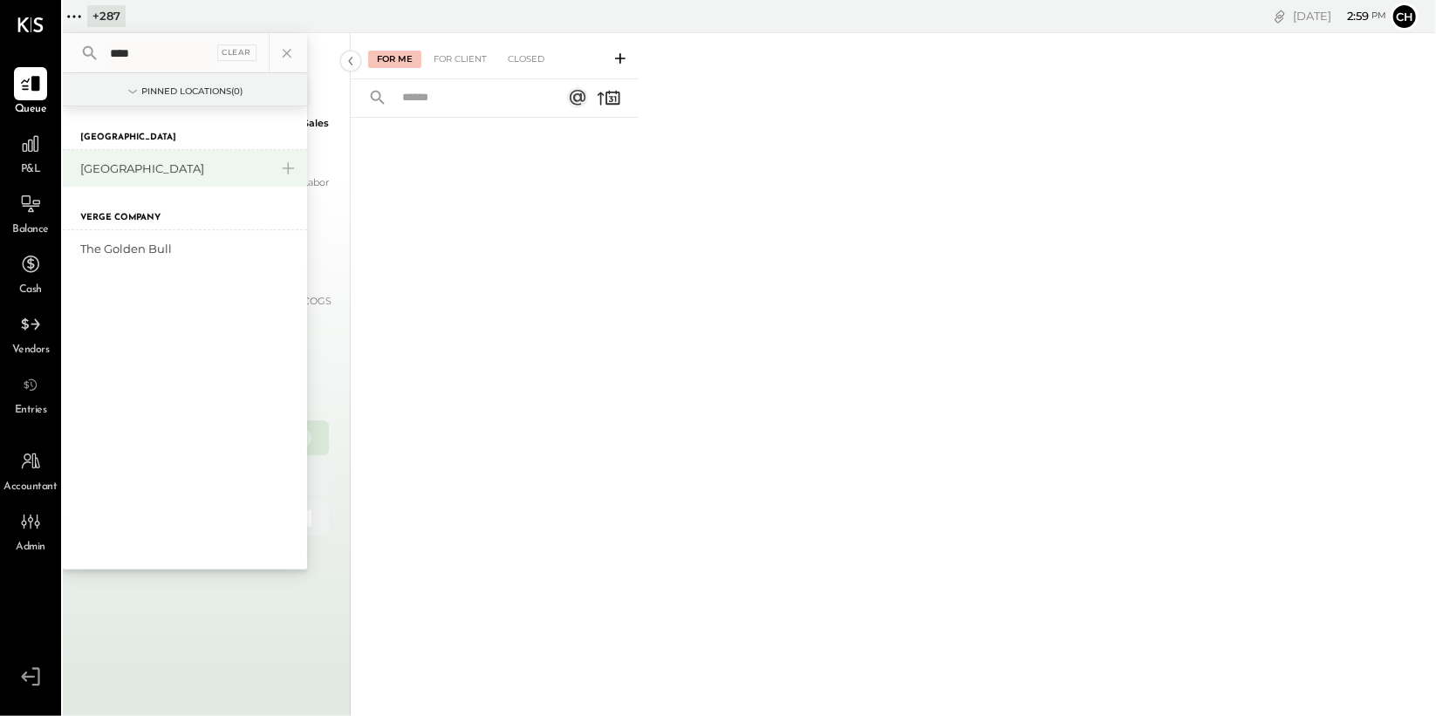
type input "****"
click at [118, 178] on div "[GEOGRAPHIC_DATA]" at bounding box center [185, 168] width 244 height 37
click at [127, 172] on div "[GEOGRAPHIC_DATA]" at bounding box center [174, 169] width 188 height 17
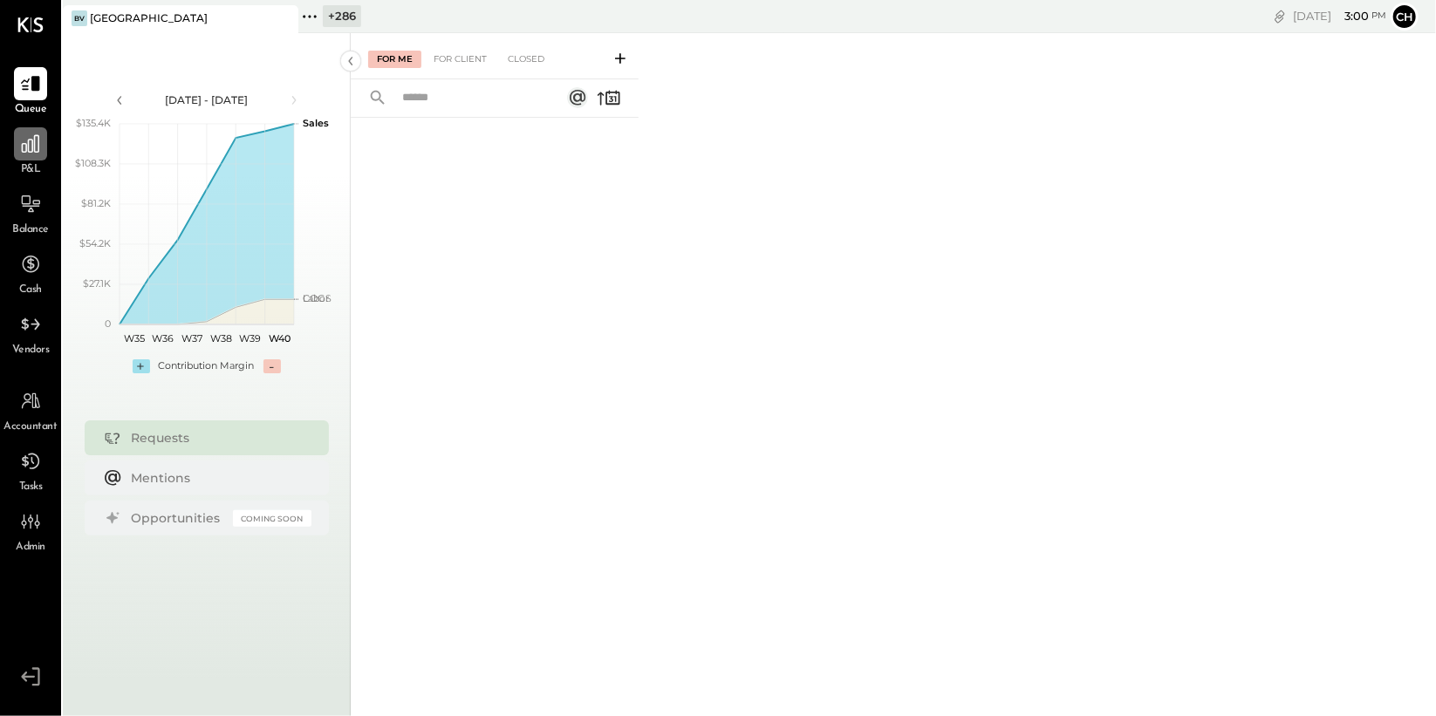
click at [37, 151] on icon at bounding box center [30, 143] width 17 height 17
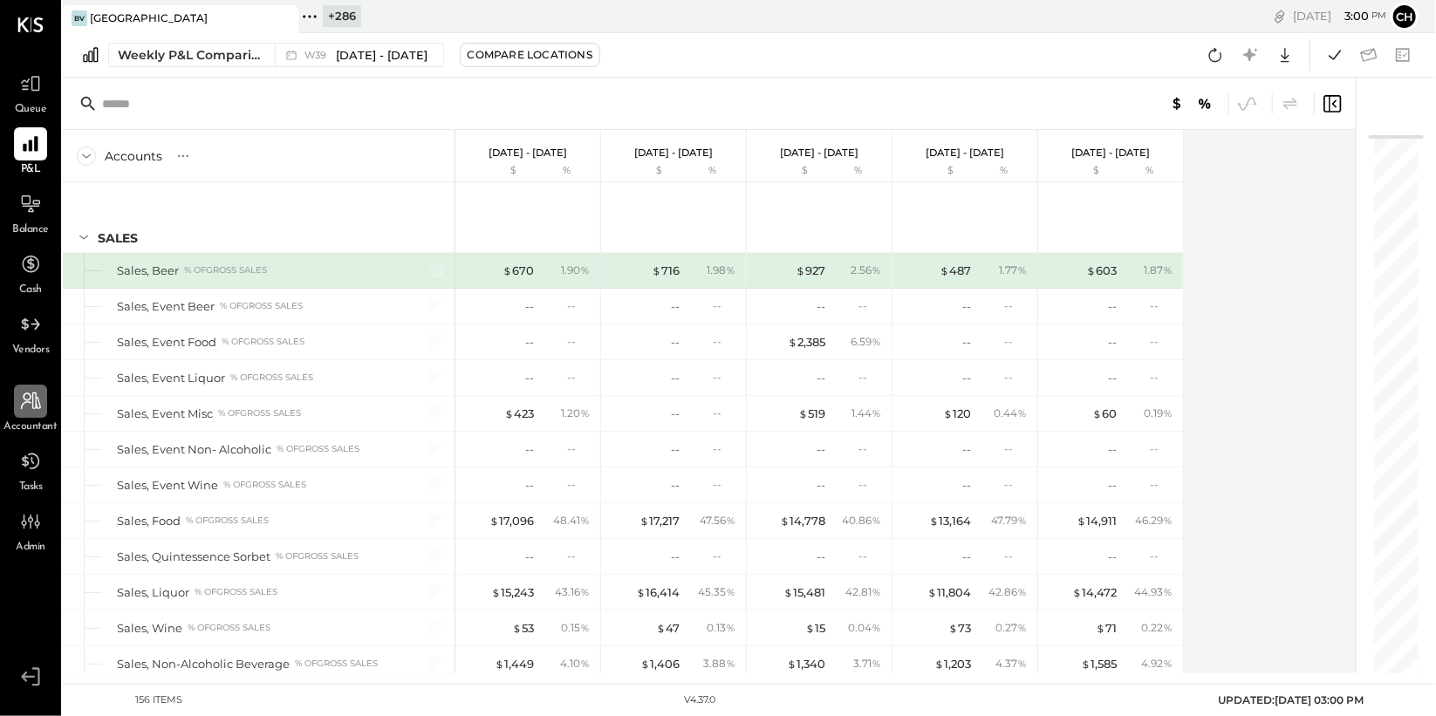
click at [36, 405] on icon at bounding box center [31, 401] width 20 height 17
select select "**"
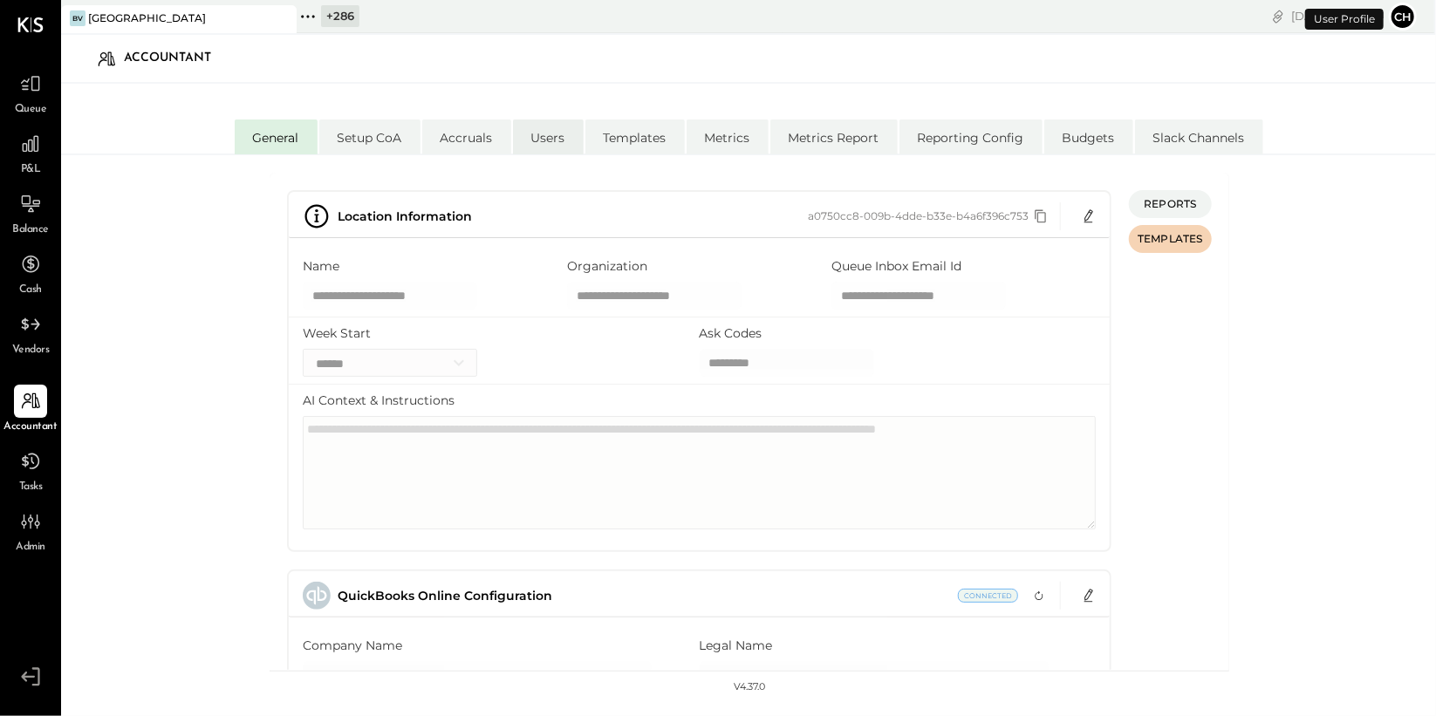
click at [551, 130] on li "Users" at bounding box center [548, 137] width 71 height 35
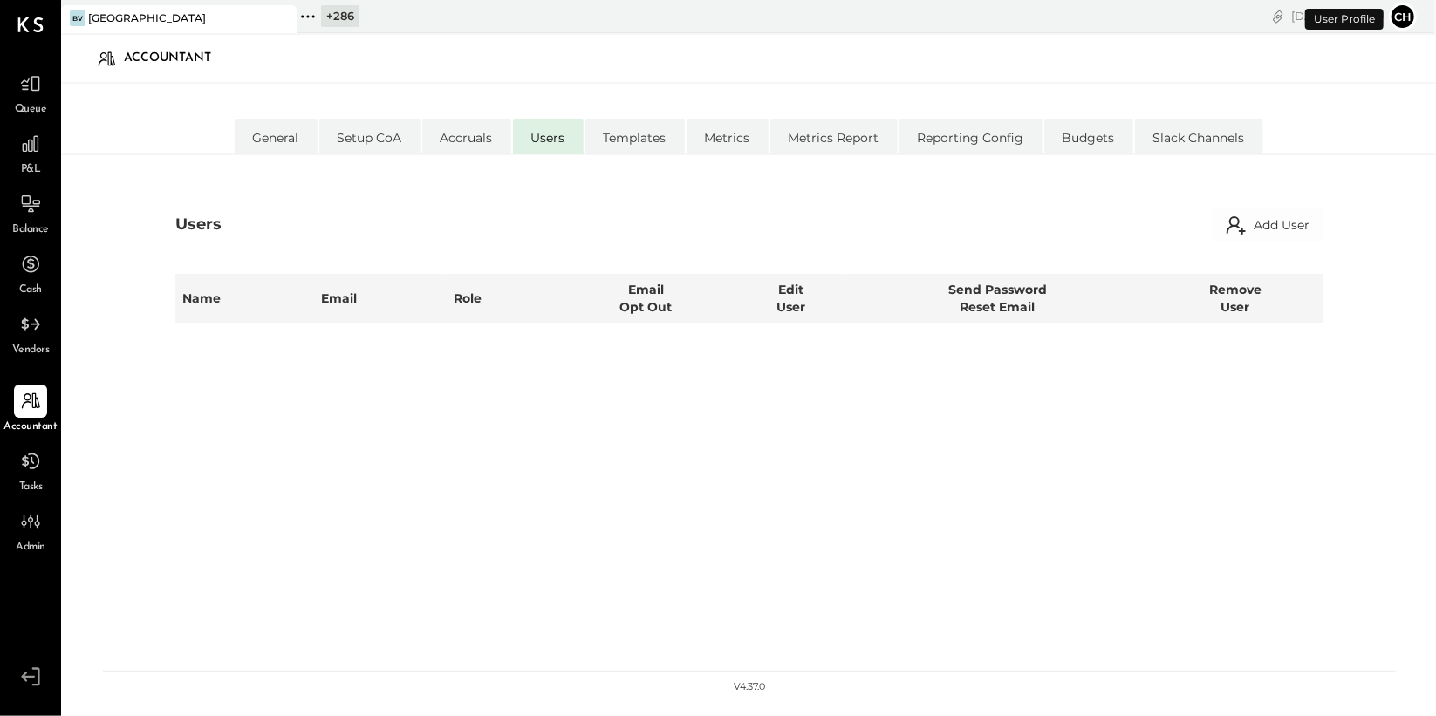
select select "*****"
select select "**********"
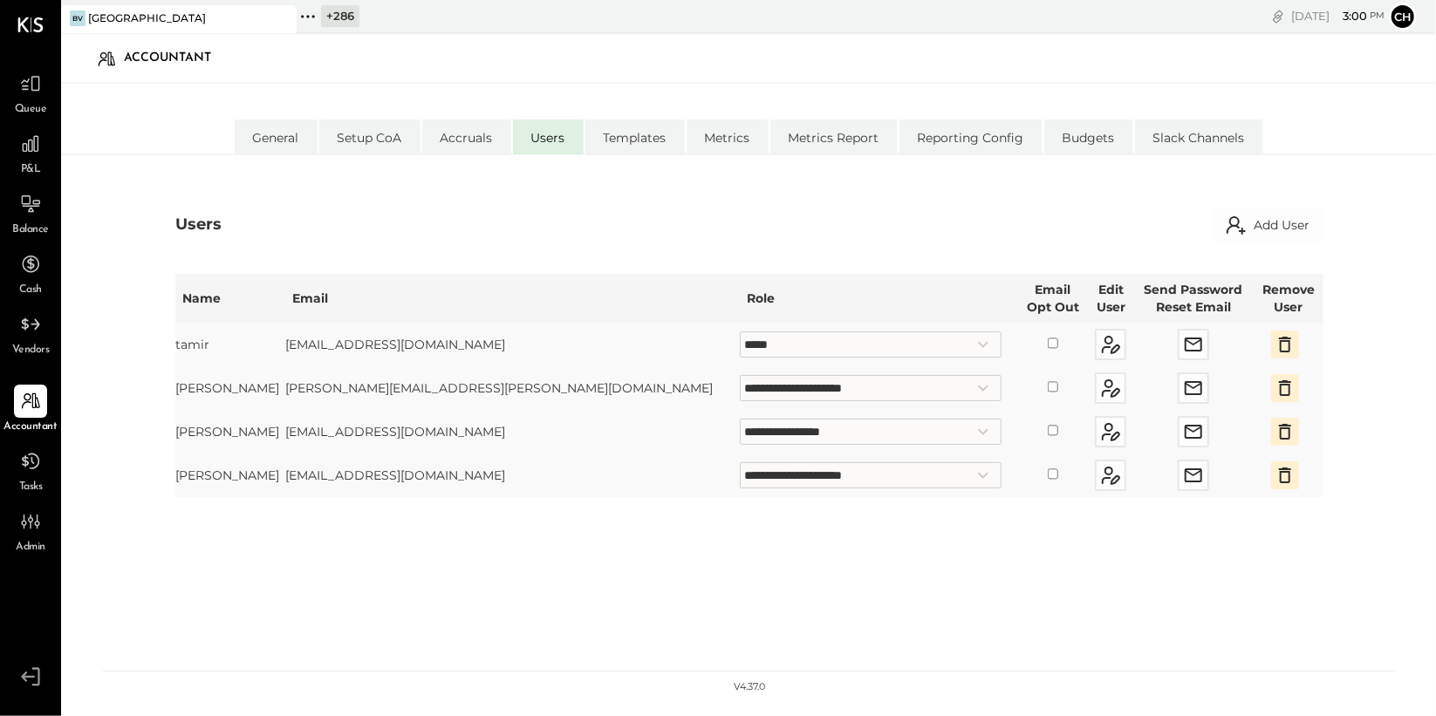
click at [864, 429] on select "**********" at bounding box center [871, 432] width 262 height 26
click at [740, 419] on select "**********" at bounding box center [871, 432] width 262 height 26
select select "*****"
click at [32, 154] on icon at bounding box center [30, 144] width 23 height 23
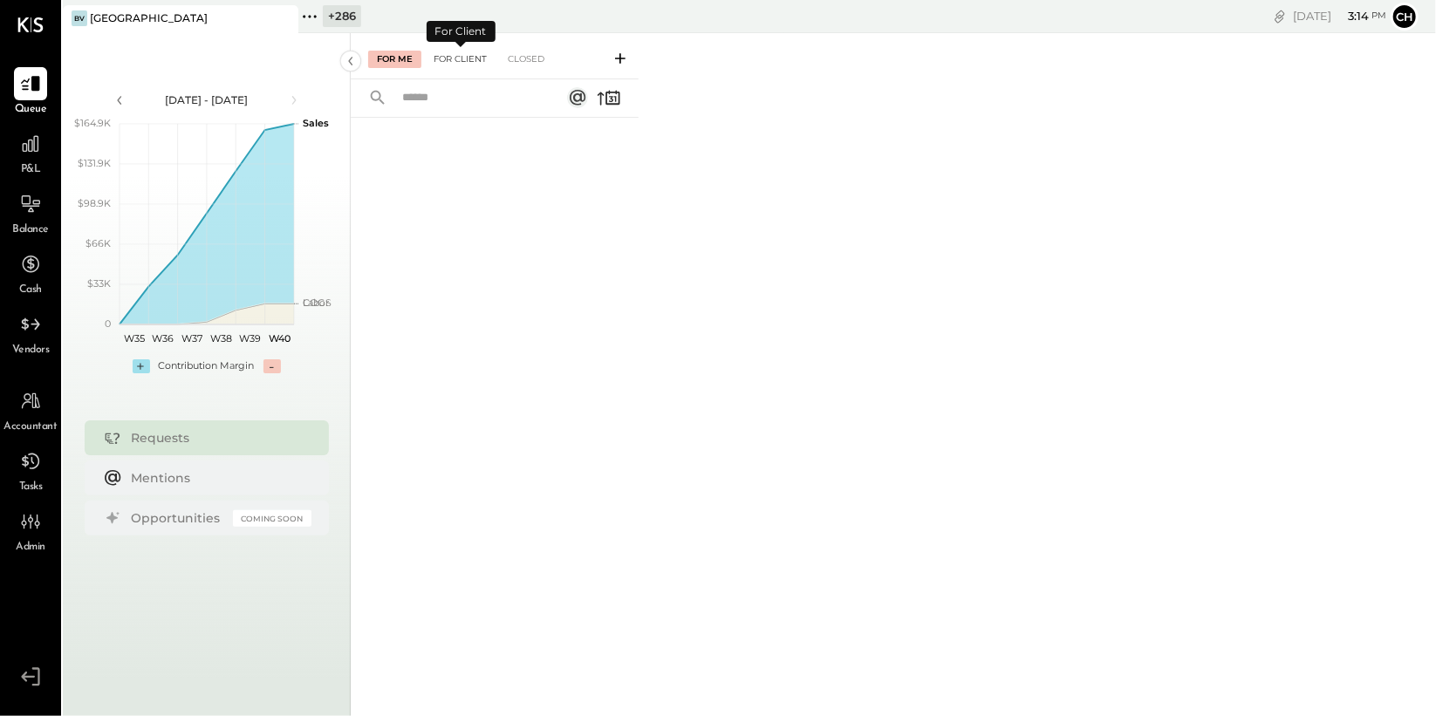
click at [469, 61] on div "For Client" at bounding box center [460, 59] width 71 height 17
click at [619, 56] on icon at bounding box center [620, 58] width 17 height 17
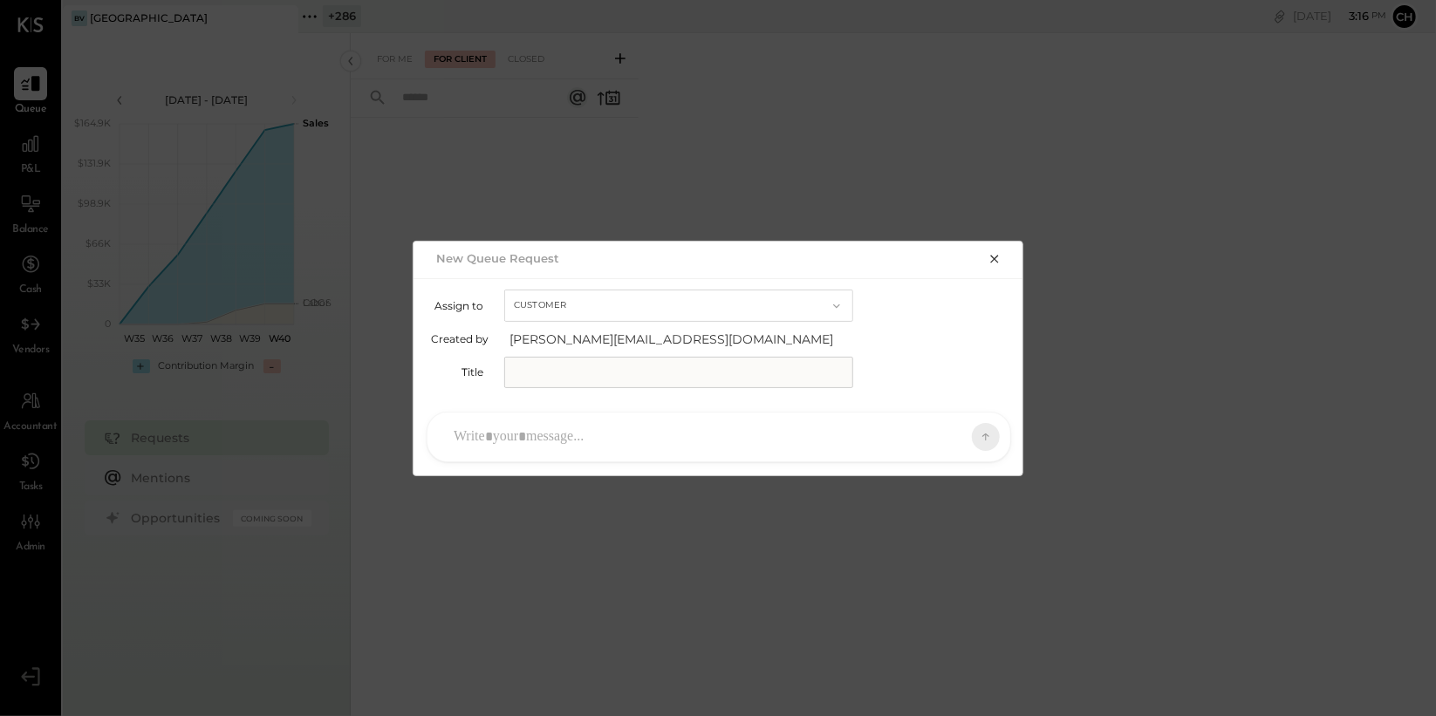
click at [565, 373] on input "text" at bounding box center [678, 372] width 349 height 31
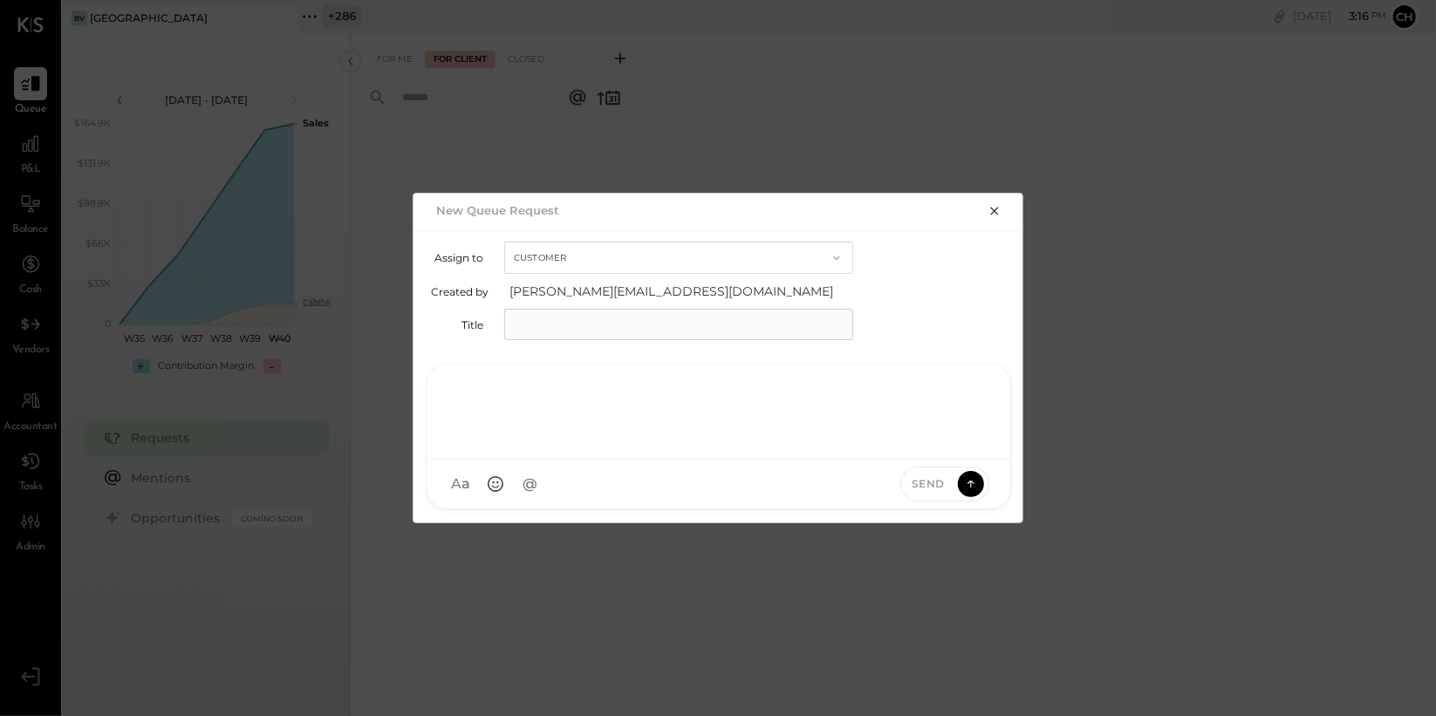
click at [548, 428] on div at bounding box center [719, 410] width 548 height 70
click at [545, 365] on span "tamir" at bounding box center [595, 369] width 137 height 17
drag, startPoint x: 686, startPoint y: 393, endPoint x: 457, endPoint y: 385, distance: 228.8
click at [457, 385] on div "**********" at bounding box center [719, 410] width 548 height 70
click at [488, 397] on div "*" at bounding box center [719, 410] width 548 height 70
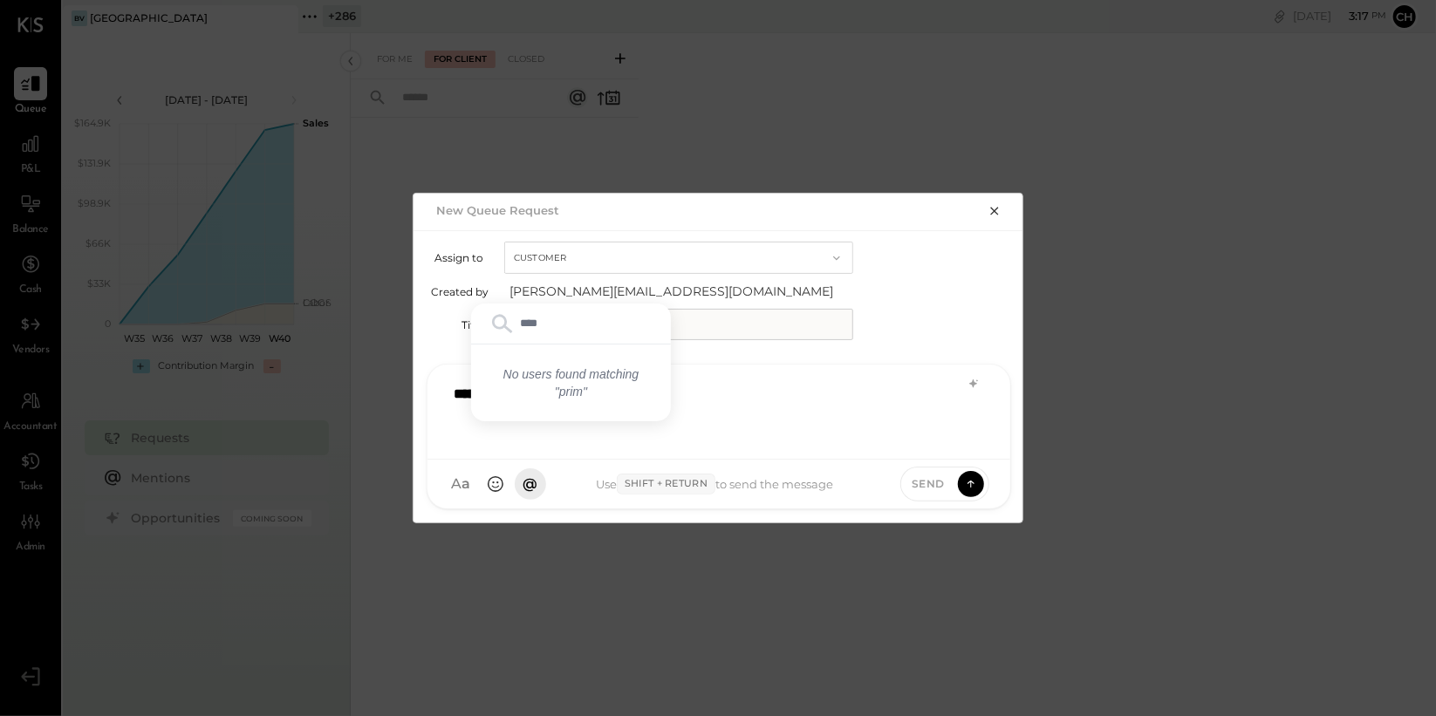
click at [700, 396] on div "*****" at bounding box center [719, 410] width 548 height 70
type input "*"
drag, startPoint x: 680, startPoint y: 390, endPoint x: 417, endPoint y: 379, distance: 262.9
click at [417, 379] on div "**********" at bounding box center [719, 437] width 611 height 172
click at [997, 210] on icon "button" at bounding box center [995, 211] width 14 height 14
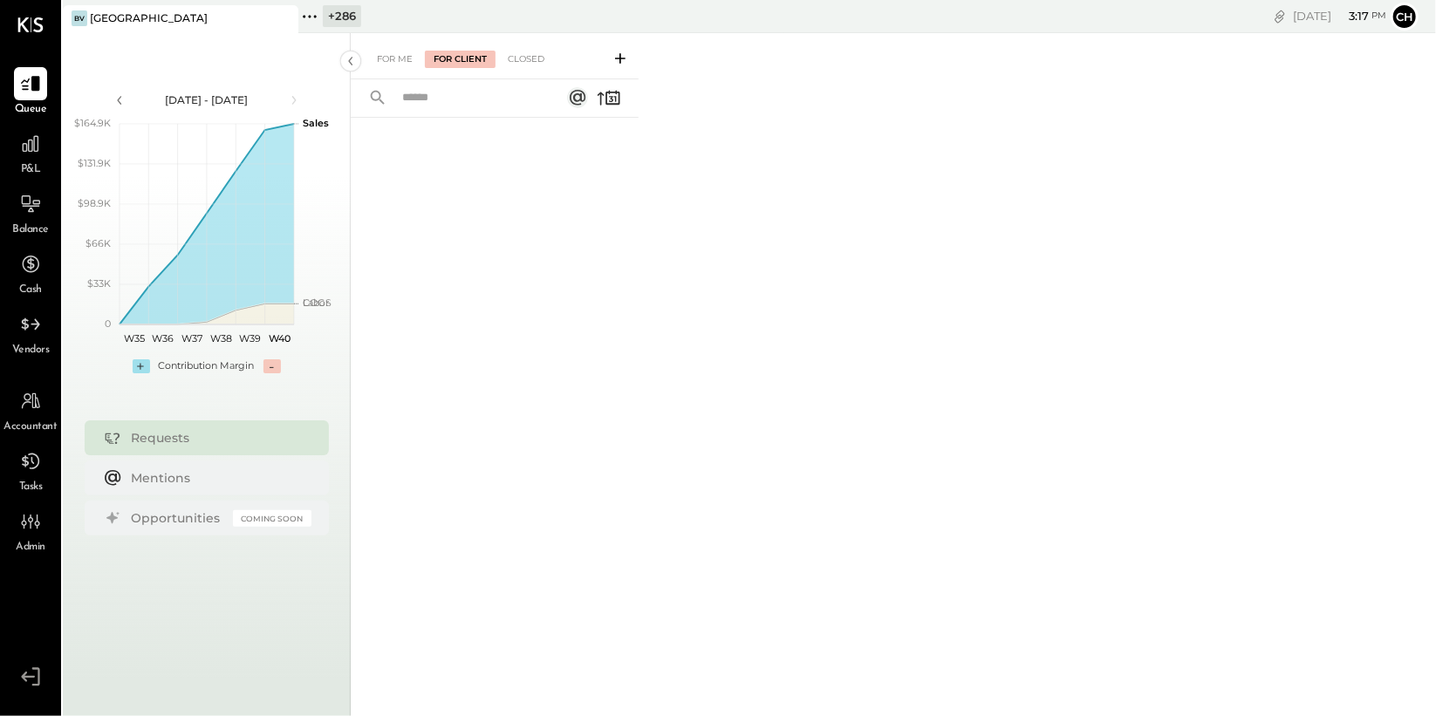
click at [624, 56] on icon at bounding box center [620, 58] width 17 height 17
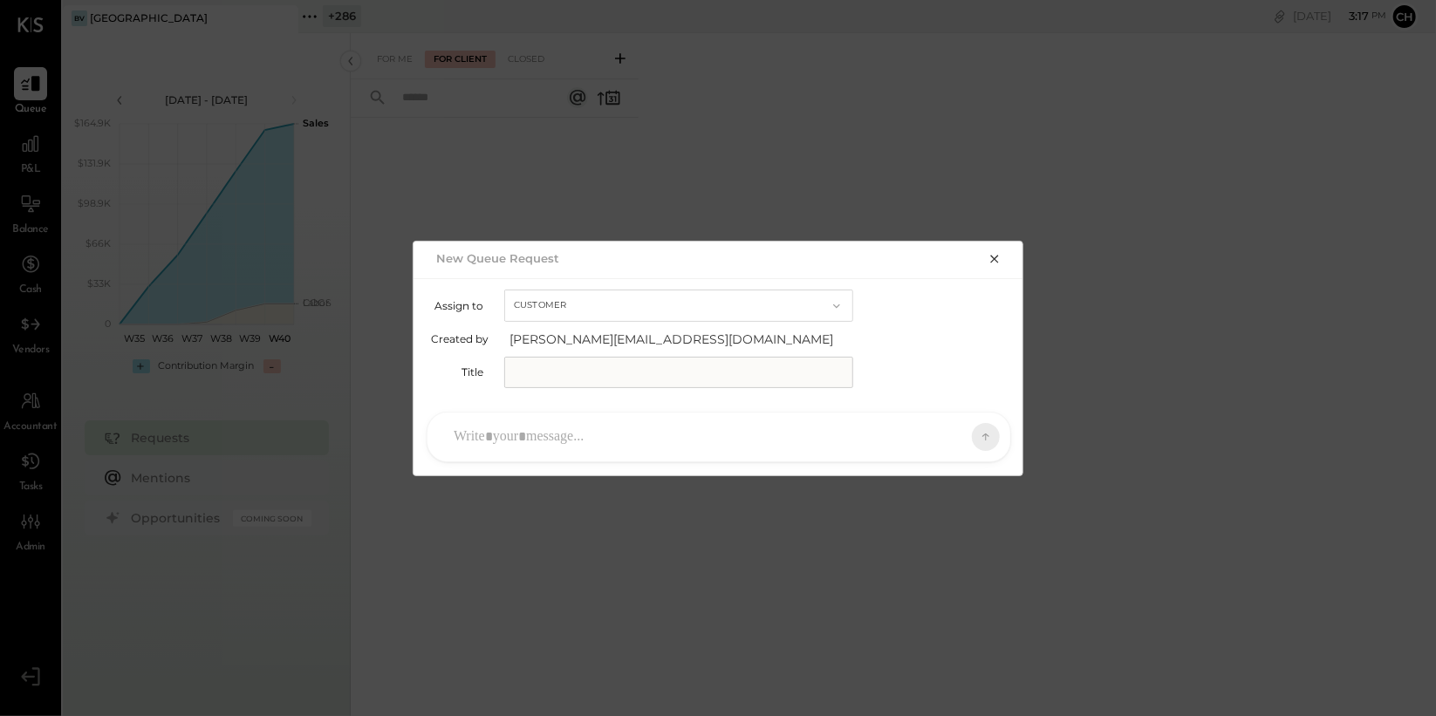
click at [586, 368] on input "text" at bounding box center [678, 372] width 349 height 31
type input "****"
click at [575, 436] on div at bounding box center [703, 437] width 517 height 38
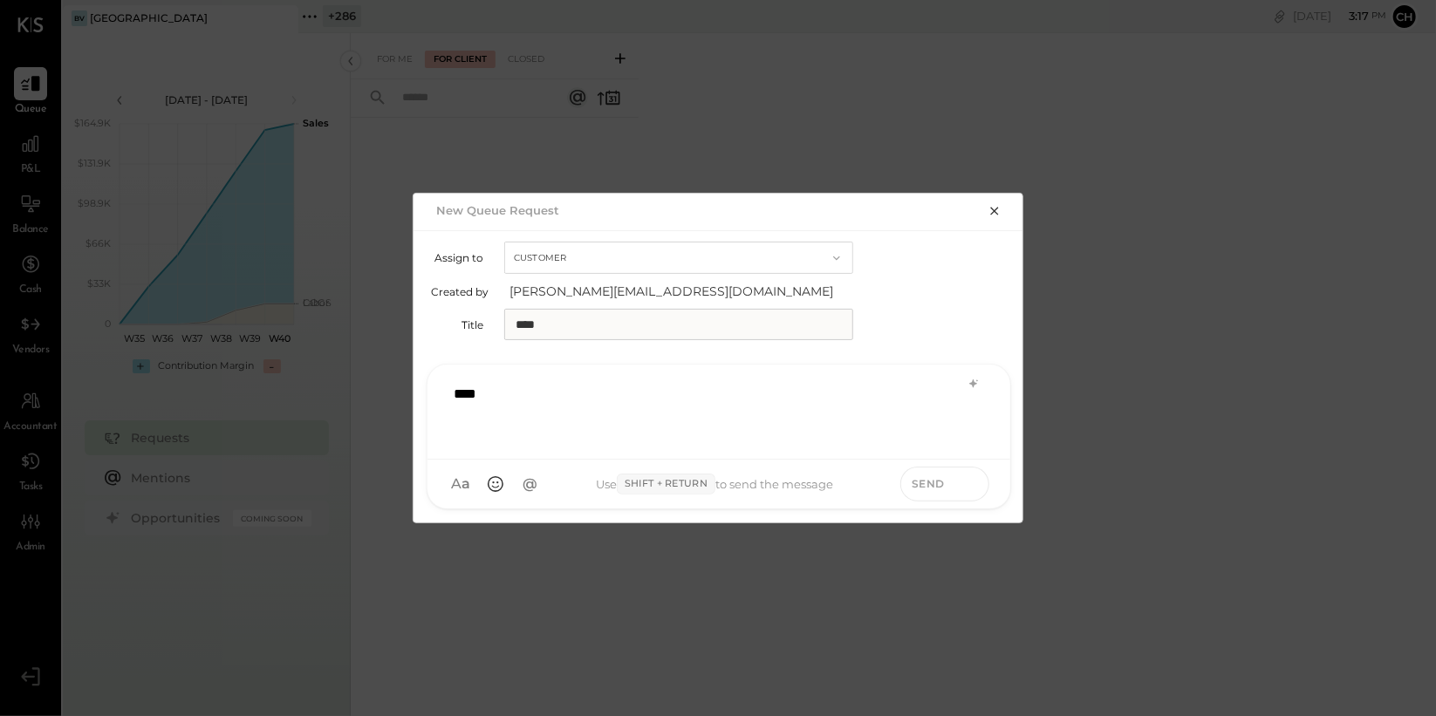
click at [967, 484] on icon at bounding box center [971, 483] width 16 height 17
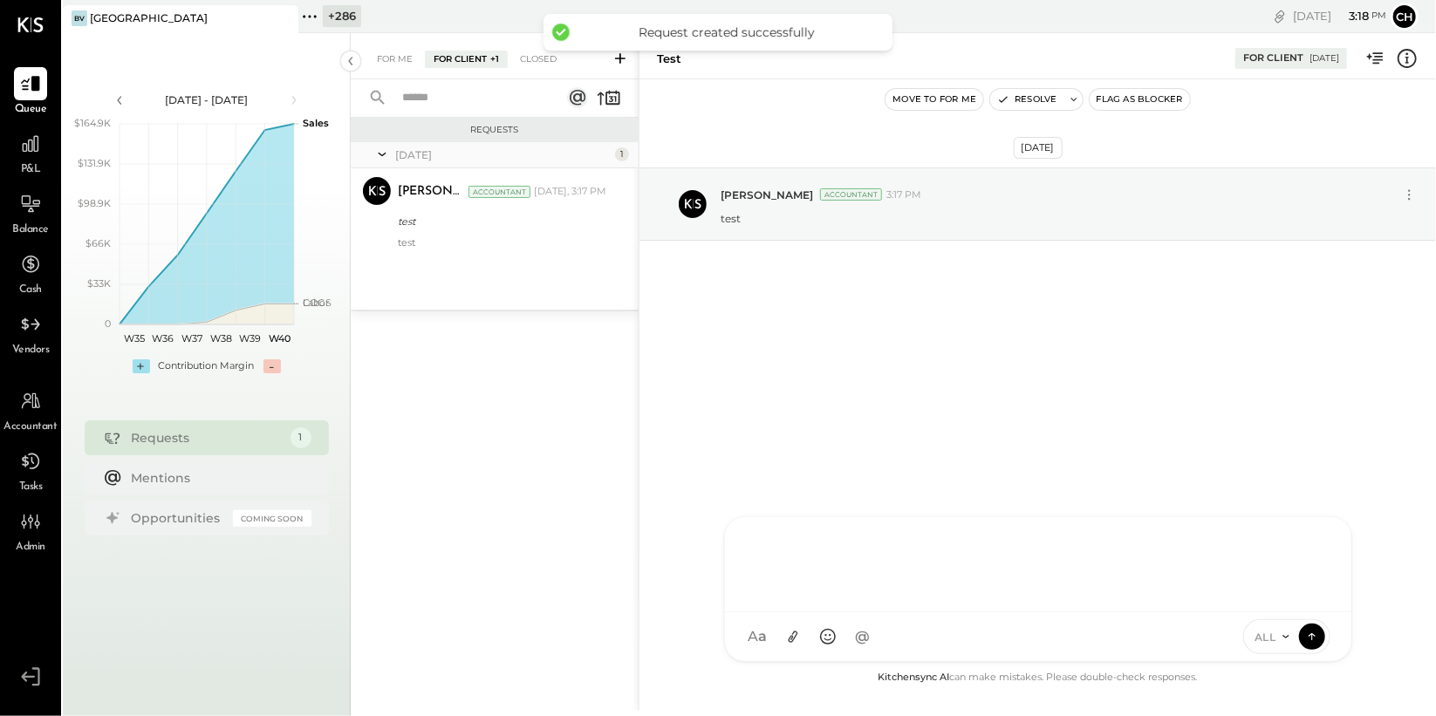
click at [864, 644] on div "T tamir NB Noemi Balmaceda RS Roscoe Skipper JN Jossiane Nicasio AR Alex Raciop…" at bounding box center [1038, 590] width 628 height 146
click at [791, 635] on icon at bounding box center [793, 637] width 18 height 18
click at [783, 564] on div at bounding box center [1039, 563] width 592 height 70
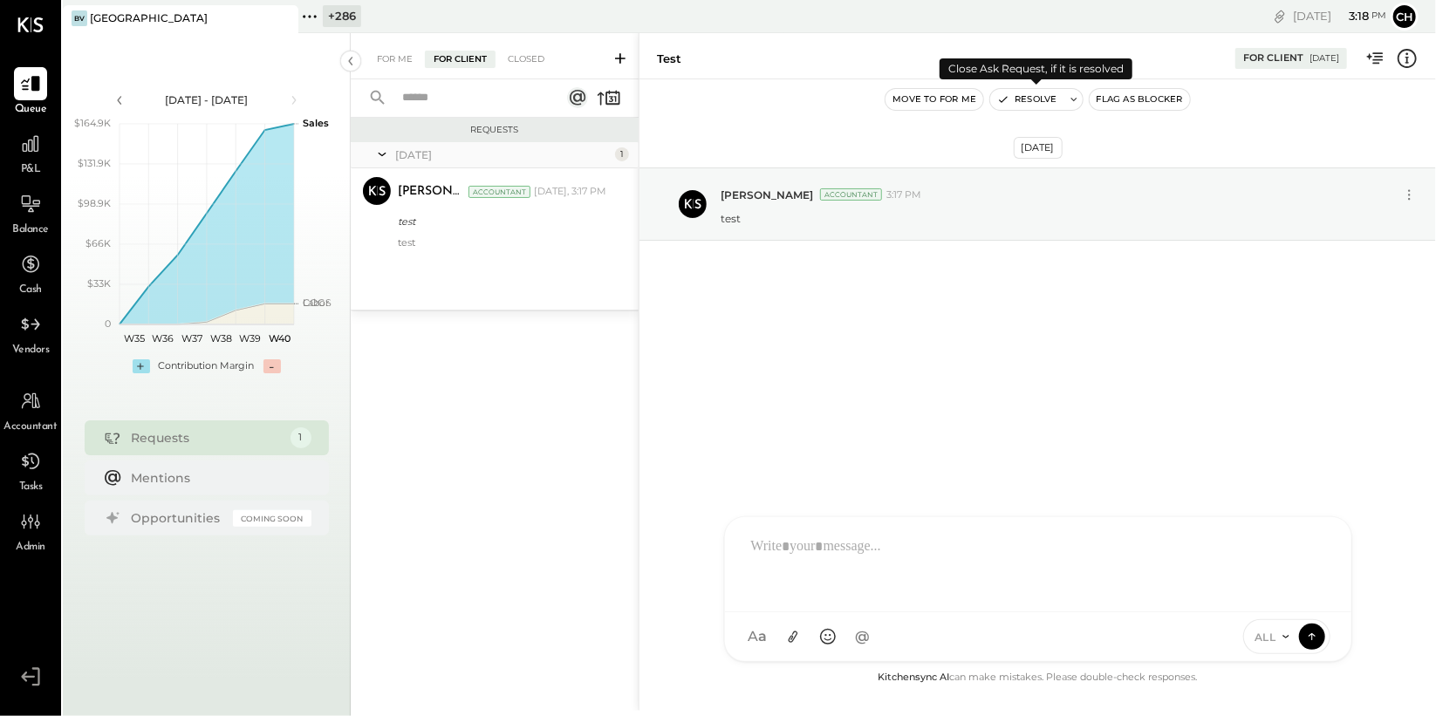
click at [1044, 102] on button "Resolve" at bounding box center [1026, 99] width 73 height 21
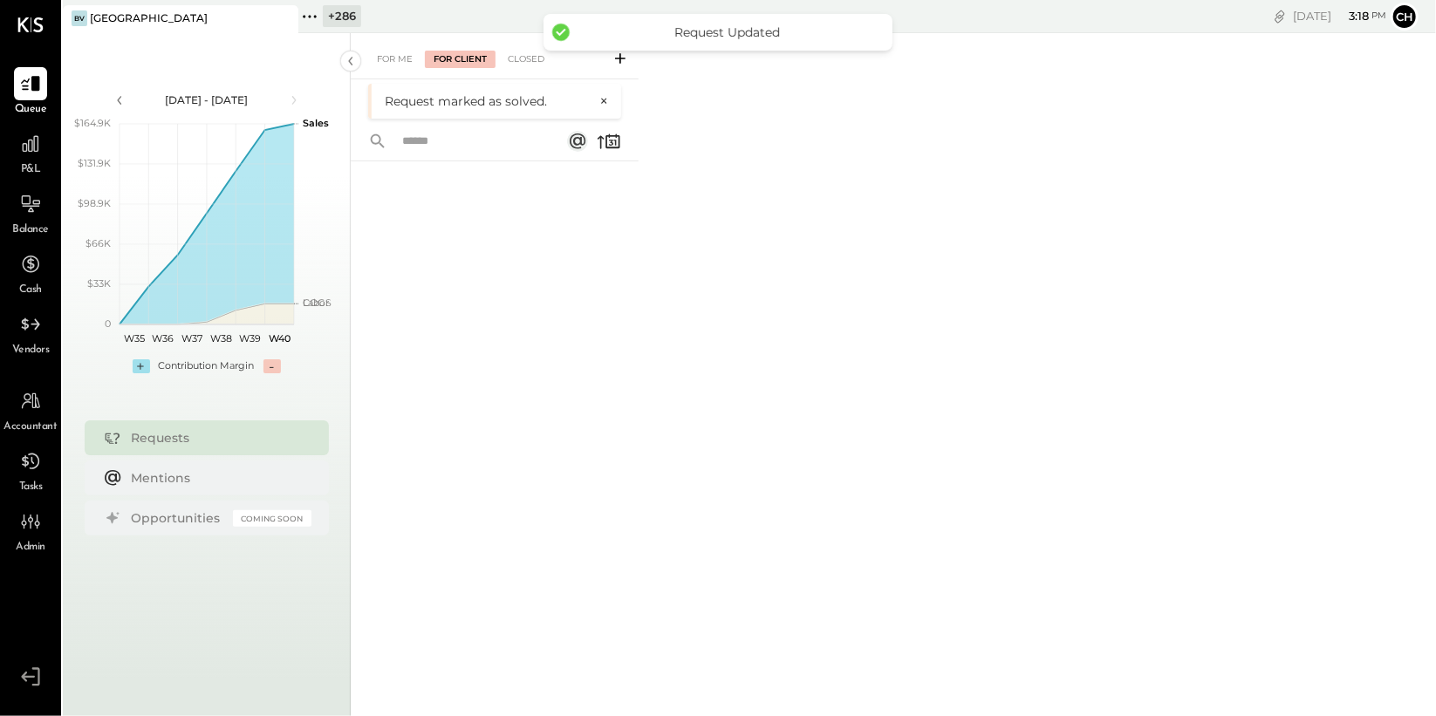
click at [620, 61] on icon at bounding box center [620, 58] width 10 height 10
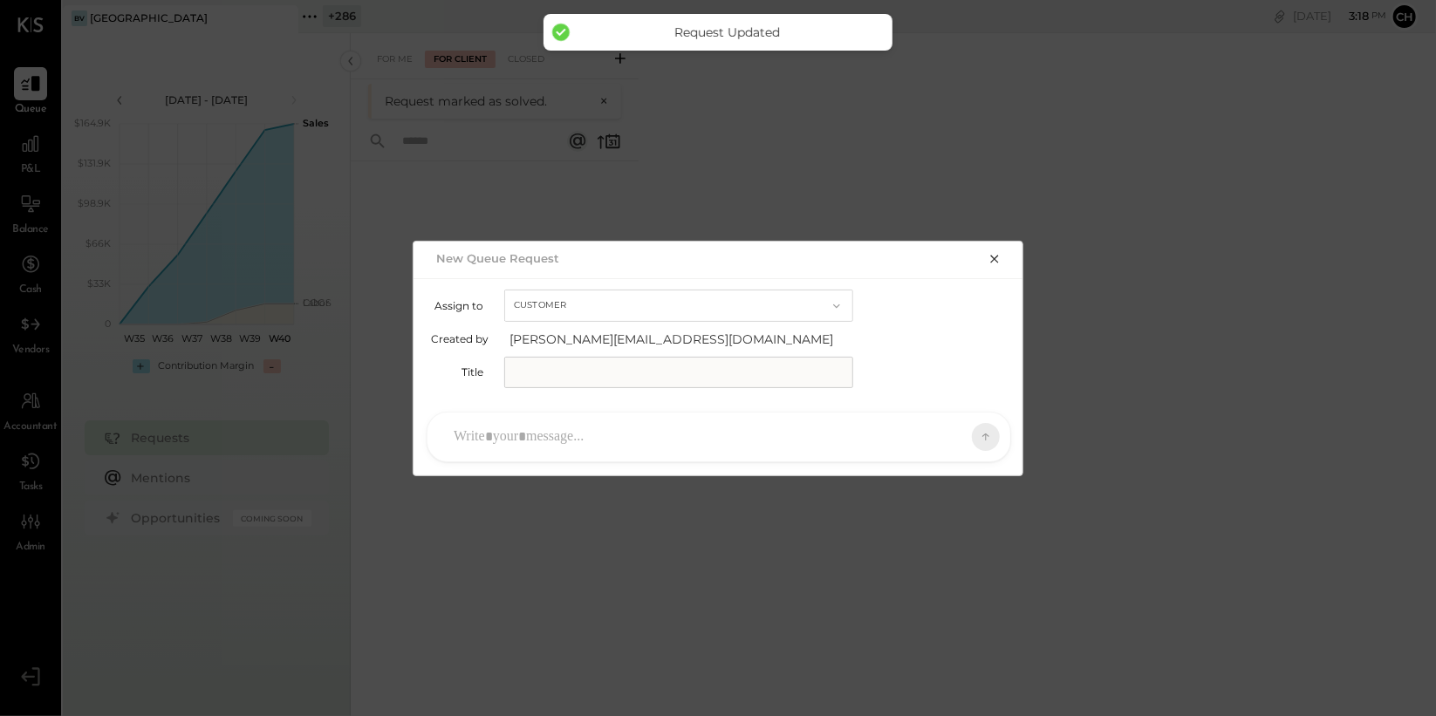
click at [609, 303] on button "Customer" at bounding box center [678, 306] width 349 height 32
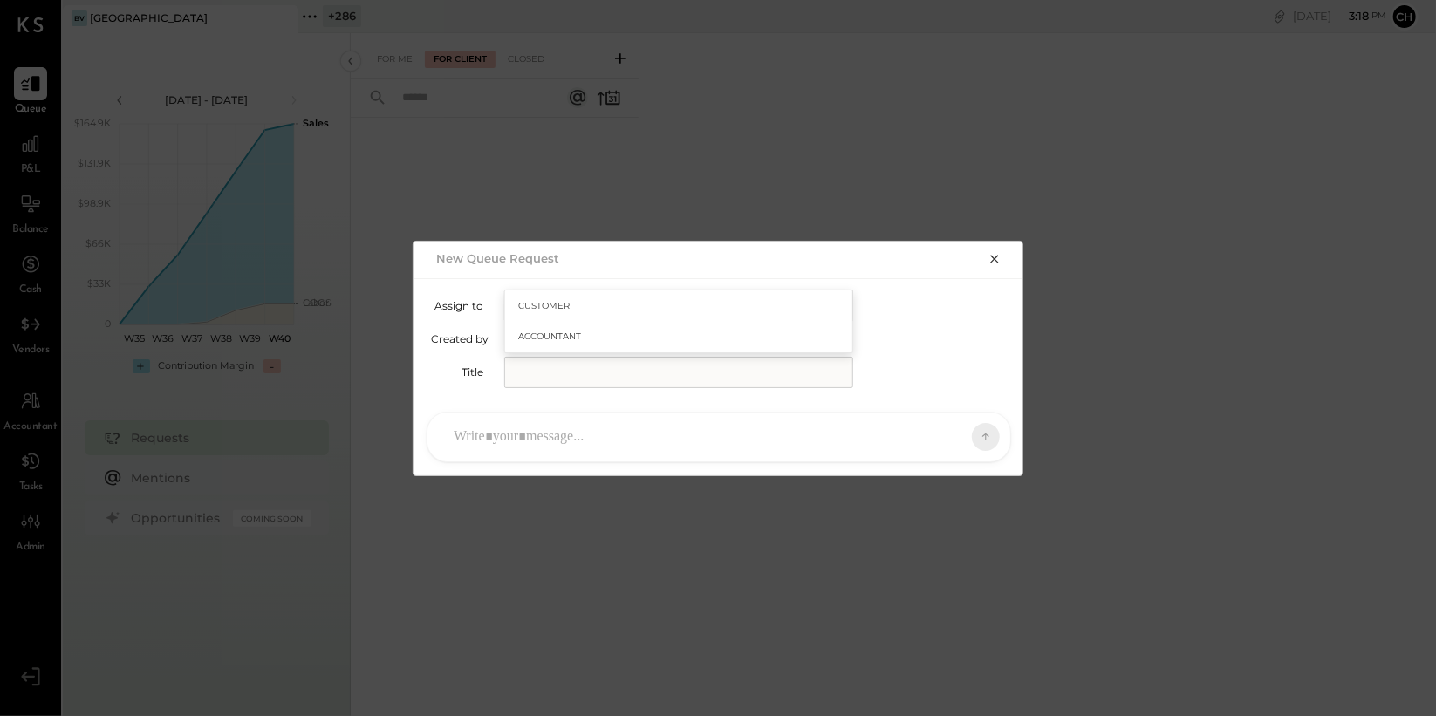
click at [609, 303] on div "Customer" at bounding box center [678, 306] width 347 height 31
click at [610, 357] on input "text" at bounding box center [678, 372] width 349 height 31
type input "****"
click at [607, 434] on div at bounding box center [703, 437] width 517 height 38
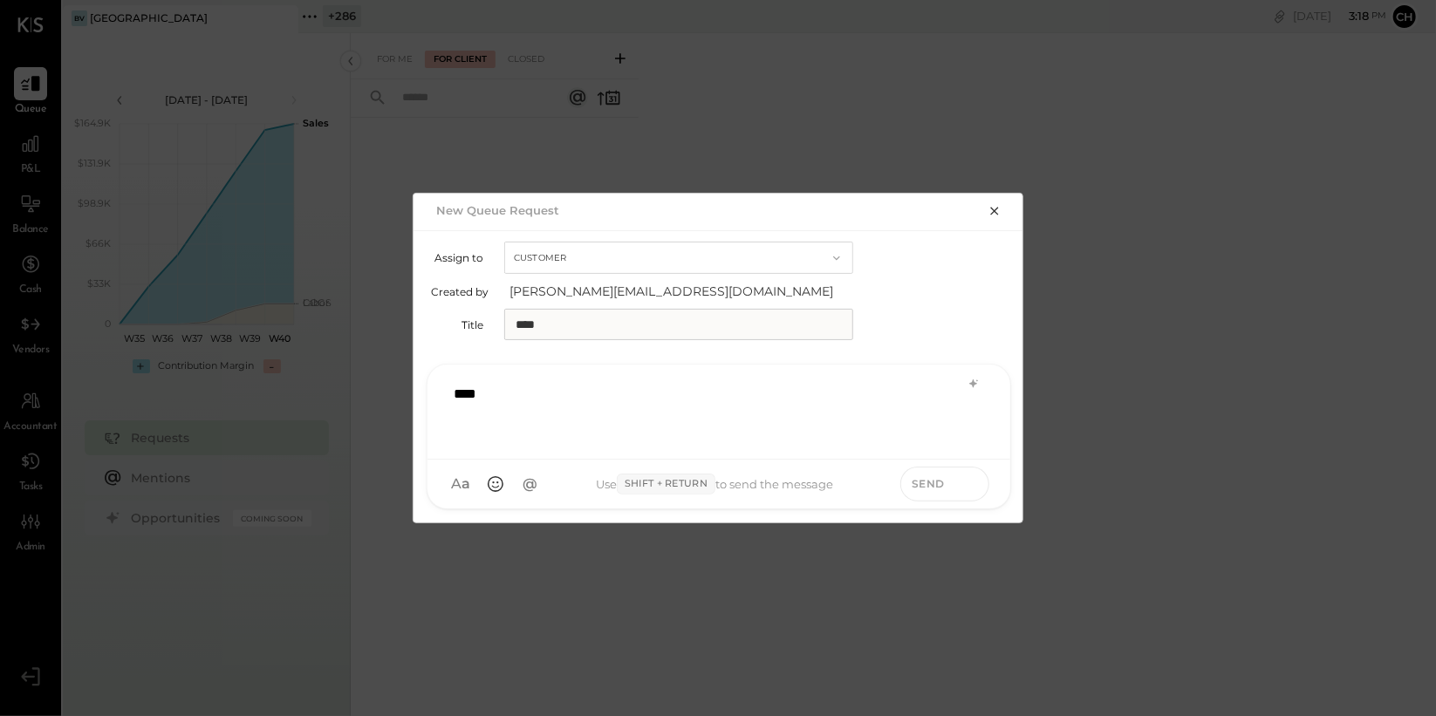
click at [976, 489] on icon at bounding box center [971, 483] width 16 height 17
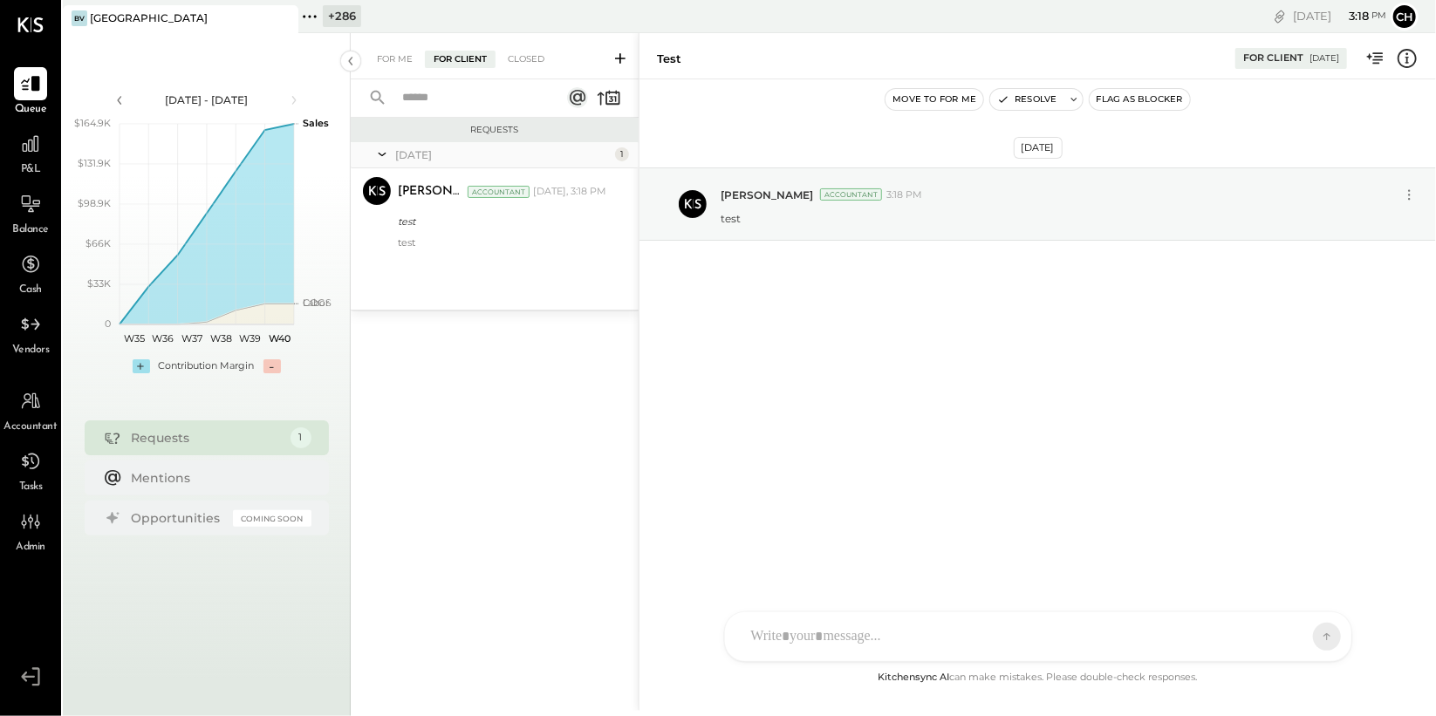
click at [860, 650] on div "T tamir NB Noemi Balmaceda RS Roscoe Skipper JN Jossiane Nicasio AR Alex Raciop…" at bounding box center [1038, 637] width 628 height 51
click at [796, 637] on icon at bounding box center [793, 638] width 10 height 12
click at [1053, 92] on button "Resolve" at bounding box center [1026, 99] width 73 height 21
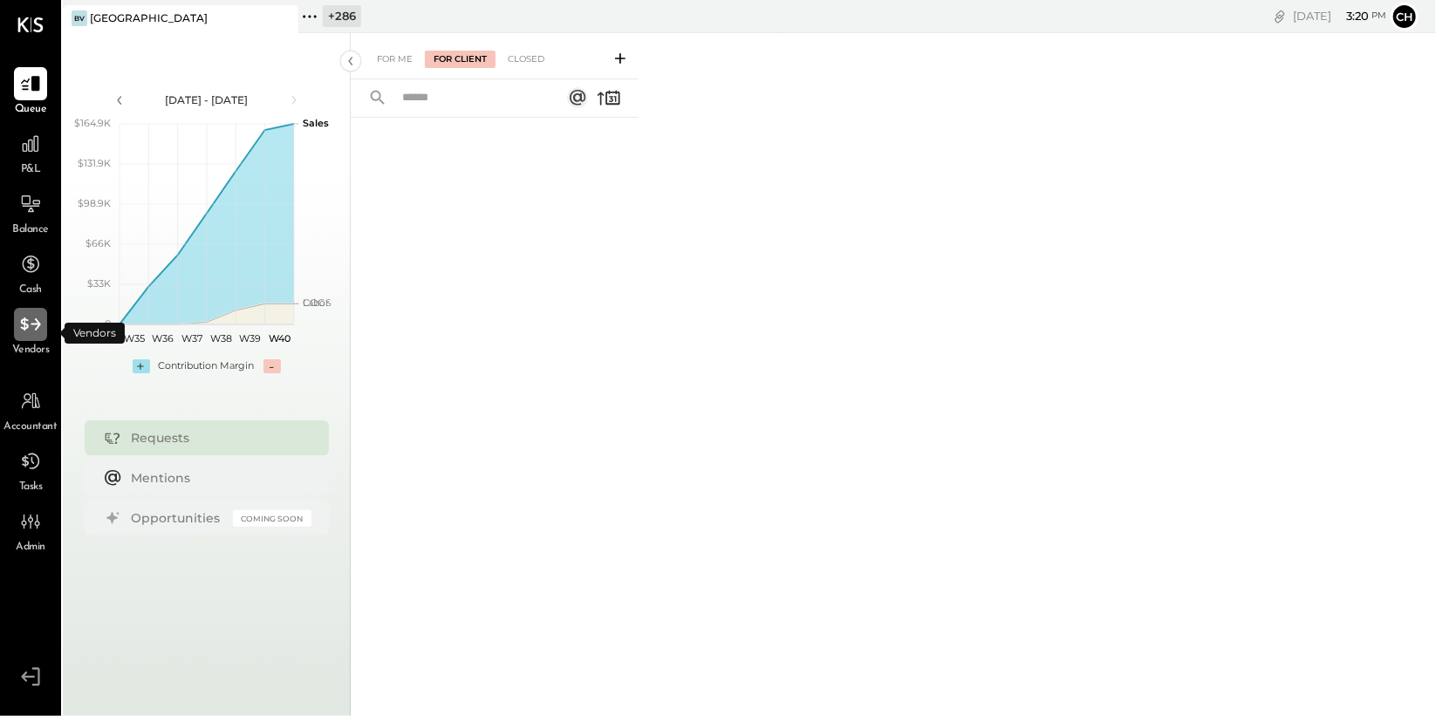
click at [31, 330] on icon at bounding box center [30, 324] width 23 height 23
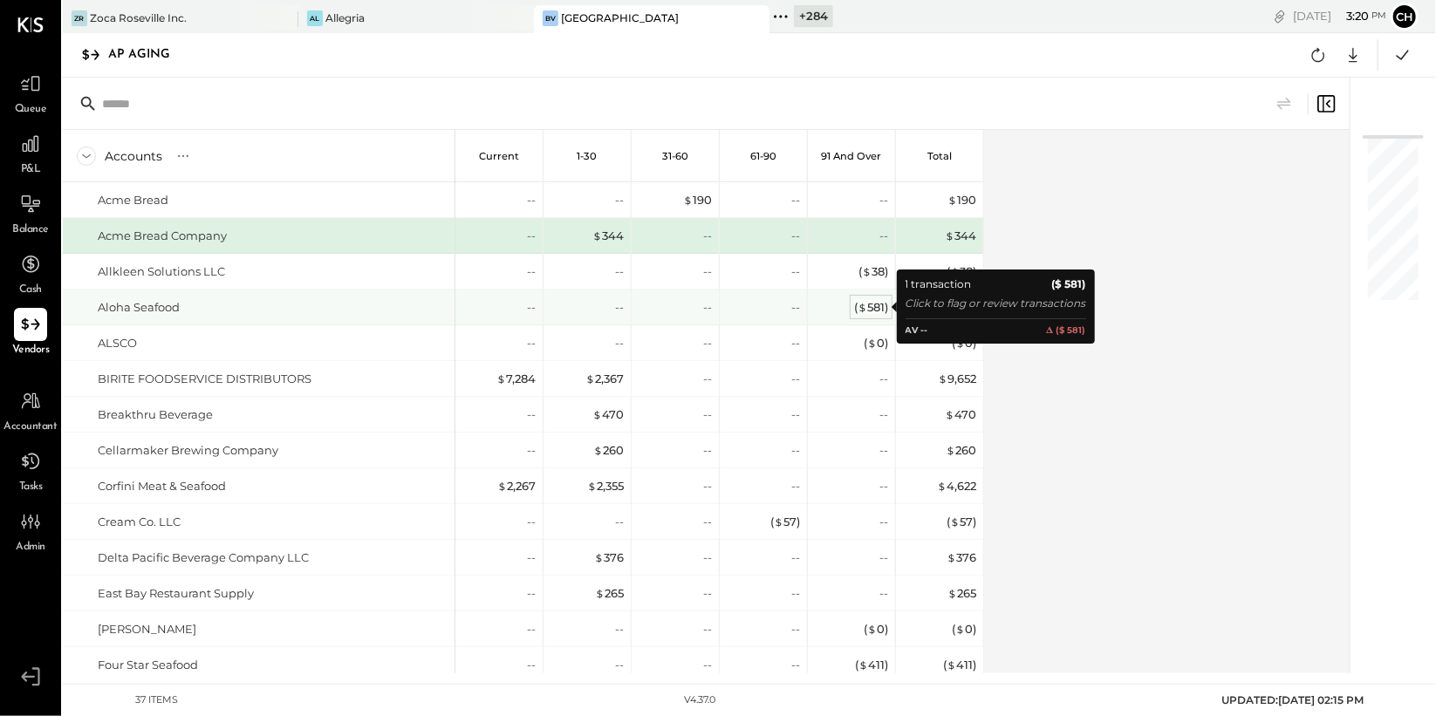
click at [876, 309] on div "( $ 581 )" at bounding box center [871, 307] width 34 height 17
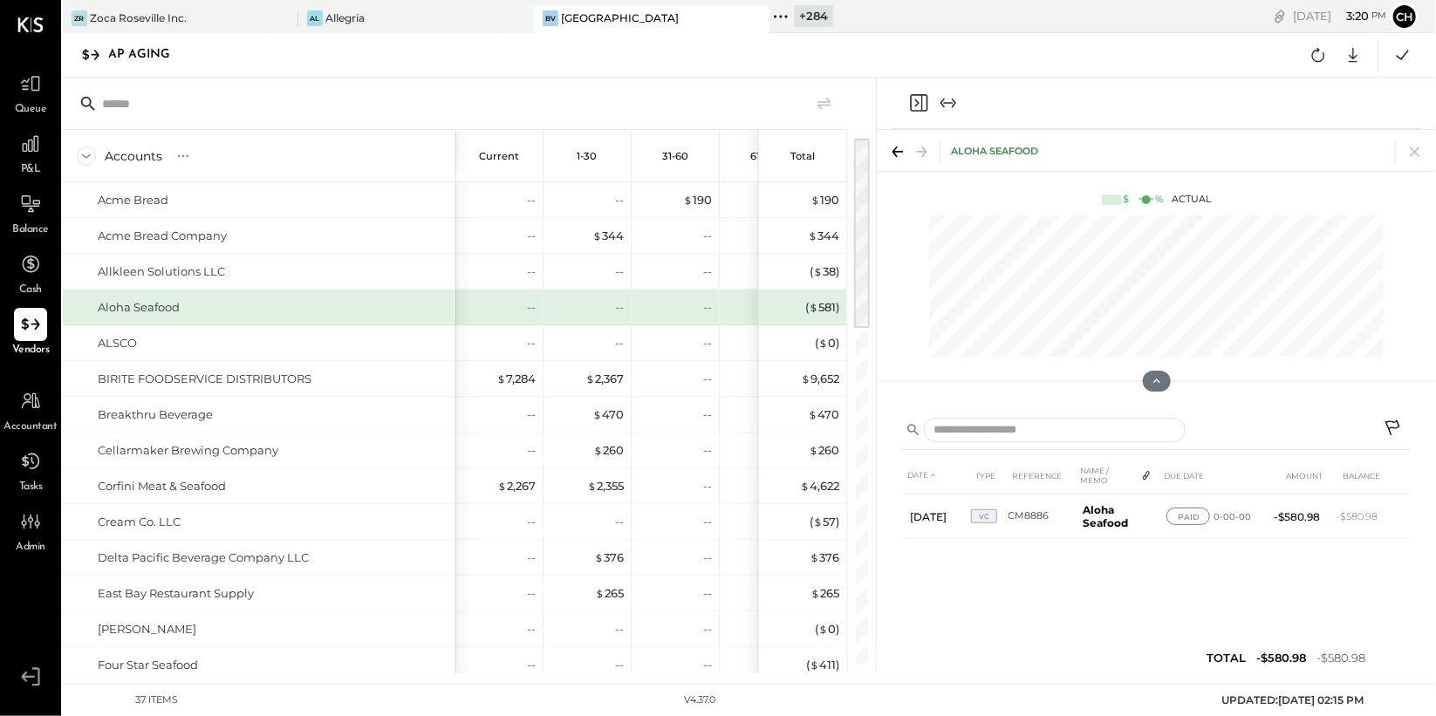
click at [914, 98] on icon "Close panel" at bounding box center [918, 102] width 21 height 21
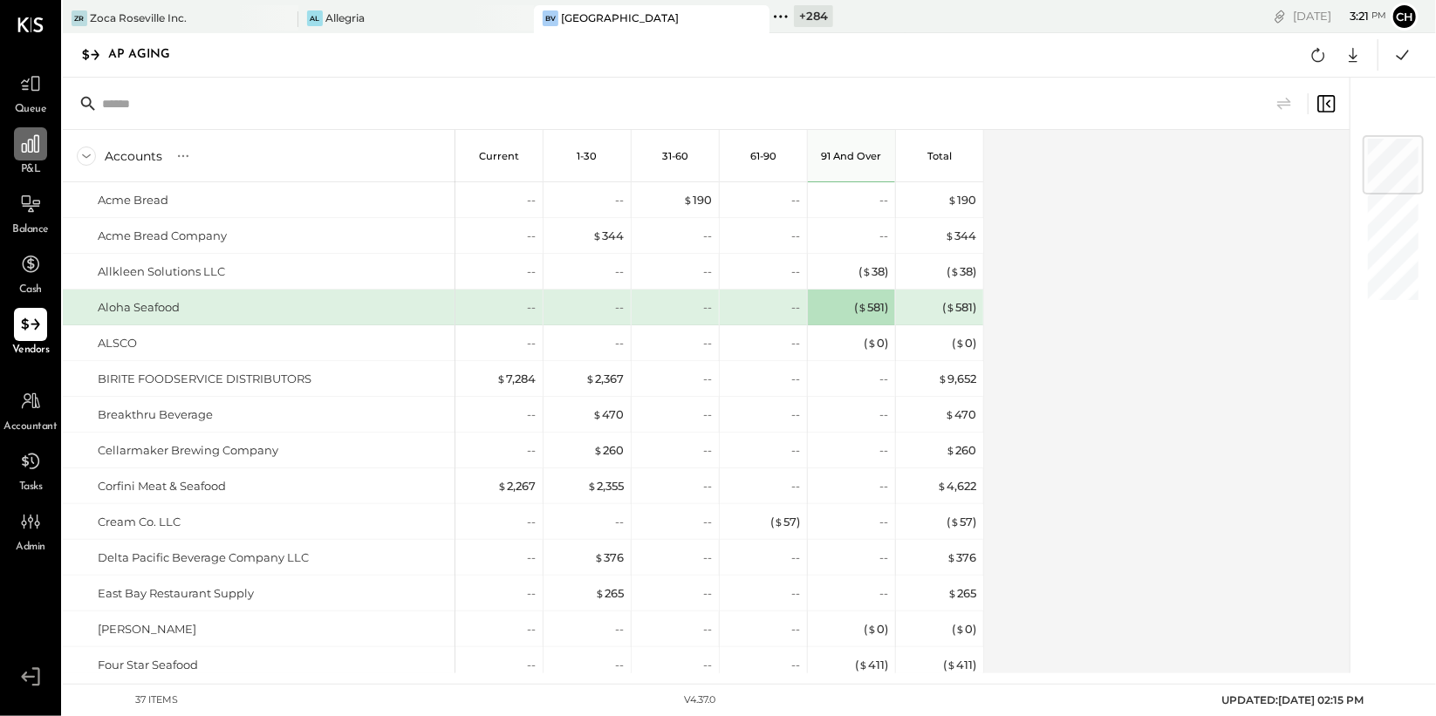
click at [30, 151] on icon at bounding box center [30, 143] width 17 height 17
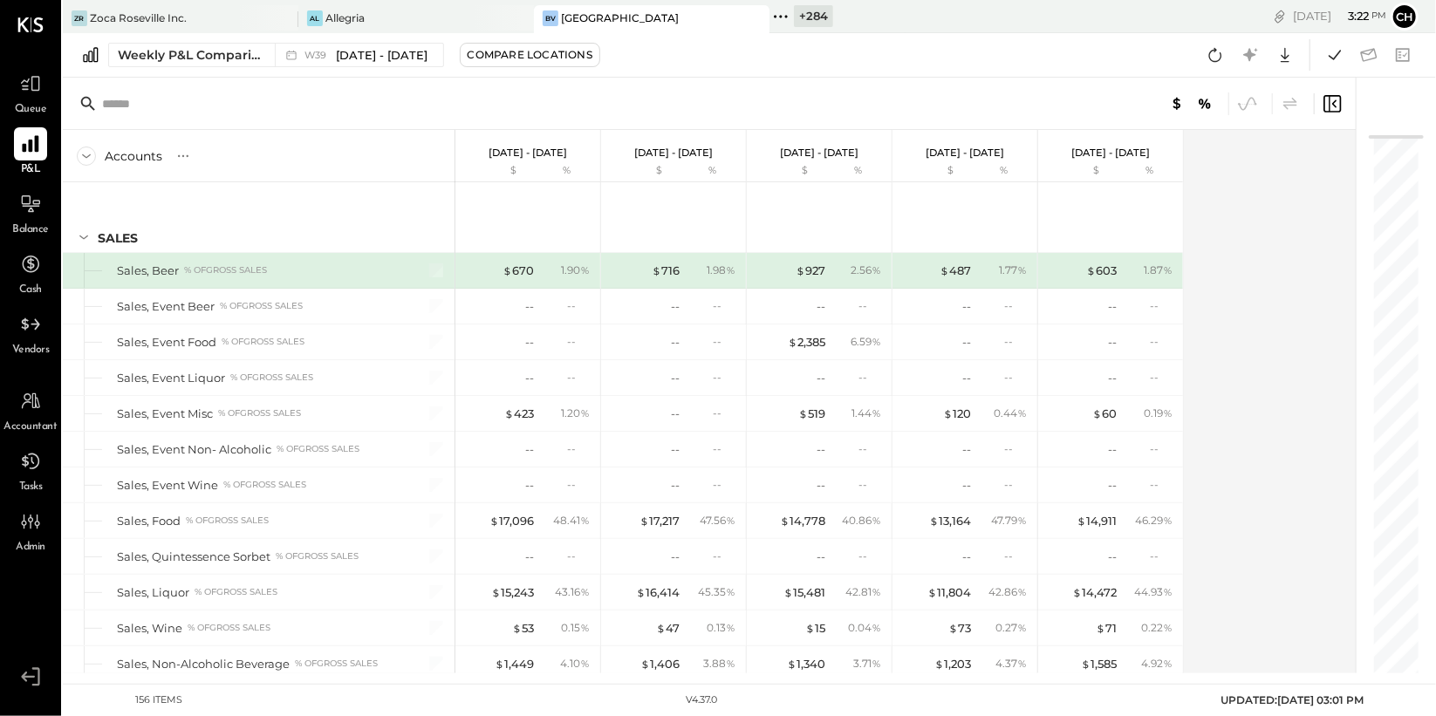
click at [30, 152] on icon at bounding box center [30, 144] width 23 height 23
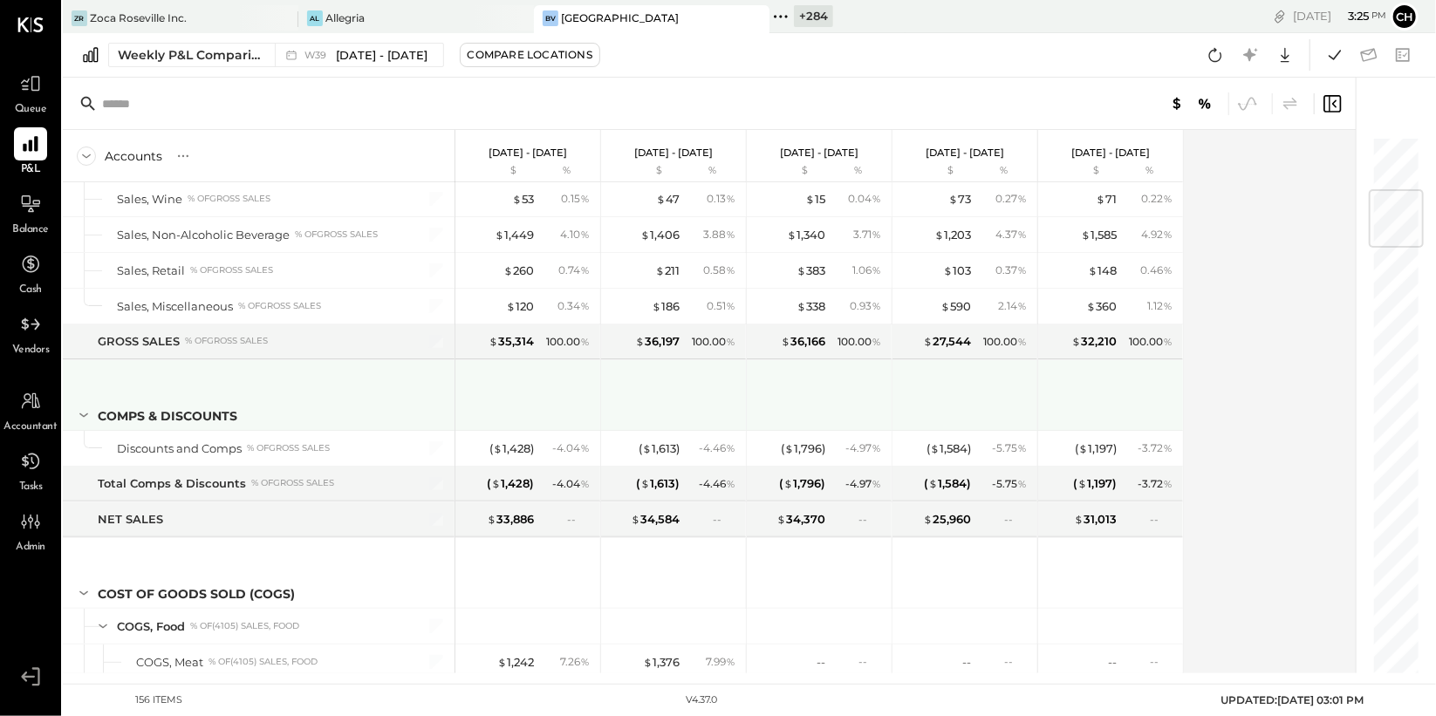
scroll to position [660, 0]
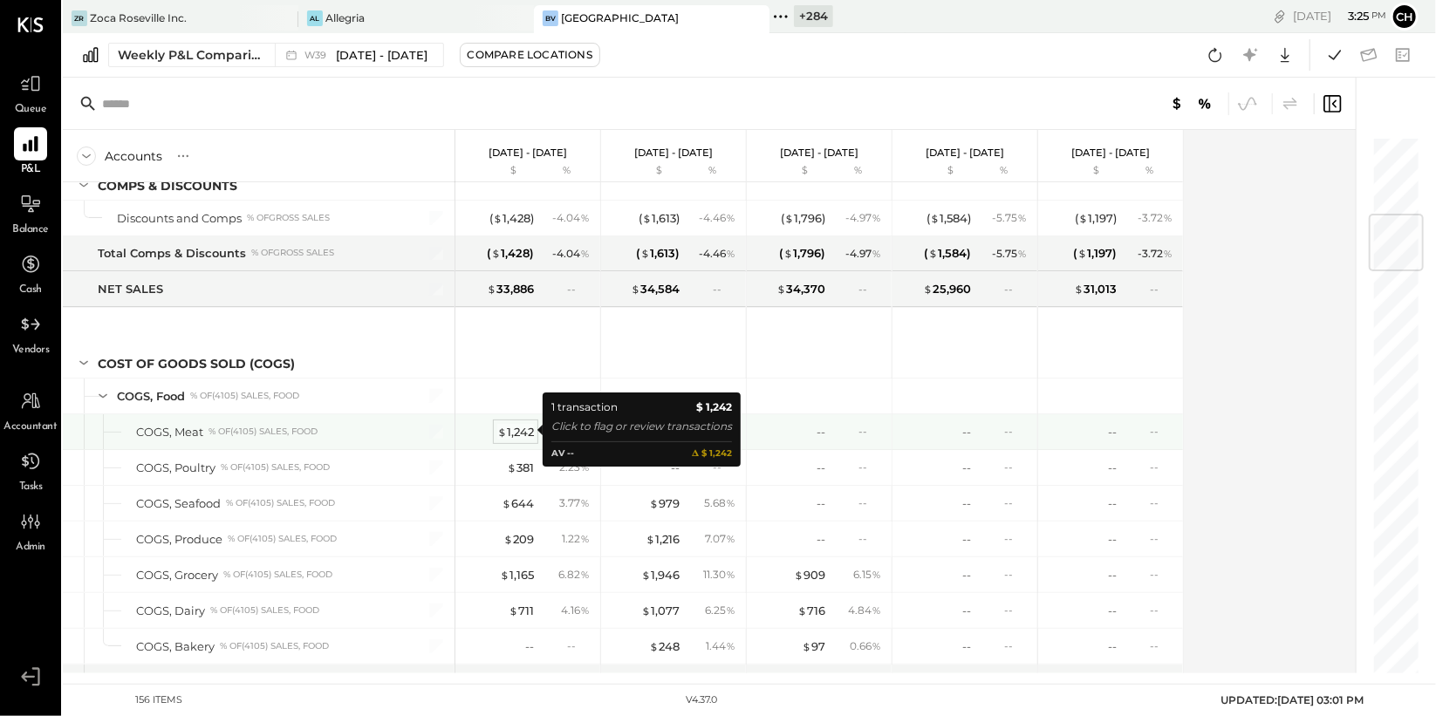
click at [522, 431] on div "$ 1,242" at bounding box center [515, 432] width 37 height 17
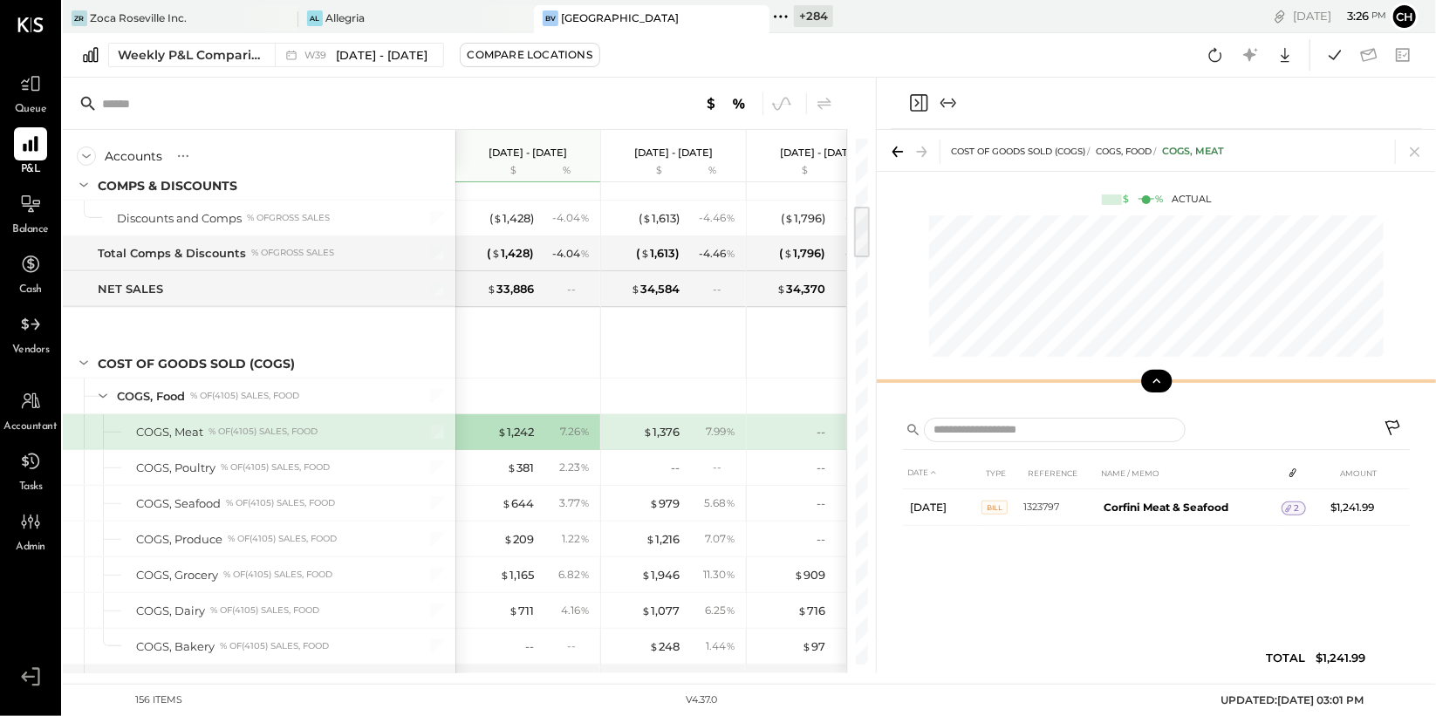
click at [1158, 380] on icon at bounding box center [1157, 381] width 16 height 16
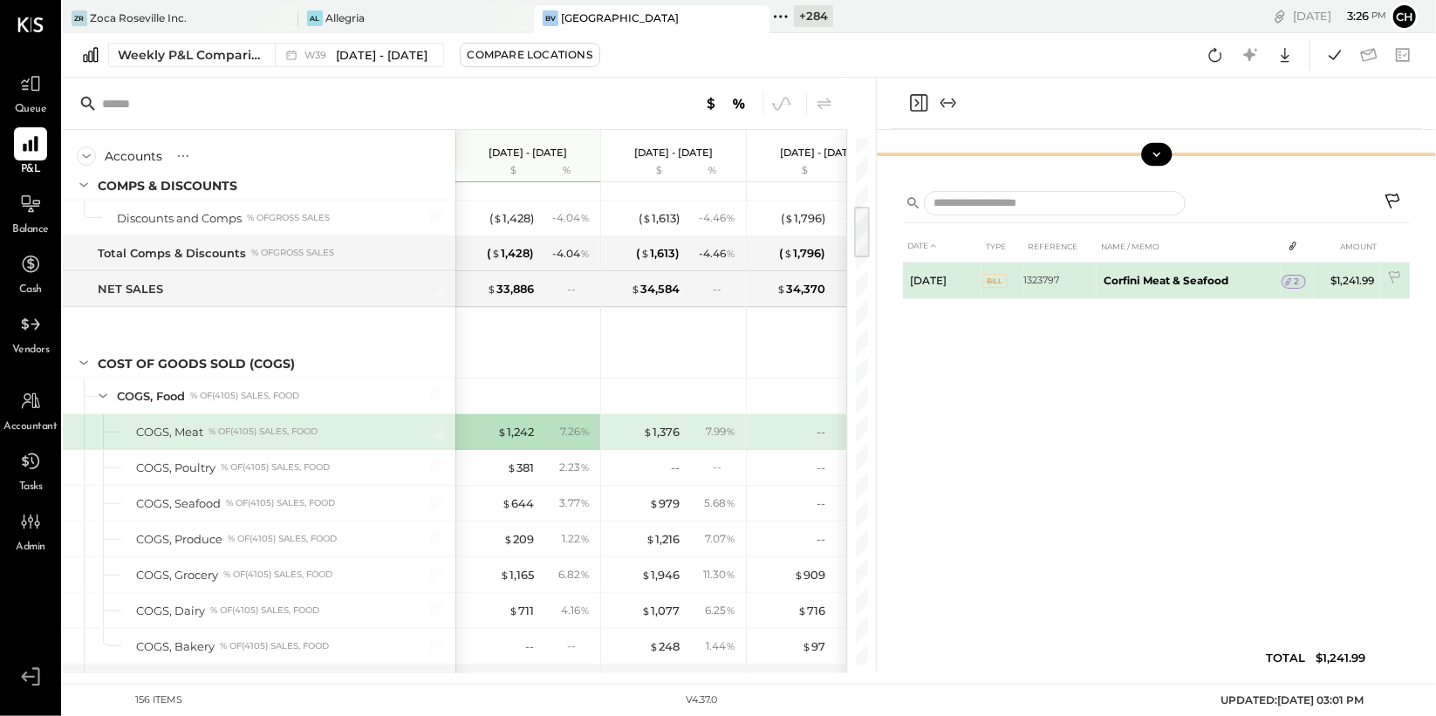
click at [1297, 282] on span "2" at bounding box center [1297, 282] width 5 height 12
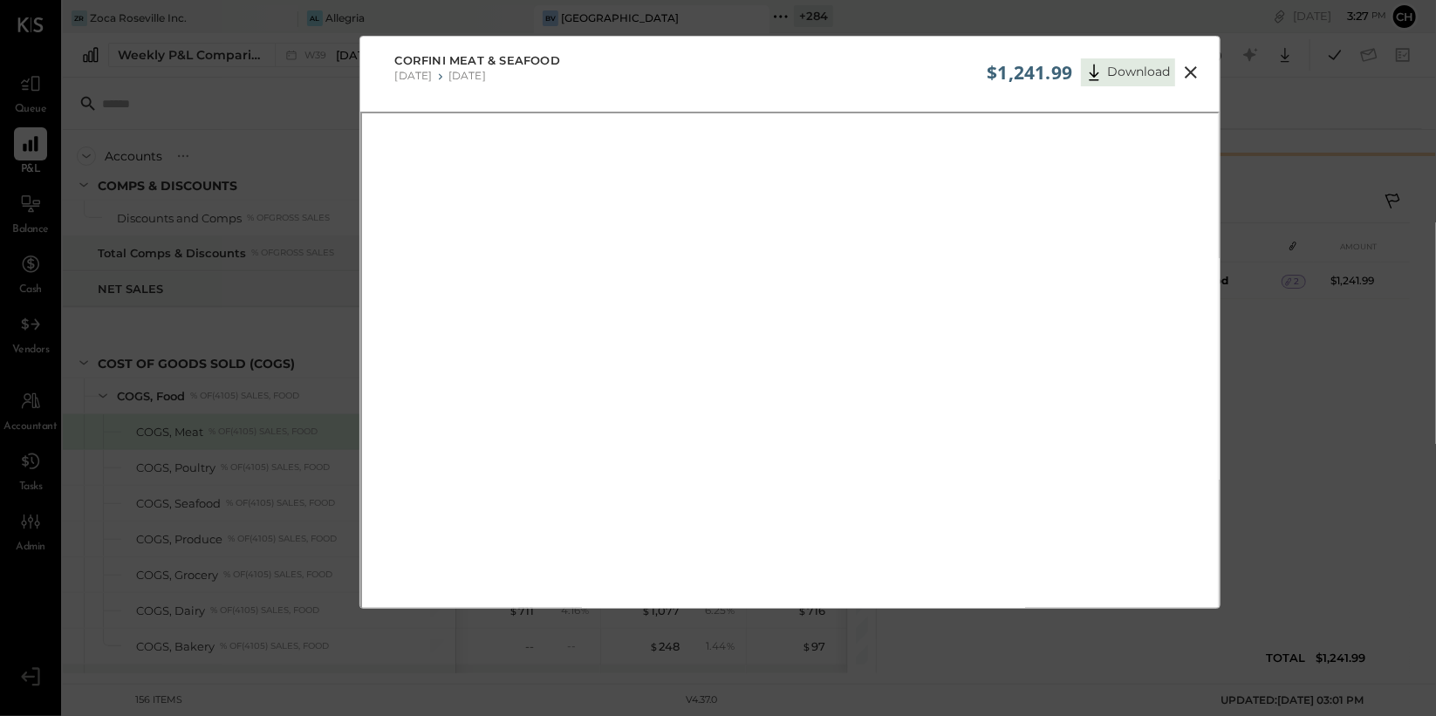
click at [1188, 71] on icon at bounding box center [1191, 72] width 12 height 12
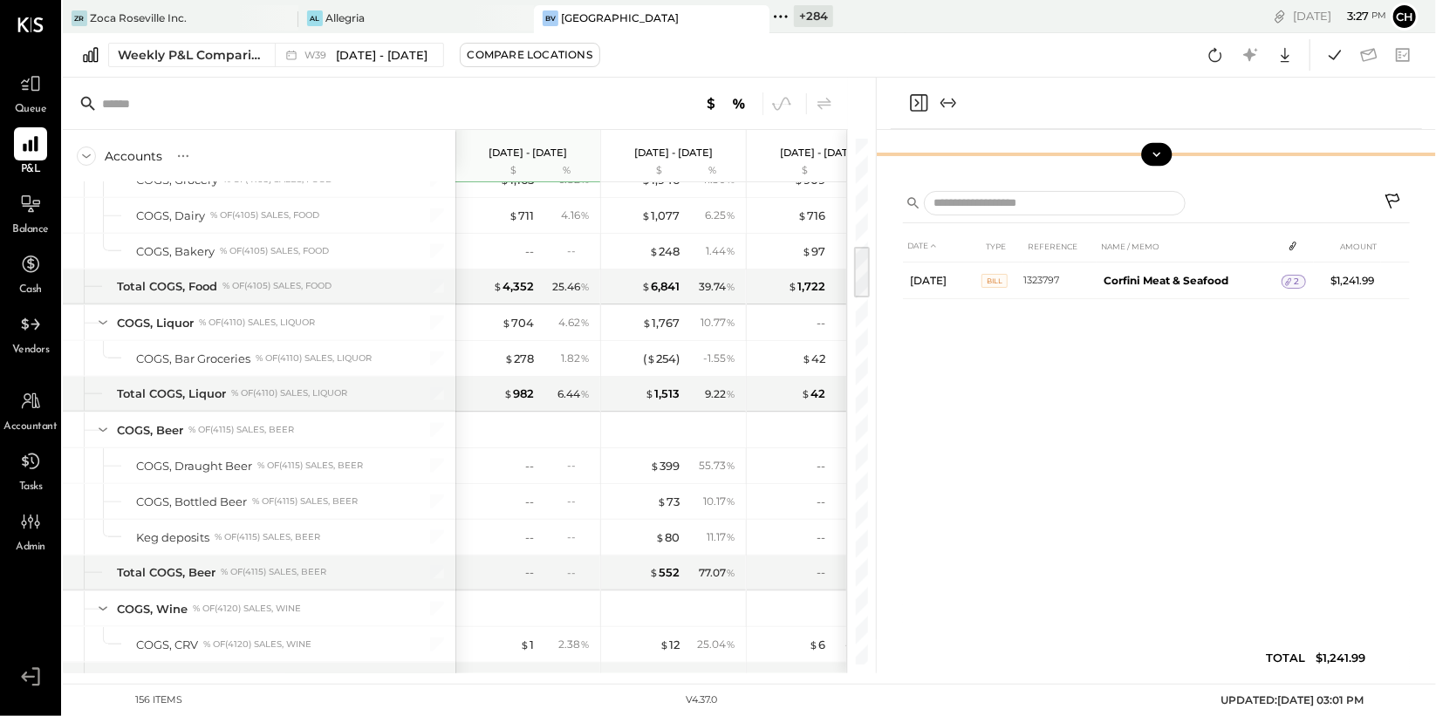
scroll to position [289, 0]
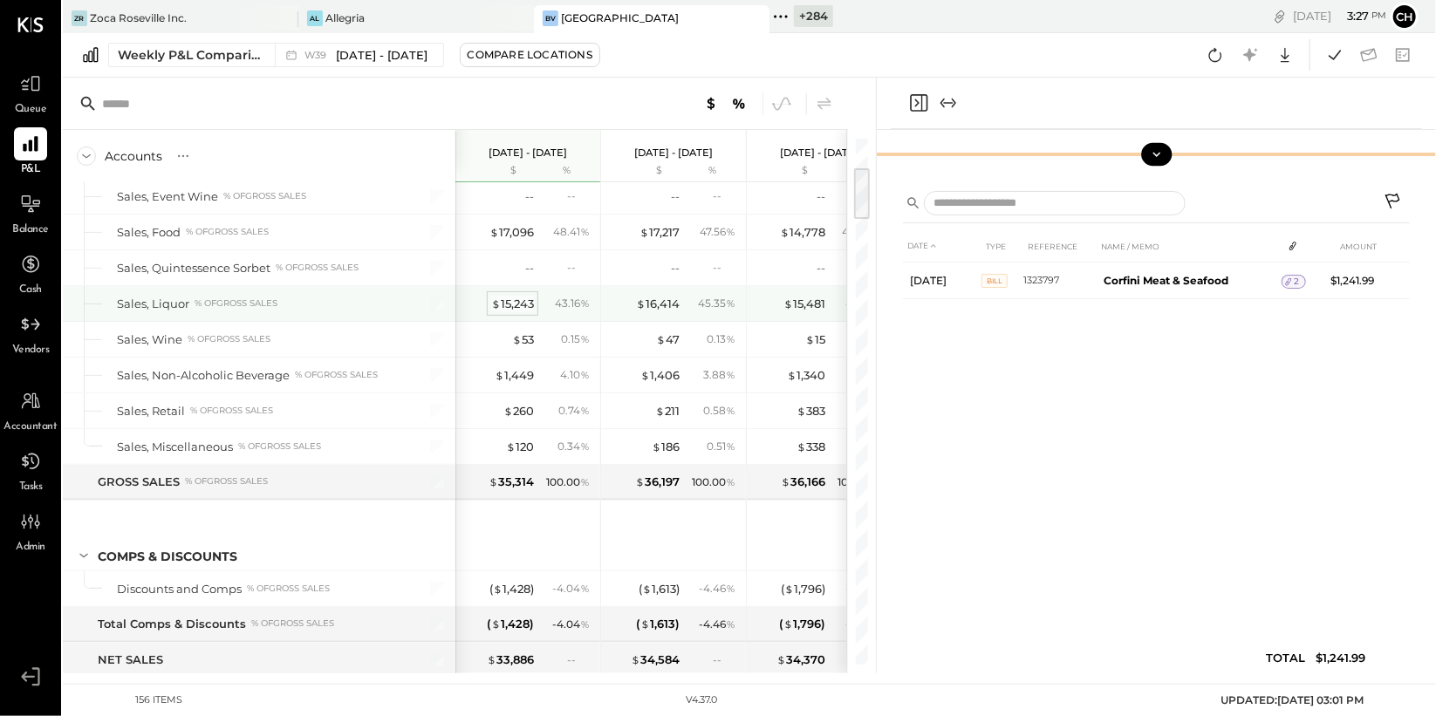
click at [530, 308] on div "$ 15,243" at bounding box center [512, 304] width 43 height 17
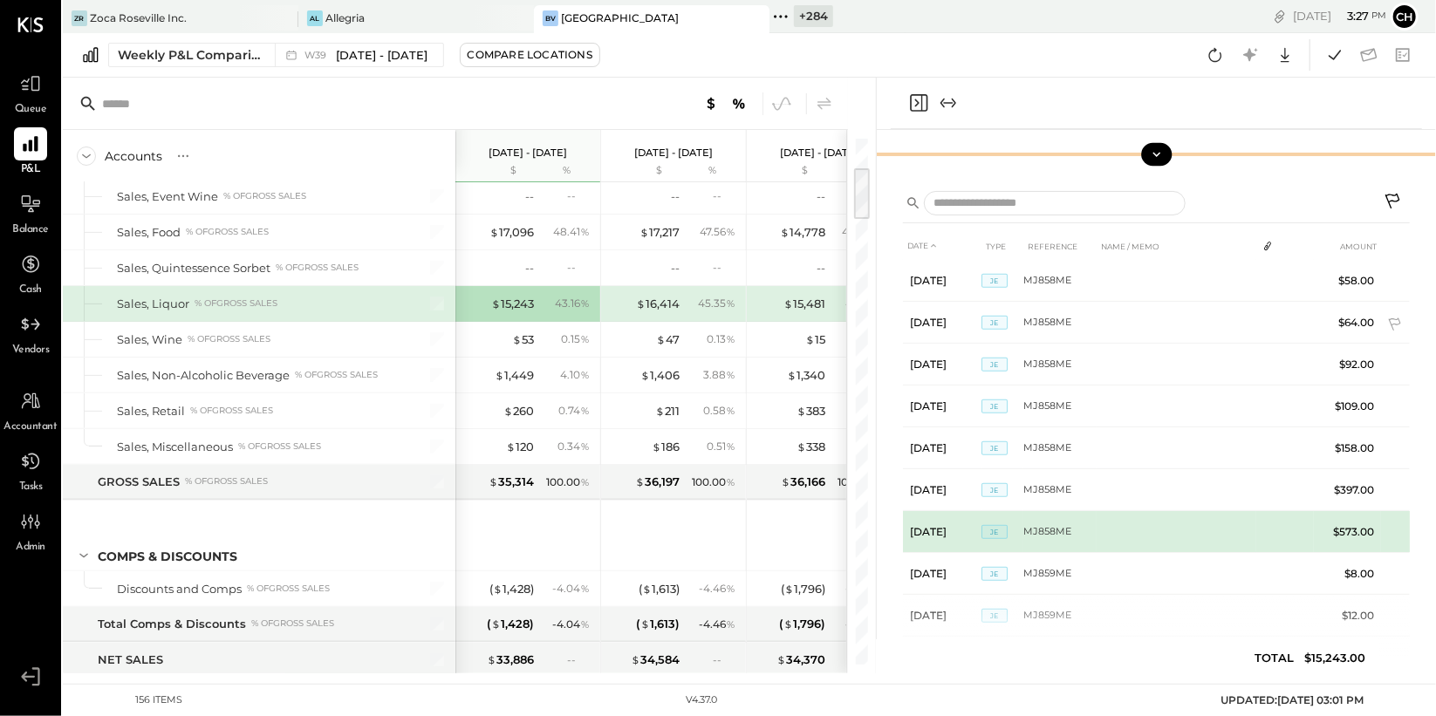
scroll to position [693, 0]
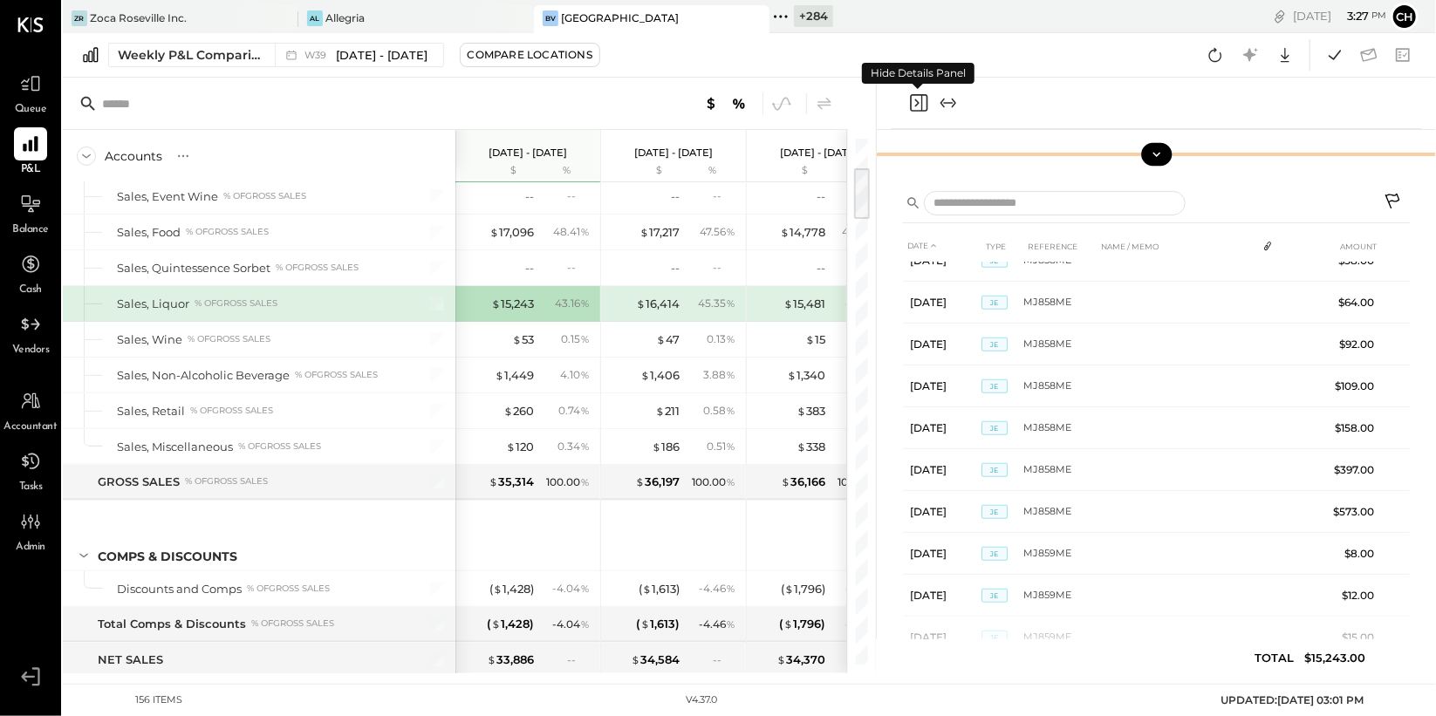
click at [914, 102] on icon "Close panel" at bounding box center [918, 102] width 21 height 21
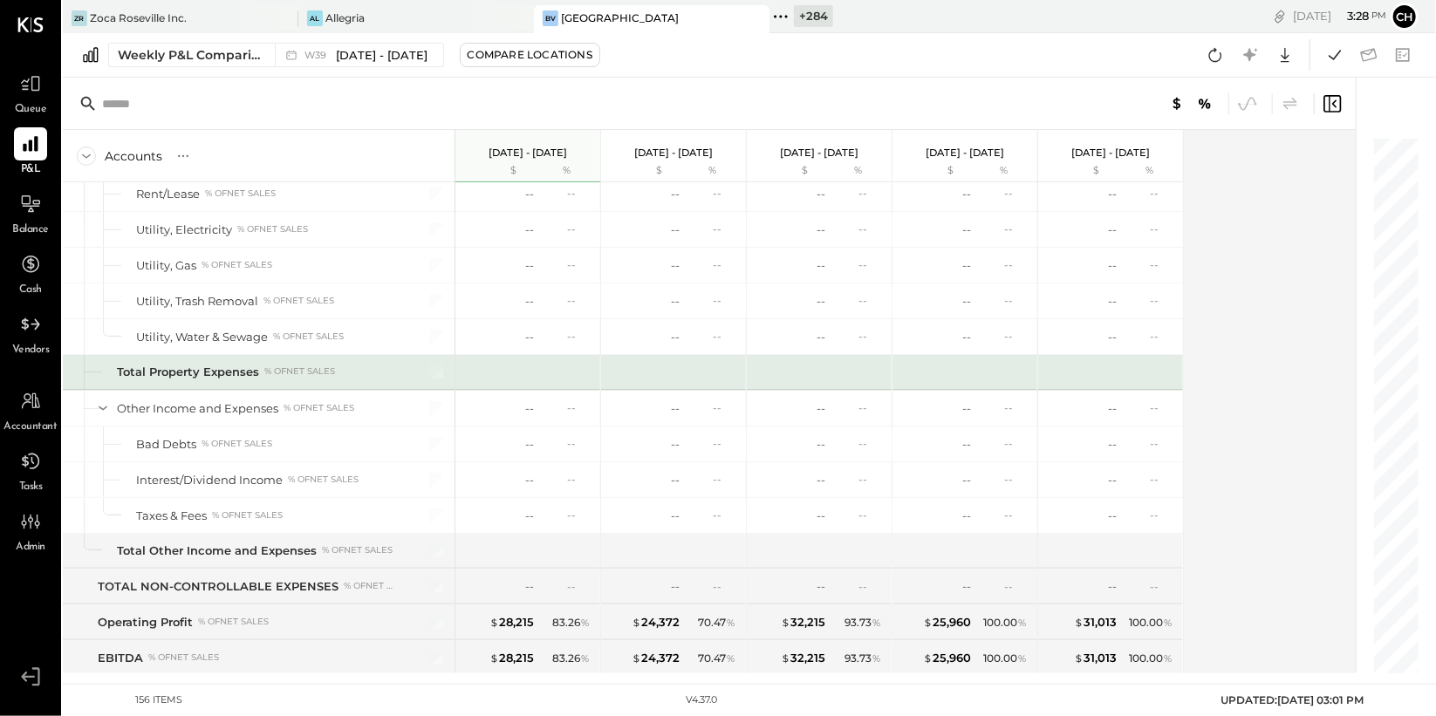
scroll to position [4615, 0]
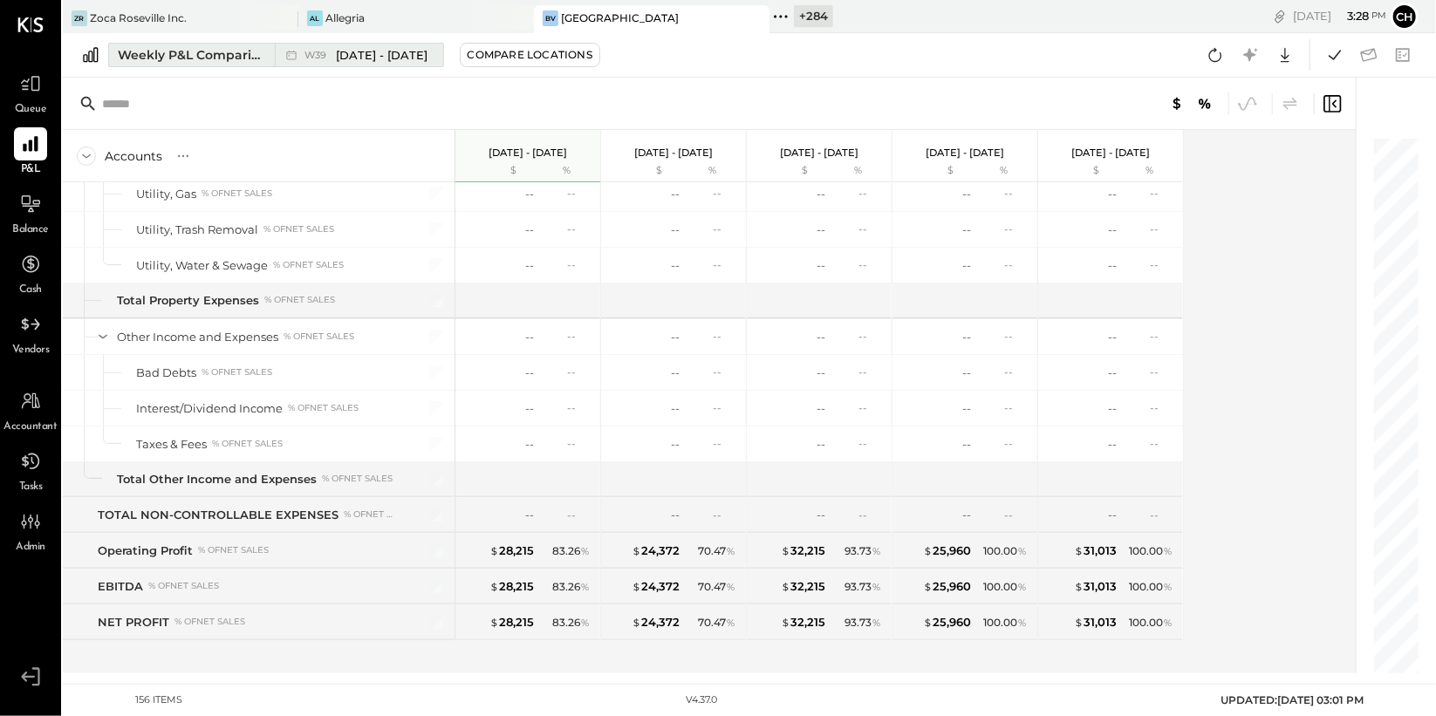
click at [167, 54] on div "Weekly P&L Comparison" at bounding box center [191, 54] width 147 height 17
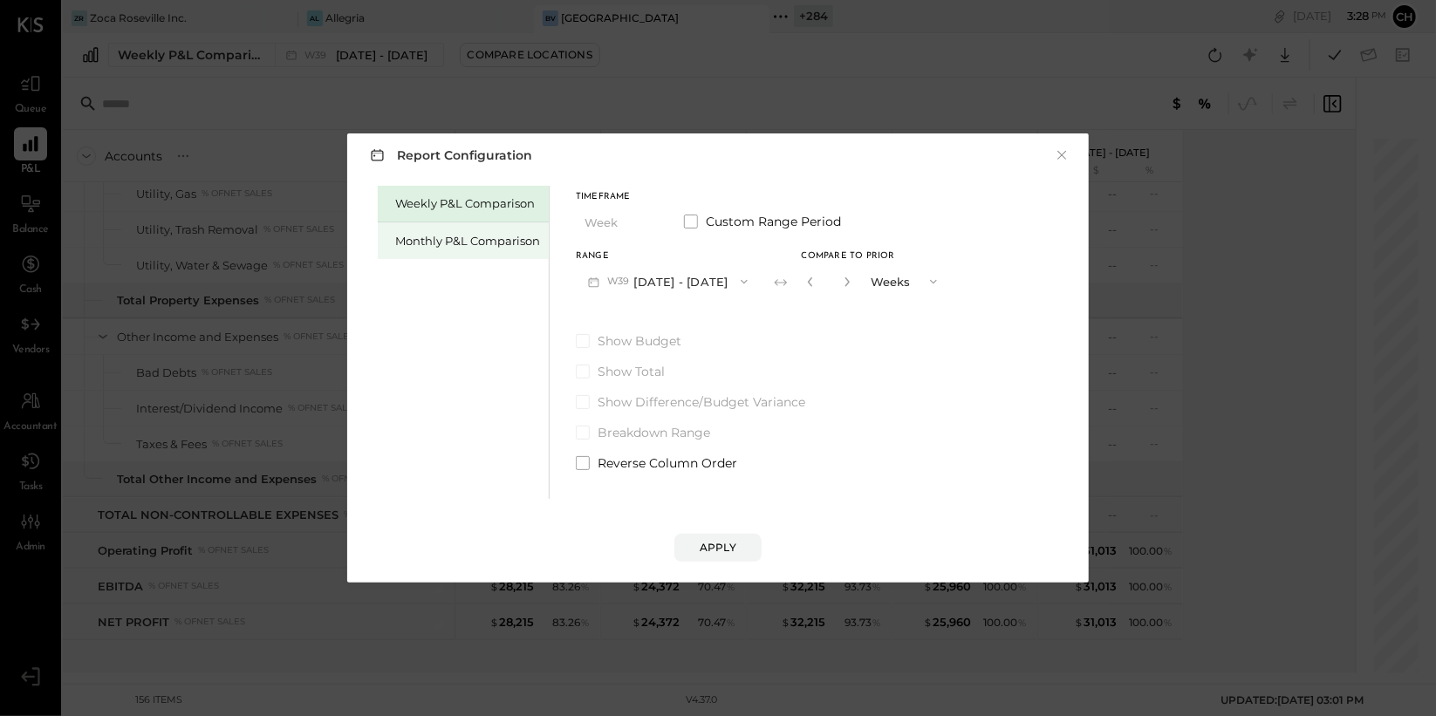
click at [461, 243] on div "Monthly P&L Comparison" at bounding box center [467, 241] width 145 height 17
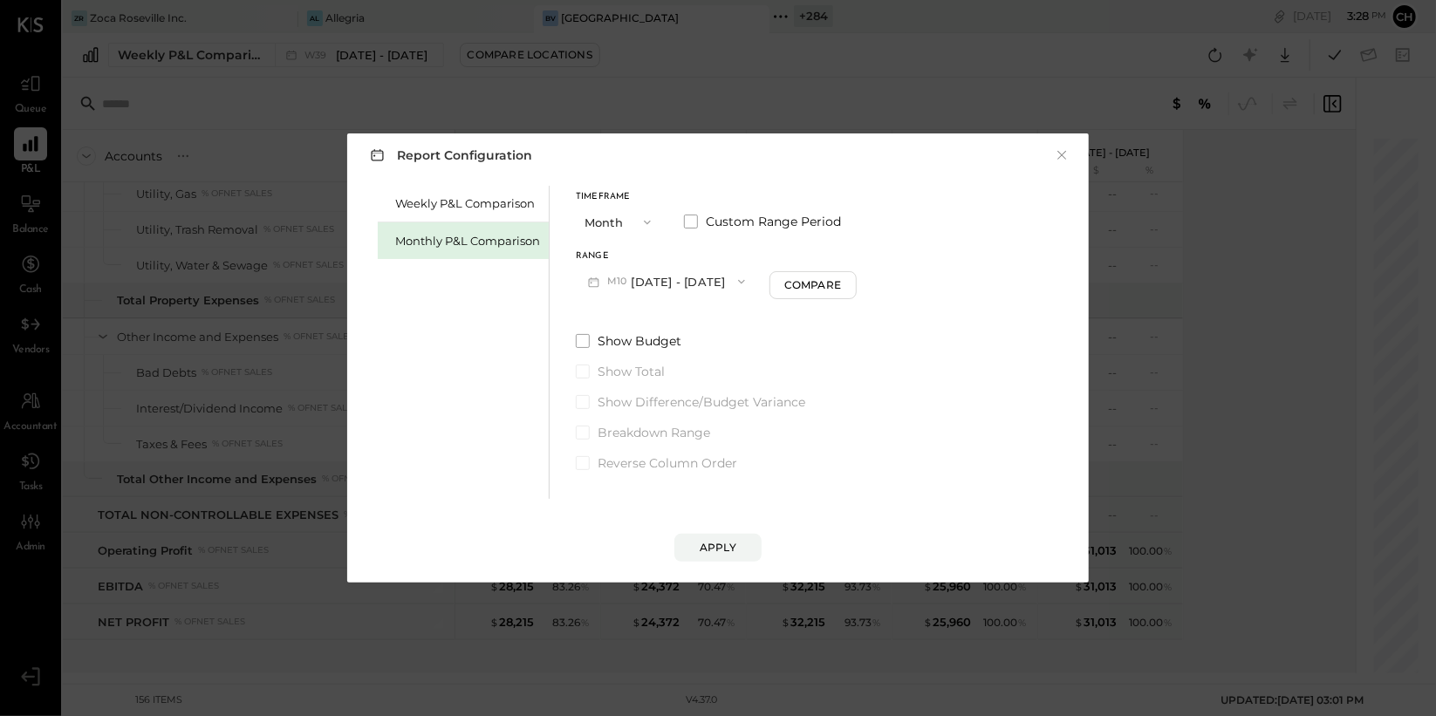
click at [699, 276] on button "M10 Oct 1 - 31, 2025" at bounding box center [667, 281] width 182 height 32
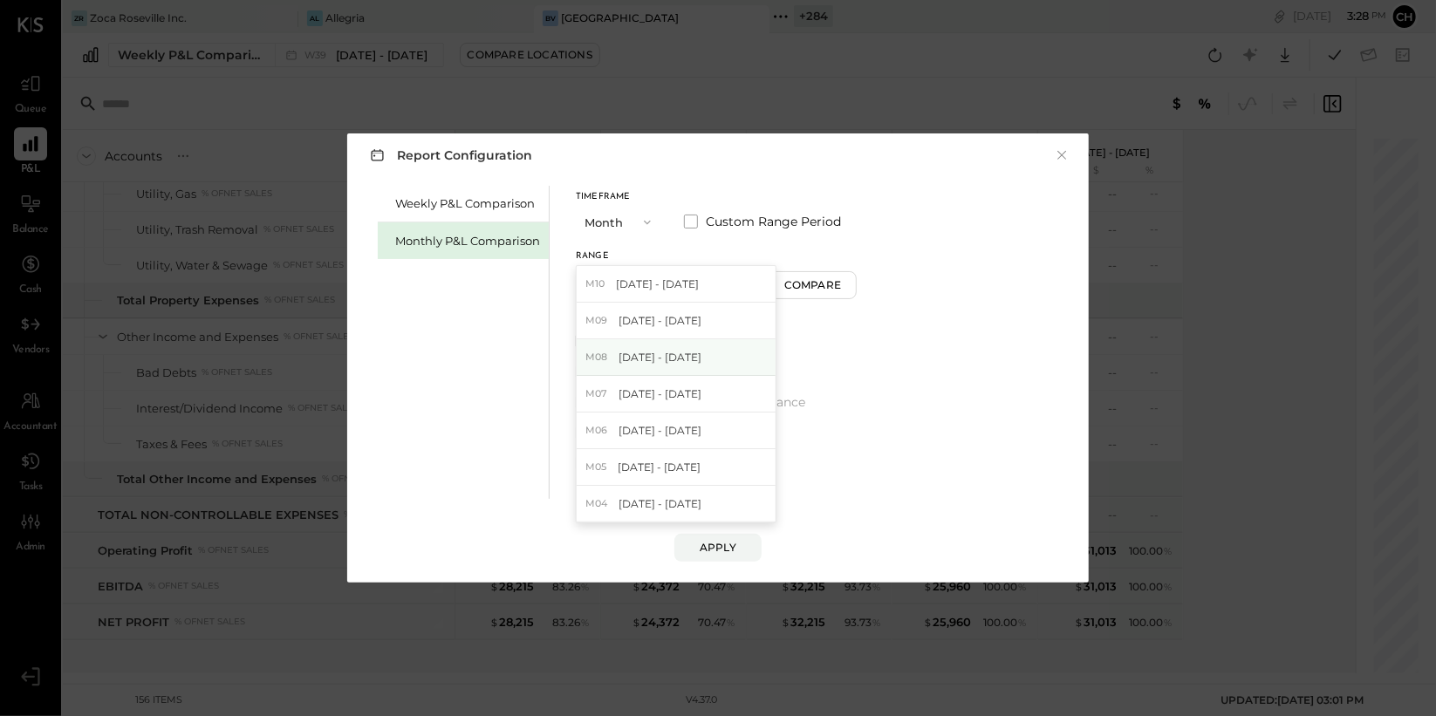
click at [689, 354] on span "Aug 1 - 31, 2025" at bounding box center [661, 357] width 83 height 15
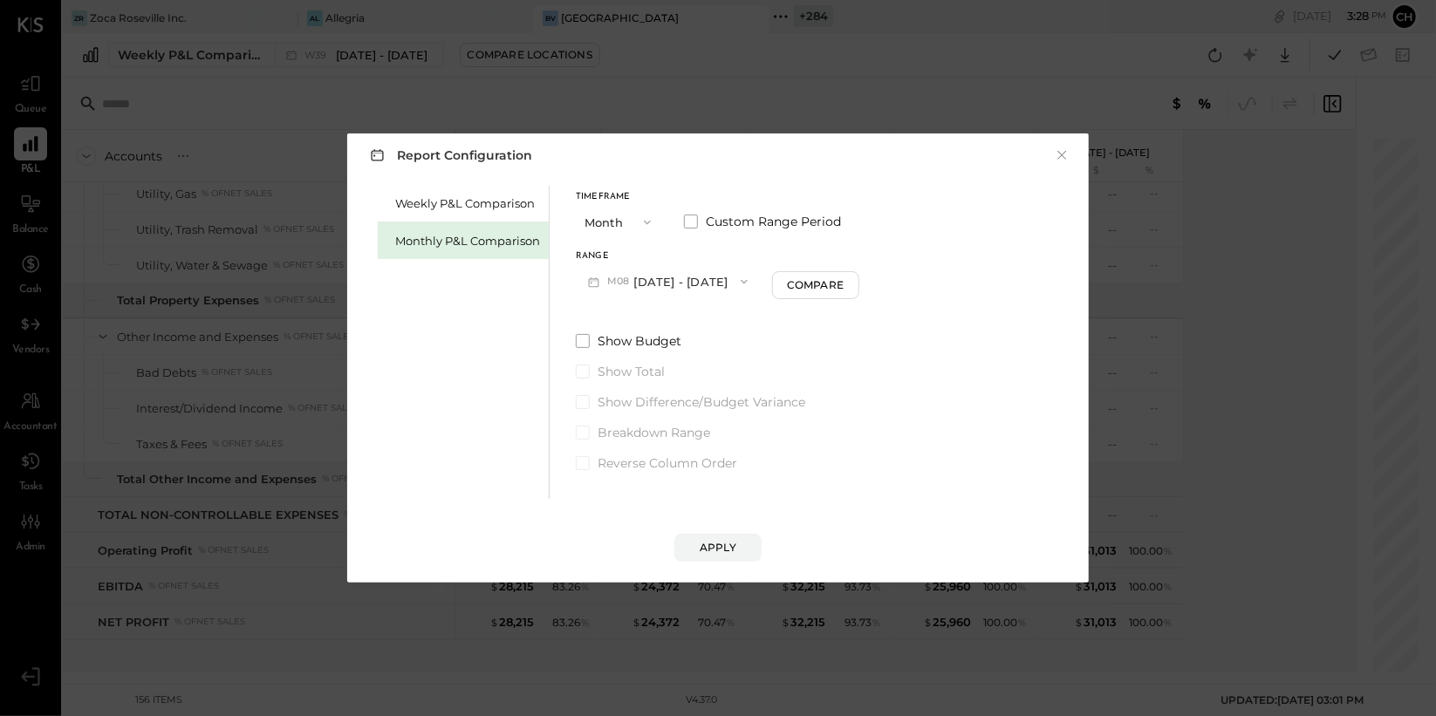
click at [692, 283] on button "M08 Aug 1 - 31, 2025" at bounding box center [668, 281] width 184 height 32
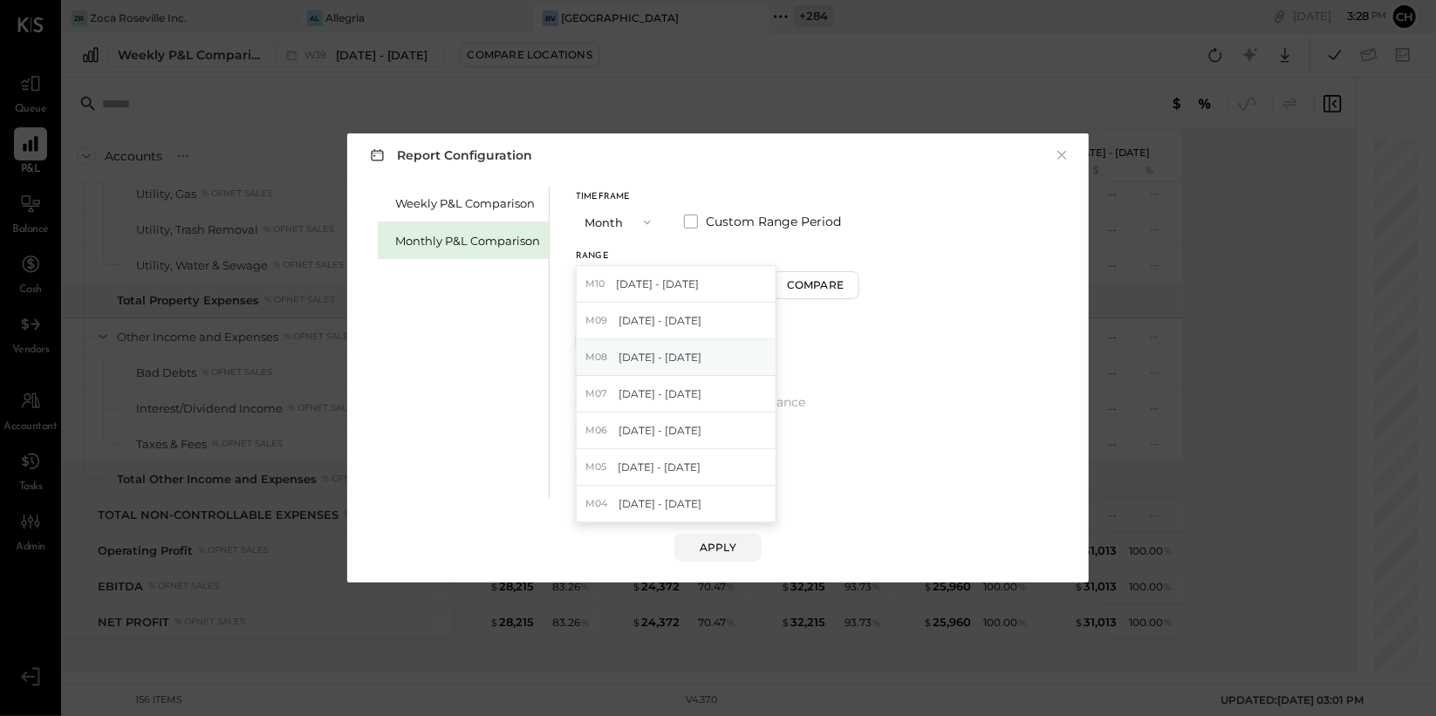
click at [659, 359] on span "Aug 1 - 31, 2025" at bounding box center [661, 357] width 83 height 15
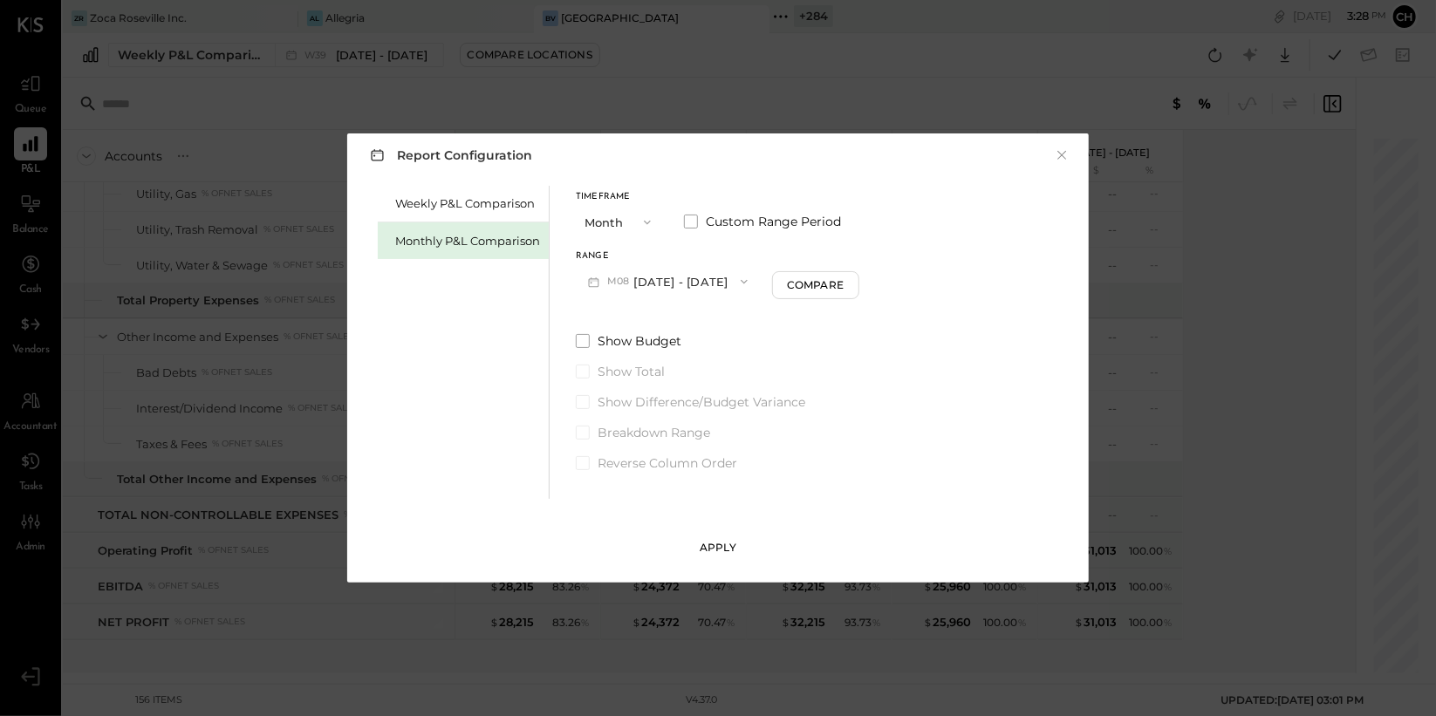
click at [716, 550] on div "Apply" at bounding box center [718, 547] width 37 height 15
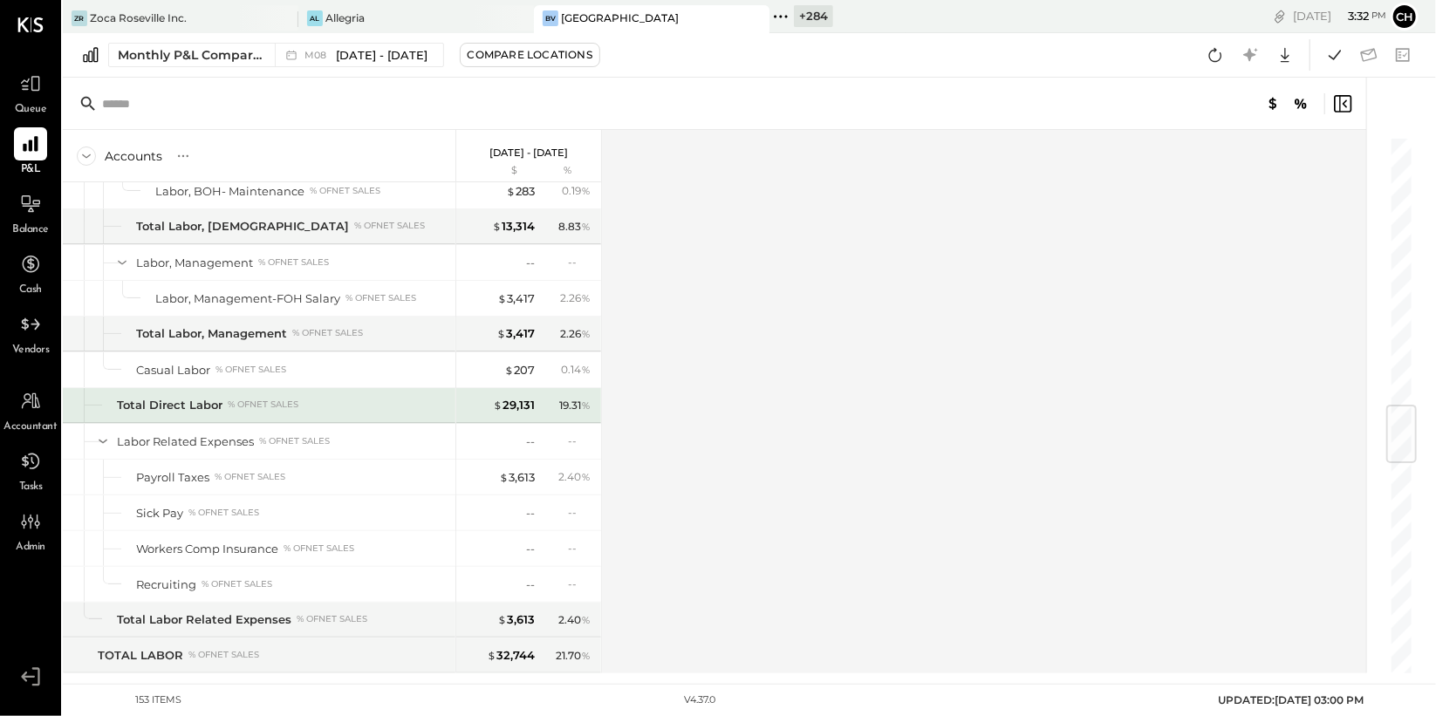
scroll to position [2339, 0]
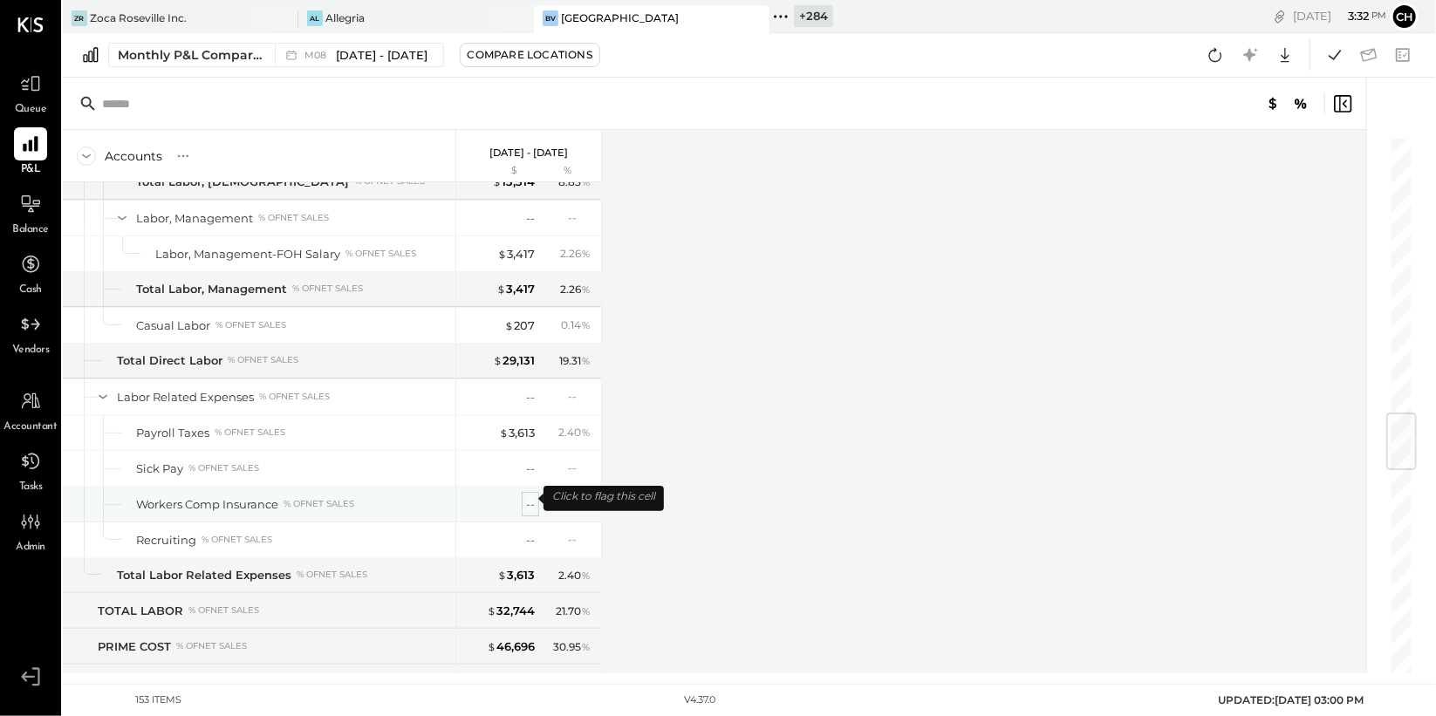
click at [532, 503] on div "--" at bounding box center [530, 505] width 9 height 17
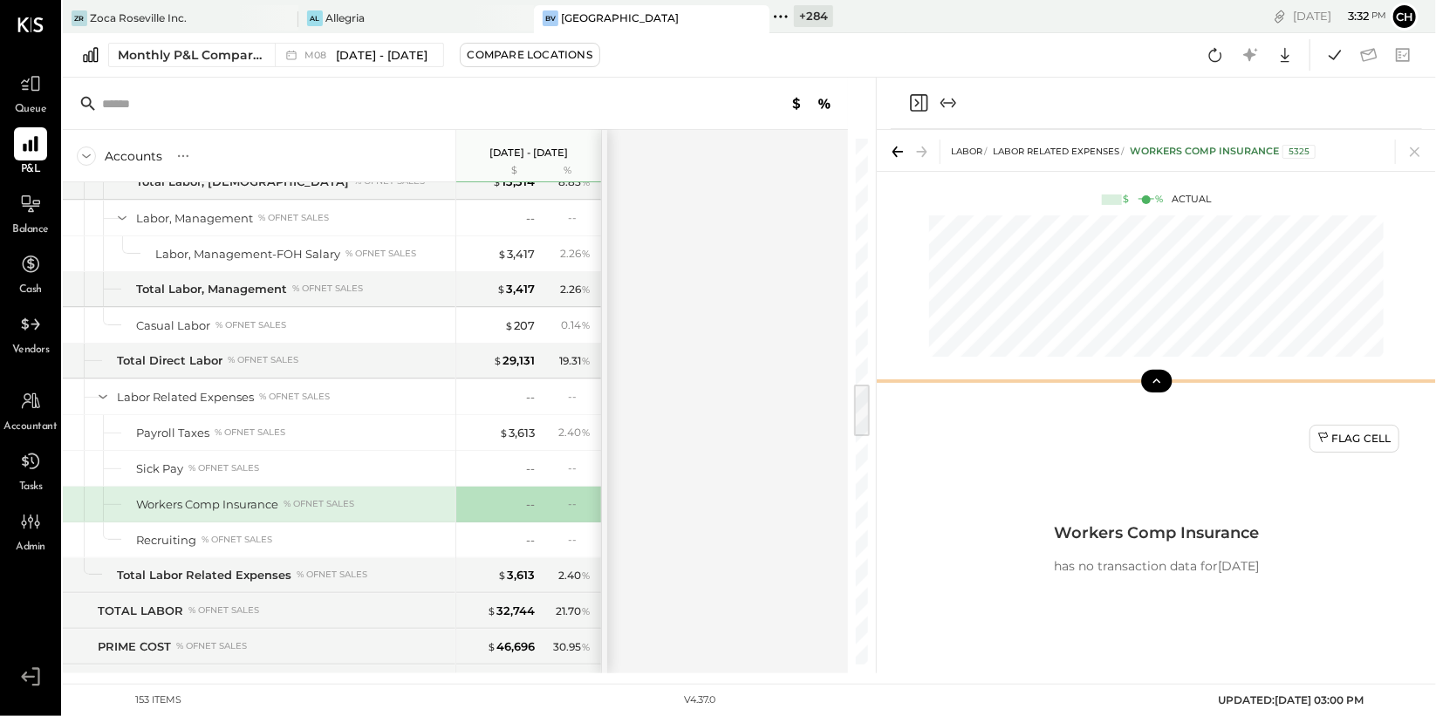
click at [1154, 380] on icon at bounding box center [1157, 381] width 16 height 16
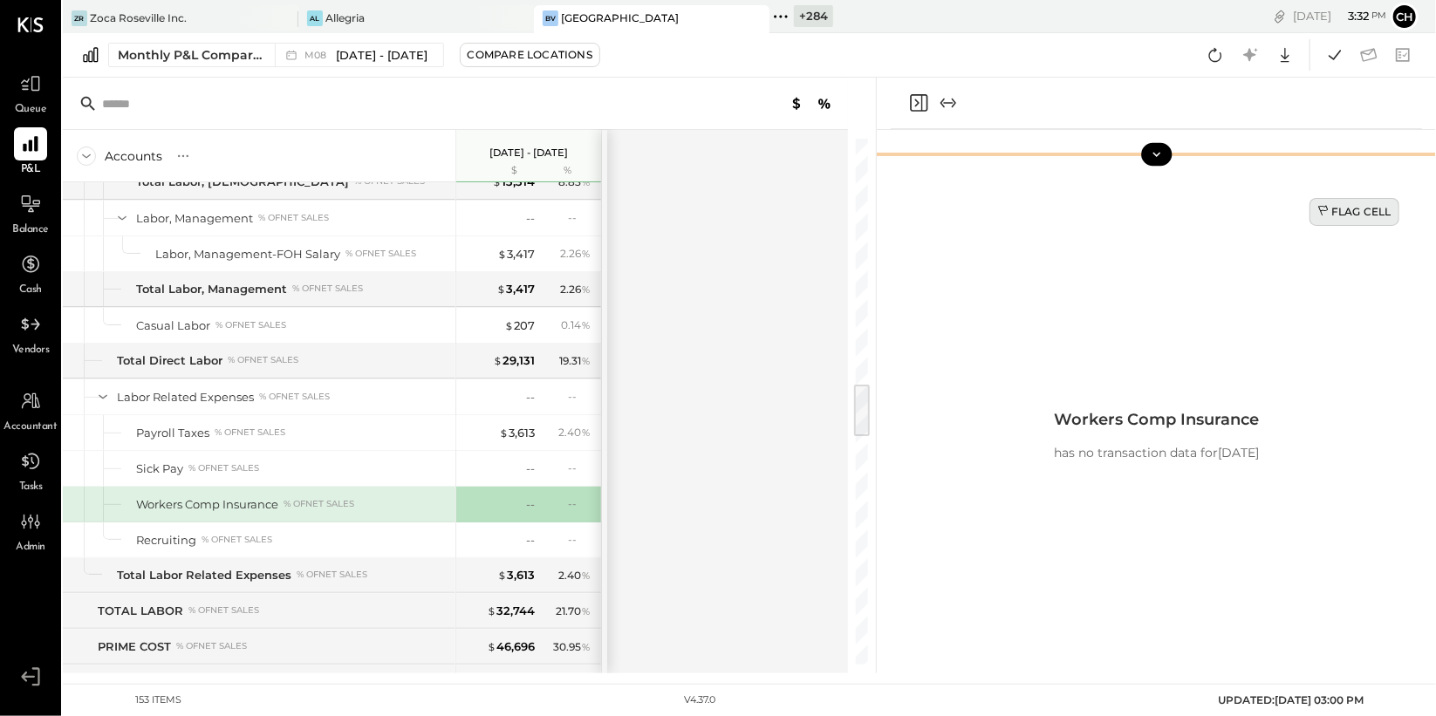
click at [1353, 206] on div "Flag Cell" at bounding box center [1355, 211] width 74 height 15
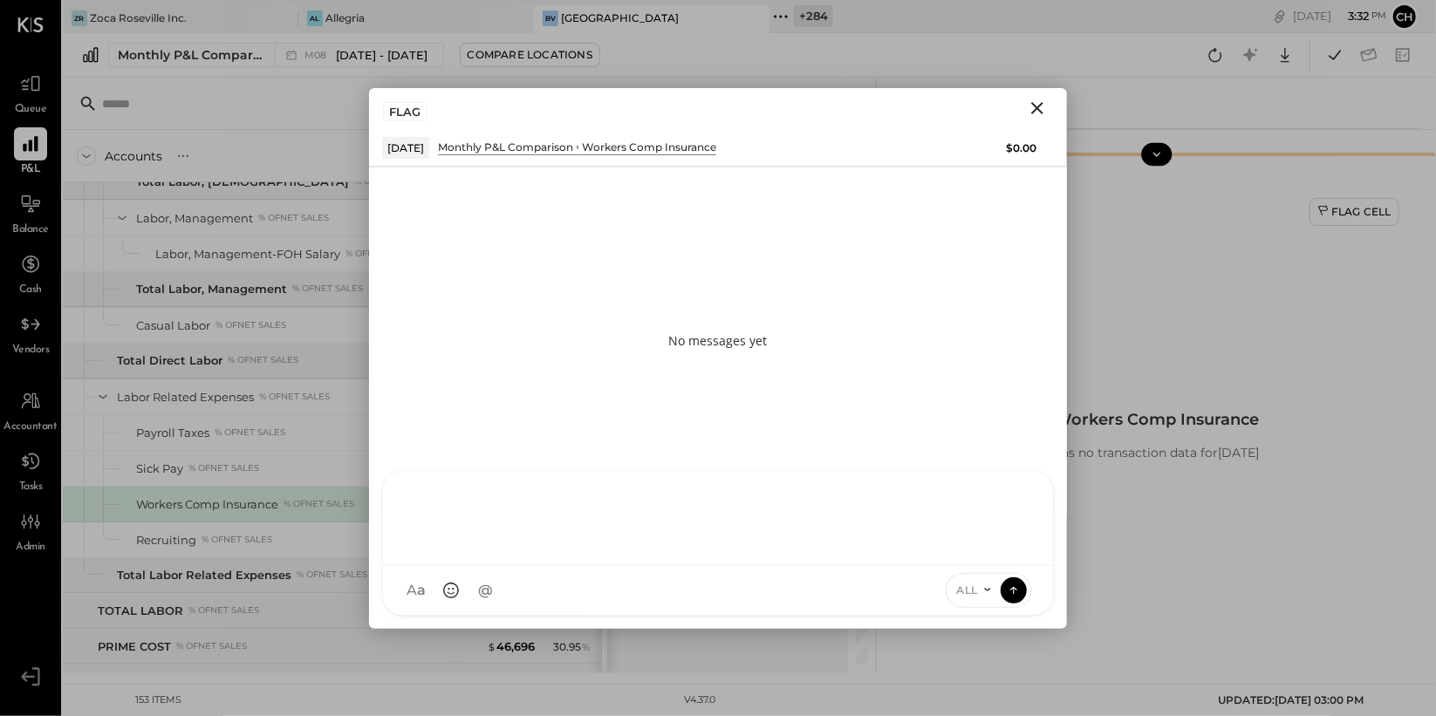
click at [593, 583] on div "T tamir NB Noemi Balmaceda RS Roscoe Skipper JN Jossiane Nicasio AR Alex Raciop…" at bounding box center [718, 543] width 672 height 146
type input "***"
click at [563, 511] on span "Roscoe Skipper" at bounding box center [551, 510] width 137 height 17
click at [1043, 105] on icon "Close" at bounding box center [1037, 108] width 21 height 21
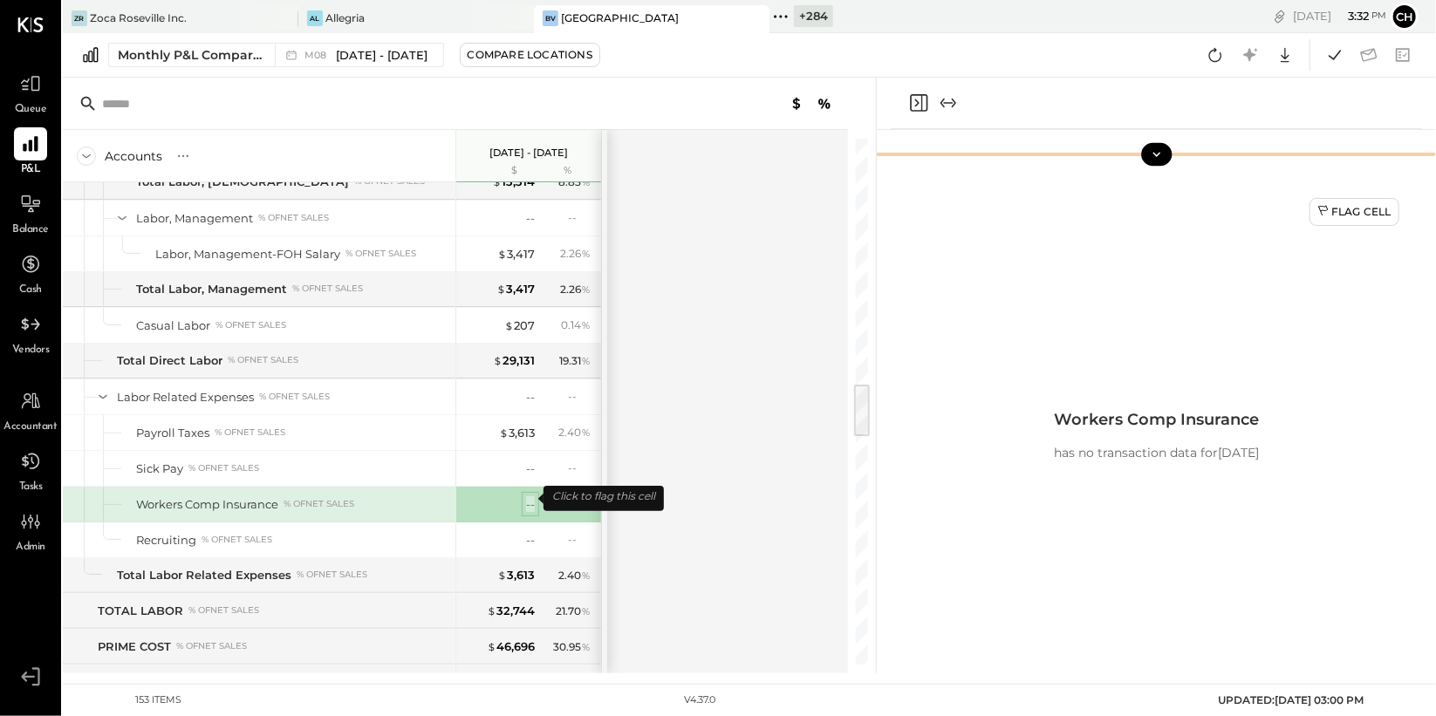
click at [531, 497] on div "--" at bounding box center [530, 505] width 9 height 17
click at [1343, 208] on div "Flag Cell" at bounding box center [1355, 211] width 74 height 15
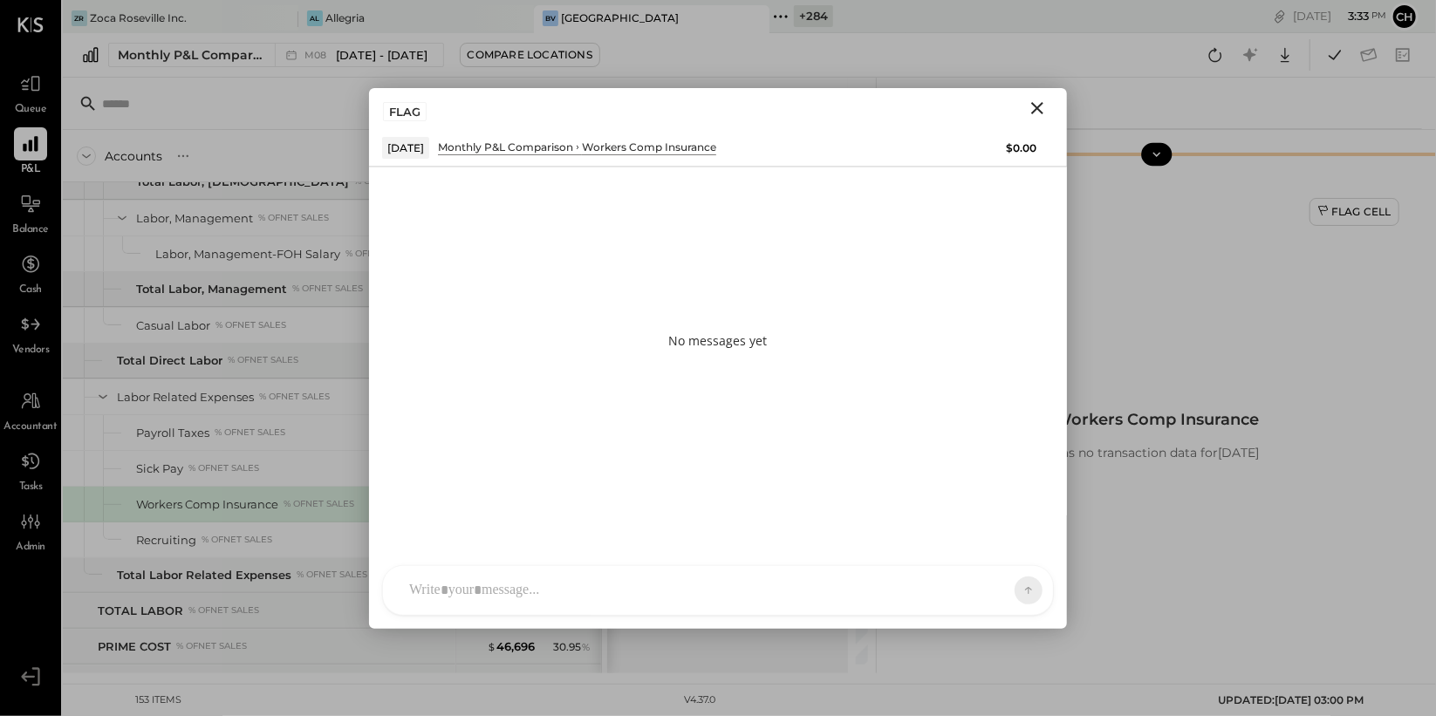
click at [787, 579] on div at bounding box center [718, 590] width 670 height 49
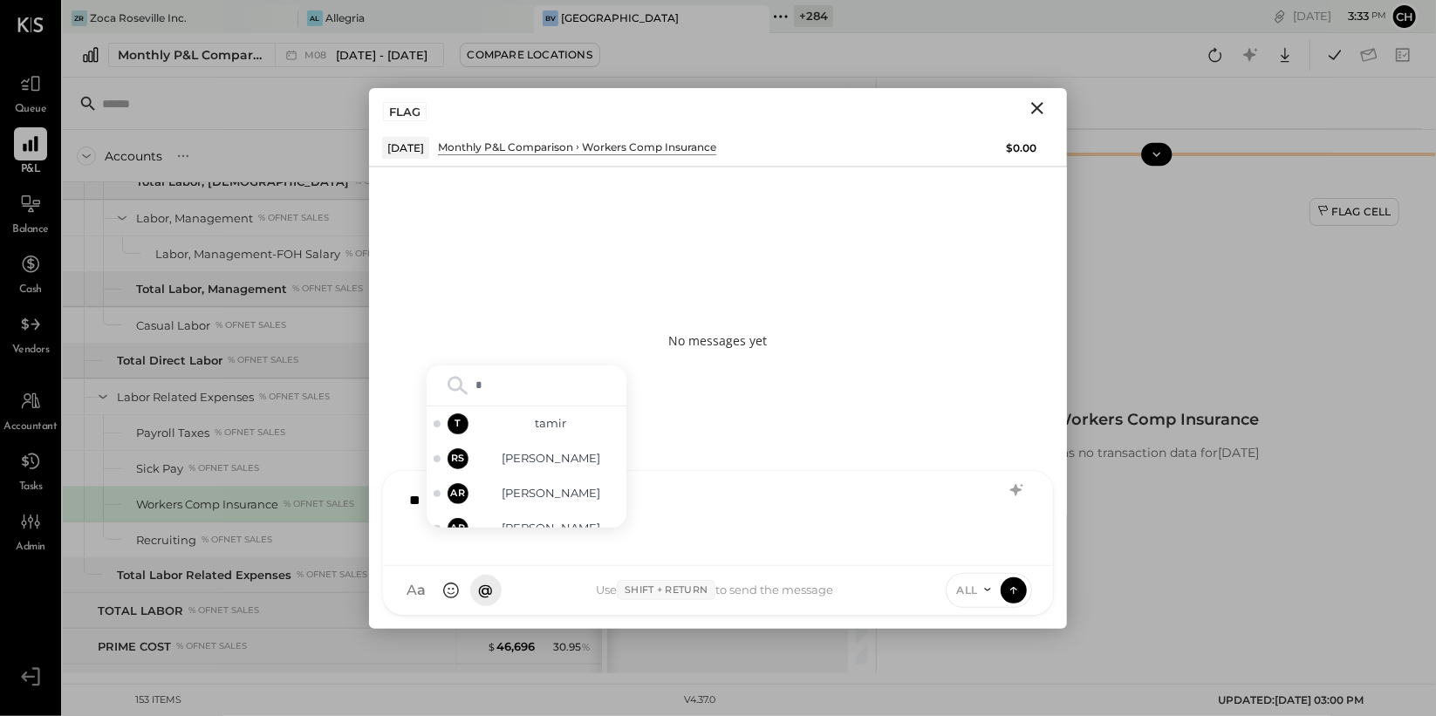
type input "**"
click at [588, 476] on span "Roscoe Skipper" at bounding box center [551, 475] width 137 height 17
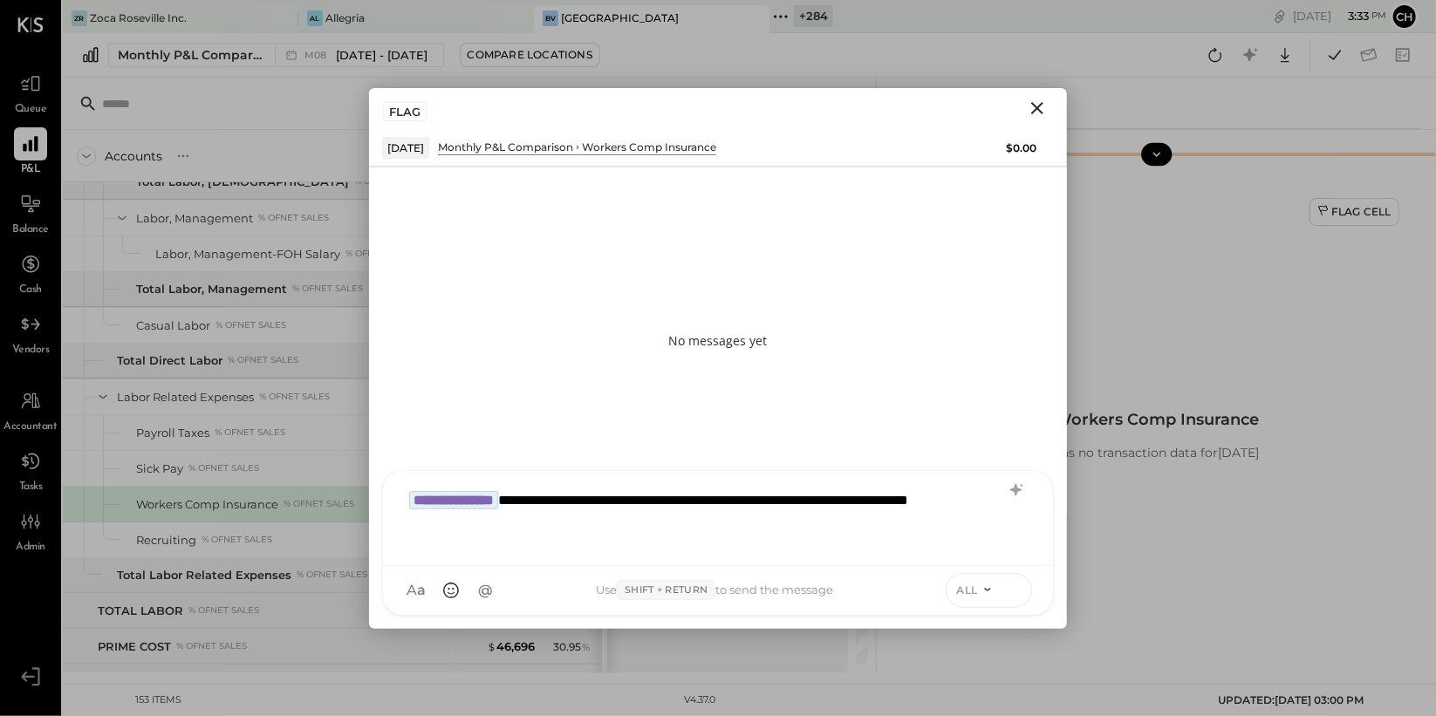
click at [1019, 586] on icon at bounding box center [1014, 589] width 16 height 17
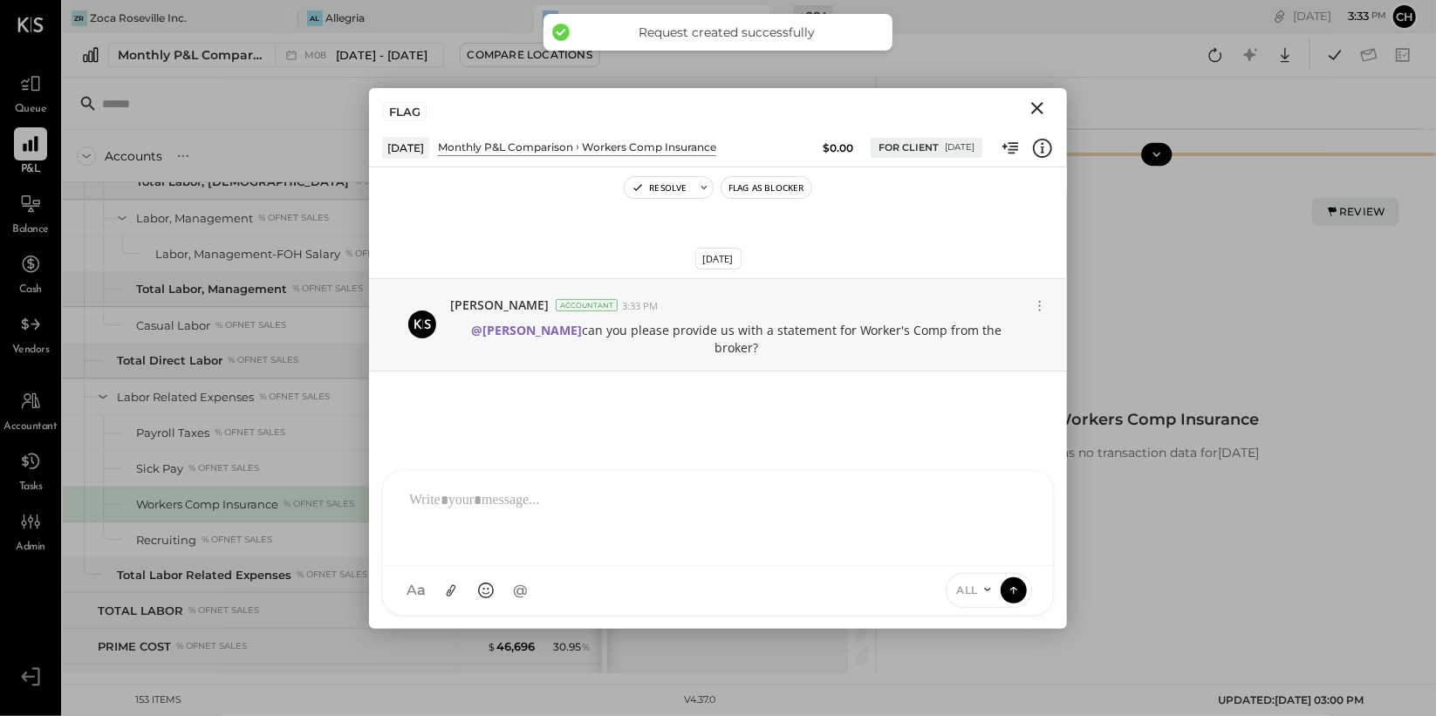
click at [1039, 110] on icon "Close" at bounding box center [1037, 108] width 12 height 12
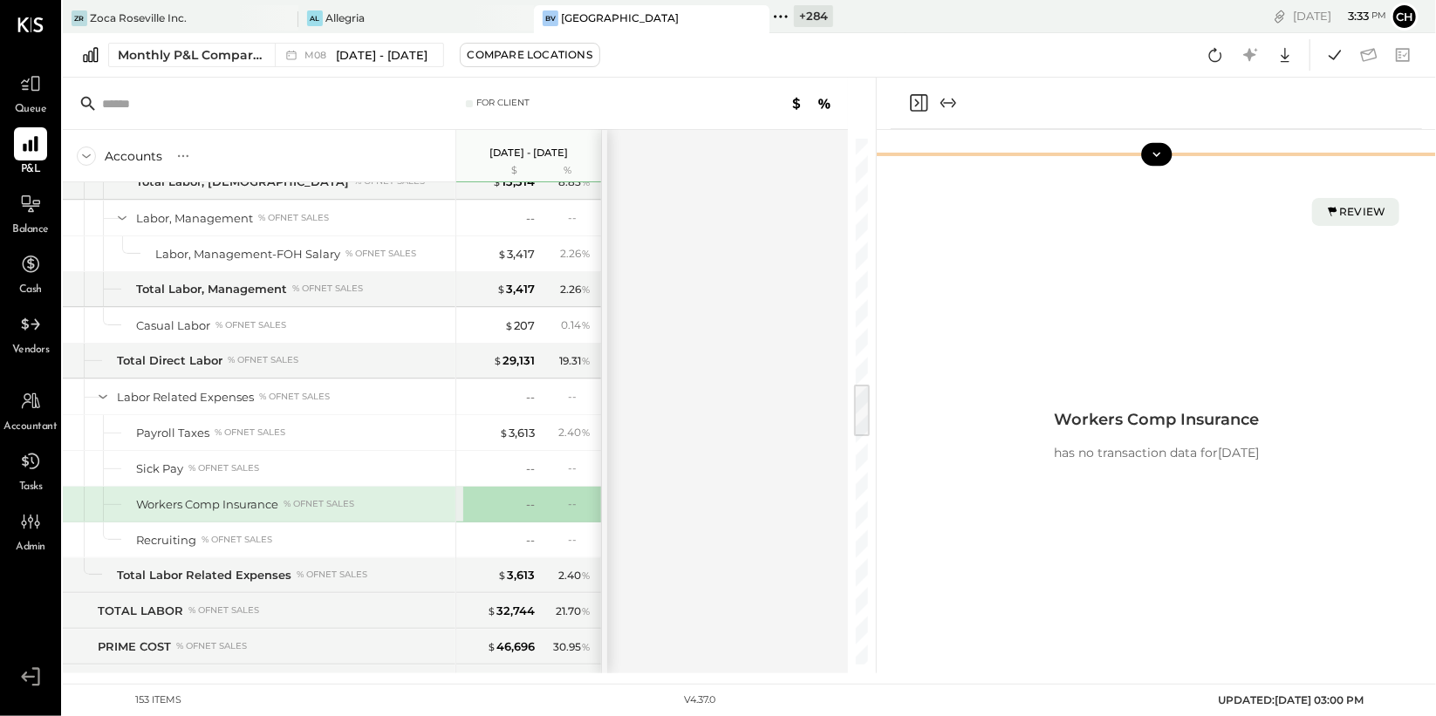
click at [915, 98] on icon "Close panel" at bounding box center [918, 102] width 21 height 21
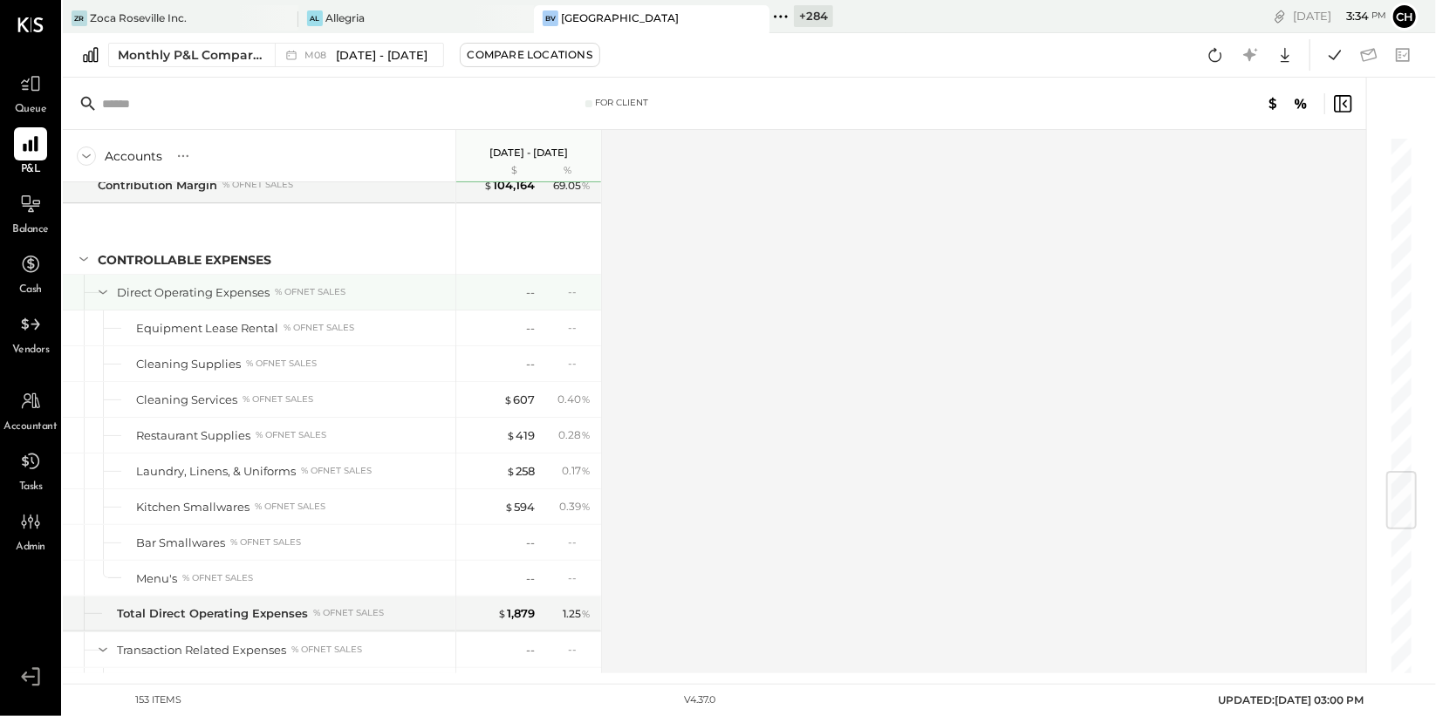
scroll to position [2863, 0]
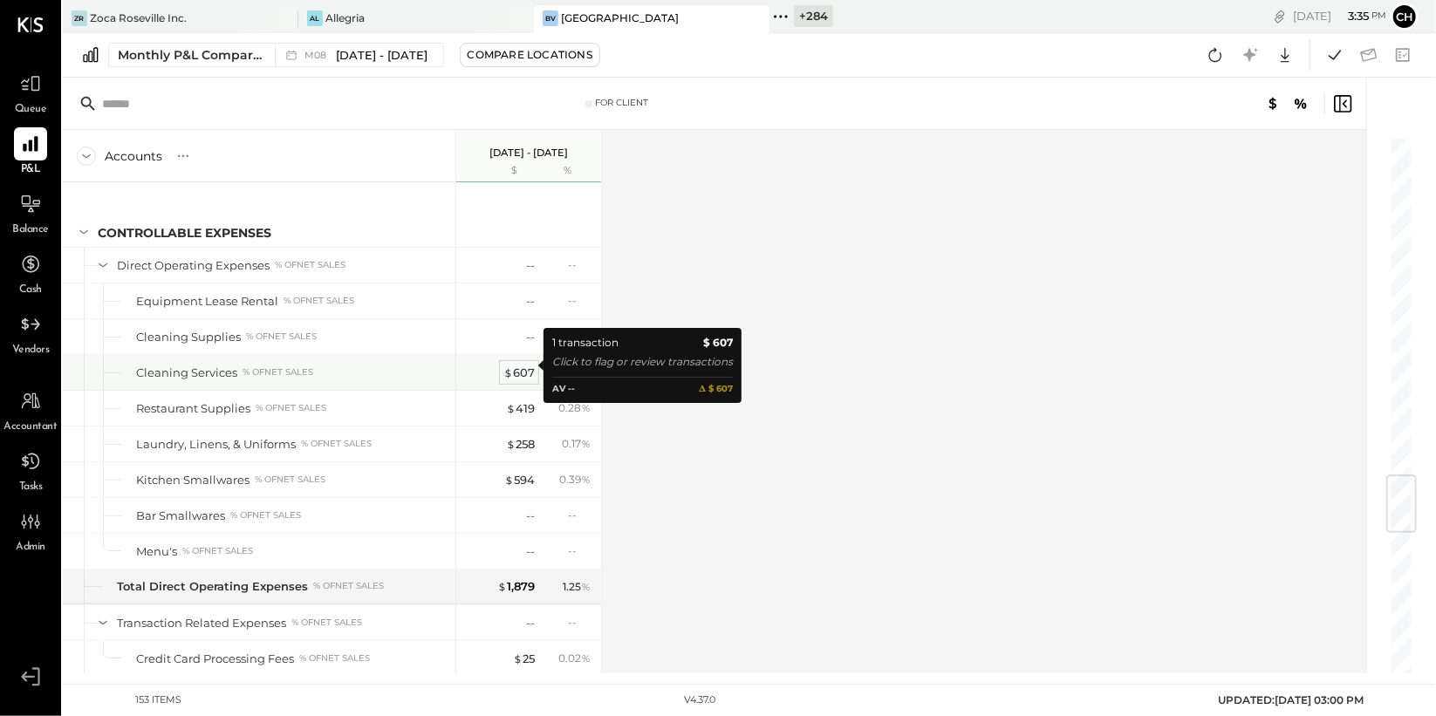
click at [526, 367] on div "$ 607" at bounding box center [518, 373] width 31 height 17
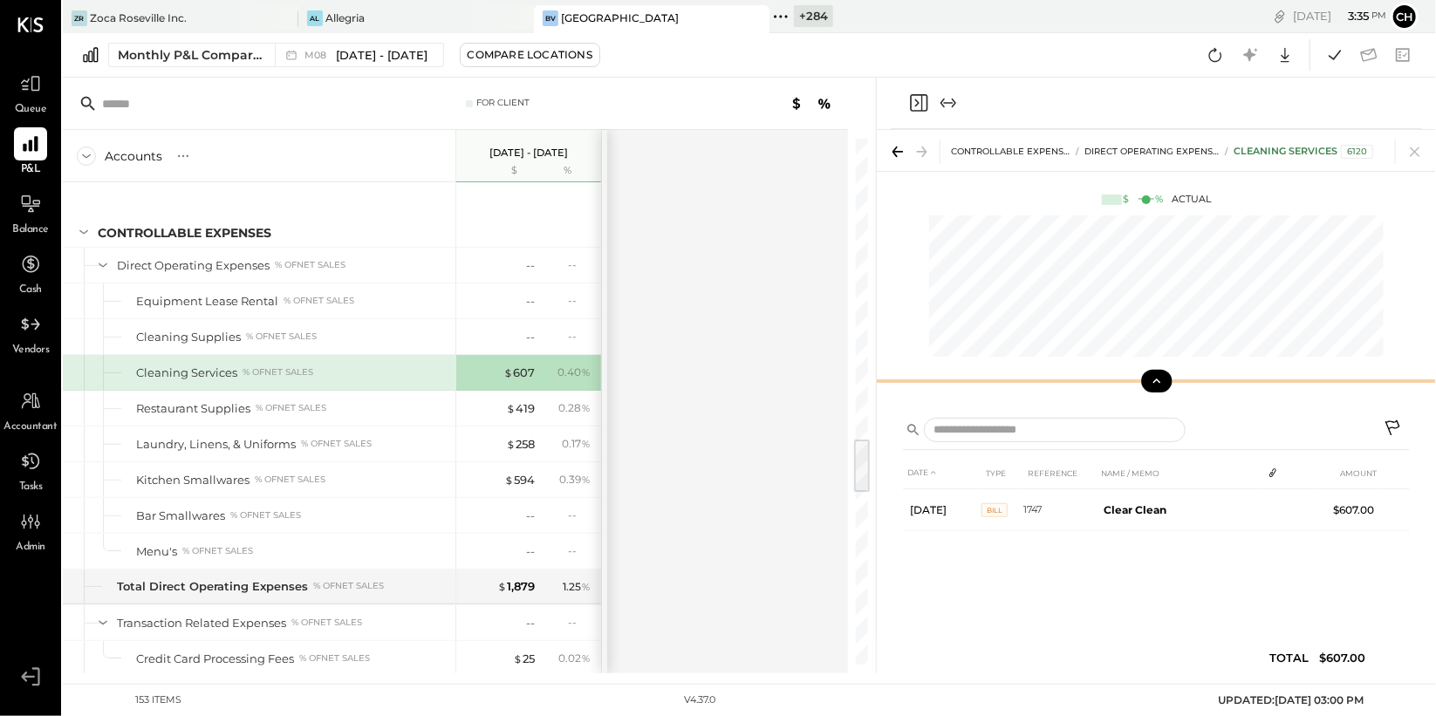
click at [1162, 383] on icon at bounding box center [1157, 381] width 16 height 16
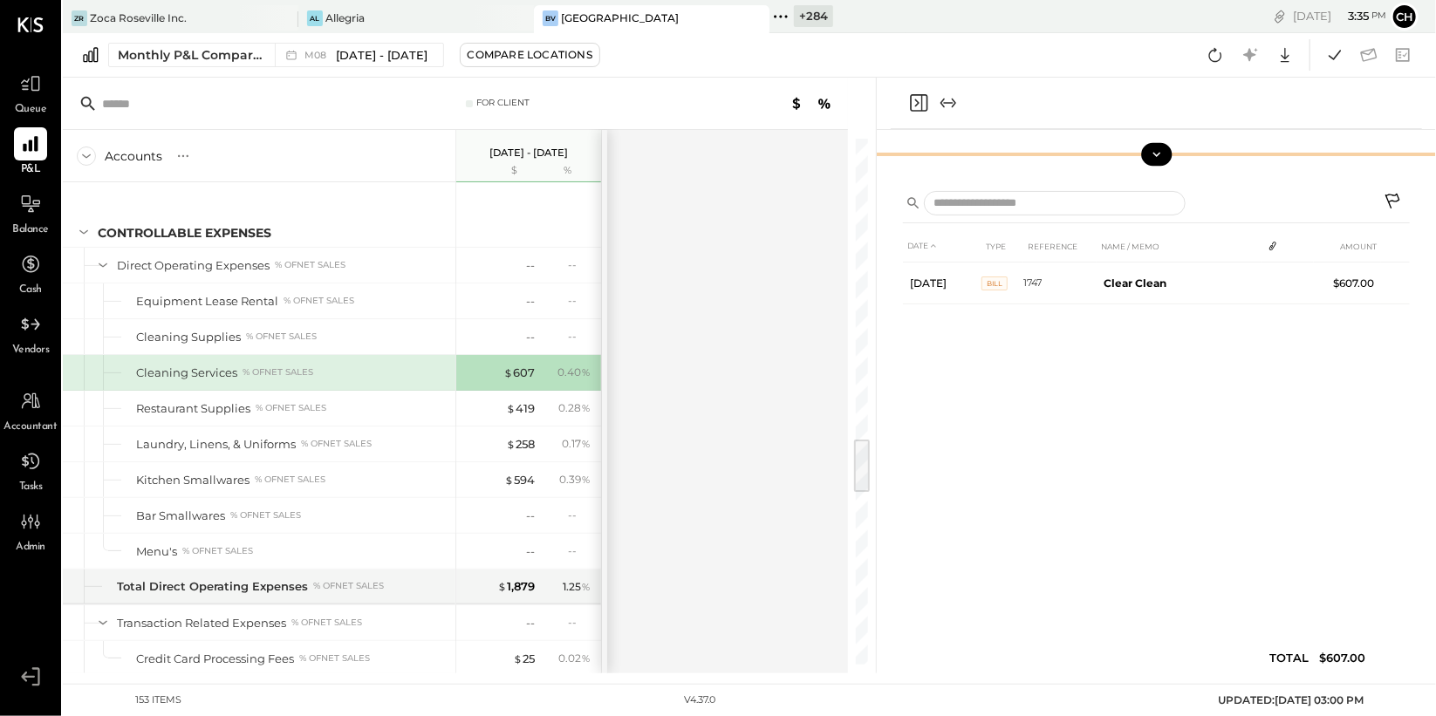
click at [918, 103] on icon "Close panel" at bounding box center [917, 103] width 4 height 8
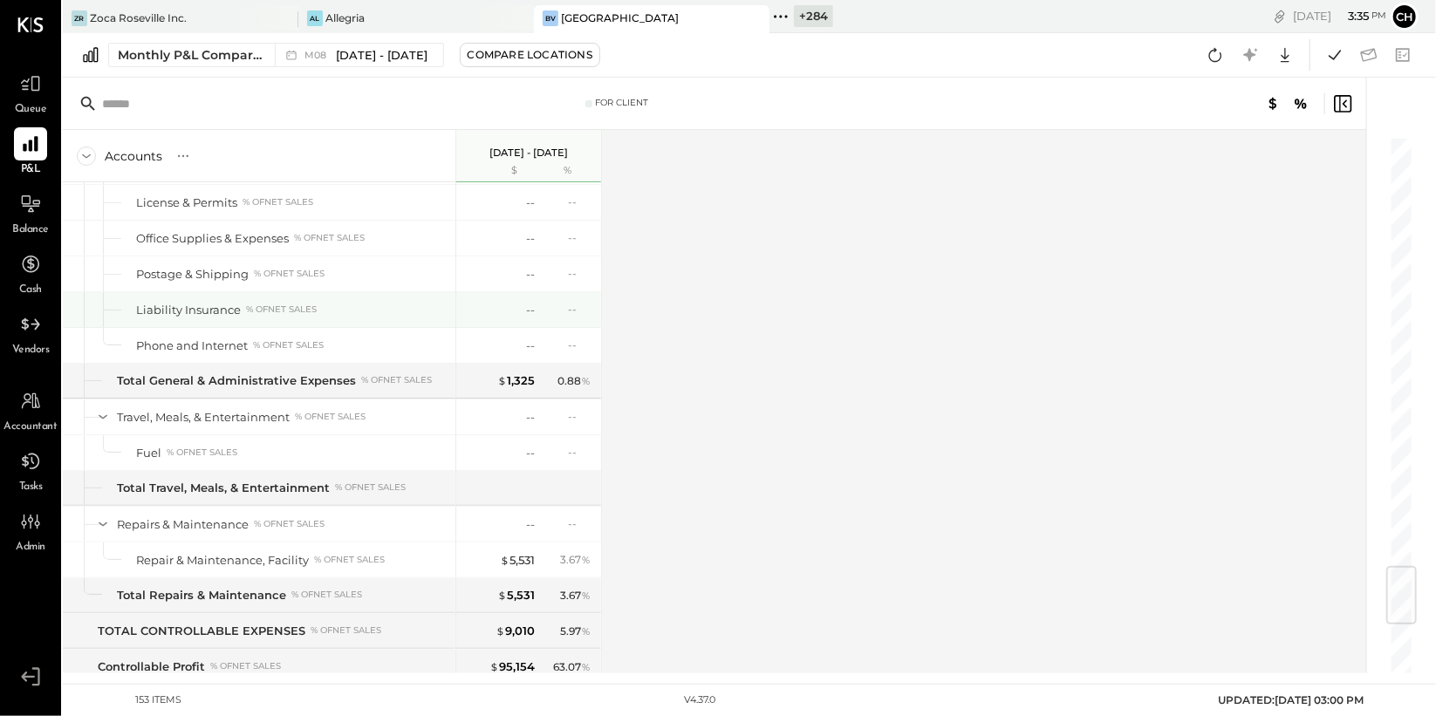
scroll to position [3635, 0]
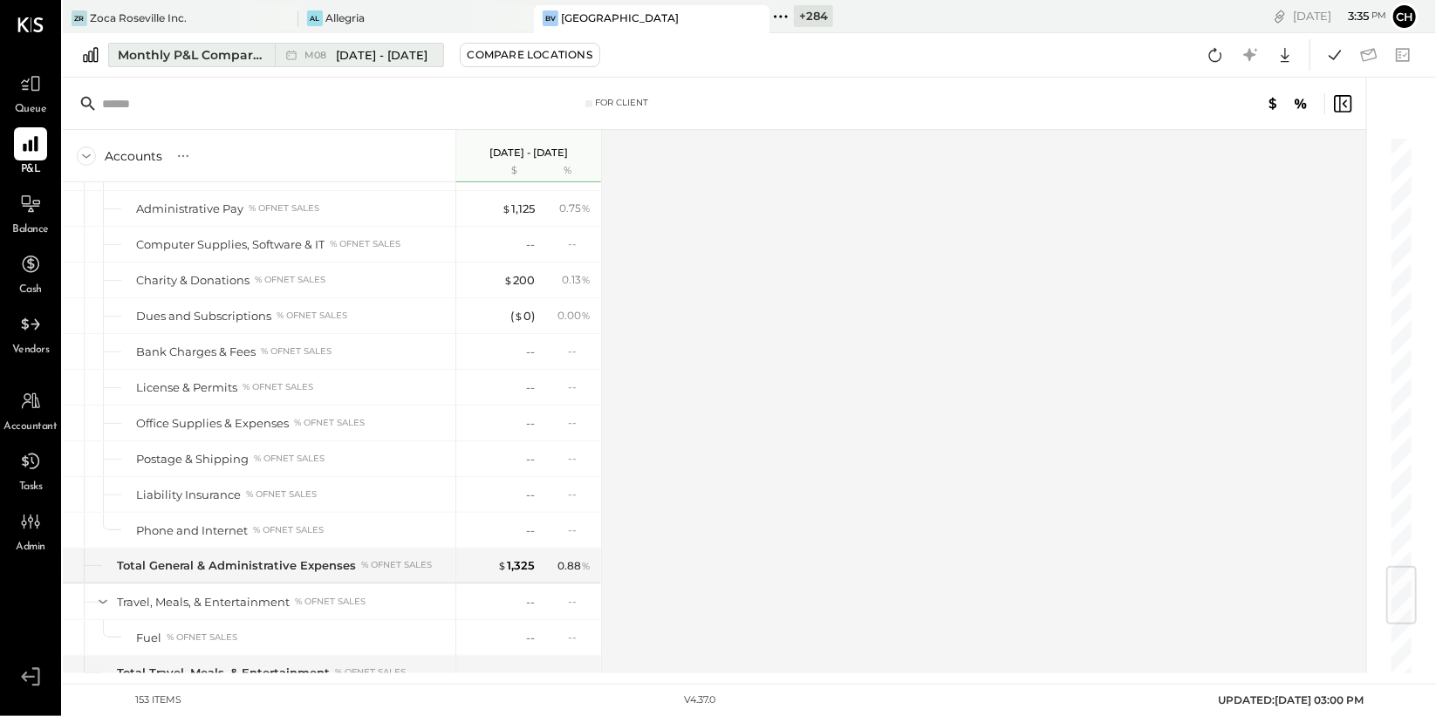
click at [411, 50] on span "Aug 1 - 31, 2025" at bounding box center [382, 55] width 92 height 17
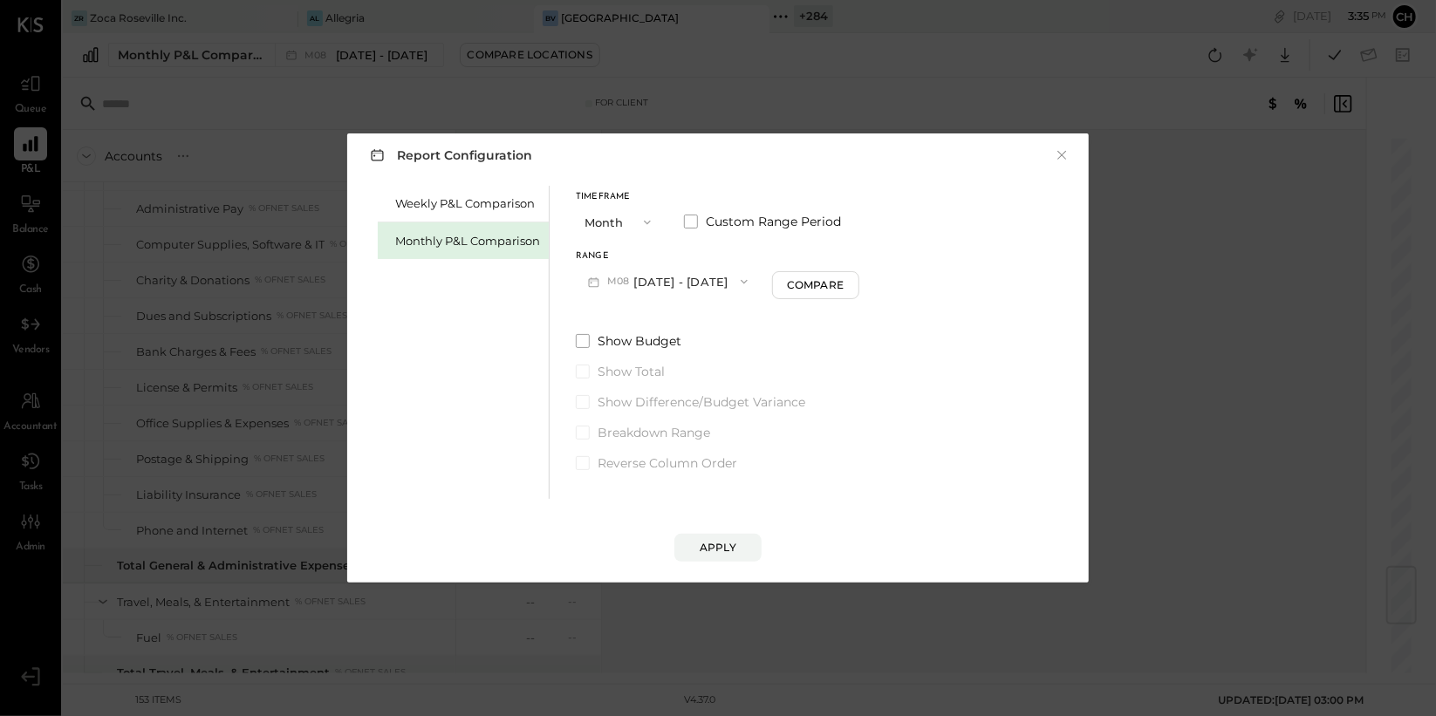
click at [670, 281] on button "M08 Aug 1 - 31, 2025" at bounding box center [668, 281] width 184 height 32
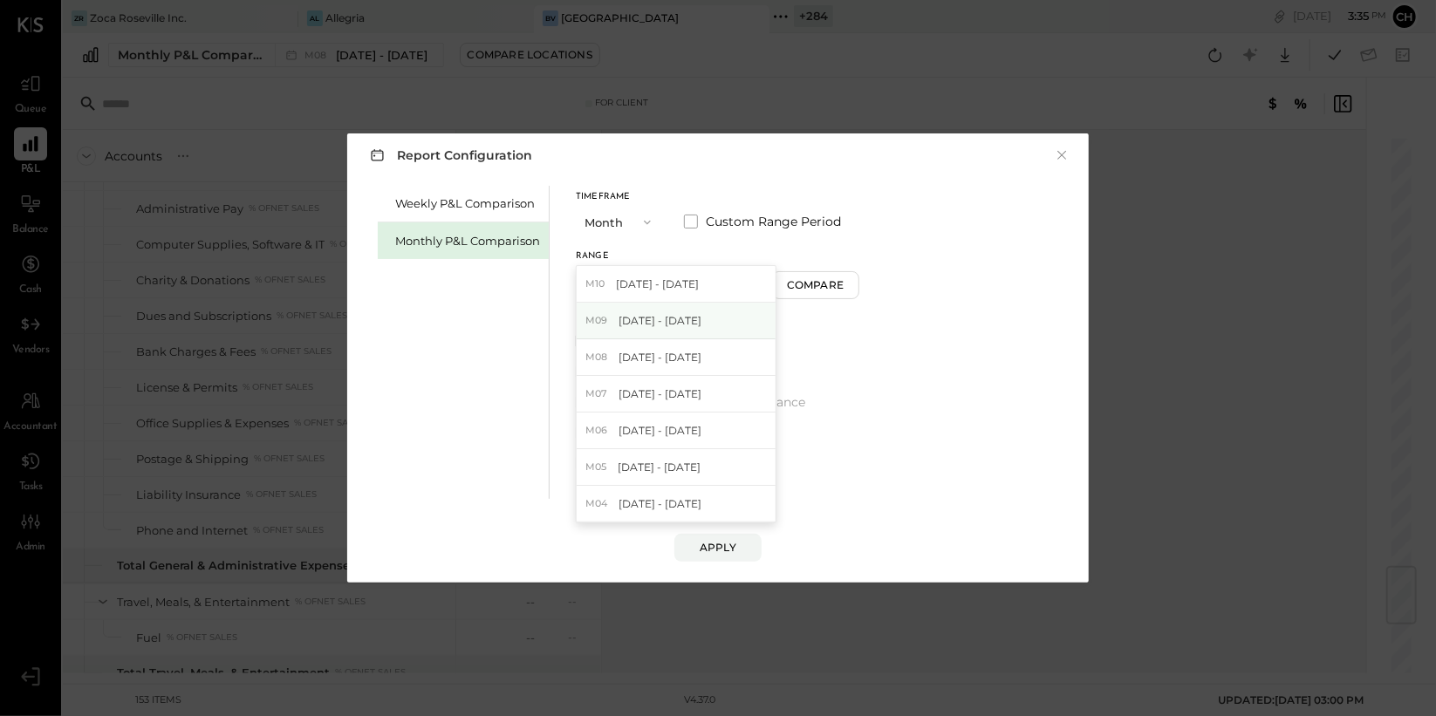
click at [677, 326] on span "Sep 1 - 30, 2025" at bounding box center [661, 320] width 83 height 15
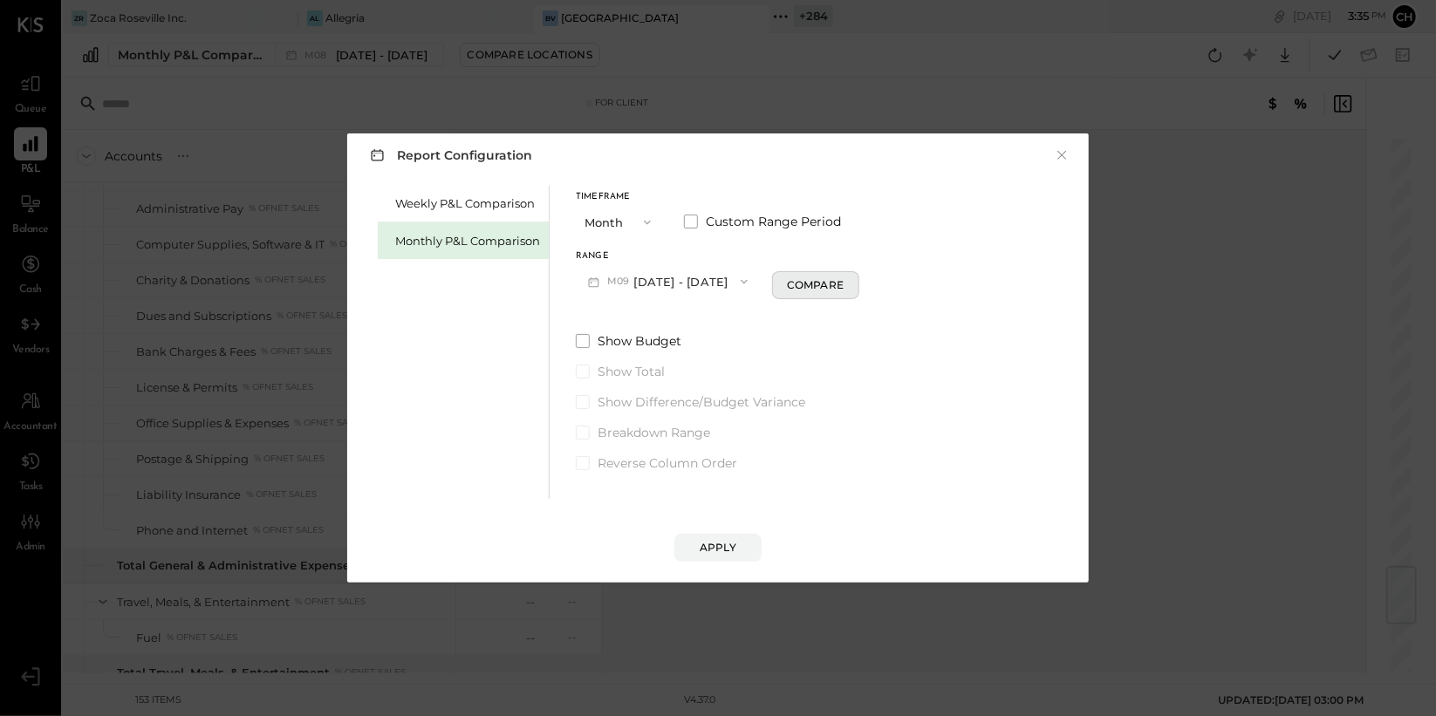
click at [805, 284] on div "Compare" at bounding box center [815, 284] width 57 height 15
click at [721, 539] on button "Apply" at bounding box center [718, 548] width 87 height 28
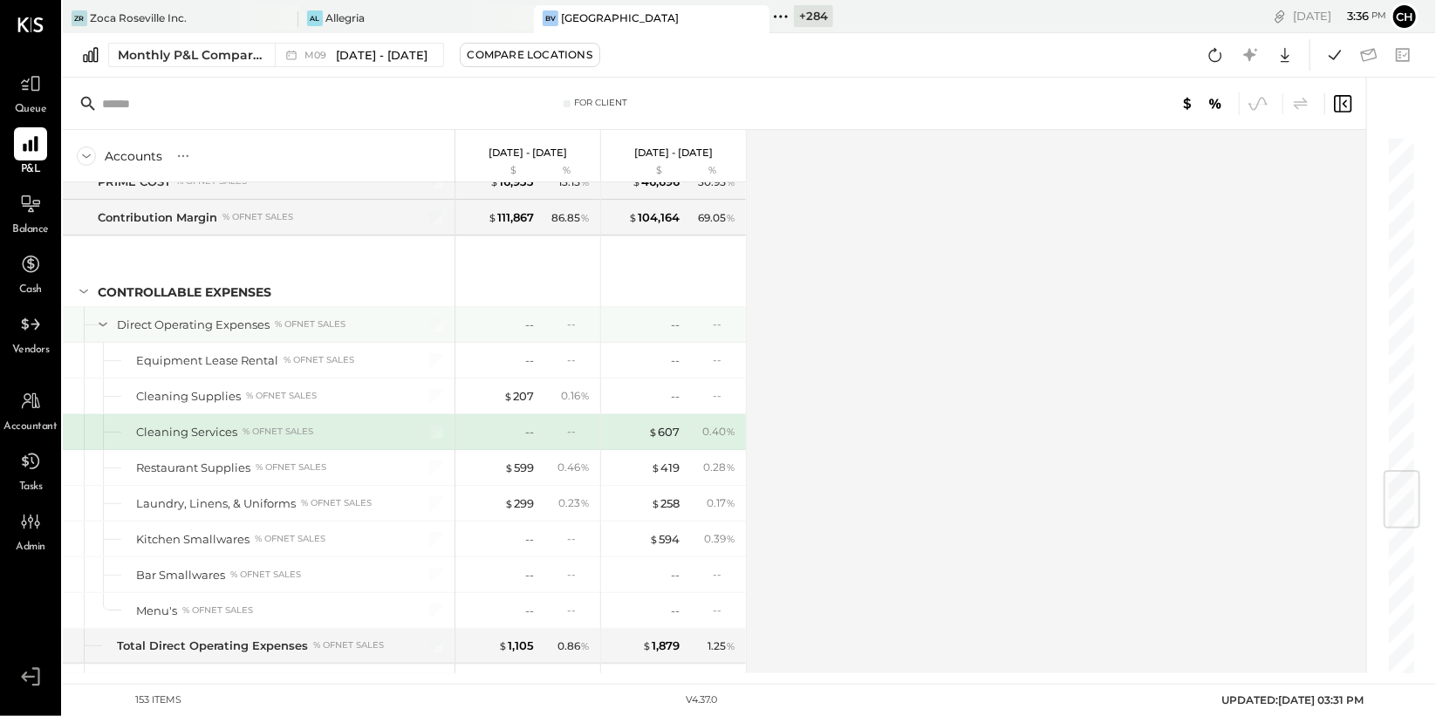
scroll to position [2829, 0]
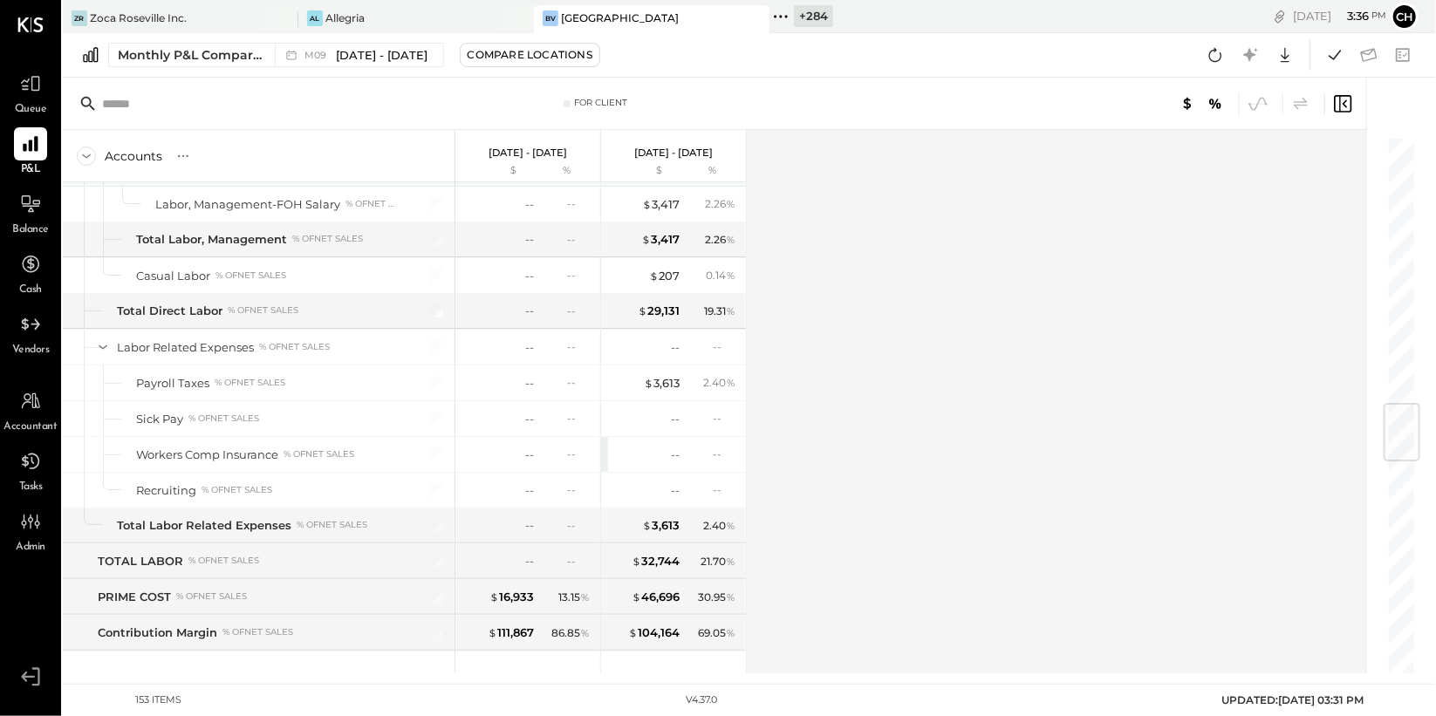
scroll to position [1919, 0]
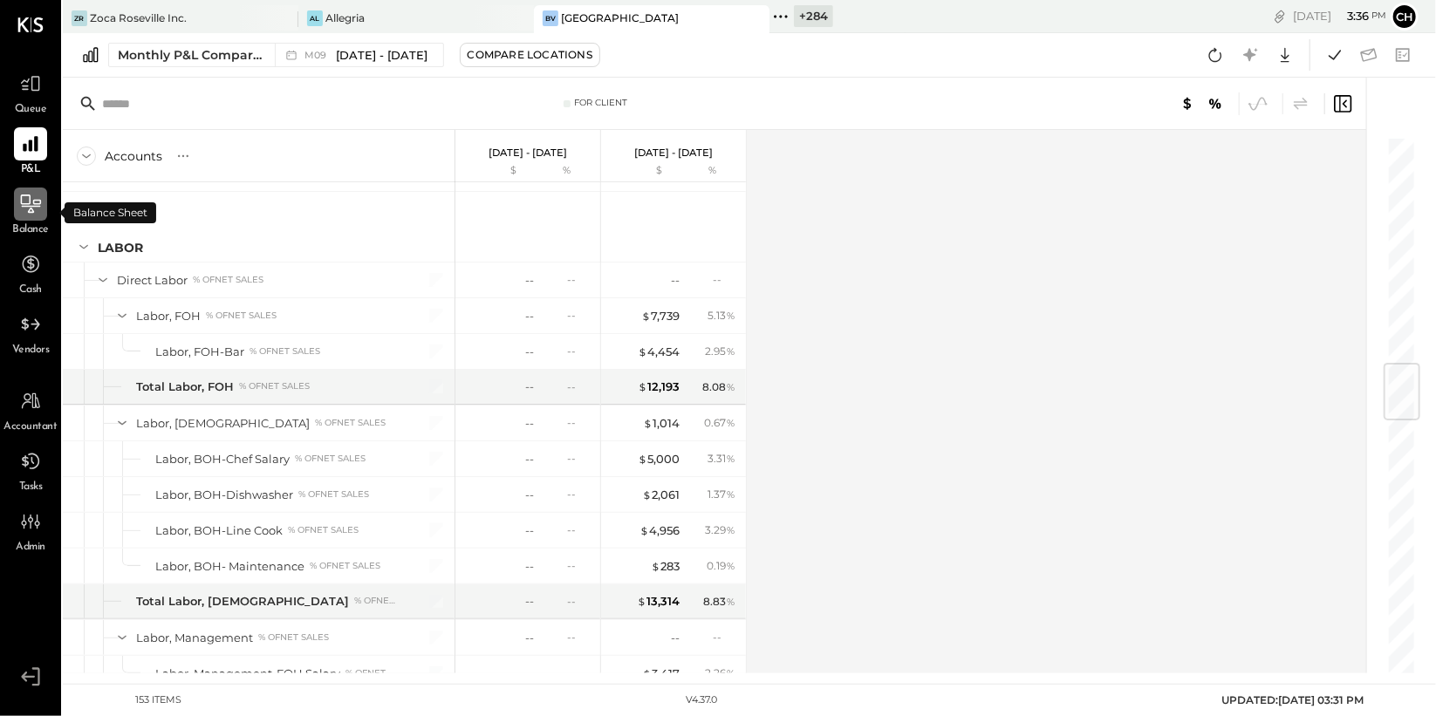
click at [33, 200] on icon at bounding box center [31, 204] width 20 height 18
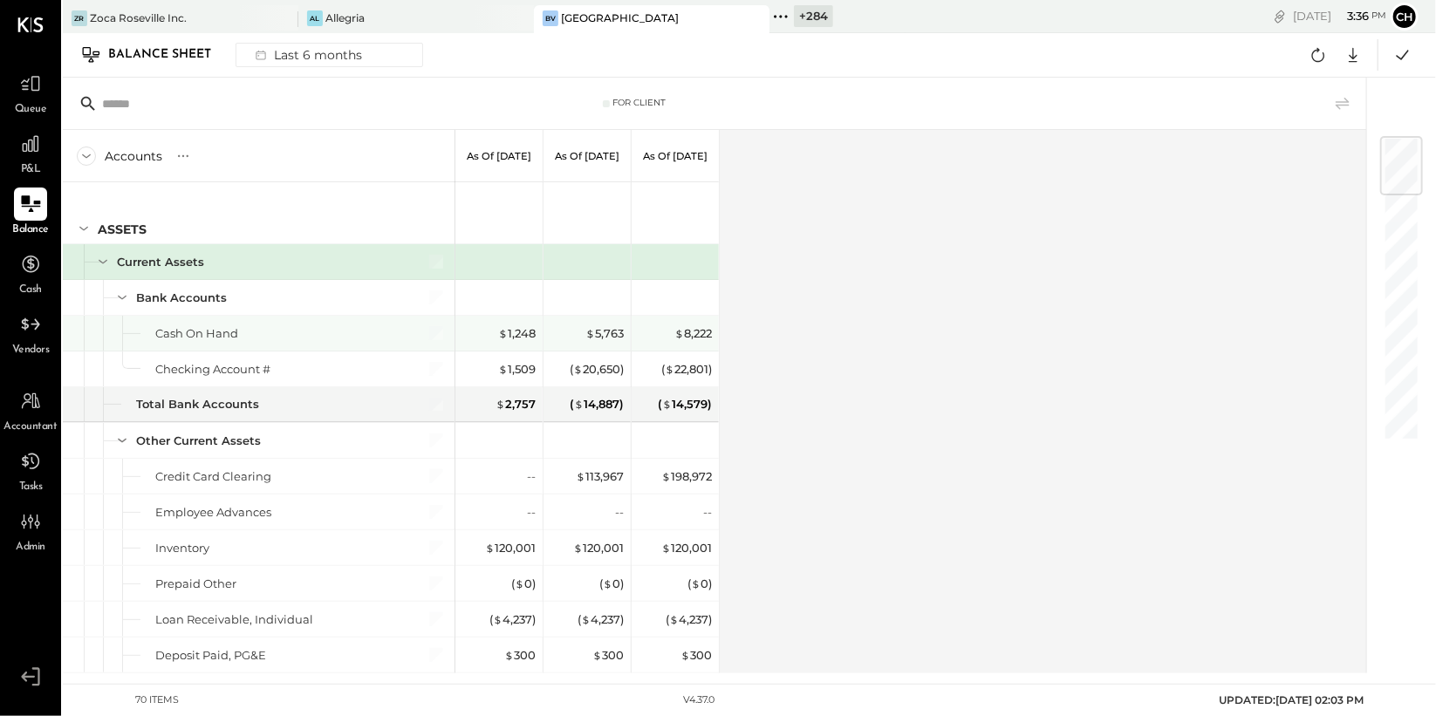
scroll to position [13, 0]
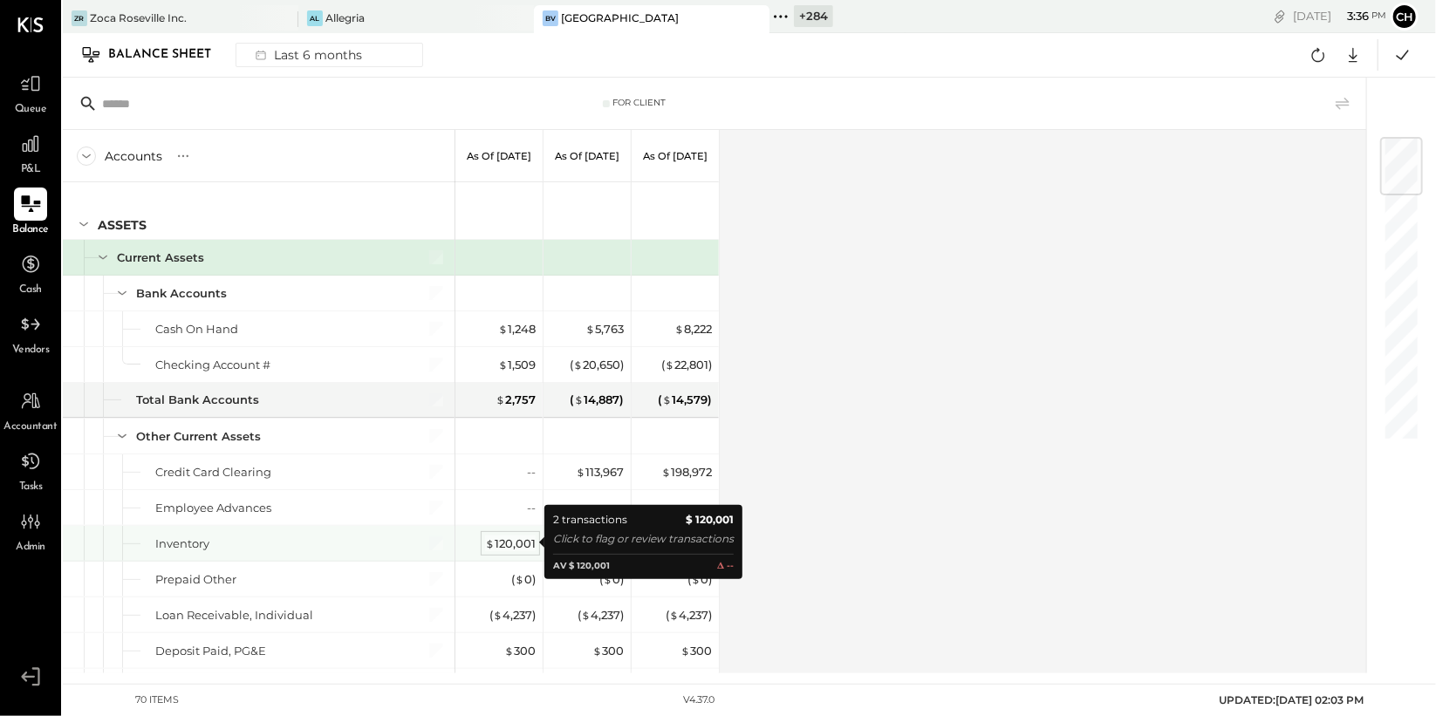
click at [524, 536] on div "$ 120,001" at bounding box center [510, 544] width 51 height 17
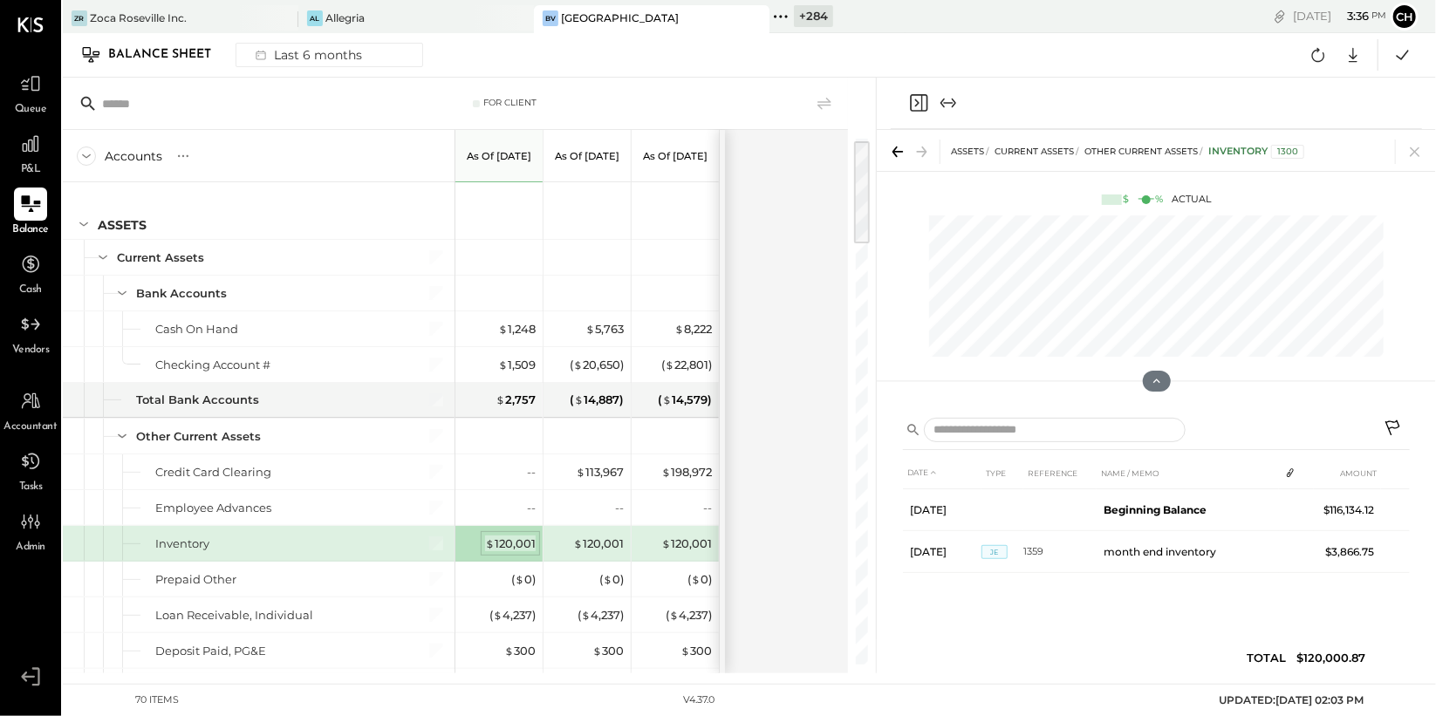
click at [508, 536] on div "$ 120,001" at bounding box center [510, 544] width 51 height 17
click at [916, 99] on icon "Close panel" at bounding box center [917, 103] width 4 height 8
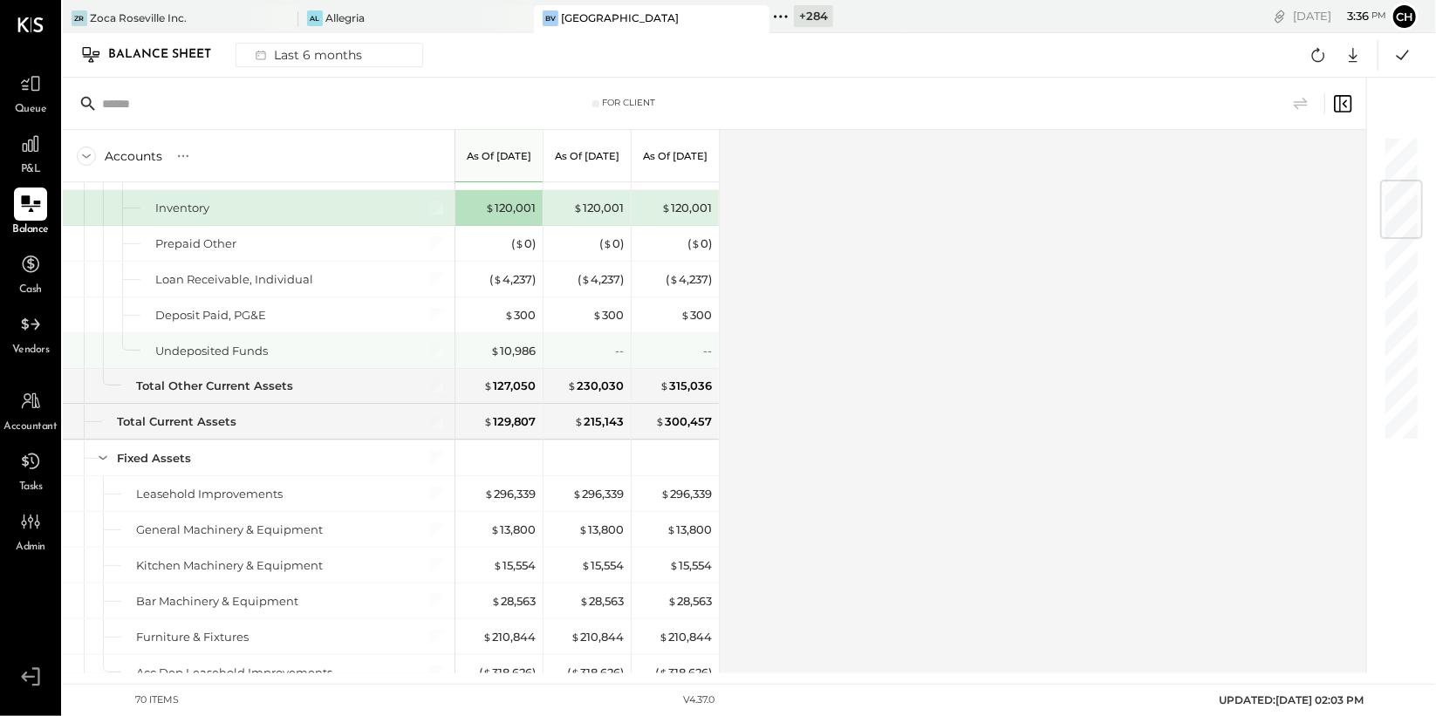
scroll to position [374, 0]
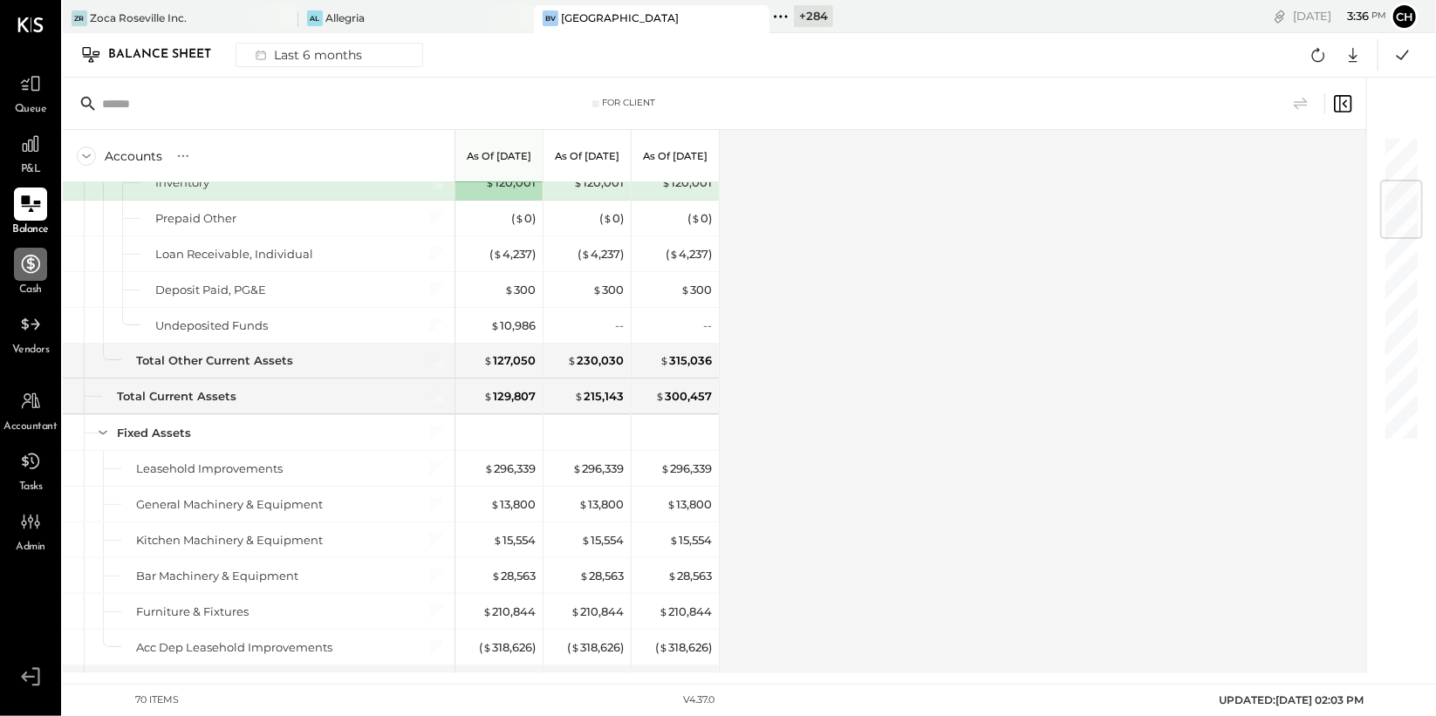
click at [31, 266] on icon at bounding box center [30, 264] width 23 height 23
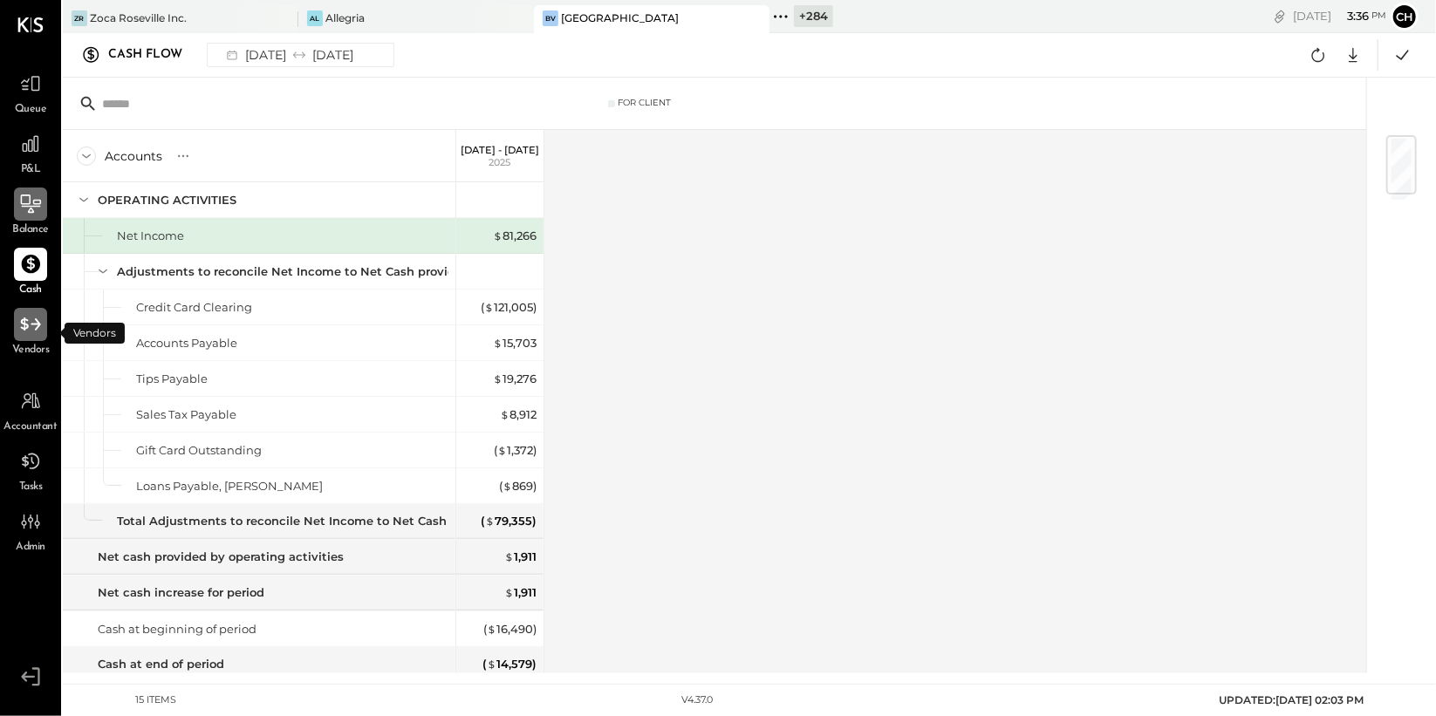
click at [32, 326] on icon at bounding box center [30, 324] width 23 height 23
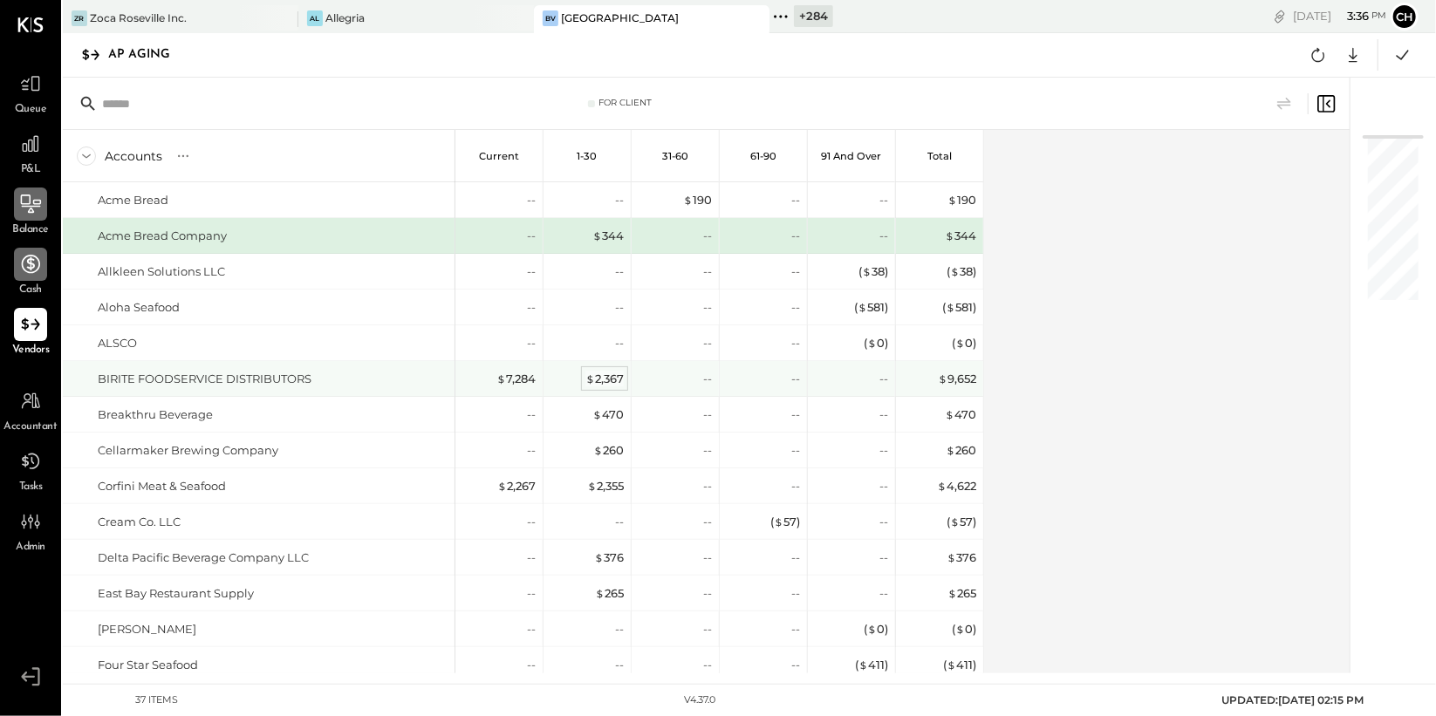
click at [601, 378] on div "$ 2,367" at bounding box center [605, 379] width 38 height 17
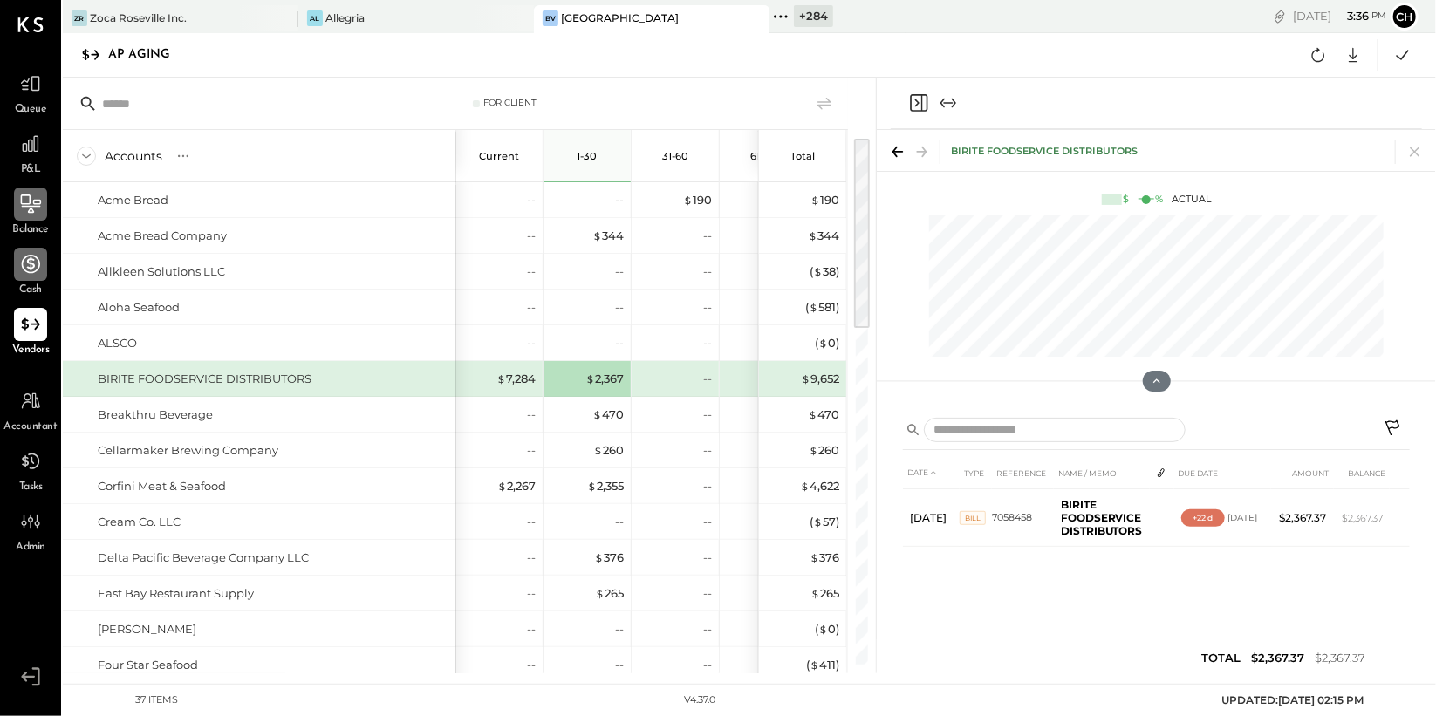
click at [916, 98] on icon "Close panel" at bounding box center [918, 102] width 21 height 21
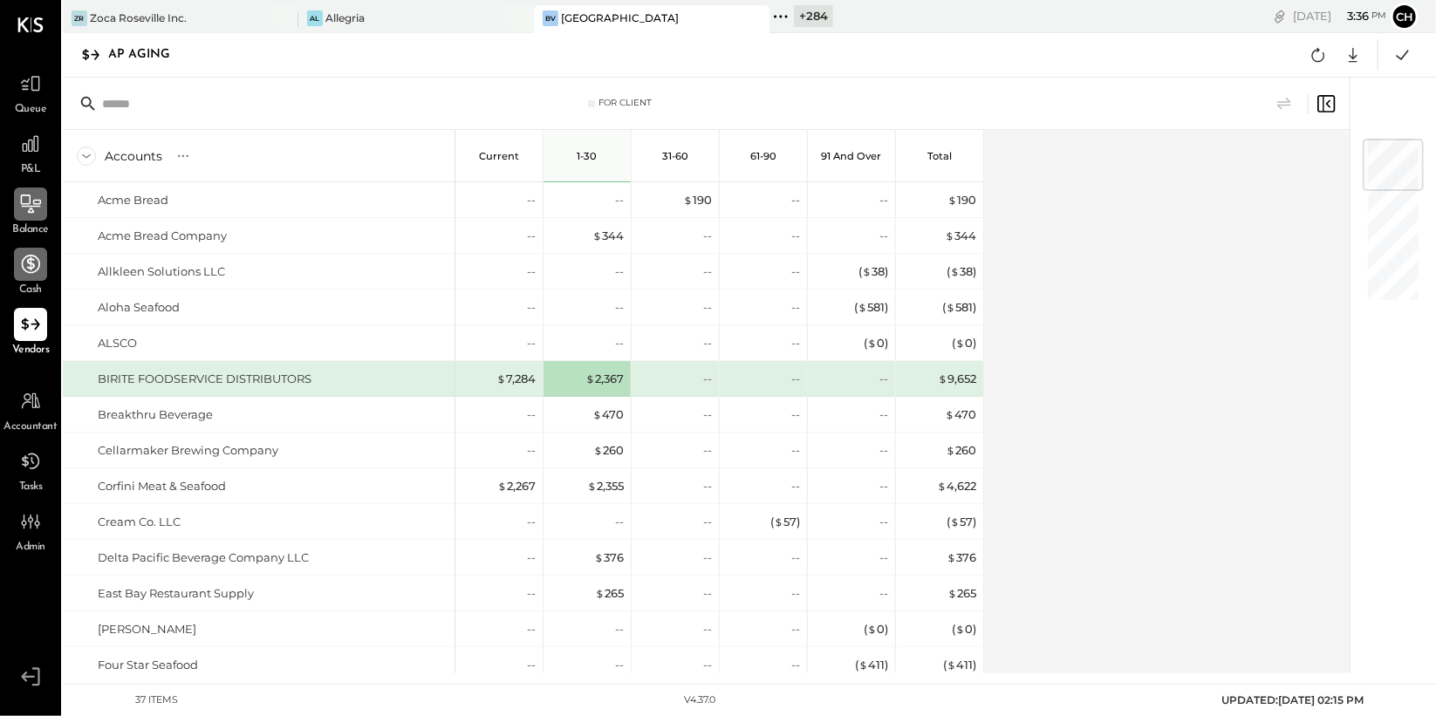
click at [20, 267] on icon at bounding box center [30, 264] width 23 height 23
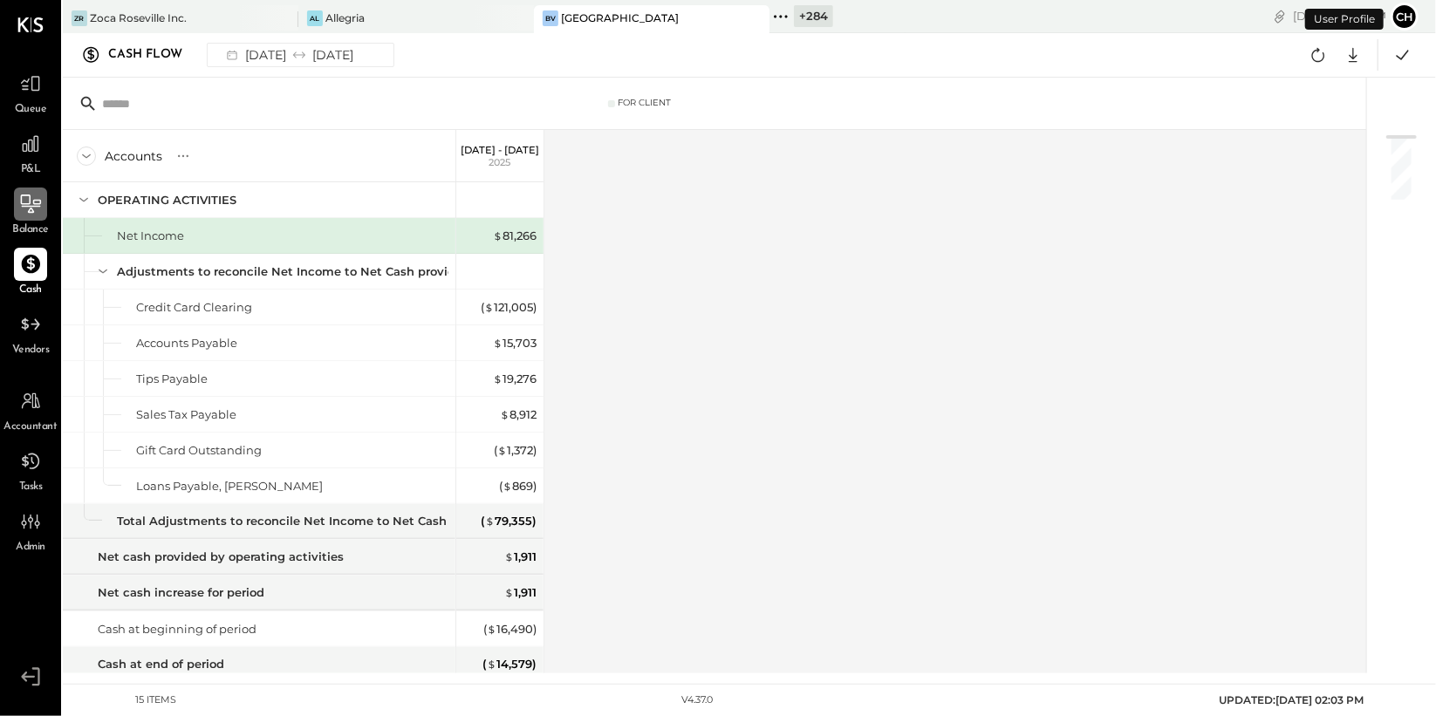
click at [45, 213] on div at bounding box center [30, 204] width 33 height 33
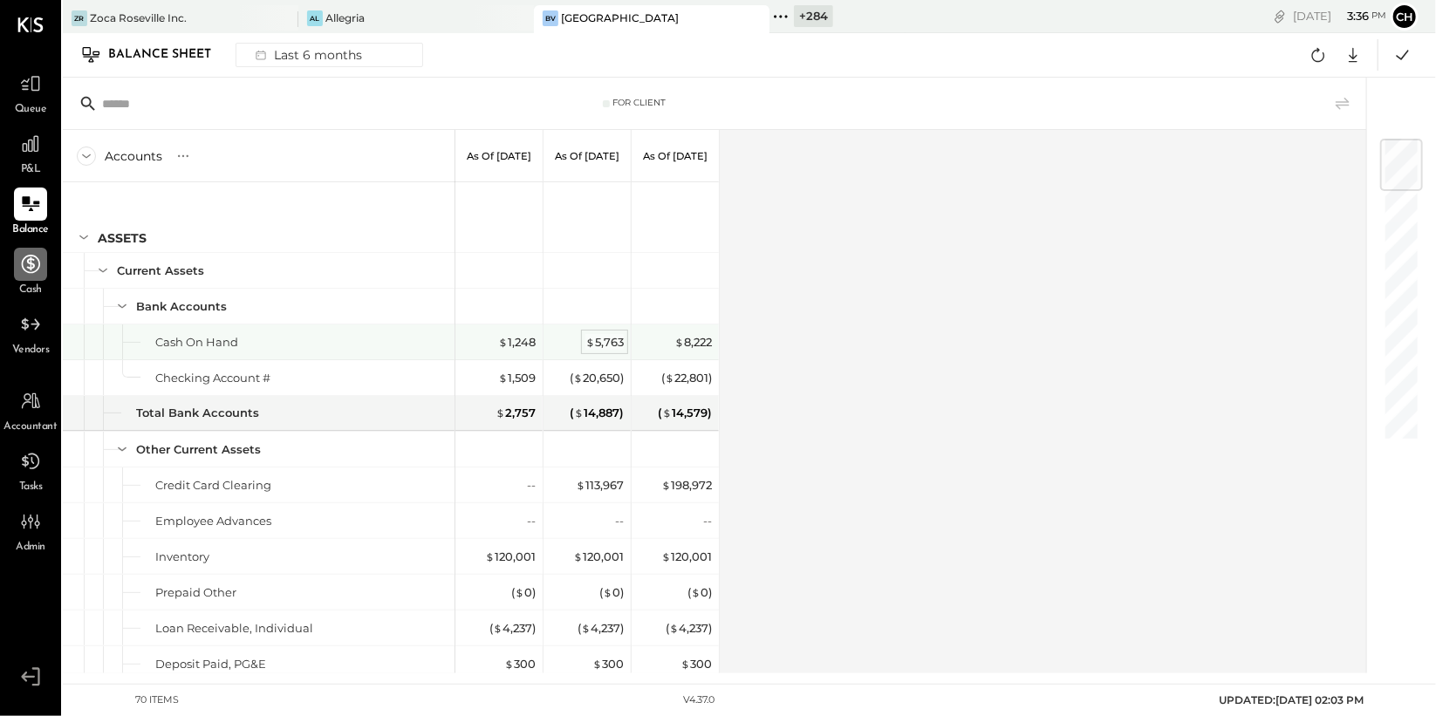
click at [597, 334] on div "$ 5,763" at bounding box center [605, 342] width 38 height 17
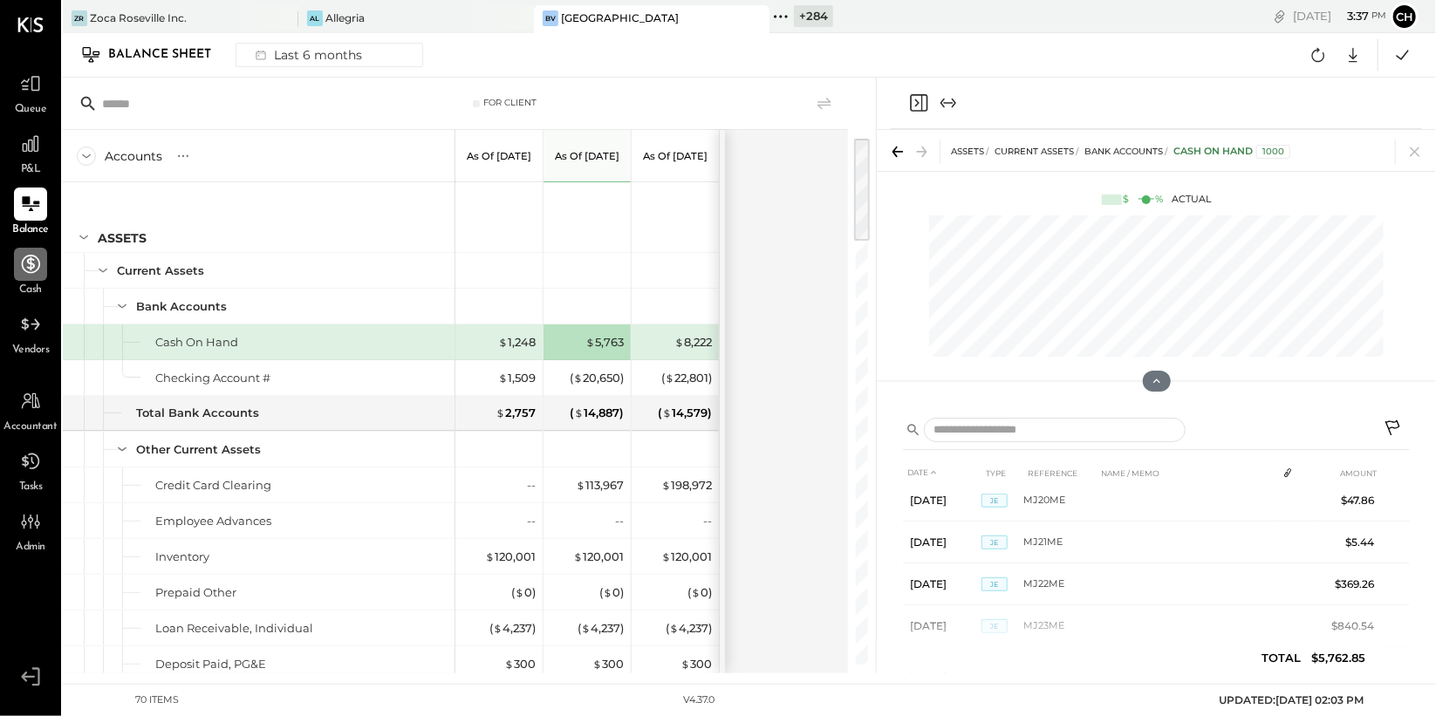
scroll to position [599, 0]
click at [37, 83] on icon at bounding box center [30, 83] width 23 height 23
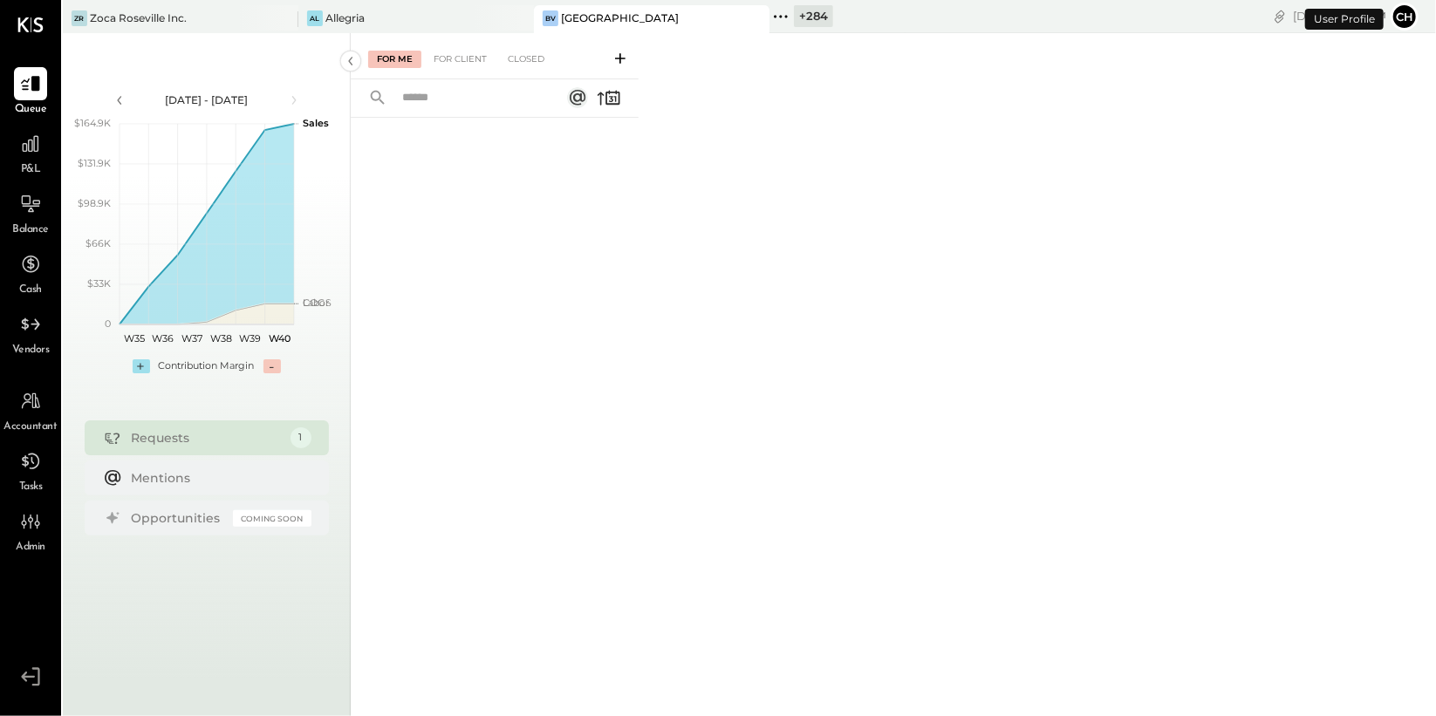
click at [617, 57] on icon at bounding box center [620, 58] width 17 height 17
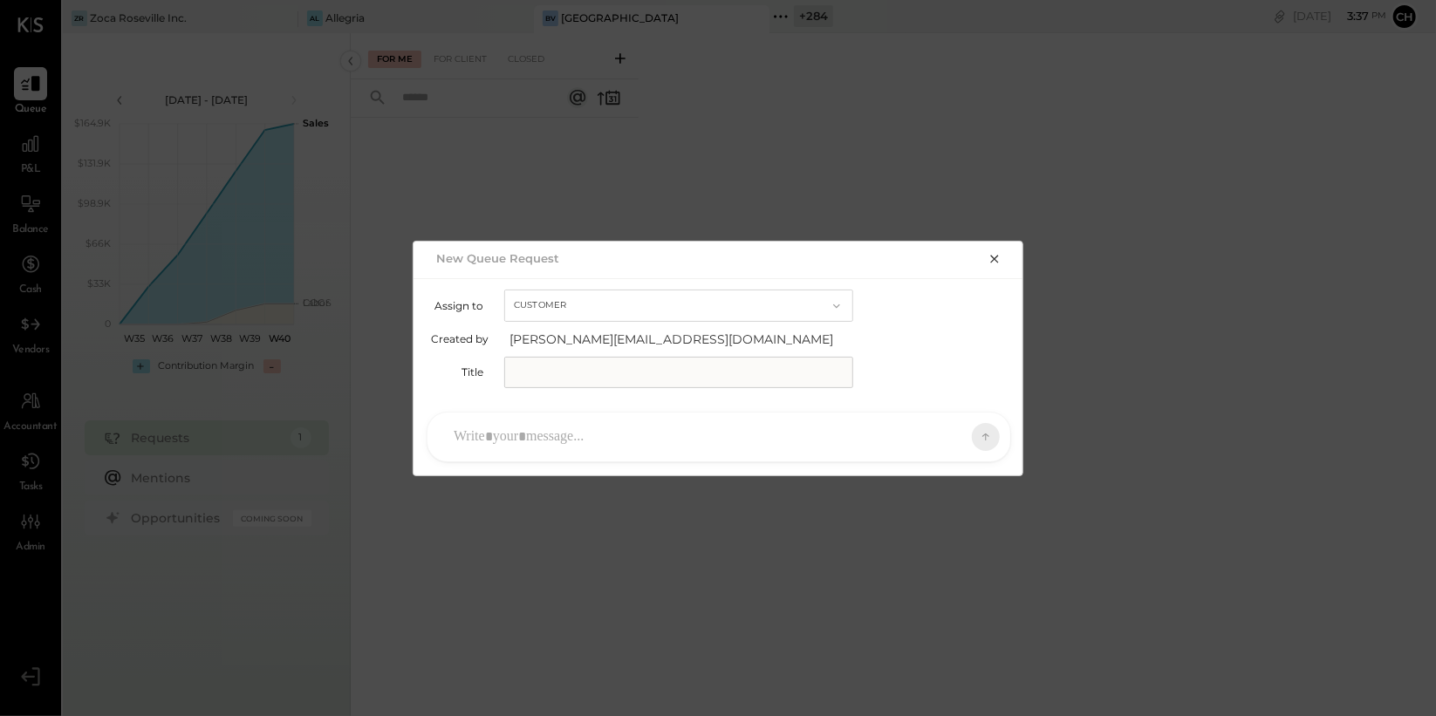
click at [999, 259] on icon "button" at bounding box center [995, 259] width 14 height 14
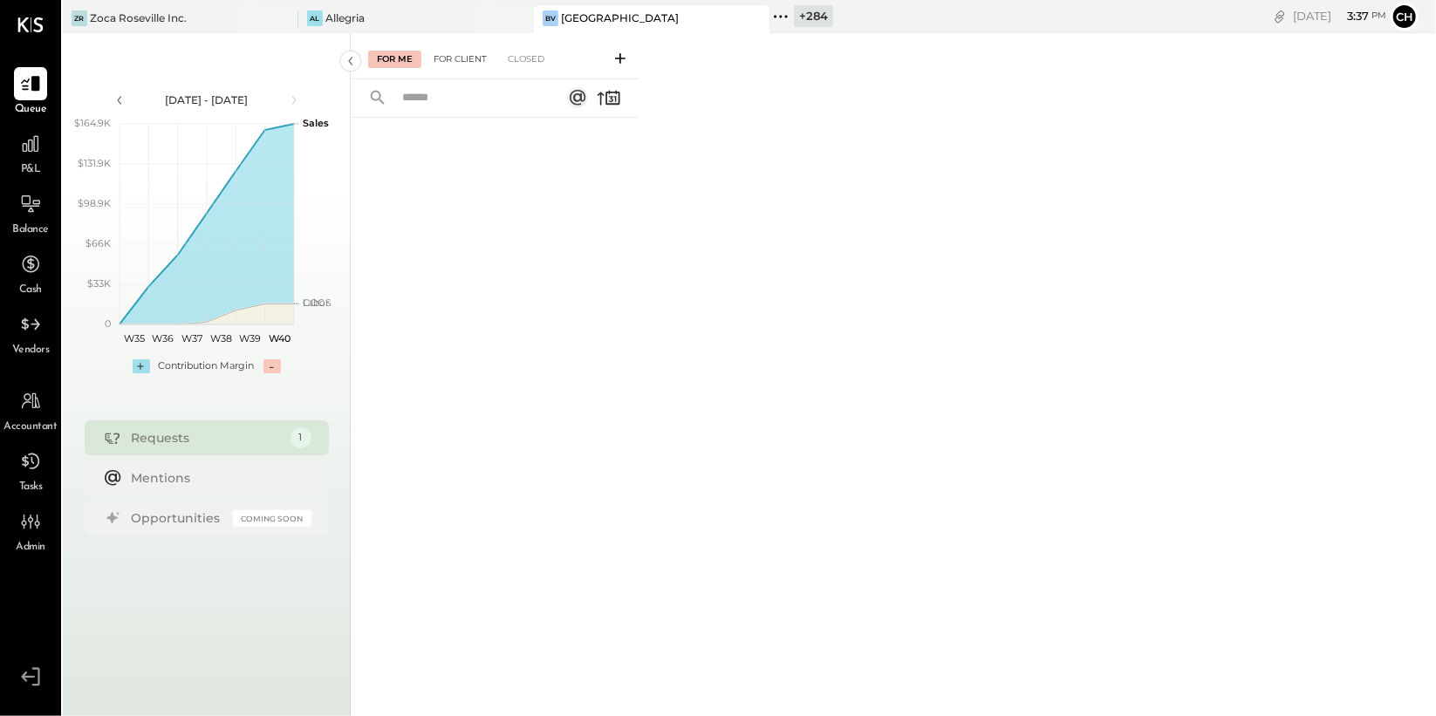
click at [481, 57] on div "For Client" at bounding box center [460, 59] width 71 height 17
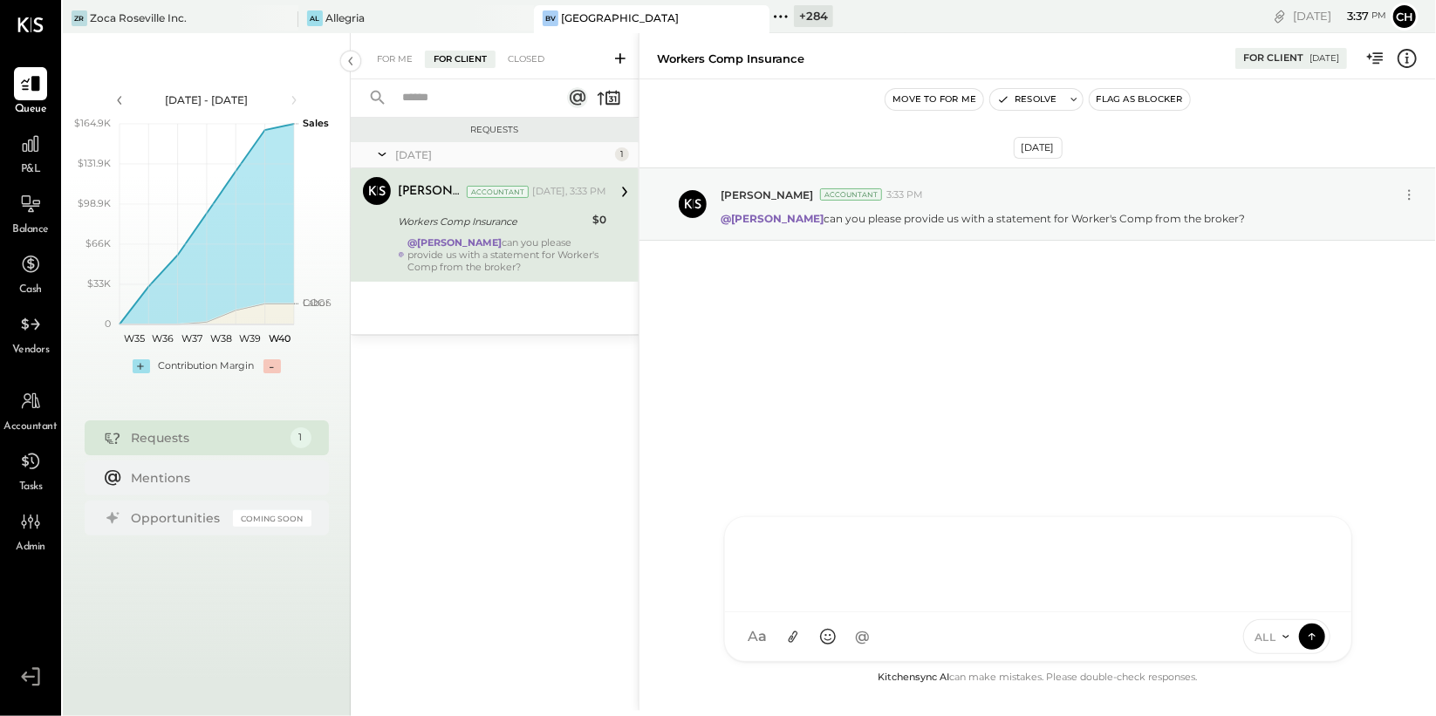
click at [884, 613] on div at bounding box center [1038, 564] width 627 height 95
click at [482, 216] on div "Workers Comp Insurance" at bounding box center [492, 221] width 189 height 17
click at [828, 630] on div at bounding box center [1023, 637] width 560 height 38
click at [395, 59] on div "For Me" at bounding box center [394, 59] width 53 height 17
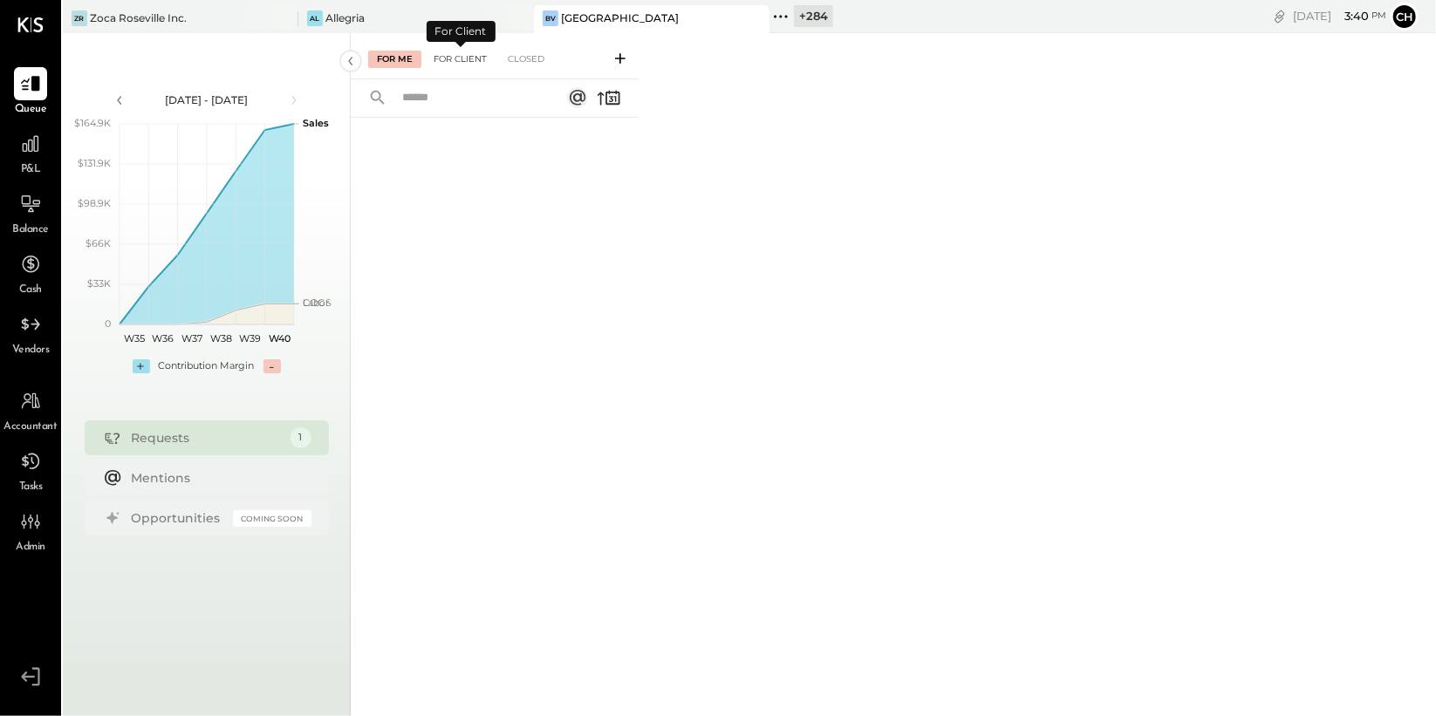
click at [454, 54] on div "For Client" at bounding box center [460, 59] width 71 height 17
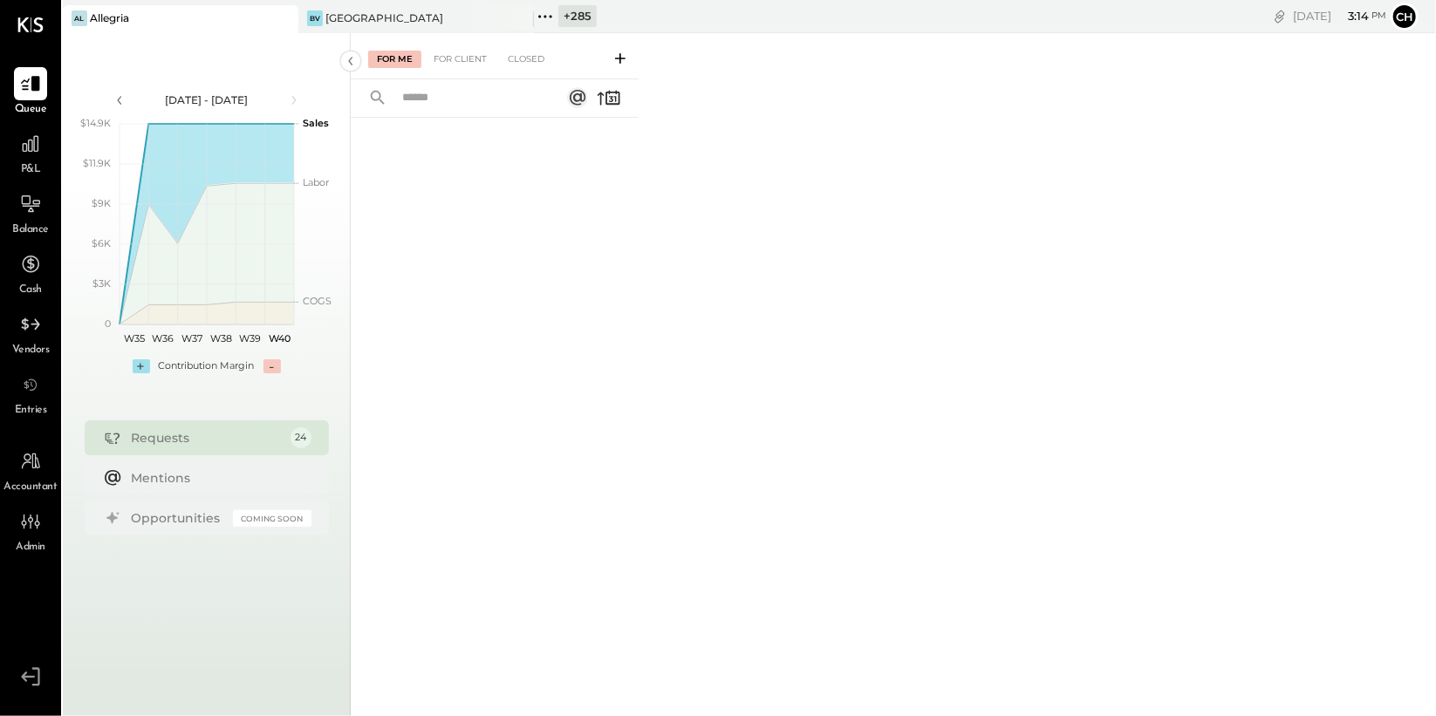
click at [546, 17] on icon at bounding box center [545, 16] width 23 height 23
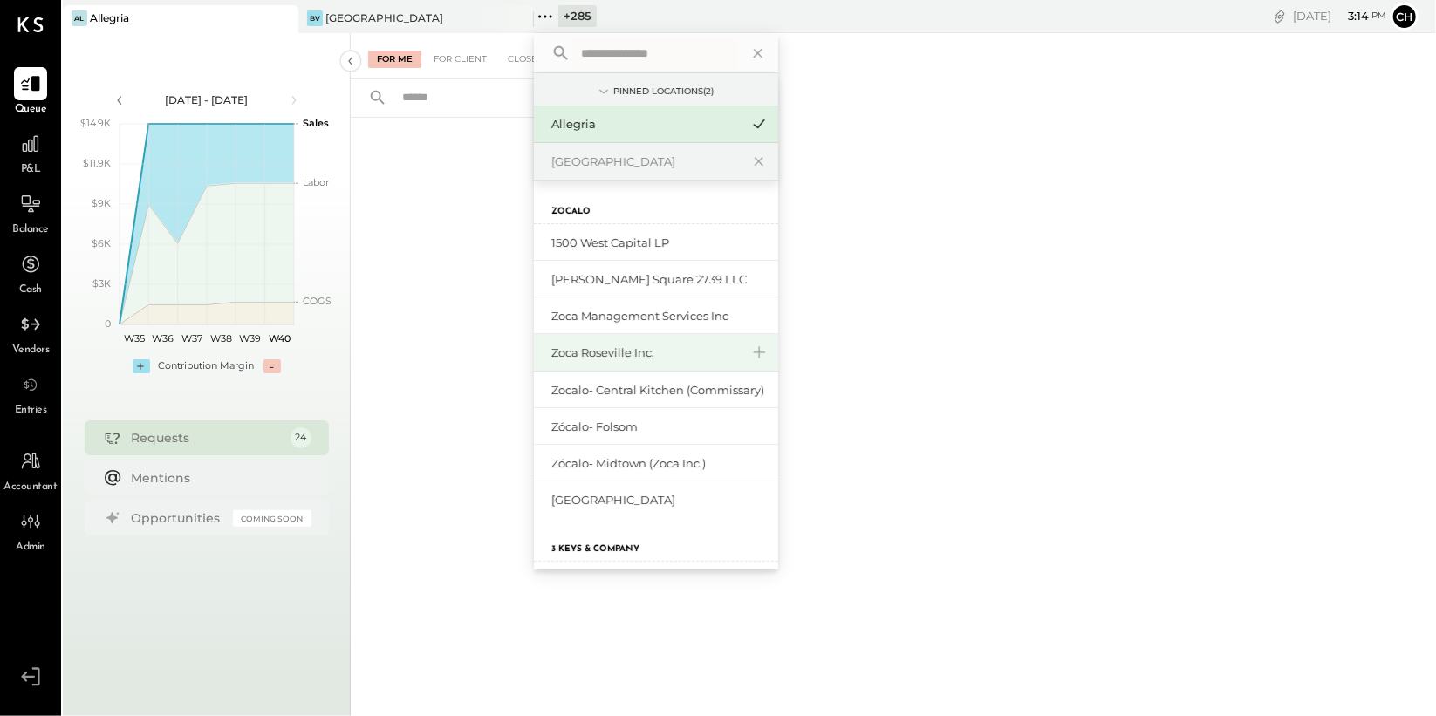
click at [640, 353] on div "Zoca Roseville Inc." at bounding box center [645, 353] width 188 height 17
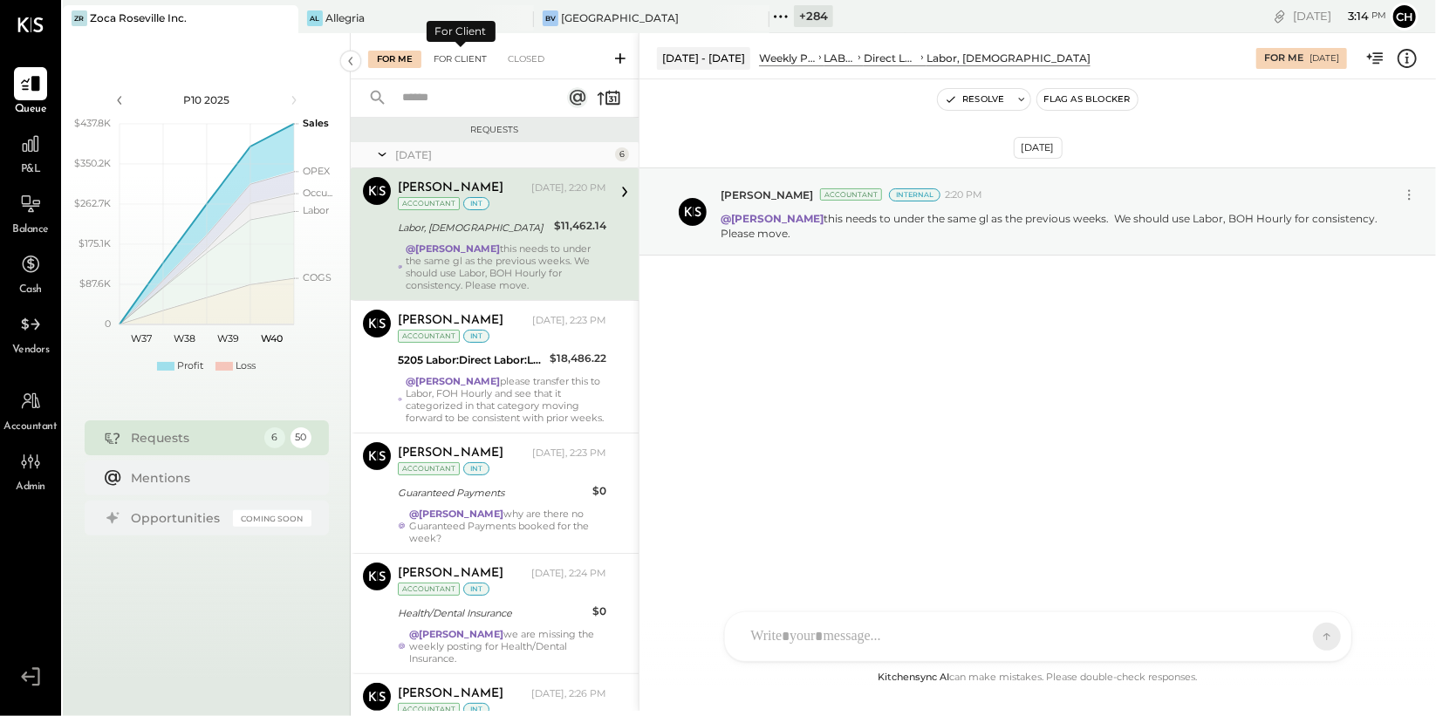
click at [453, 65] on div "For Client" at bounding box center [460, 59] width 71 height 17
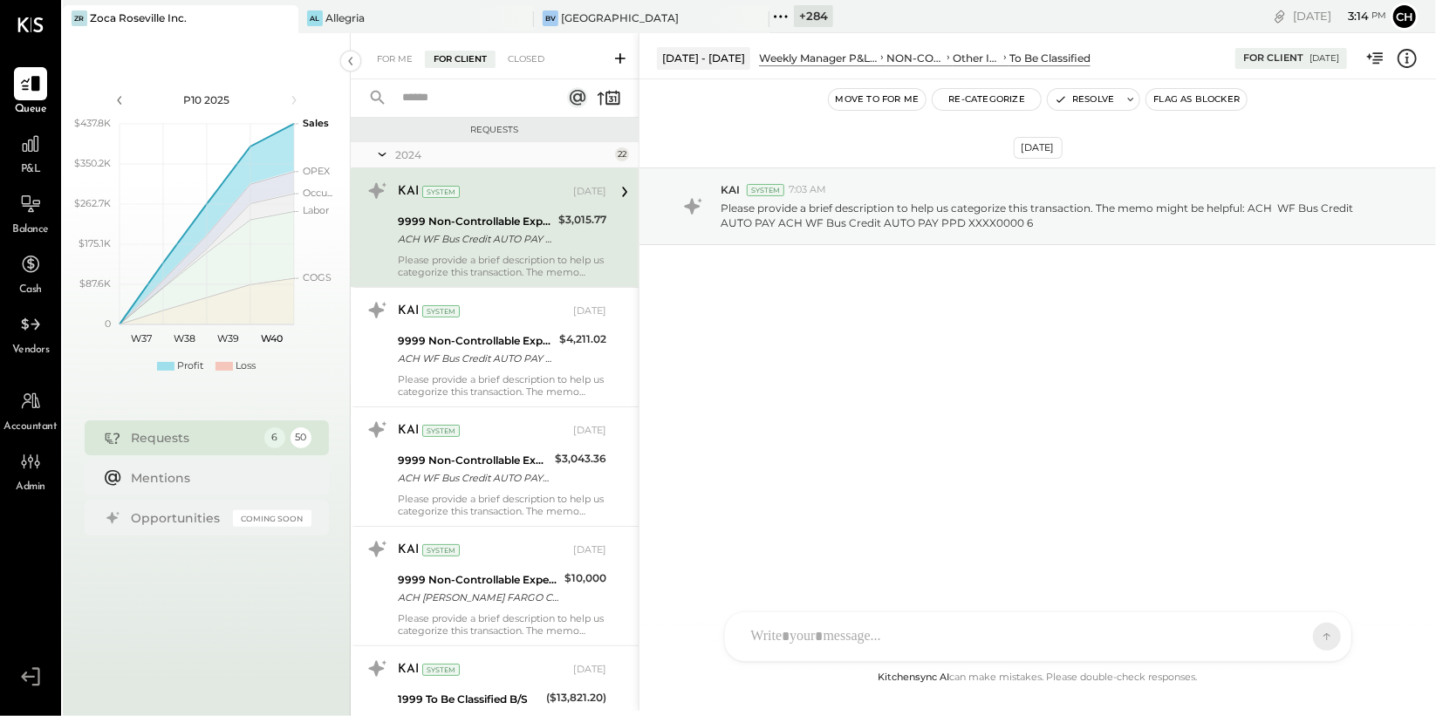
click at [559, 209] on div "KAI System [DATE] 9999 Non-Controllable Expenses:Other Income and Expenses:To B…" at bounding box center [502, 227] width 209 height 101
click at [862, 644] on div "AM [PERSON_NAME] RS [PERSON_NAME] S [PERSON_NAME] UM [PERSON_NAME] [PERSON_NAME…" at bounding box center [1038, 637] width 628 height 51
drag, startPoint x: 801, startPoint y: 539, endPoint x: 742, endPoint y: 536, distance: 59.4
click at [743, 536] on div "****" at bounding box center [1039, 563] width 592 height 70
click at [623, 58] on icon at bounding box center [620, 58] width 10 height 10
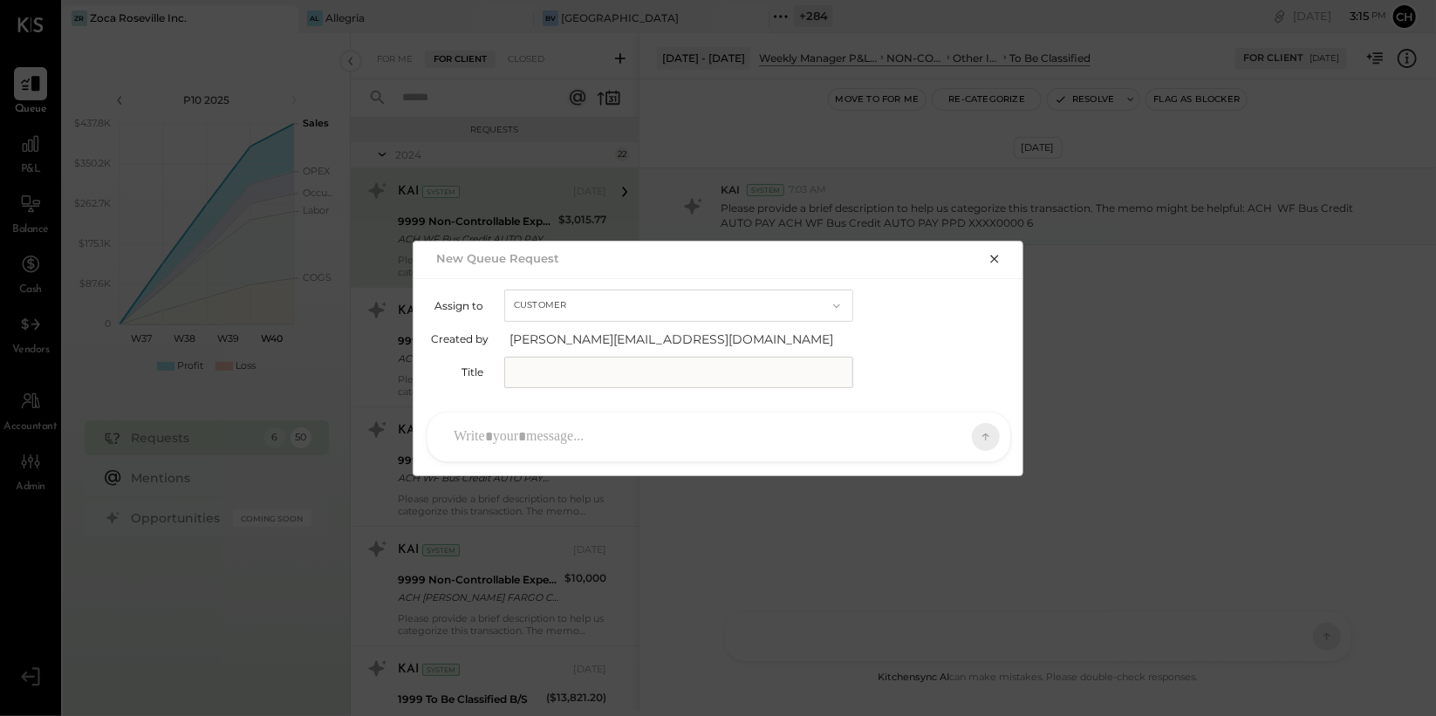
click at [616, 310] on button "Customer" at bounding box center [678, 306] width 349 height 32
click at [610, 346] on div "Accountant" at bounding box center [678, 336] width 347 height 31
click at [586, 303] on button "Accountant" at bounding box center [678, 306] width 349 height 32
click at [567, 339] on span "Accountant" at bounding box center [549, 336] width 63 height 11
click at [547, 367] on input "text" at bounding box center [678, 372] width 349 height 31
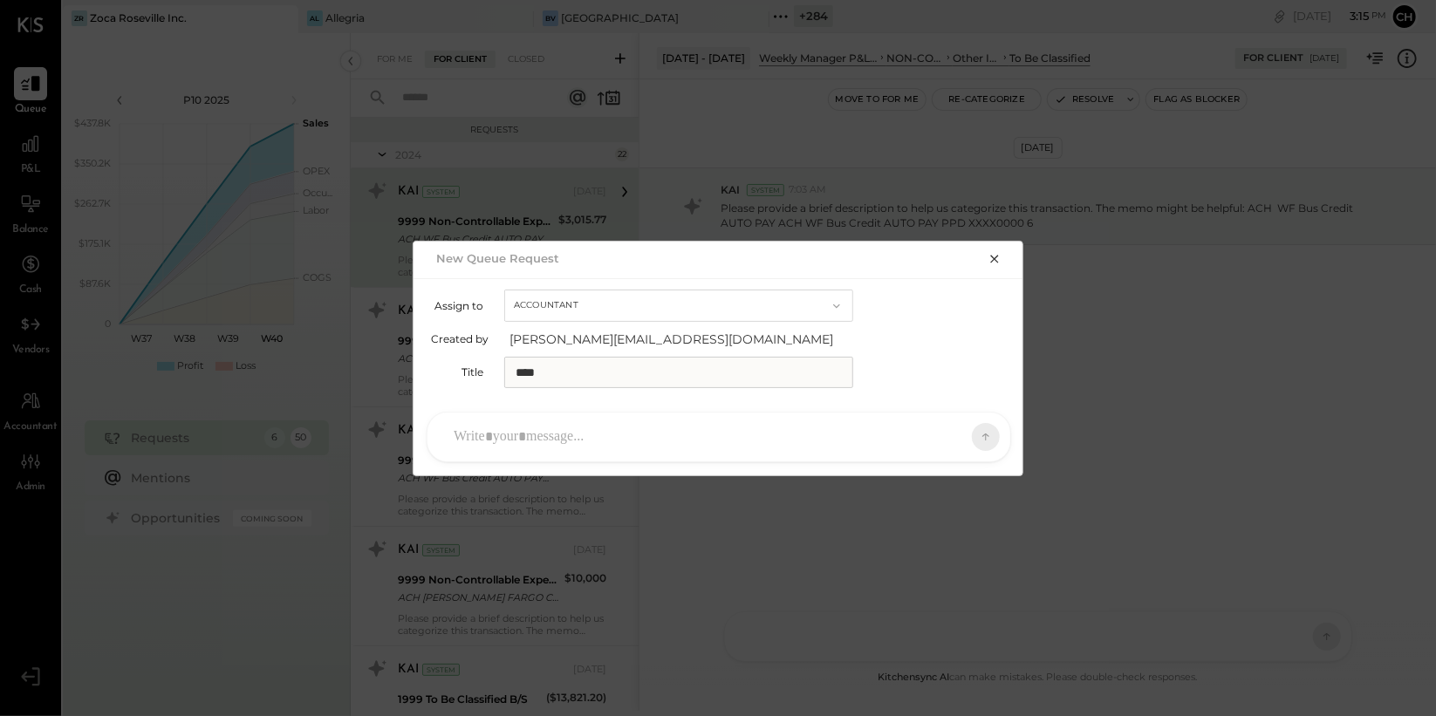
type input "****"
click at [537, 442] on div at bounding box center [703, 437] width 517 height 38
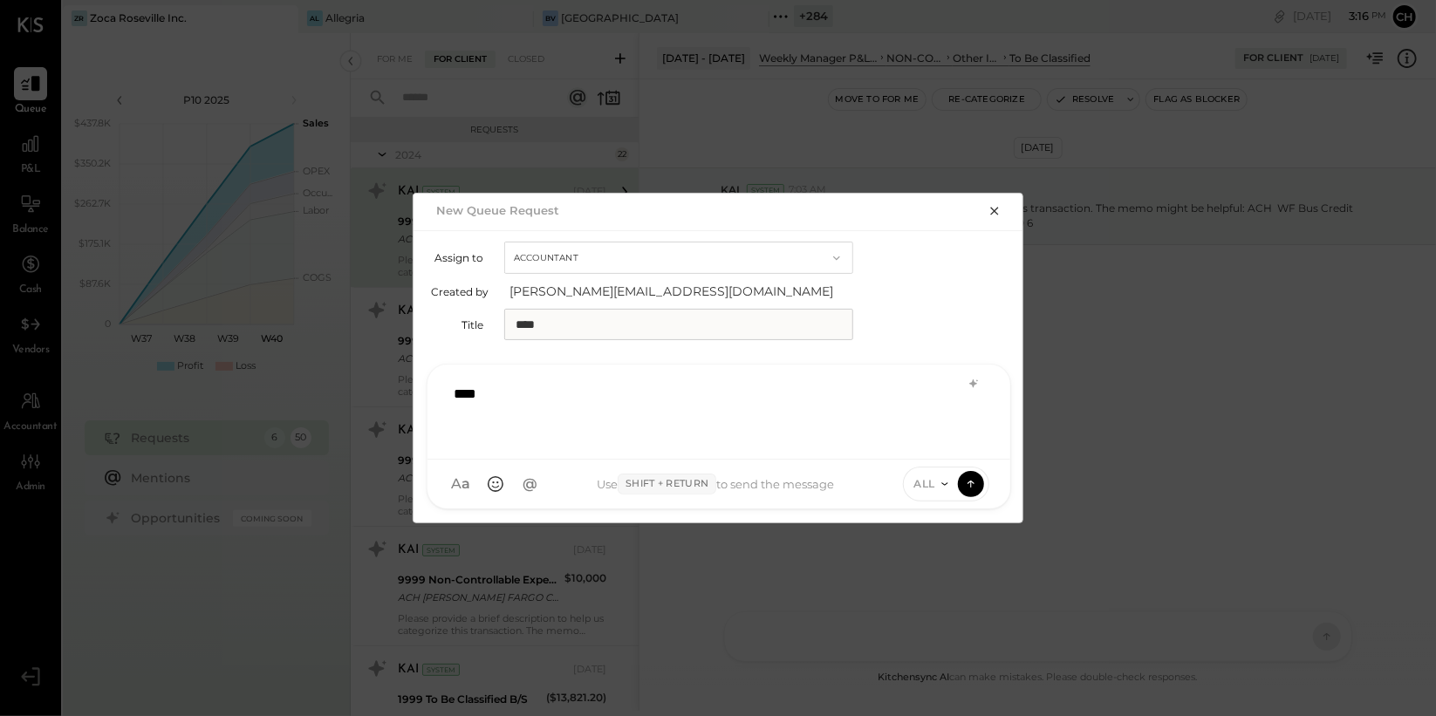
drag, startPoint x: 546, startPoint y: 319, endPoint x: 497, endPoint y: 320, distance: 48.9
click at [497, 320] on div "Title ****" at bounding box center [719, 324] width 576 height 31
type input "*********"
click at [537, 485] on span "@" at bounding box center [531, 485] width 16 height 18
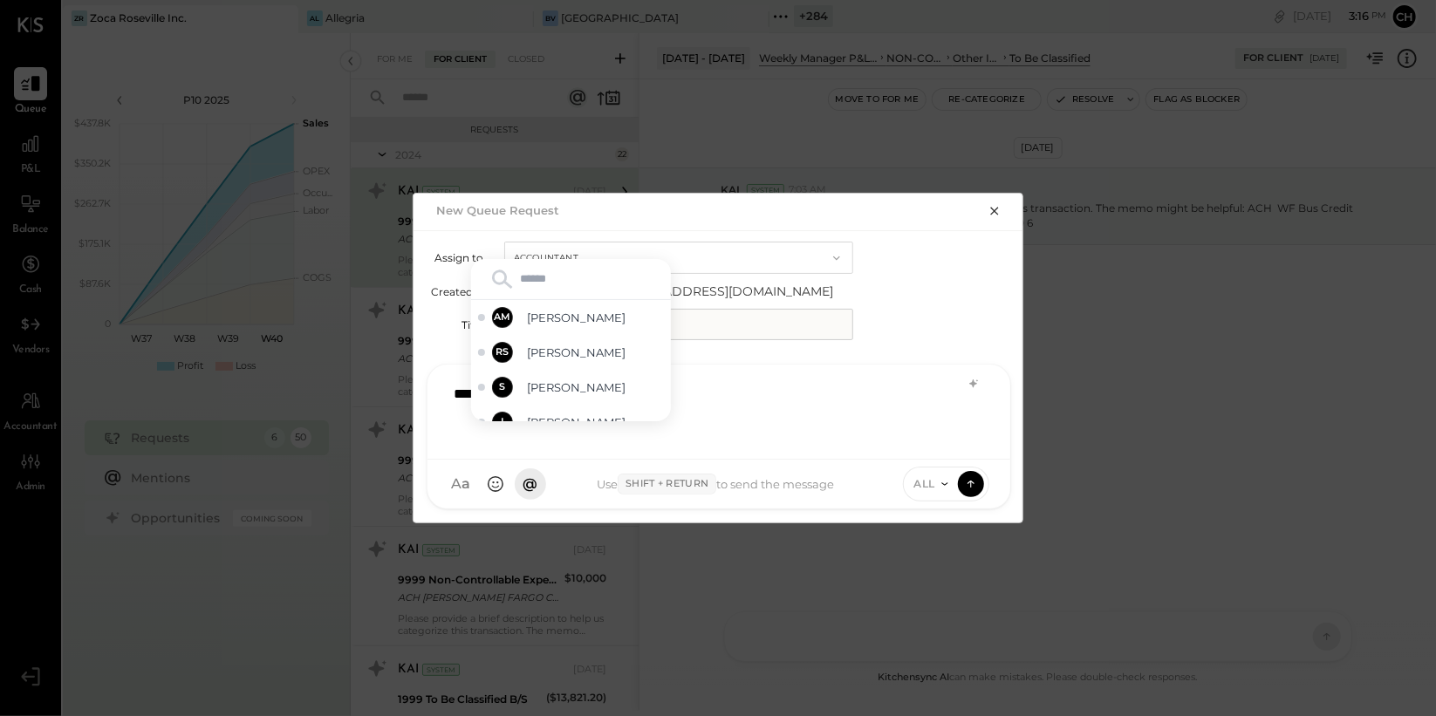
click at [594, 284] on input "text" at bounding box center [571, 279] width 186 height 26
click at [531, 436] on div "****" at bounding box center [719, 410] width 548 height 70
click at [562, 318] on input "******" at bounding box center [571, 324] width 186 height 26
type input "*"
click at [711, 384] on div "****" at bounding box center [719, 410] width 548 height 70
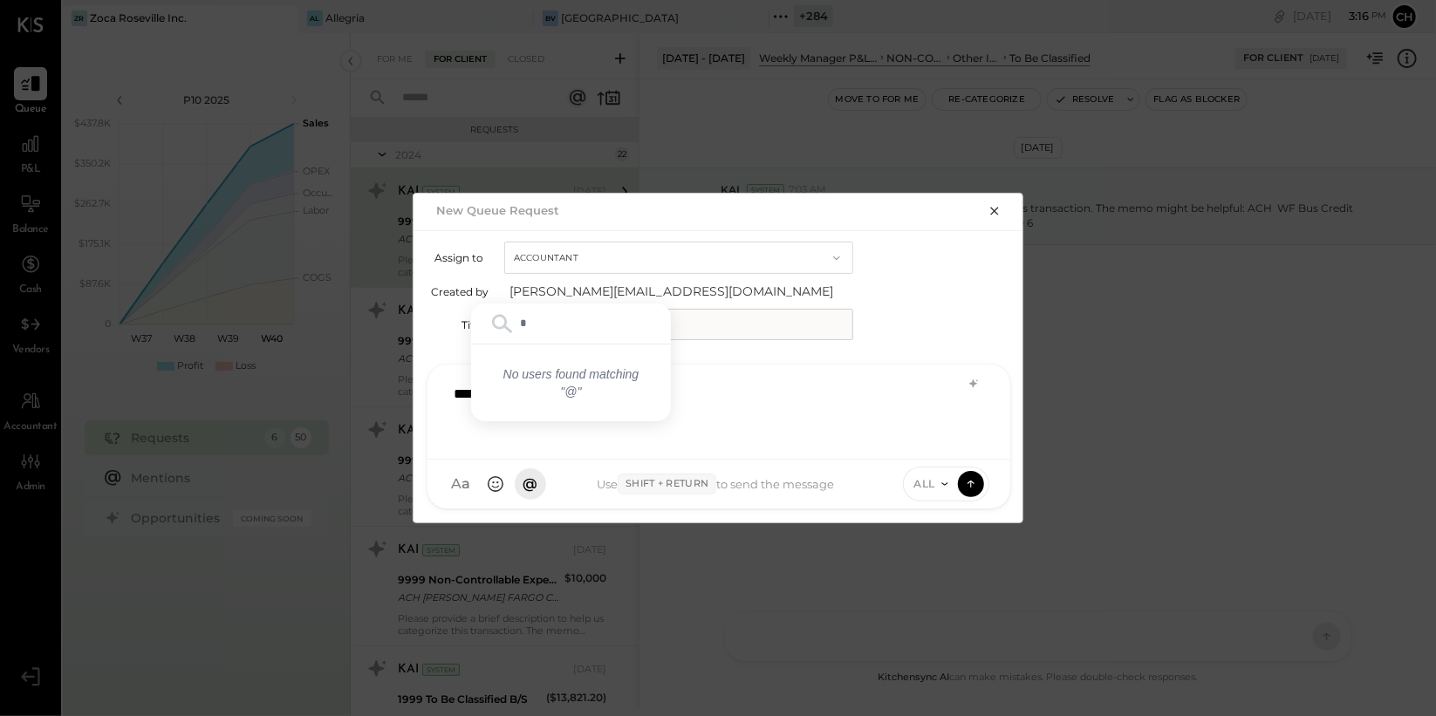
click at [997, 208] on icon "button" at bounding box center [994, 212] width 8 height 8
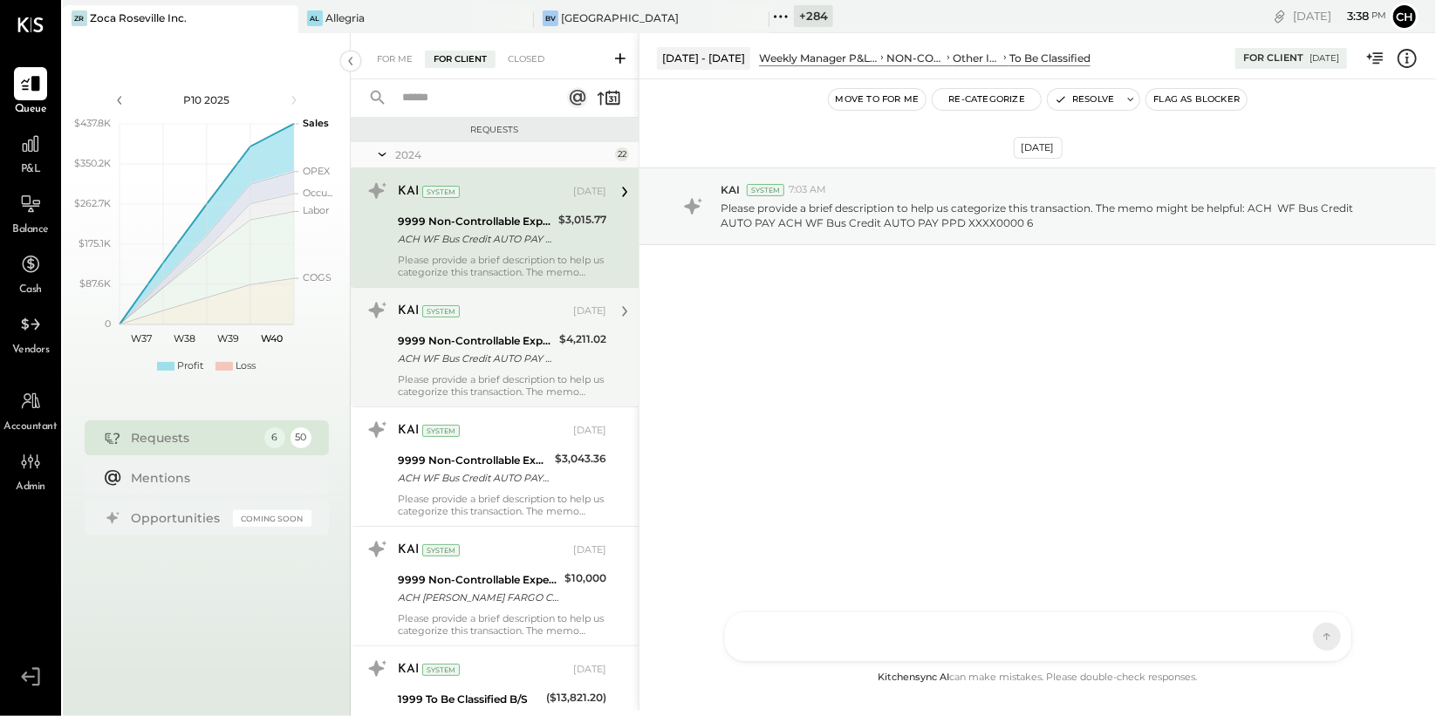
click at [491, 364] on div "ACH WF Bus Credit AUTO PAY ACH WF Bus Credit AUTO PAY PPD 50260000 6" at bounding box center [476, 358] width 156 height 17
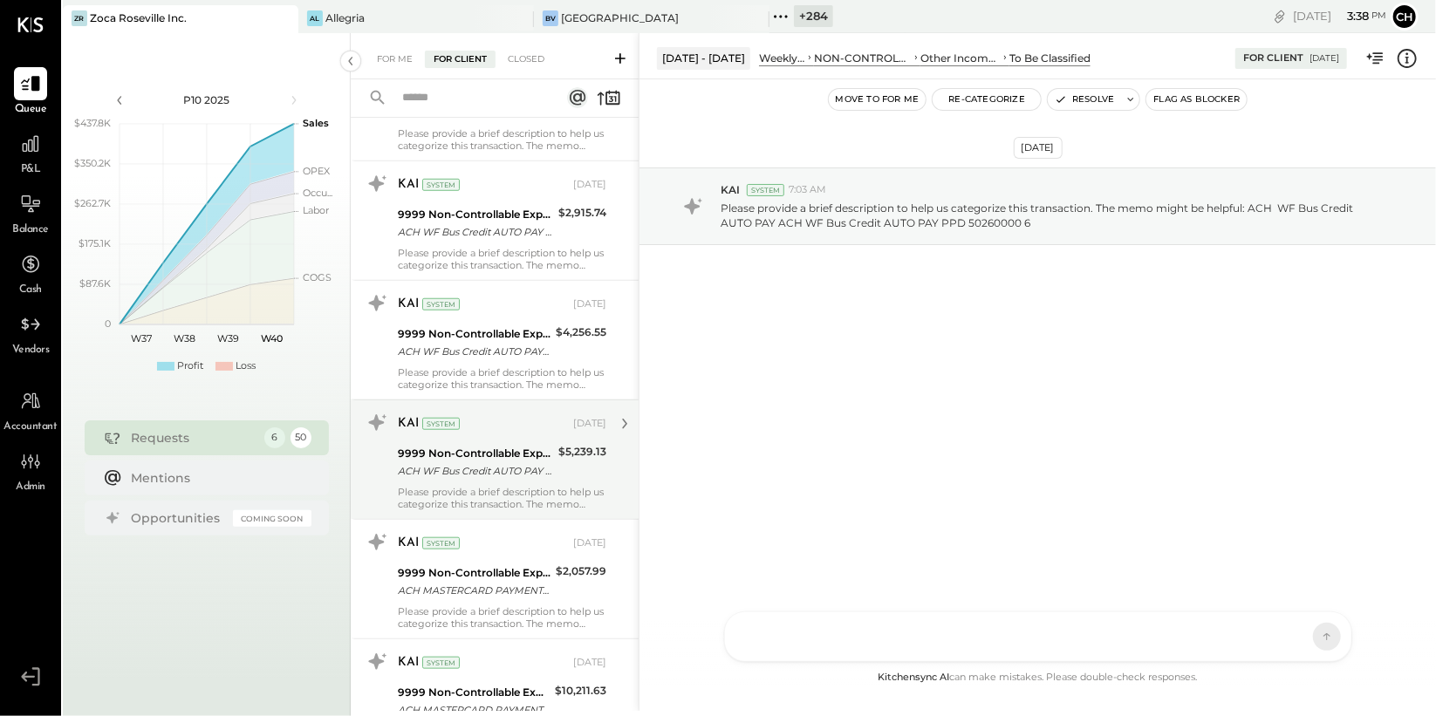
scroll to position [922, 0]
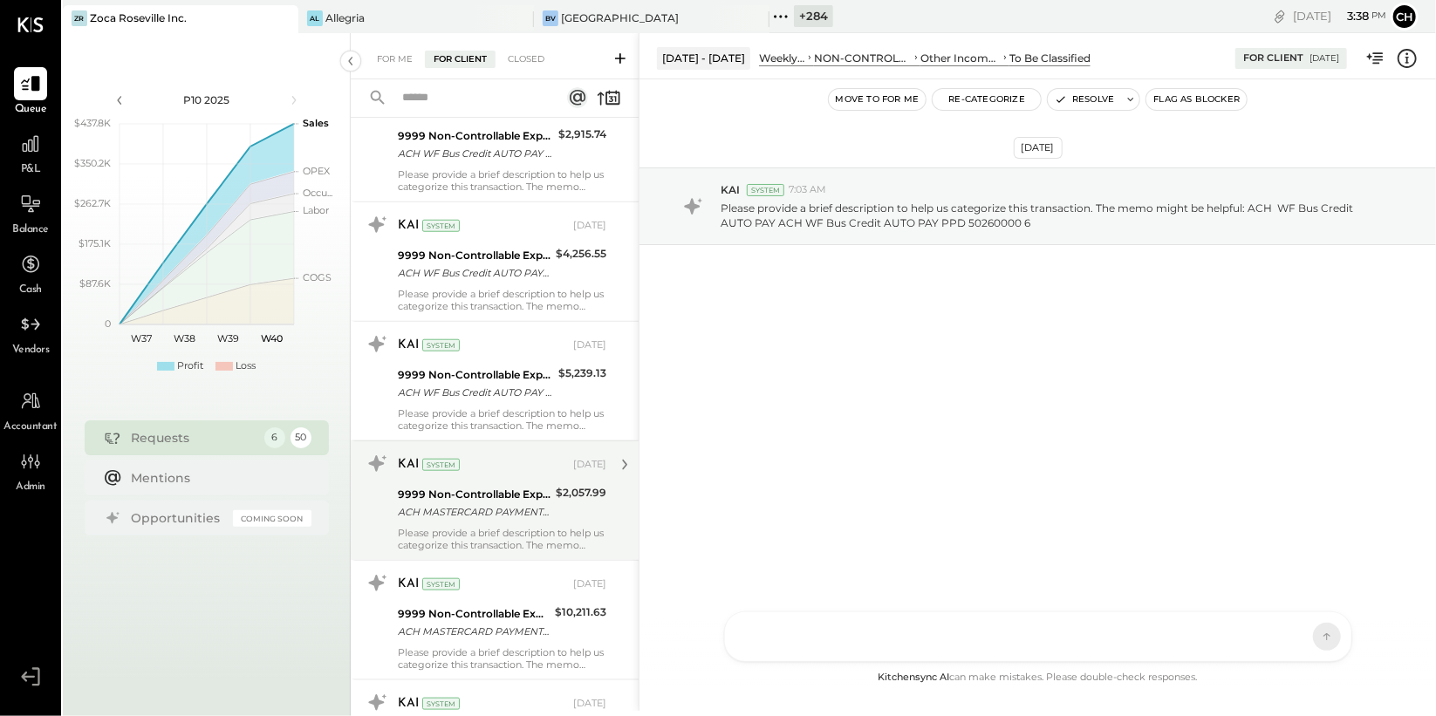
click at [501, 503] on div "ACH MASTERCARD PAYMENT ACH MASTERCARD PAYMENT WEB XXXXXX6539 S 553249XXXXX514" at bounding box center [474, 511] width 153 height 17
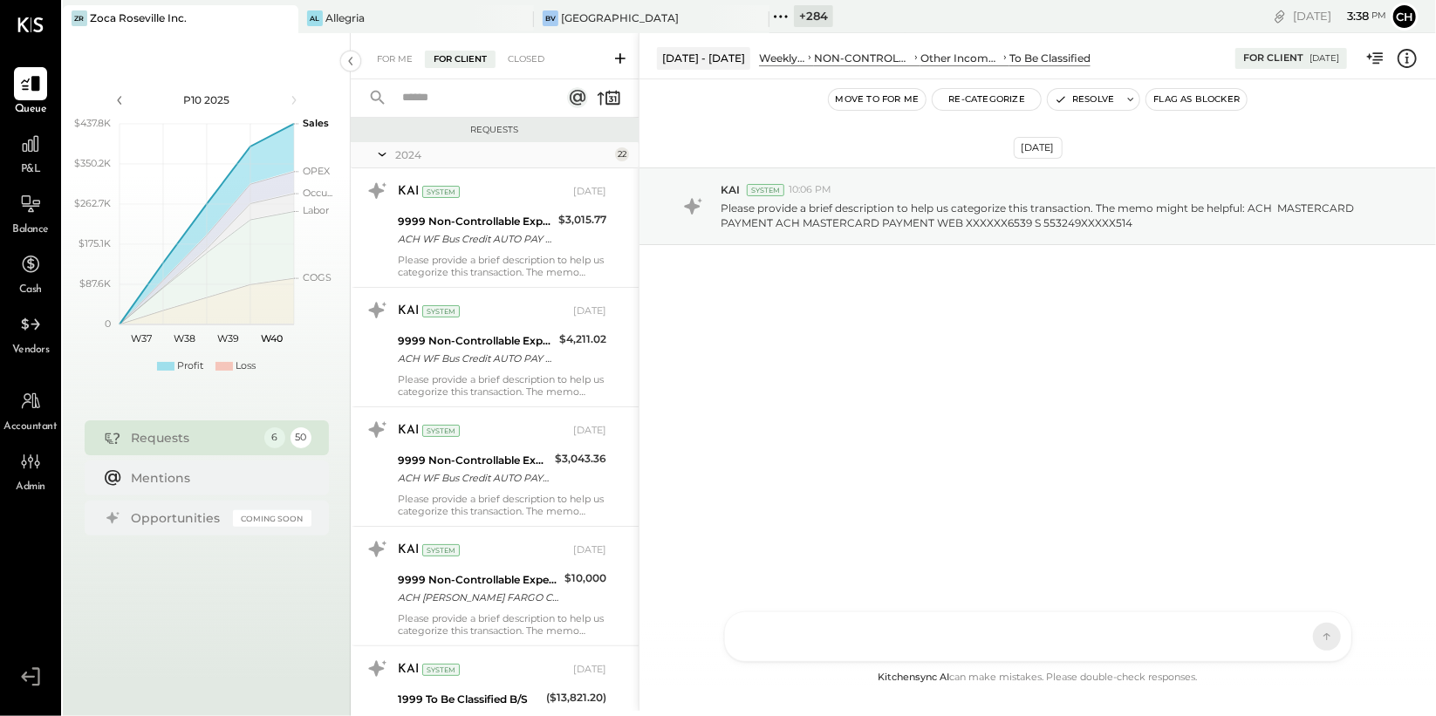
click at [376, 154] on icon at bounding box center [381, 155] width 17 height 44
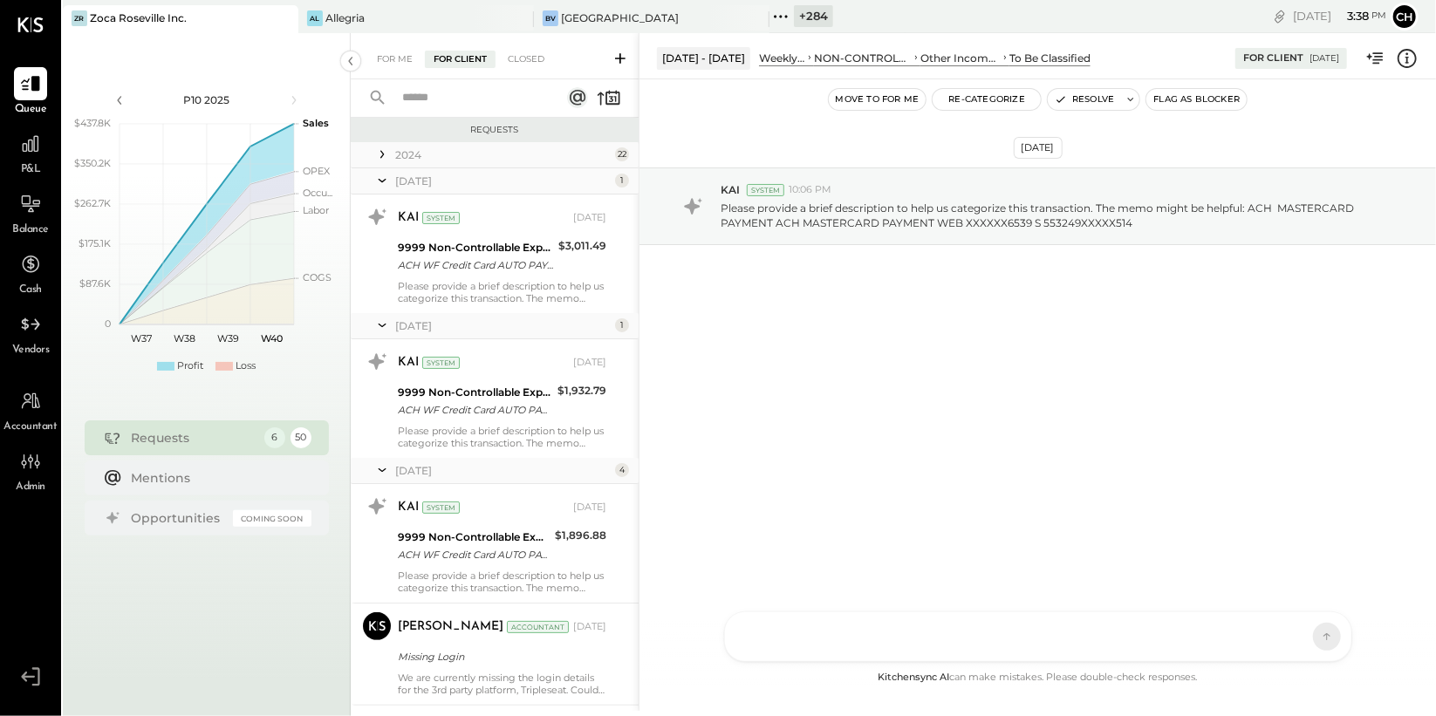
click at [381, 182] on icon at bounding box center [383, 180] width 8 height 3
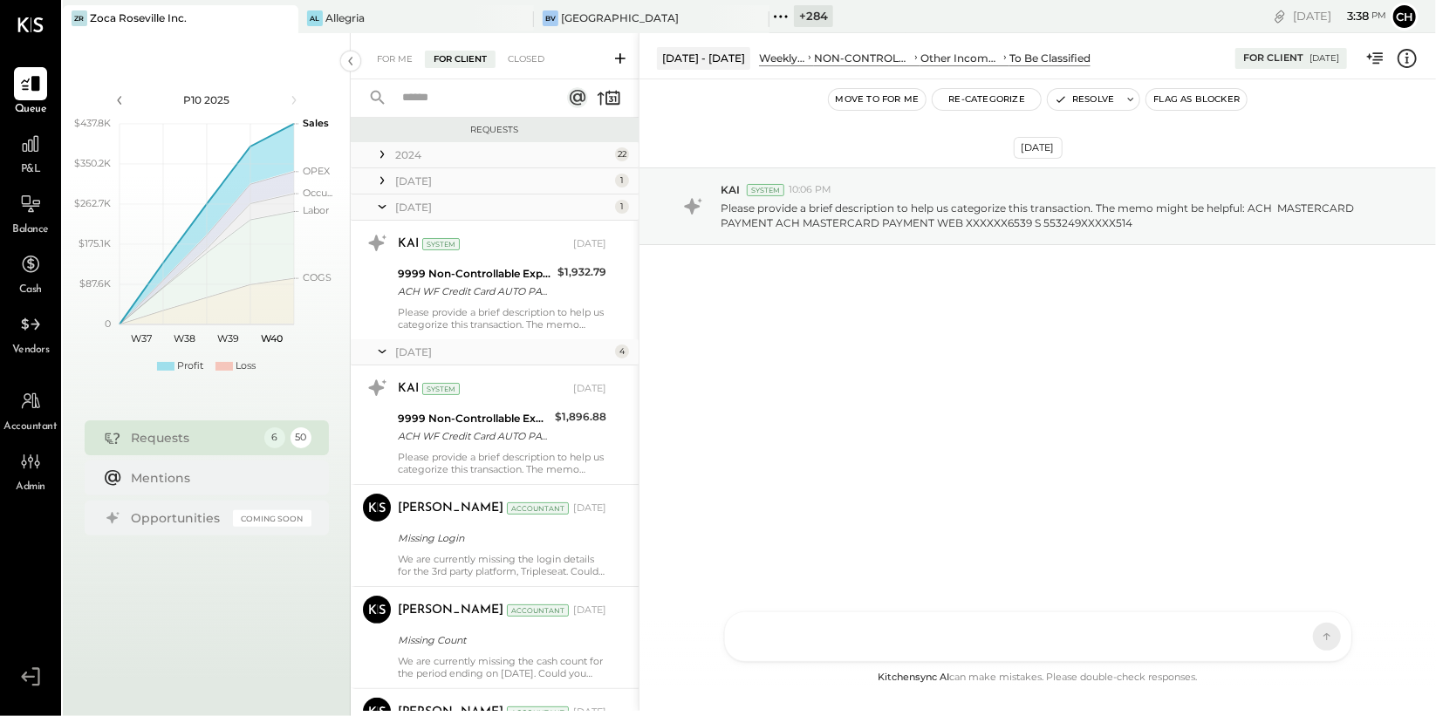
click at [380, 202] on icon at bounding box center [381, 207] width 17 height 44
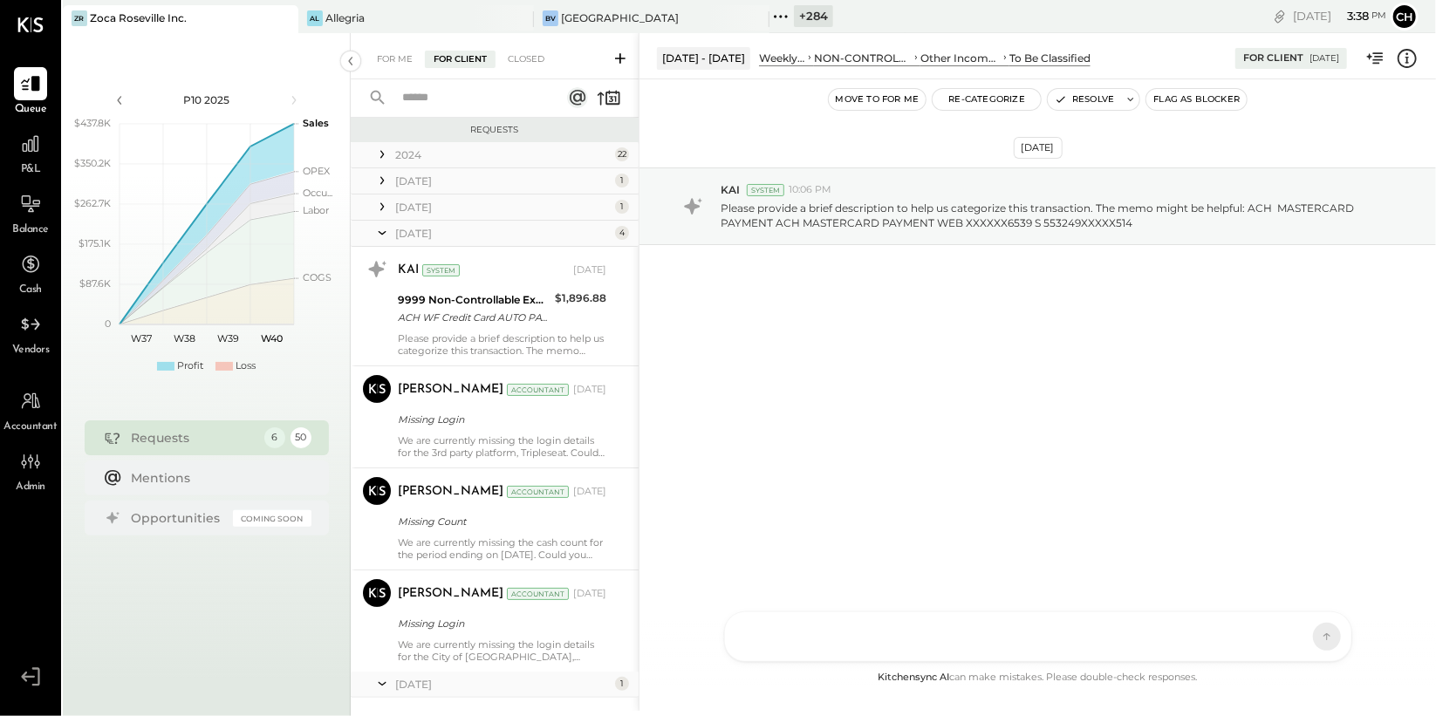
click at [381, 227] on icon at bounding box center [381, 233] width 17 height 44
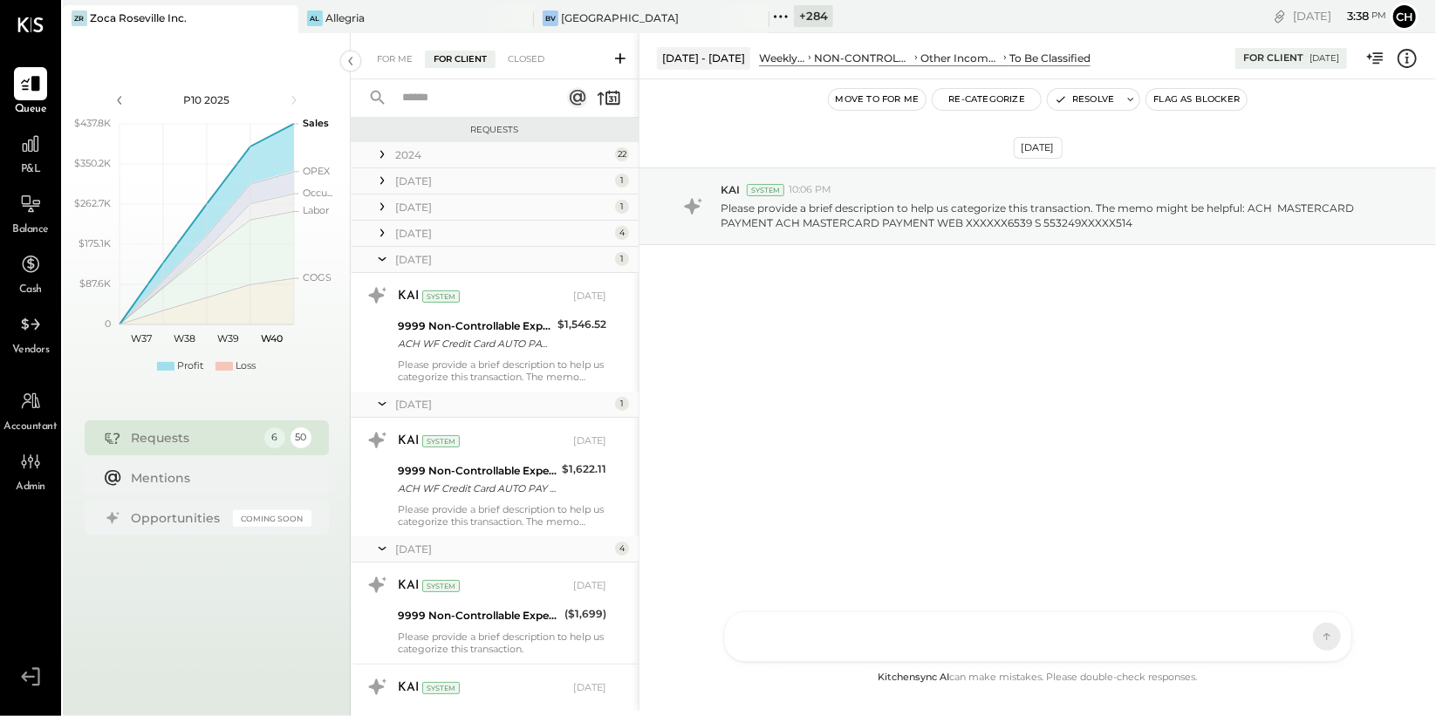
click at [382, 263] on icon at bounding box center [381, 259] width 17 height 44
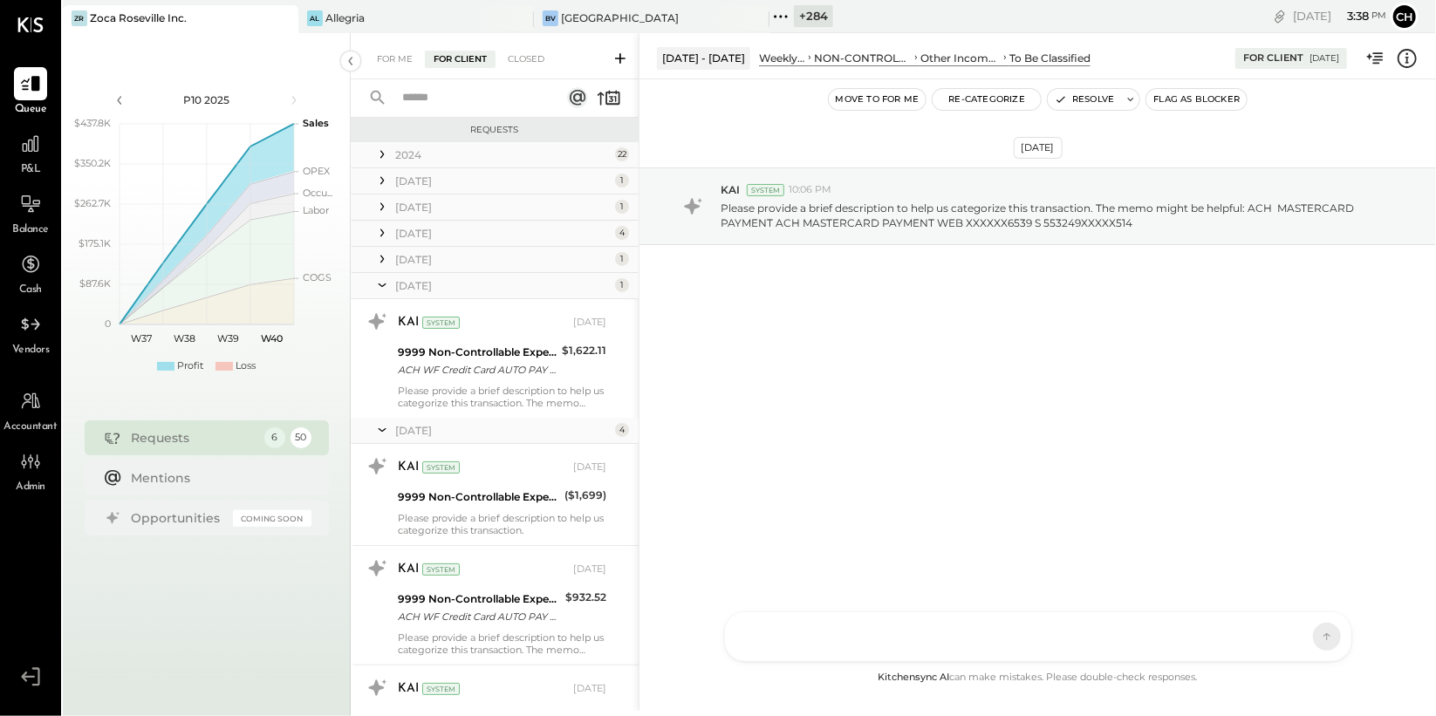
click at [385, 154] on icon at bounding box center [381, 154] width 17 height 17
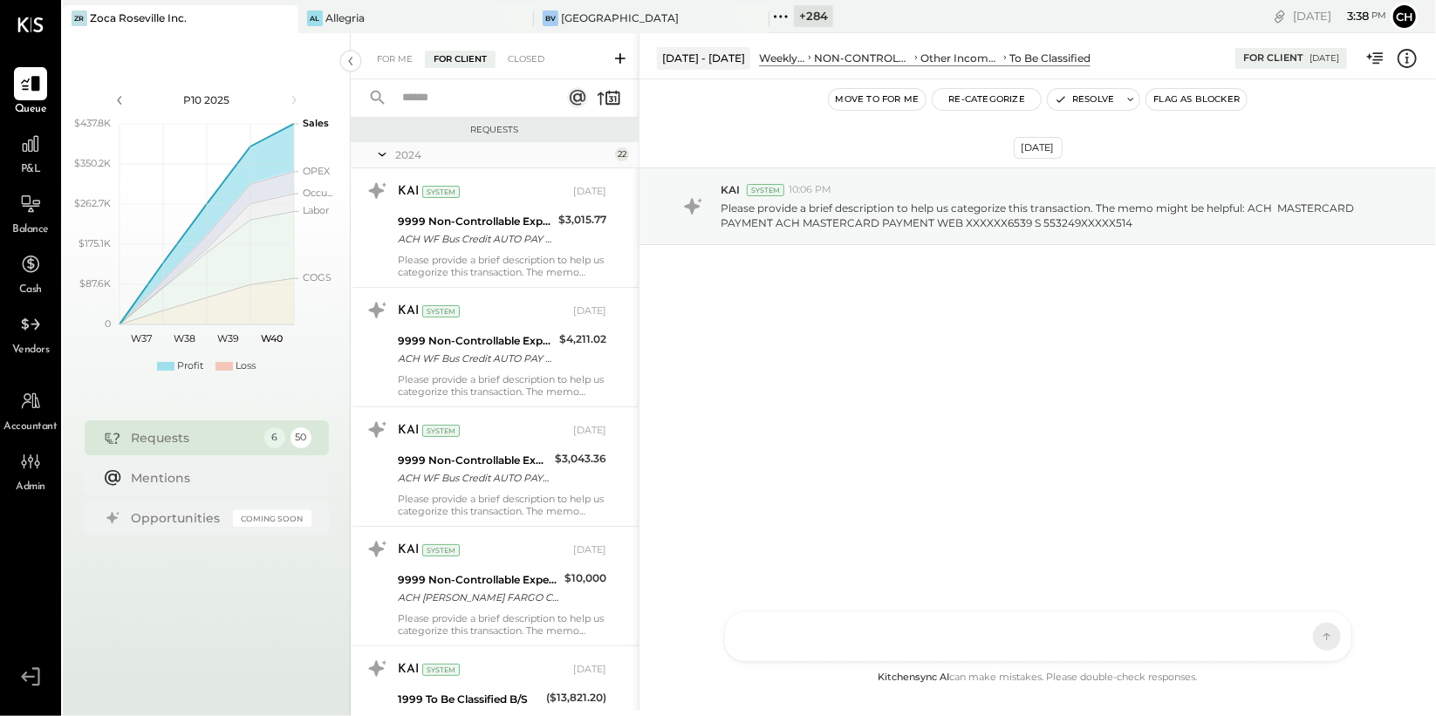
click at [384, 154] on icon at bounding box center [381, 155] width 17 height 44
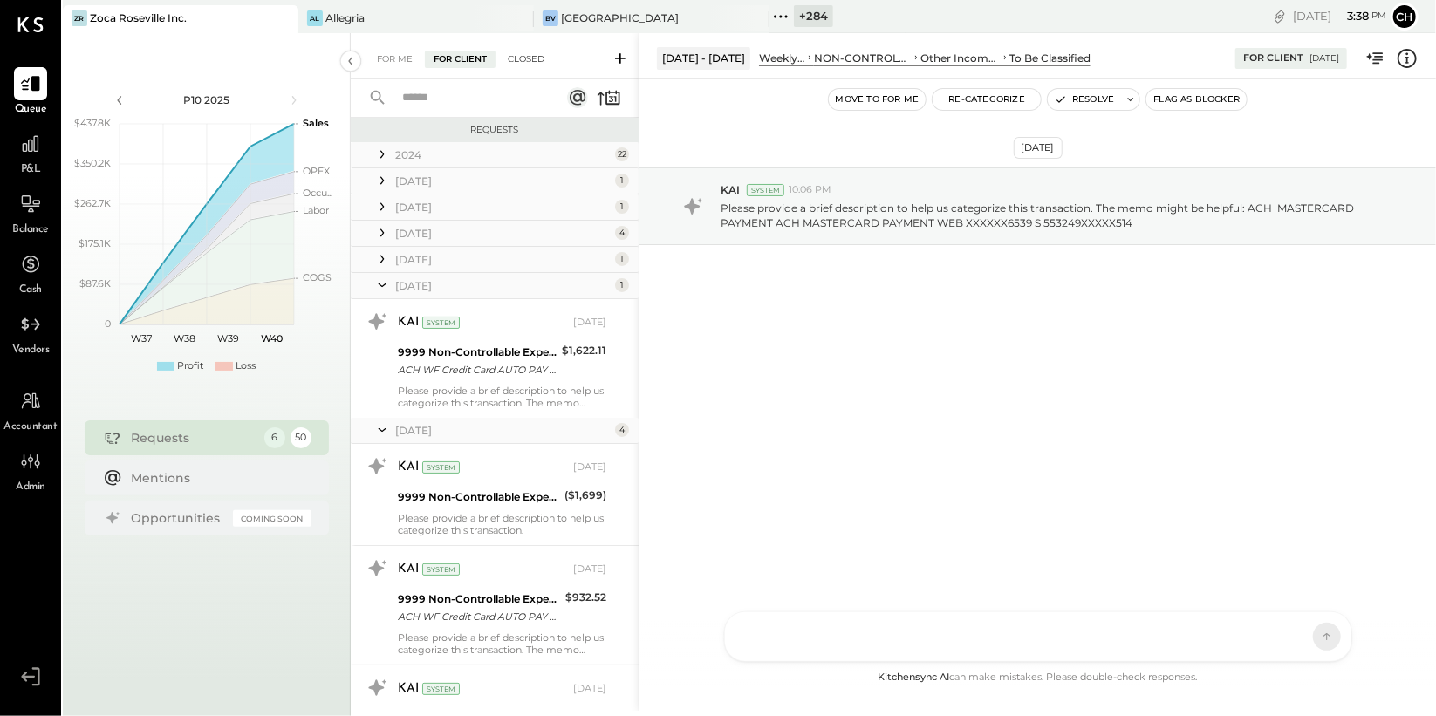
click at [534, 60] on div "Closed" at bounding box center [526, 59] width 54 height 17
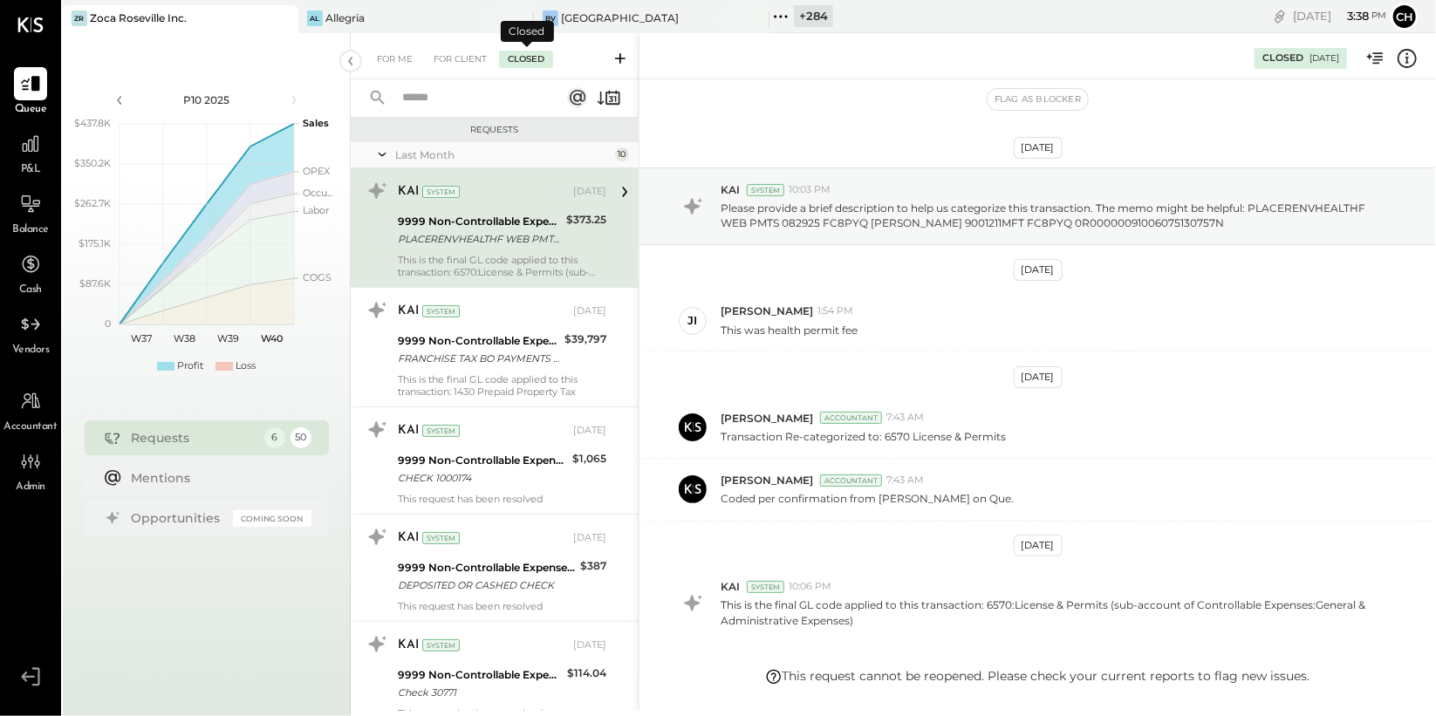
scroll to position [105, 0]
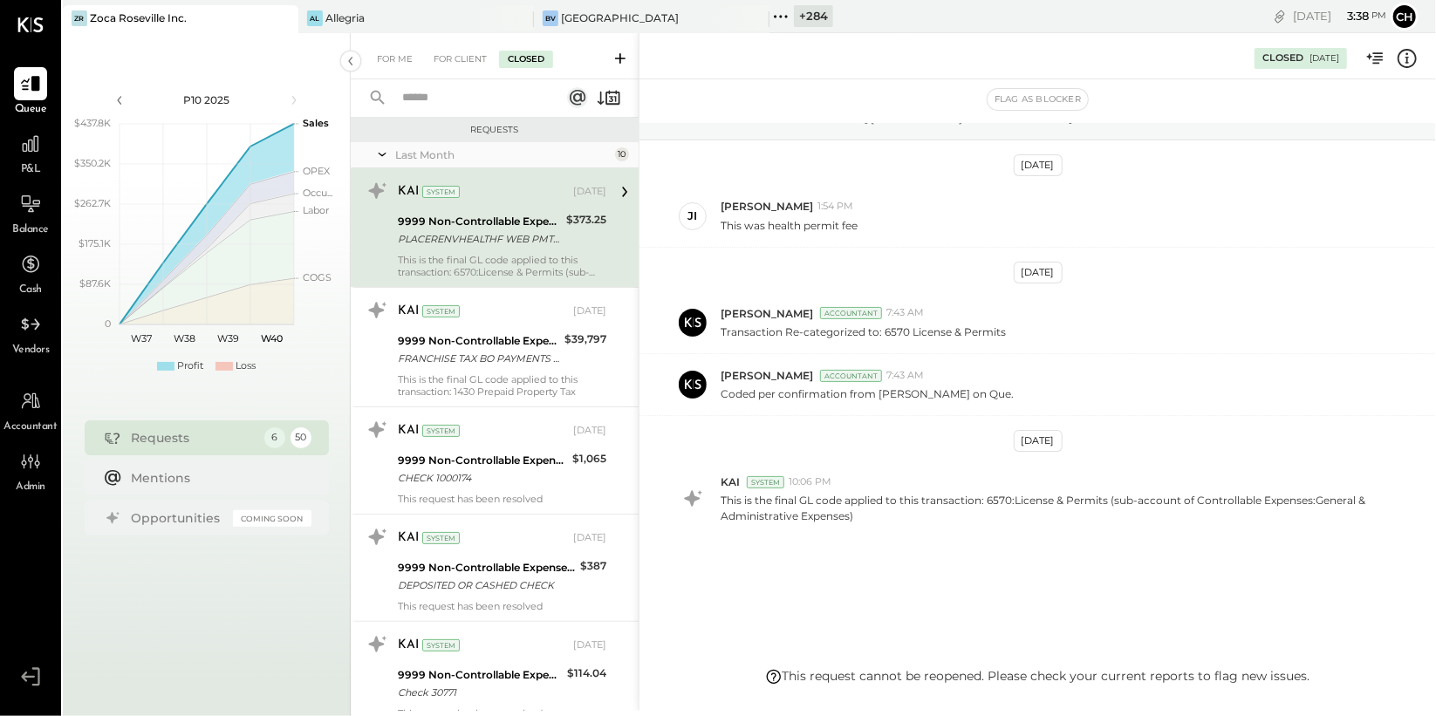
click at [375, 152] on icon at bounding box center [381, 155] width 17 height 44
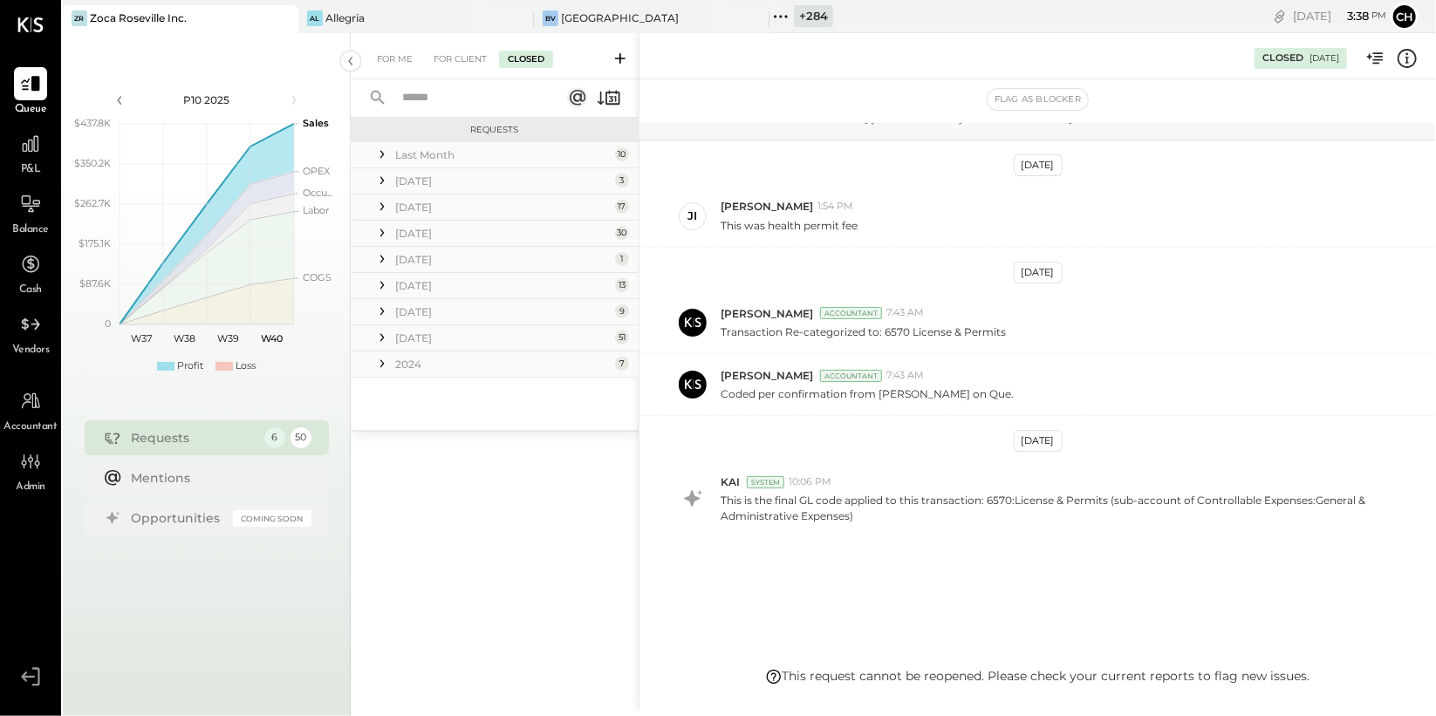
click at [380, 180] on icon at bounding box center [381, 180] width 17 height 17
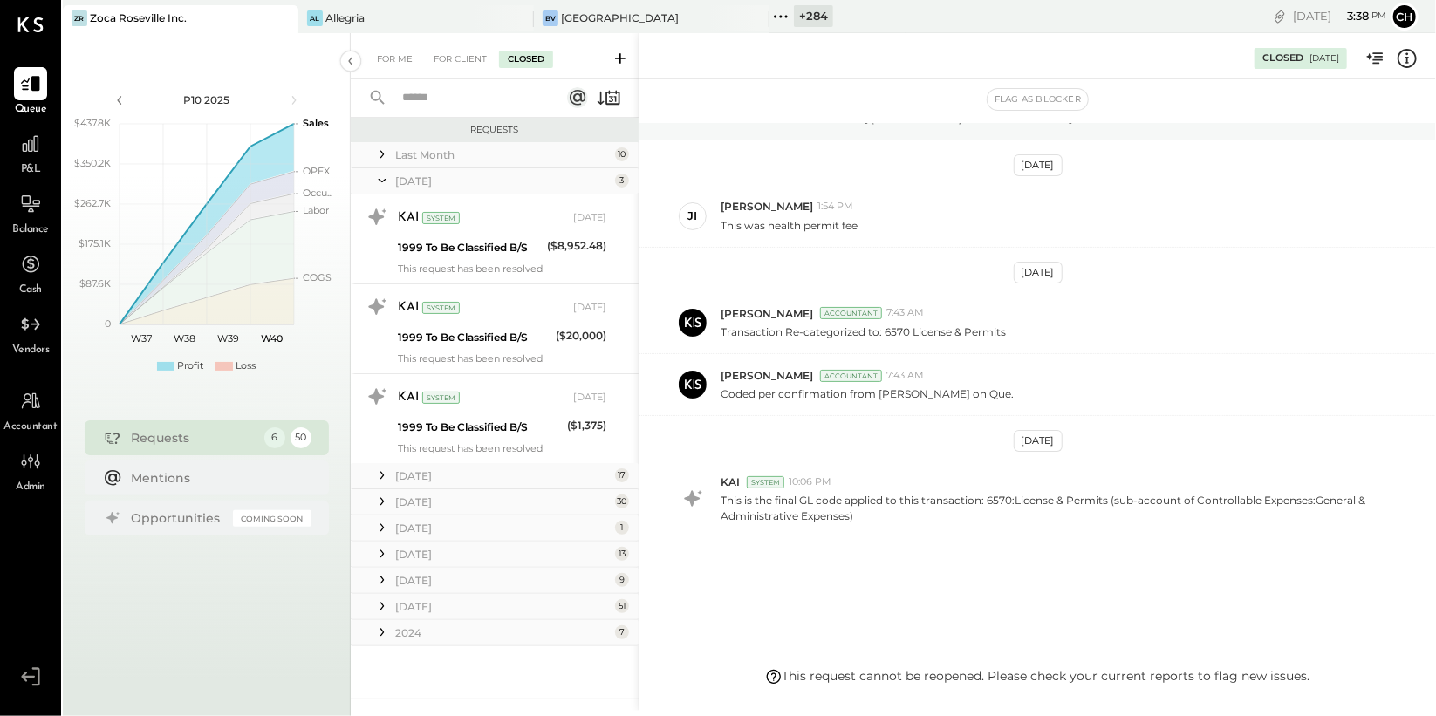
click at [385, 182] on icon at bounding box center [381, 181] width 17 height 44
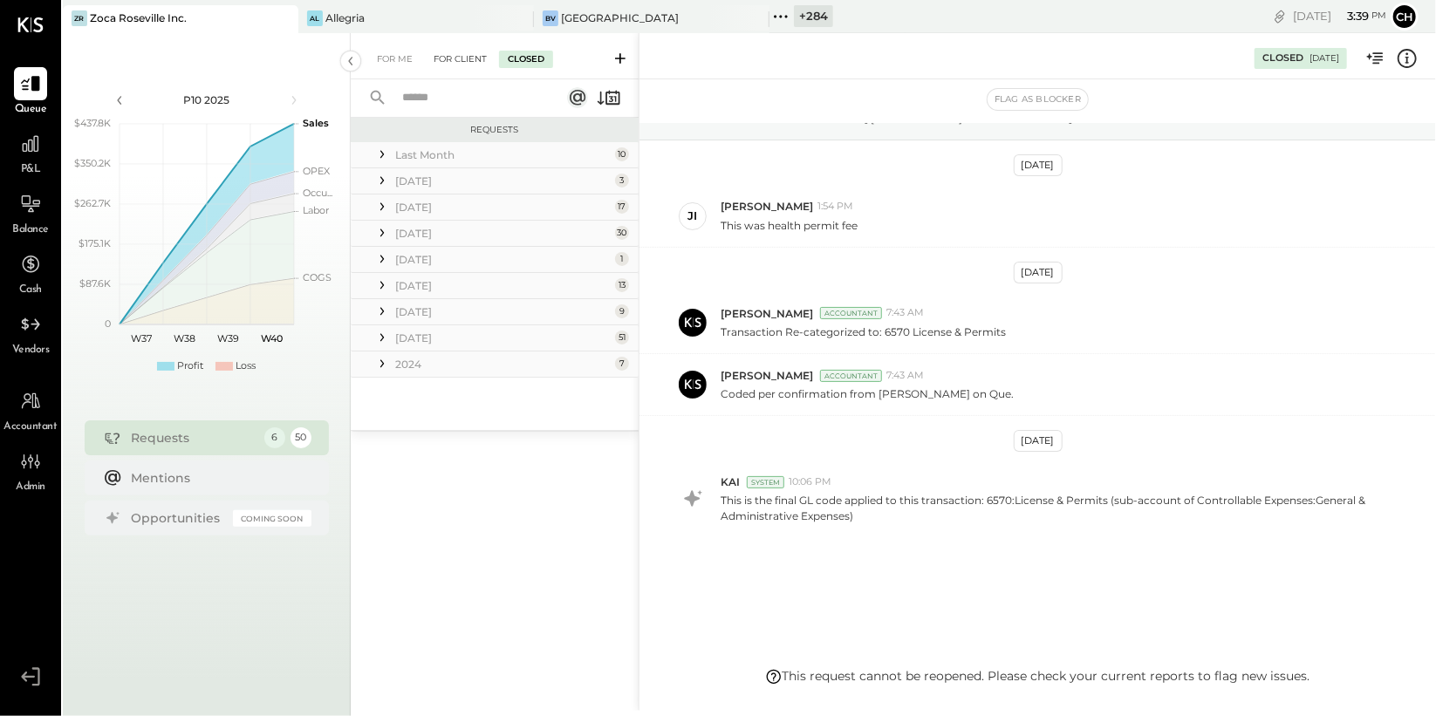
click at [455, 53] on div "For Client" at bounding box center [460, 59] width 71 height 17
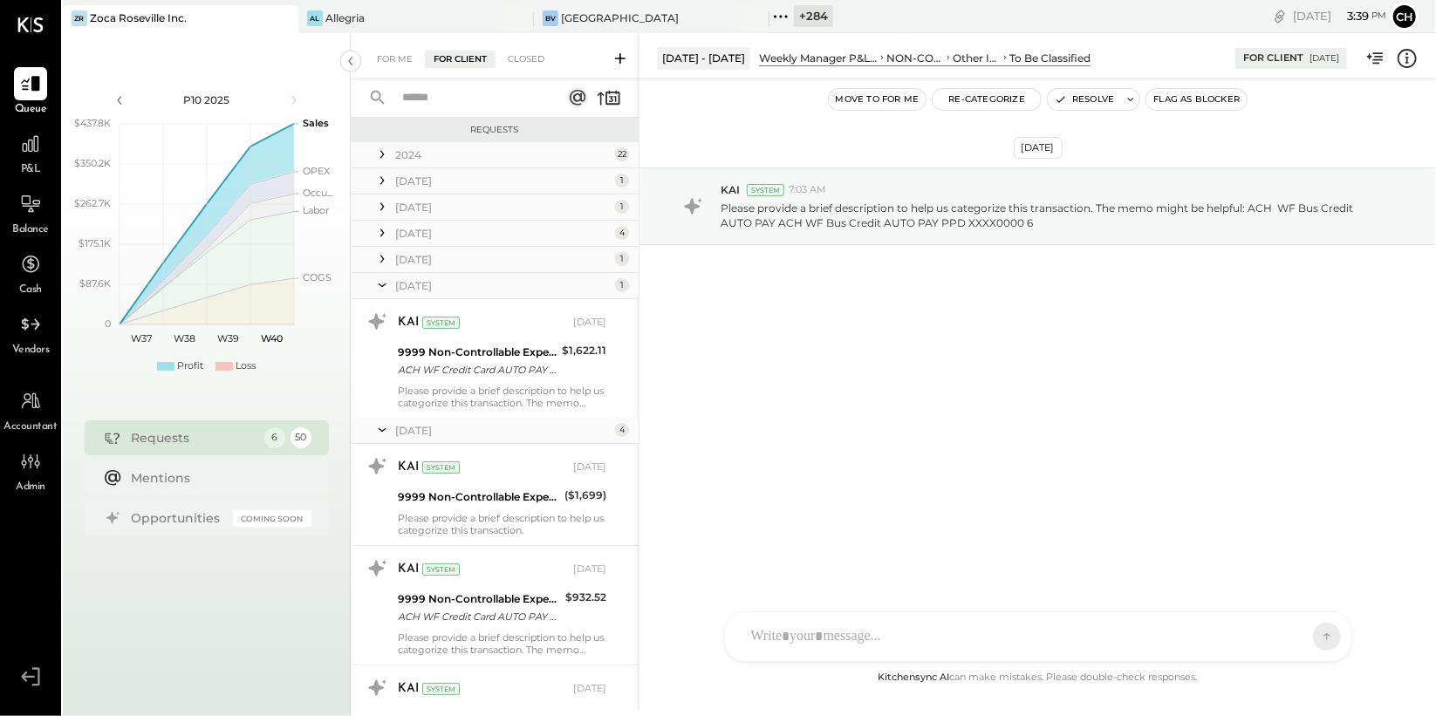
click at [387, 284] on icon at bounding box center [381, 286] width 17 height 44
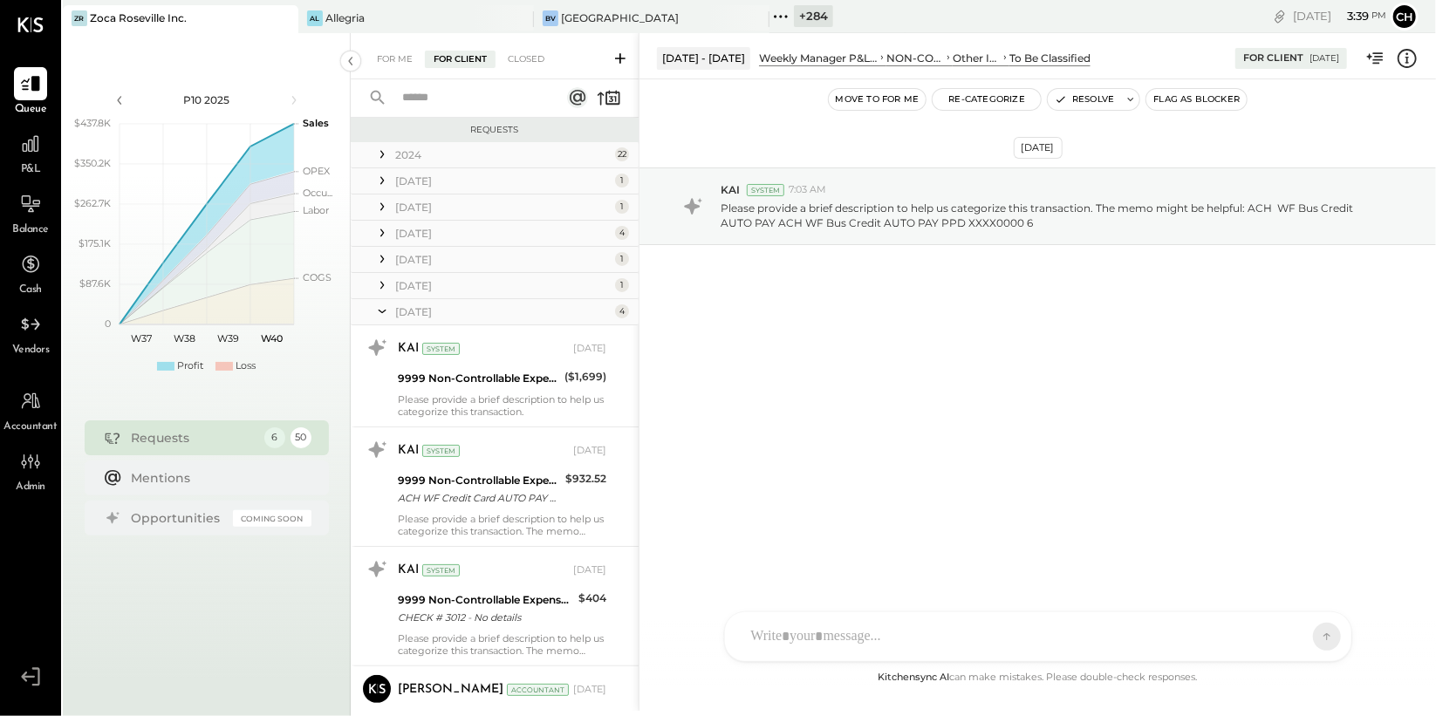
click at [386, 305] on icon at bounding box center [381, 312] width 17 height 44
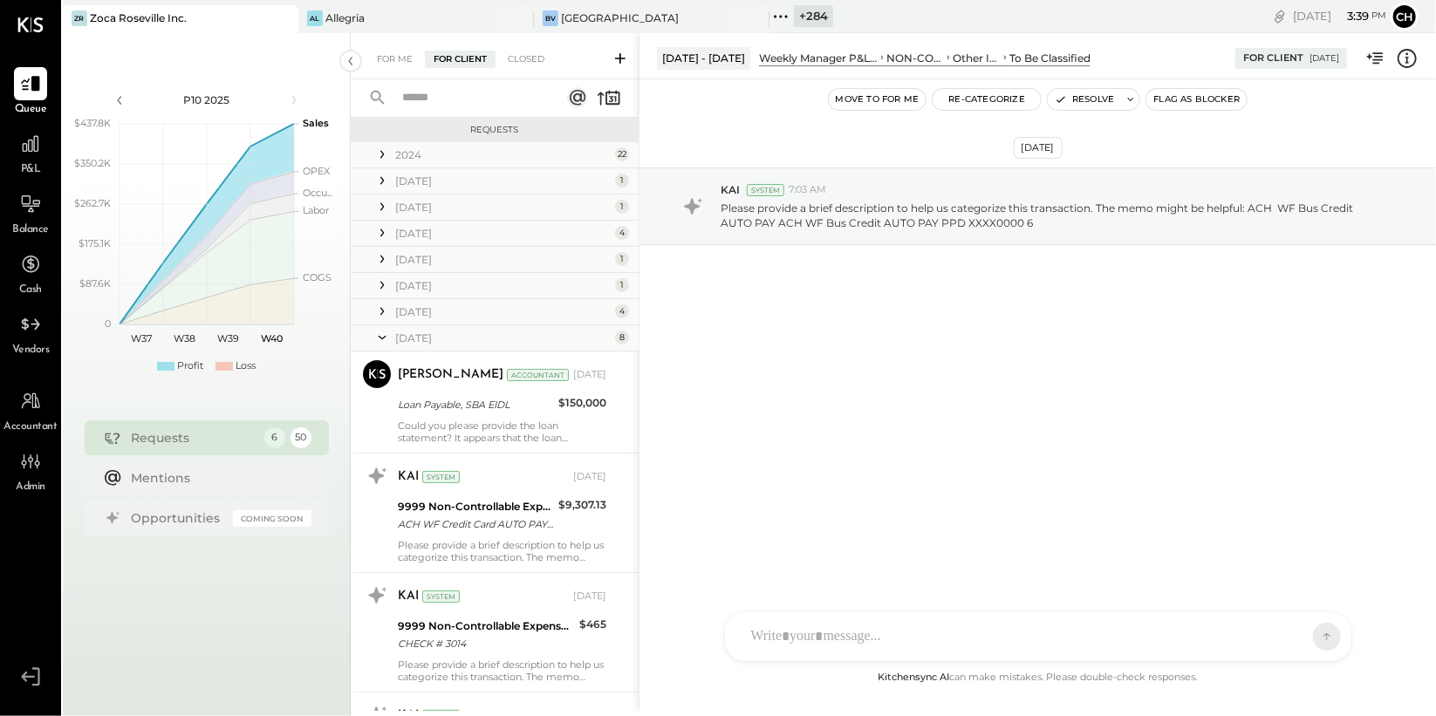
click at [384, 332] on icon at bounding box center [381, 338] width 17 height 44
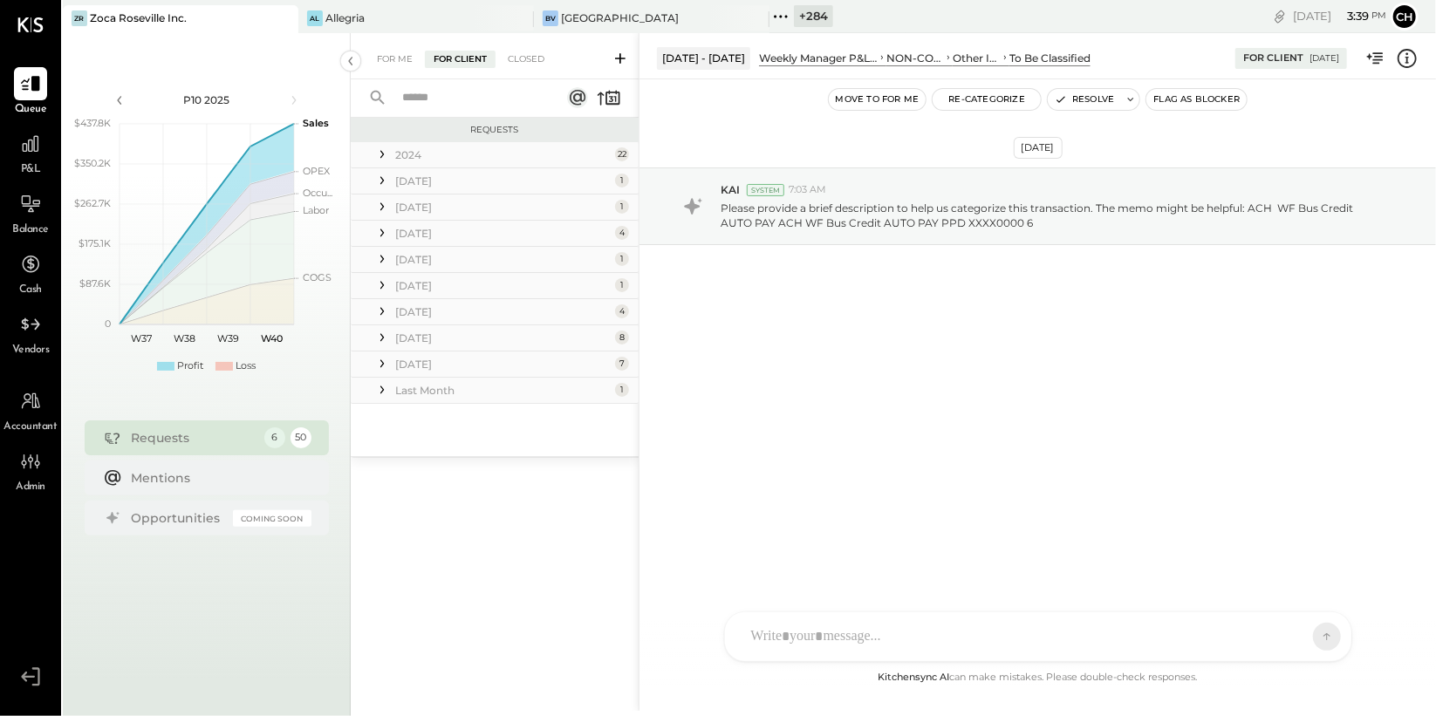
click at [384, 154] on icon at bounding box center [381, 154] width 17 height 17
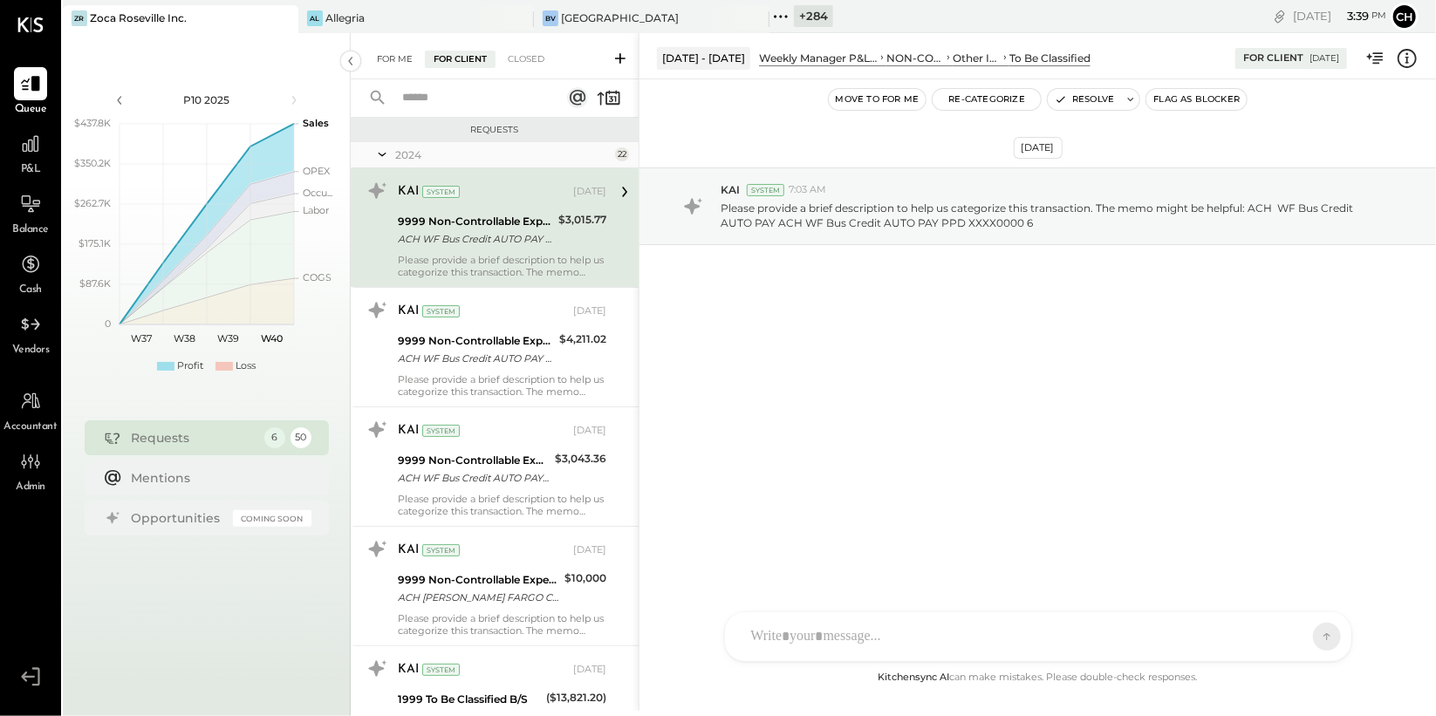
click at [411, 54] on div "For Me" at bounding box center [394, 59] width 53 height 17
